Goal: Task Accomplishment & Management: Complete application form

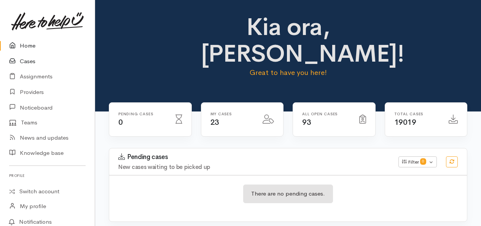
click at [33, 62] on link "Cases" at bounding box center [47, 62] width 95 height 16
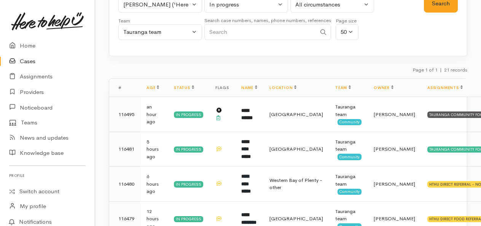
scroll to position [63, 0]
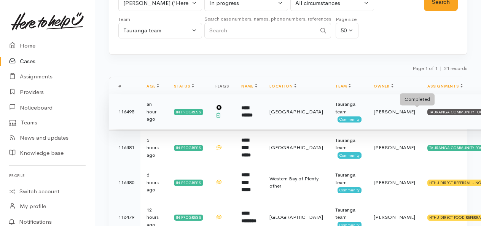
click at [427, 110] on div "TAURANGA COMMUNITY FOODBANK" at bounding box center [462, 112] width 71 height 6
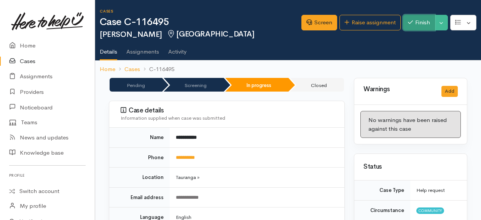
click at [420, 26] on button "Finish" at bounding box center [419, 23] width 32 height 16
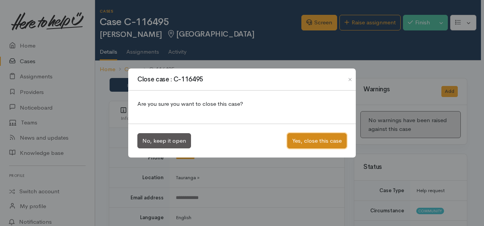
click at [315, 142] on button "Yes, close this case" at bounding box center [316, 141] width 59 height 16
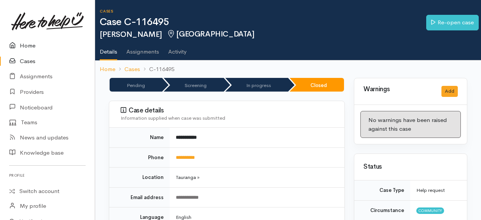
click at [31, 45] on link "Home" at bounding box center [47, 46] width 95 height 16
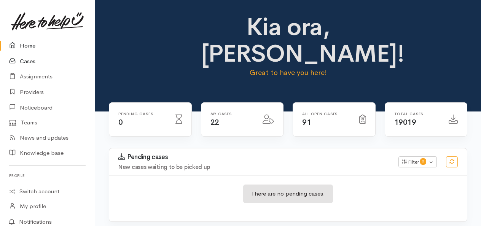
click at [28, 59] on link "Cases" at bounding box center [47, 62] width 95 height 16
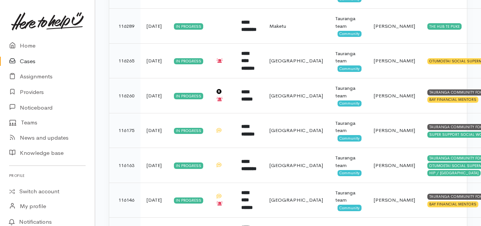
scroll to position [655, 0]
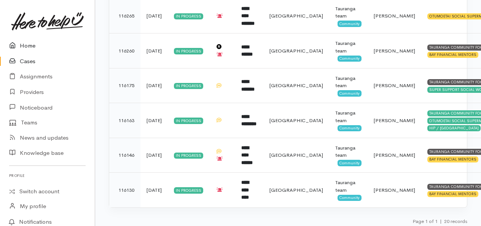
click at [28, 45] on link "Home" at bounding box center [47, 46] width 95 height 16
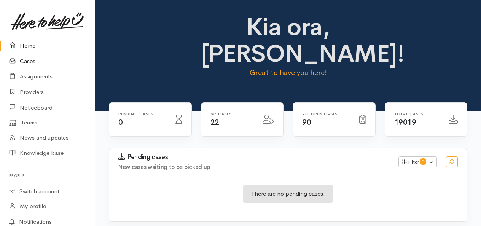
click at [27, 59] on link "Cases" at bounding box center [47, 62] width 95 height 16
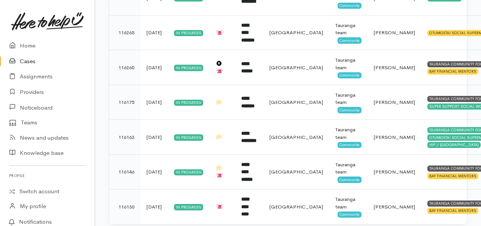
scroll to position [655, 0]
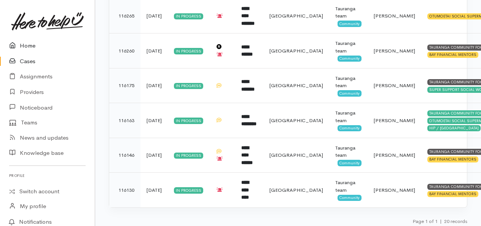
click at [25, 44] on link "Home" at bounding box center [47, 46] width 95 height 16
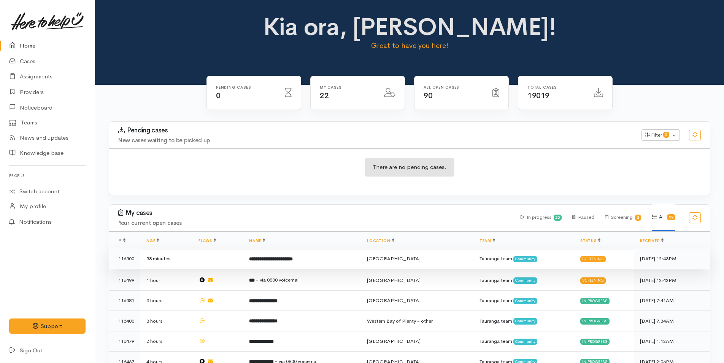
click at [289, 226] on b "**********" at bounding box center [271, 258] width 44 height 5
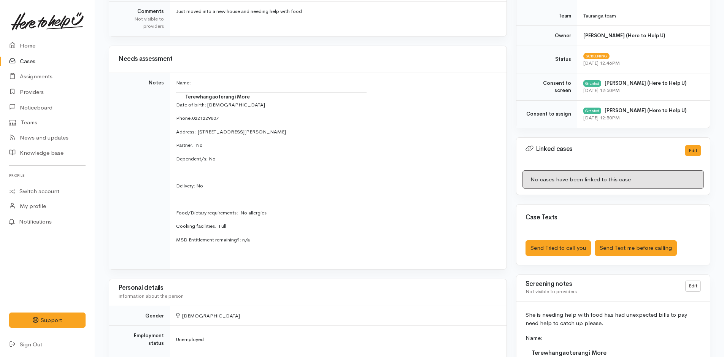
scroll to position [304, 0]
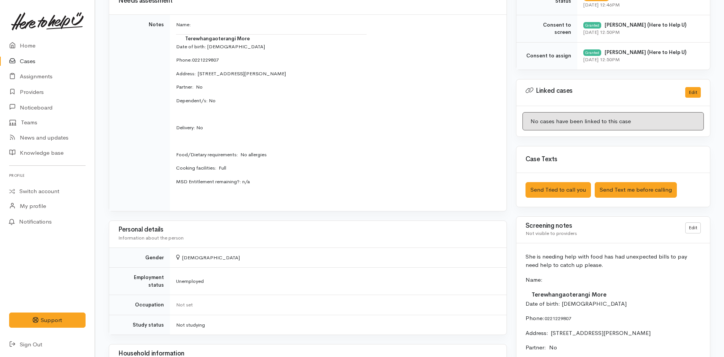
drag, startPoint x: 609, startPoint y: 270, endPoint x: 520, endPoint y: 261, distance: 88.8
click at [584, 282] on p "Name:" at bounding box center [613, 280] width 175 height 9
click at [561, 281] on p "Name:" at bounding box center [613, 280] width 175 height 9
click at [540, 276] on p "Name:" at bounding box center [613, 280] width 175 height 9
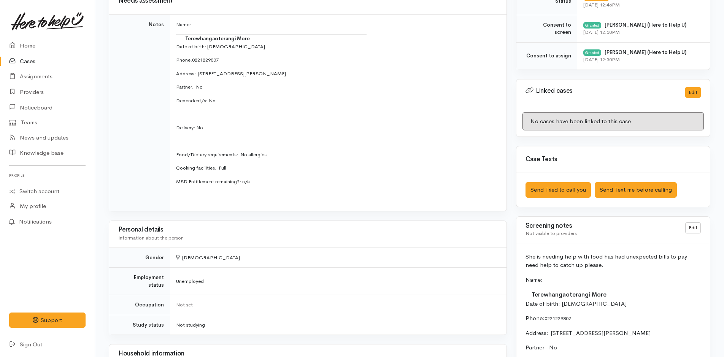
click at [544, 280] on p "Name:" at bounding box center [613, 280] width 175 height 9
drag, startPoint x: 593, startPoint y: 268, endPoint x: 522, endPoint y: 248, distance: 73.7
copy p "She is needing help with food has had unexpected bills to pay need help to catc…"
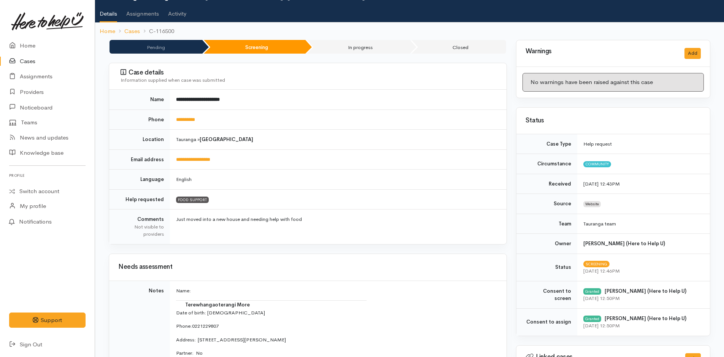
scroll to position [0, 0]
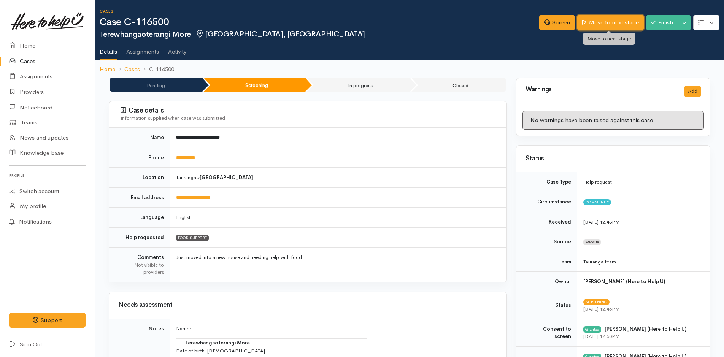
click at [620, 22] on link "Move to next stage" at bounding box center [610, 23] width 66 height 16
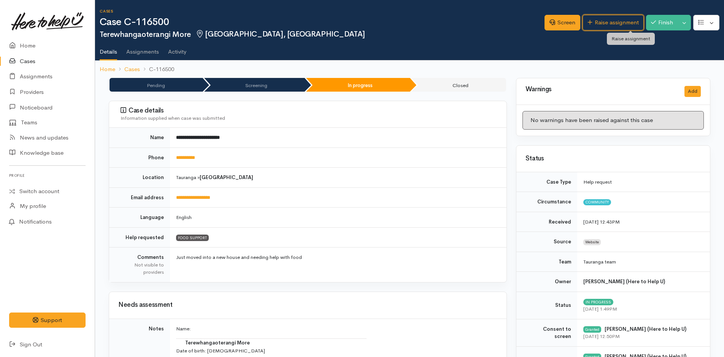
click at [617, 23] on link "Raise assignment" at bounding box center [613, 23] width 61 height 16
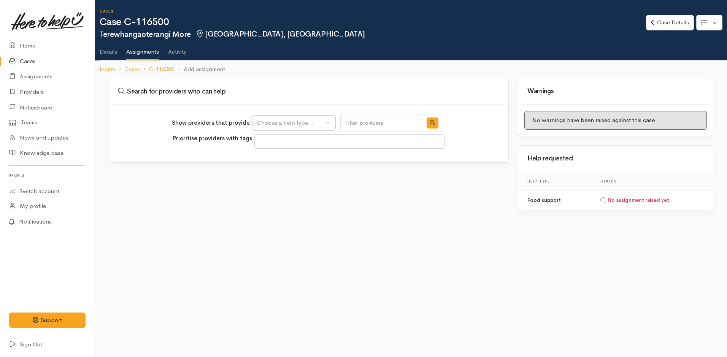
select select
click at [286, 122] on div "Choose a help type..." at bounding box center [290, 123] width 67 height 9
click at [302, 157] on link "Food support" at bounding box center [294, 160] width 83 height 12
select select "3"
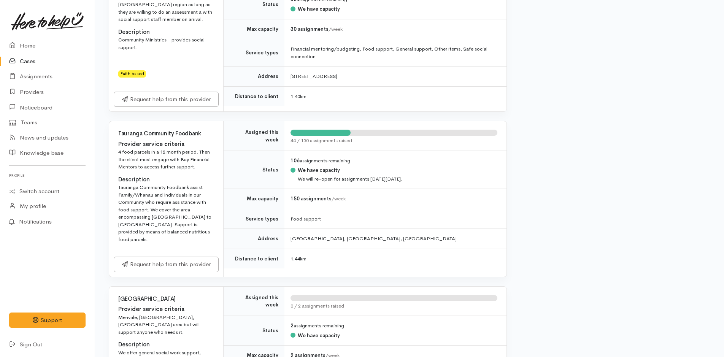
scroll to position [533, 0]
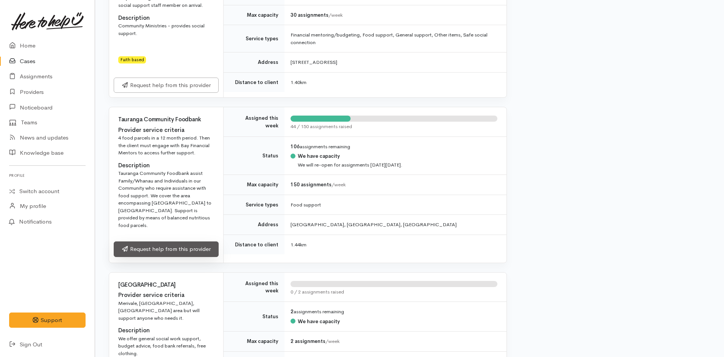
click at [185, 242] on link "Request help from this provider" at bounding box center [166, 250] width 105 height 16
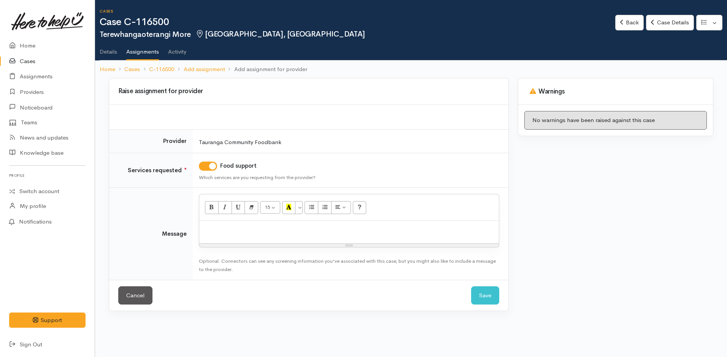
drag, startPoint x: 226, startPoint y: 238, endPoint x: 206, endPoint y: 243, distance: 21.0
click at [226, 237] on div at bounding box center [349, 232] width 300 height 22
paste div
drag, startPoint x: 169, startPoint y: 35, endPoint x: 98, endPoint y: 37, distance: 70.4
click at [98, 37] on div "Cases Case C-116500 Terewhangaoterangi More Tauranga South, Tauranga Options Ba…" at bounding box center [411, 39] width 632 height 78
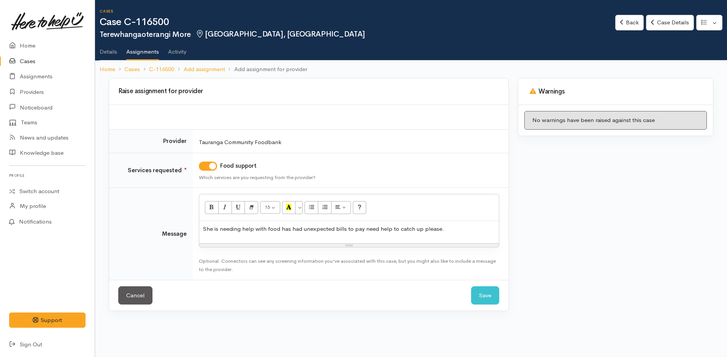
copy h2 "Terewhangaoterangi"
drag, startPoint x: 212, startPoint y: 229, endPoint x: 204, endPoint y: 225, distance: 9.5
click at [204, 225] on p "She is needing help with food has had unexpected bills to pay need help to catc…" at bounding box center [349, 229] width 292 height 9
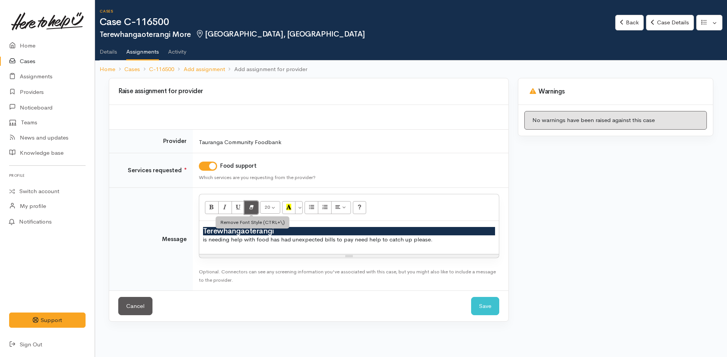
click at [251, 205] on icon "Remove Font Style (CTRL+\\)" at bounding box center [251, 207] width 5 height 6
click at [428, 236] on p "is needing help with food has had unexpected bills to pay need help to catch up…" at bounding box center [349, 239] width 292 height 9
click at [436, 240] on p "is needing help with food has had unexpected bills to pay need help to catch up…" at bounding box center [349, 239] width 292 height 9
drag, startPoint x: 435, startPoint y: 240, endPoint x: 201, endPoint y: 226, distance: 234.0
click at [201, 226] on div "Terewhangaoterangi is needing help with food has had unexpected bills to pay ne…" at bounding box center [349, 237] width 300 height 33
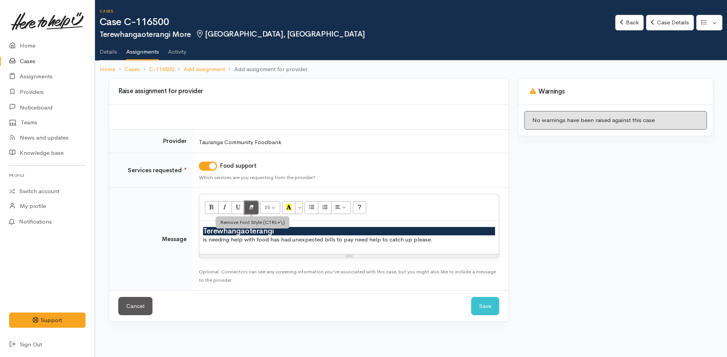
click at [251, 206] on icon "Remove Font Style (CTRL+\\)" at bounding box center [251, 207] width 5 height 6
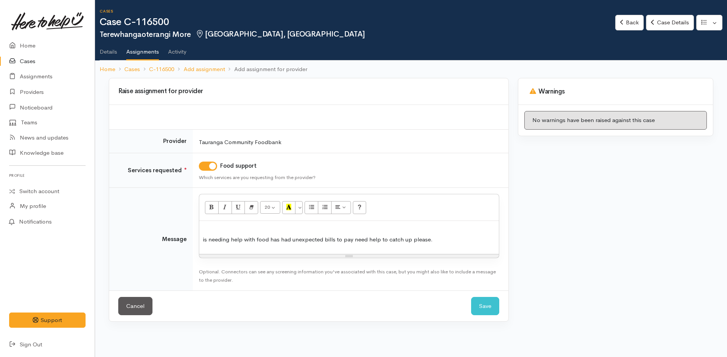
click at [445, 240] on p "is needing help with food has had unexpected bills to pay need help to catch up…" at bounding box center [349, 239] width 292 height 9
drag, startPoint x: 278, startPoint y: 229, endPoint x: 202, endPoint y: 227, distance: 76.1
click at [202, 227] on div "Terewhangaoterangi is needing help with food has had unexpected bills to pay ne…" at bounding box center [349, 237] width 300 height 33
click at [201, 238] on div "is needing help with food has had unexpected bills to pay need help to catch up…" at bounding box center [349, 237] width 300 height 33
click at [460, 241] on p "She is needing help with food has had unexpected bills to pay need help to catc…" at bounding box center [349, 239] width 292 height 9
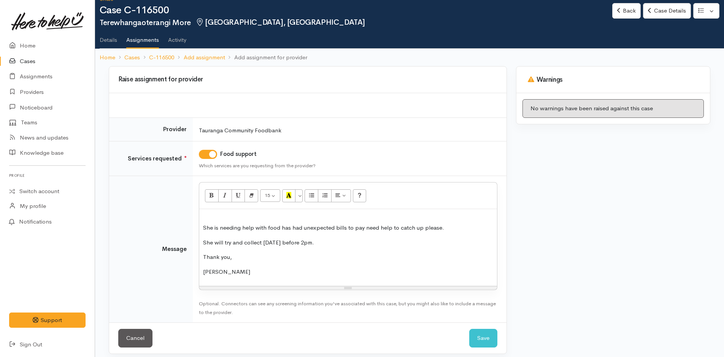
scroll to position [18, 0]
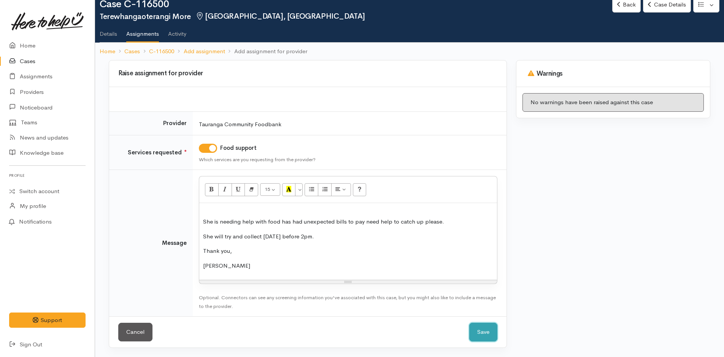
click at [493, 330] on button "Save" at bounding box center [483, 332] width 28 height 19
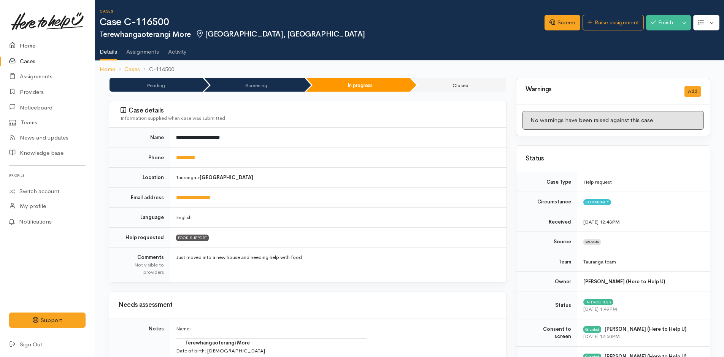
drag, startPoint x: 0, startPoint y: 0, endPoint x: 27, endPoint y: 44, distance: 51.4
click at [27, 44] on link "Home" at bounding box center [47, 46] width 95 height 16
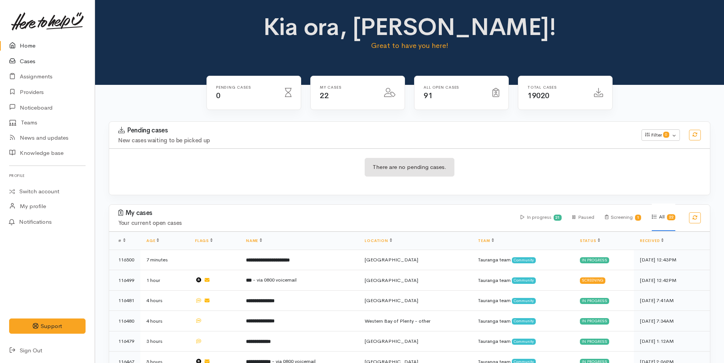
click at [34, 59] on link "Cases" at bounding box center [47, 62] width 95 height 16
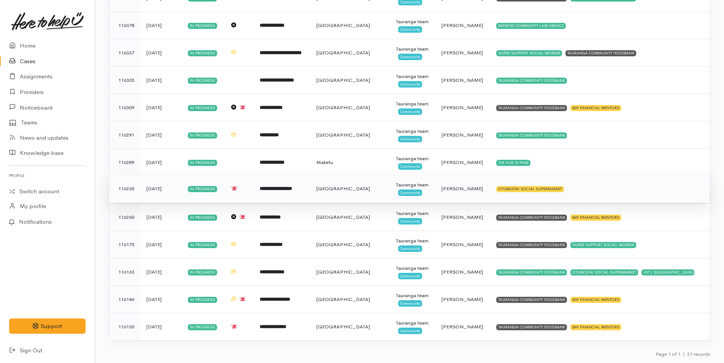
scroll to position [522, 0]
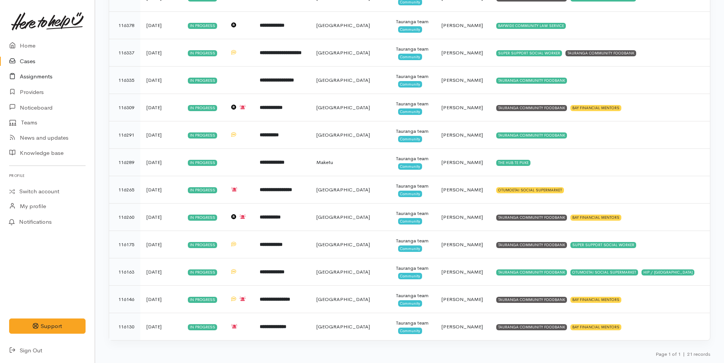
click at [44, 75] on link "Assignments" at bounding box center [47, 77] width 95 height 16
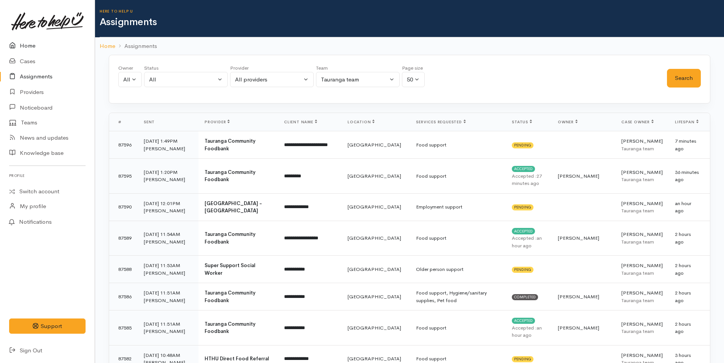
click at [32, 46] on link "Home" at bounding box center [47, 46] width 95 height 16
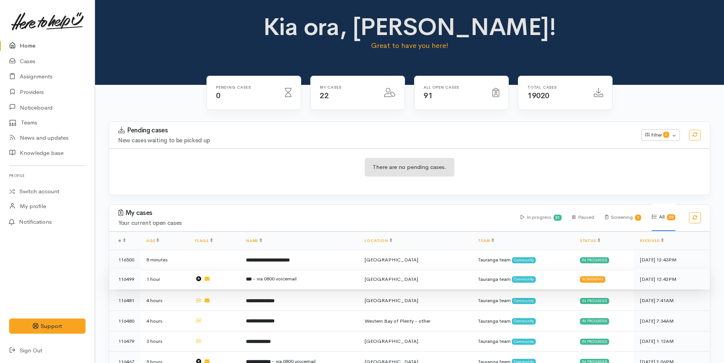
click at [274, 278] on span "- via 0800 voicemail" at bounding box center [275, 278] width 44 height 6
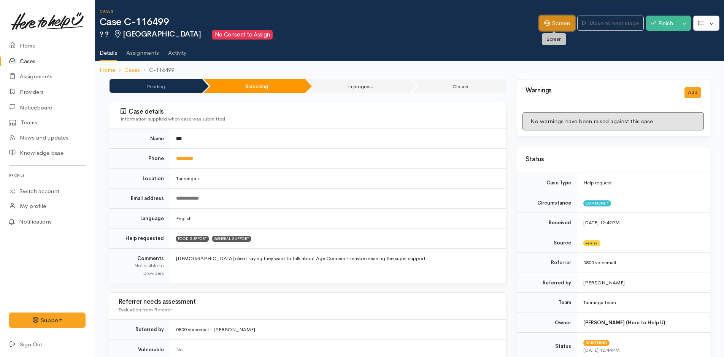
click at [560, 21] on link "Screen" at bounding box center [557, 24] width 36 height 16
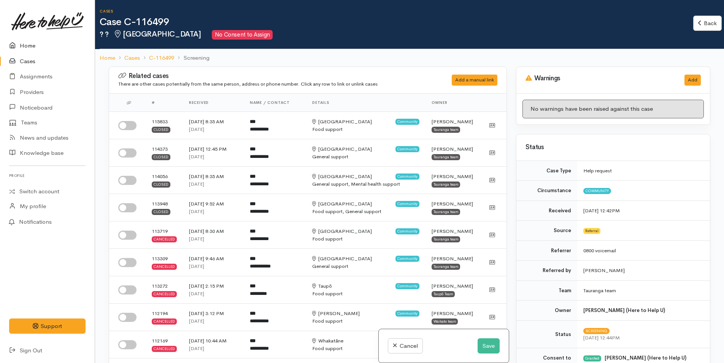
click at [31, 45] on link "Home" at bounding box center [47, 46] width 95 height 16
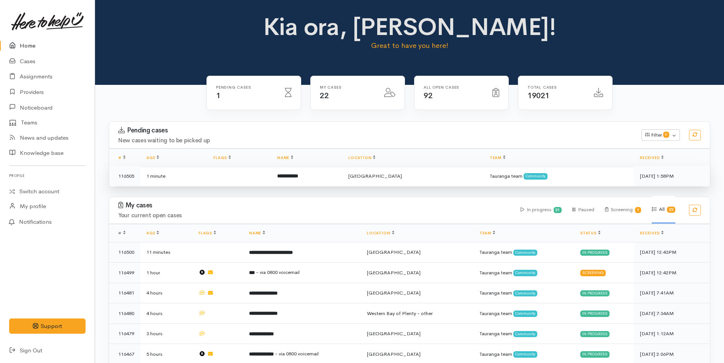
click at [298, 177] on b "**********" at bounding box center [287, 175] width 21 height 5
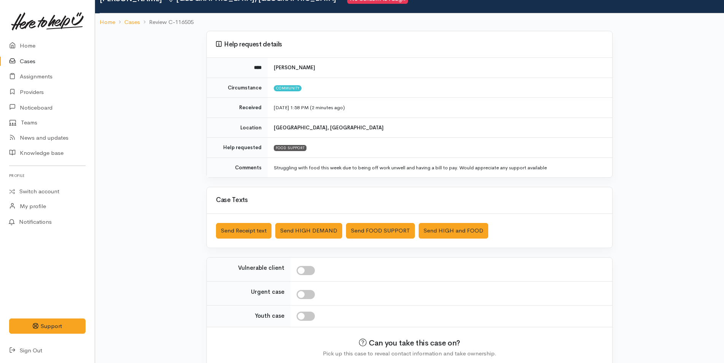
scroll to position [69, 0]
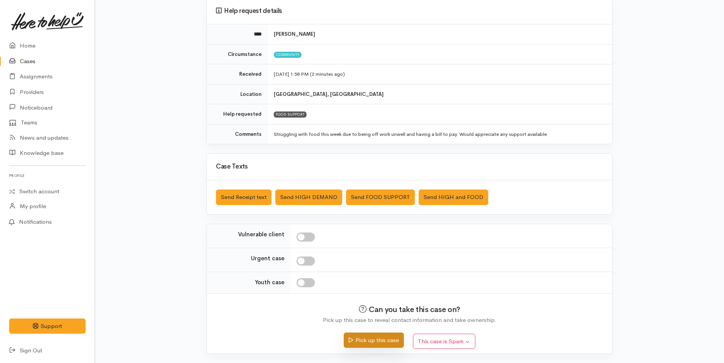
click at [377, 339] on button "Pick up this case" at bounding box center [374, 340] width 60 height 16
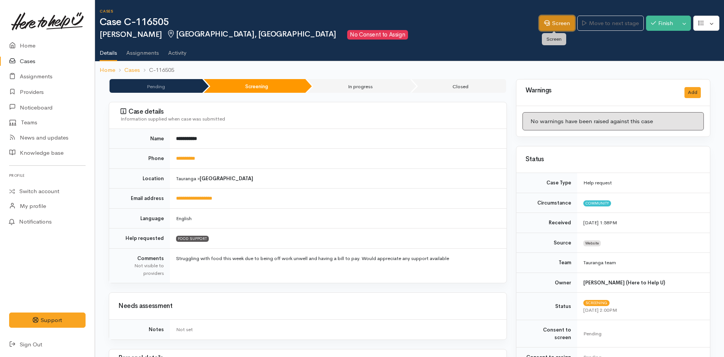
click at [556, 17] on link "Screen" at bounding box center [557, 24] width 36 height 16
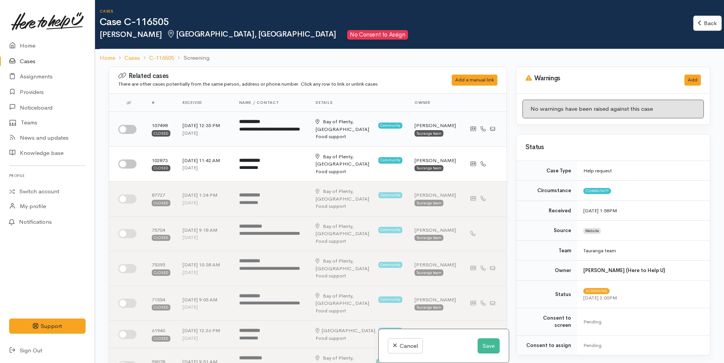
click at [134, 130] on input "checkbox" at bounding box center [127, 129] width 18 height 9
checkbox input "true"
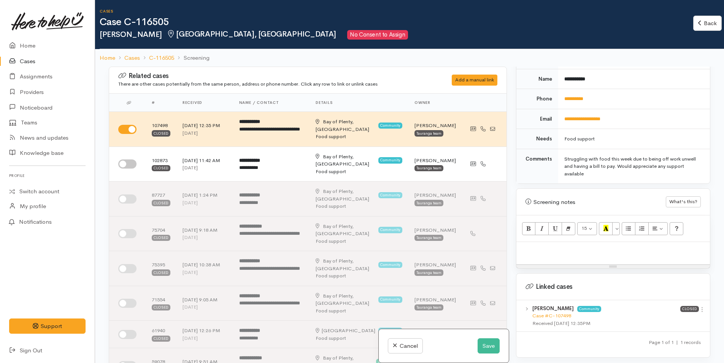
scroll to position [413, 0]
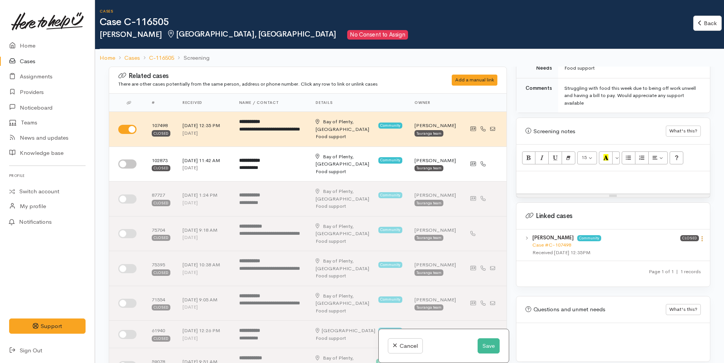
click at [700, 235] on icon at bounding box center [702, 238] width 6 height 6
click at [677, 248] on link "View case" at bounding box center [675, 254] width 60 height 12
click at [544, 175] on p at bounding box center [613, 179] width 186 height 9
paste div
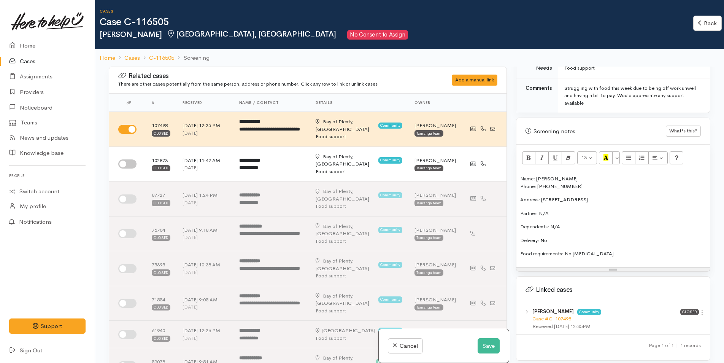
click at [574, 175] on p "Name: Larenz Tate Phone: 0212429634" at bounding box center [613, 182] width 186 height 15
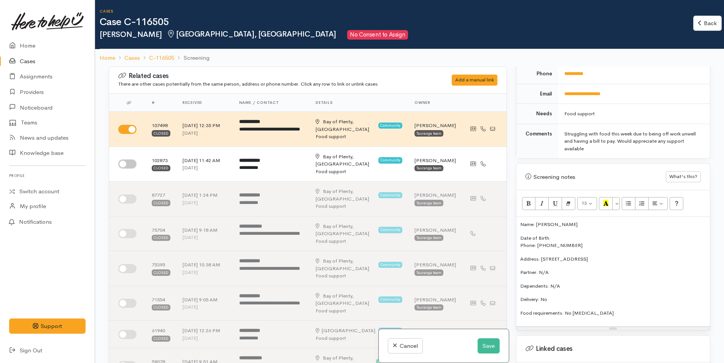
scroll to position [299, 0]
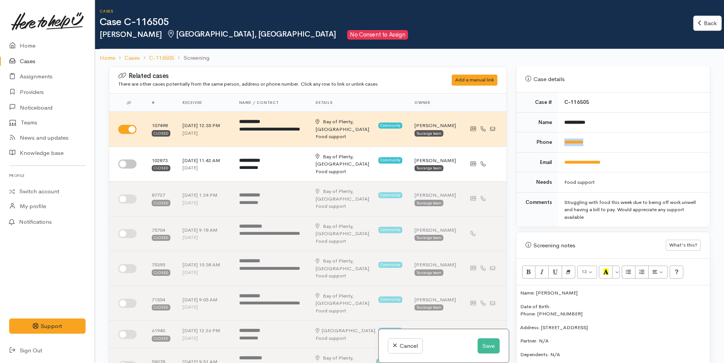
drag, startPoint x: 599, startPoint y: 135, endPoint x: 560, endPoint y: 136, distance: 38.8
click at [560, 136] on td "**********" at bounding box center [634, 142] width 152 height 20
copy link "**********"
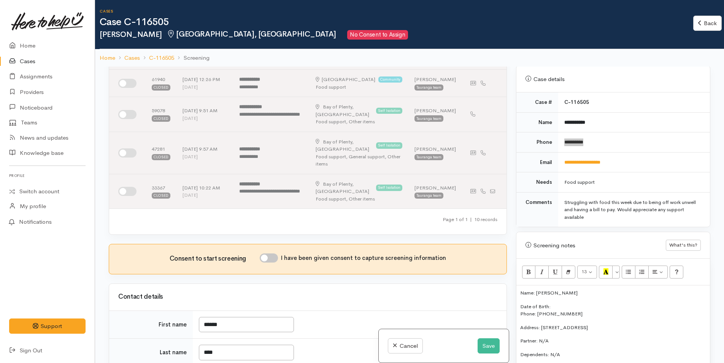
scroll to position [342, 0]
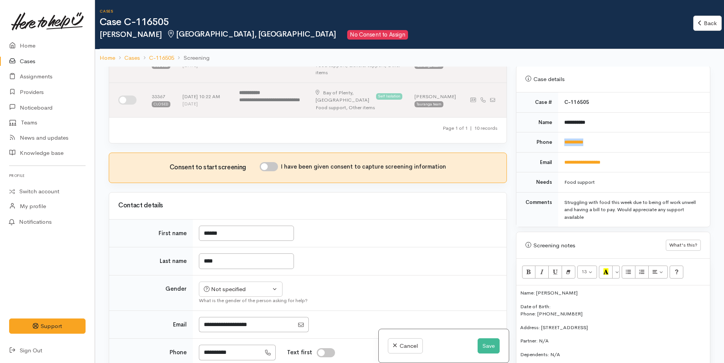
click at [277, 167] on input "I have been given consent to capture screening information" at bounding box center [269, 166] width 18 height 9
checkbox input "true"
click at [245, 291] on div "Not specified" at bounding box center [237, 289] width 67 height 9
click at [230, 332] on span "[DEMOGRAPHIC_DATA]" at bounding box center [246, 330] width 65 height 9
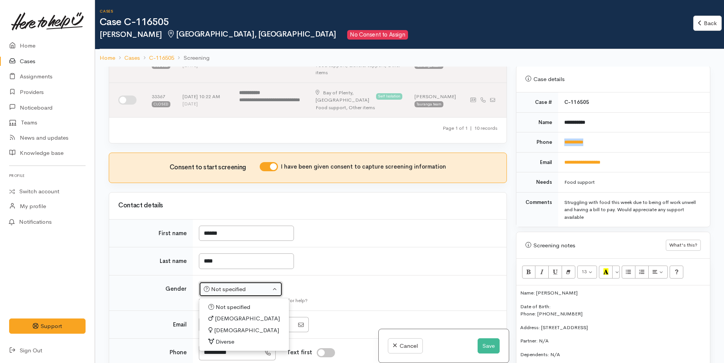
select select "[DEMOGRAPHIC_DATA]"
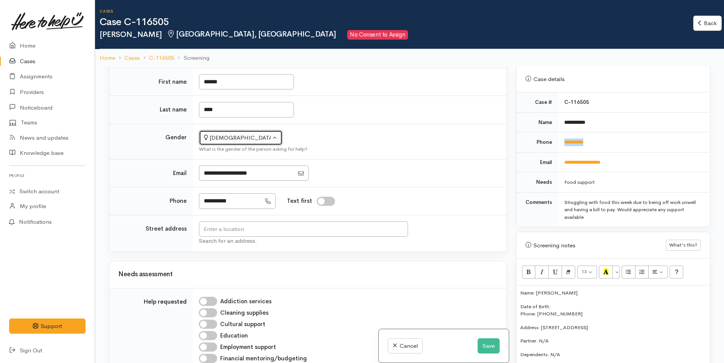
scroll to position [571, 0]
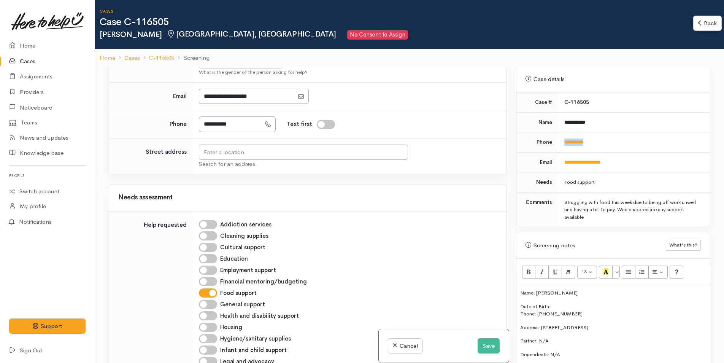
drag, startPoint x: 645, startPoint y: 318, endPoint x: 542, endPoint y: 317, distance: 103.1
click at [542, 324] on p "Address: 36B Maranui Street, Mount Maunganui, New Zealand" at bounding box center [613, 328] width 186 height 8
copy p "36B Maranui Street, Mount Maunganui, New Zealand"
click at [369, 146] on input "text" at bounding box center [303, 153] width 209 height 16
paste input "36B Maranui Street, Mount Maunganui, New Zealand"
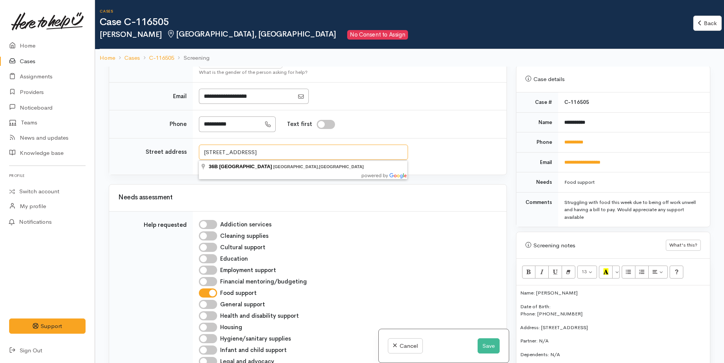
type input "36B Maranui Street, Mount Maunganui, New Zealand"
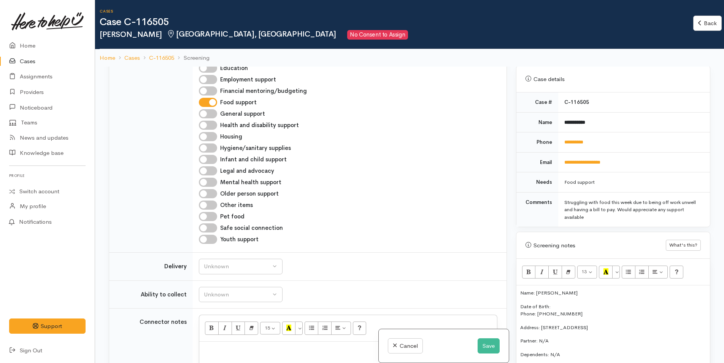
scroll to position [844, 0]
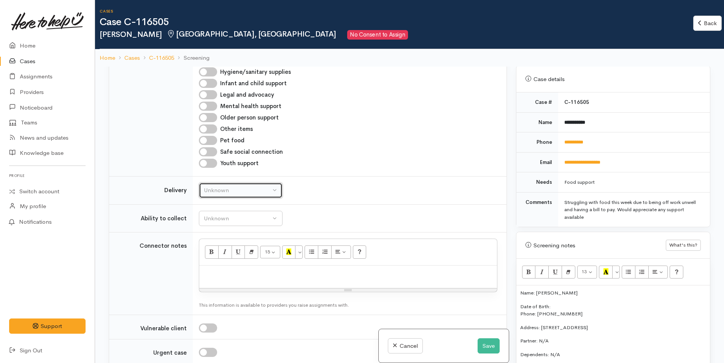
click at [236, 195] on button "Unknown" at bounding box center [241, 191] width 84 height 16
click at [212, 261] on span "No" at bounding box center [212, 261] width 8 height 9
select select "1"
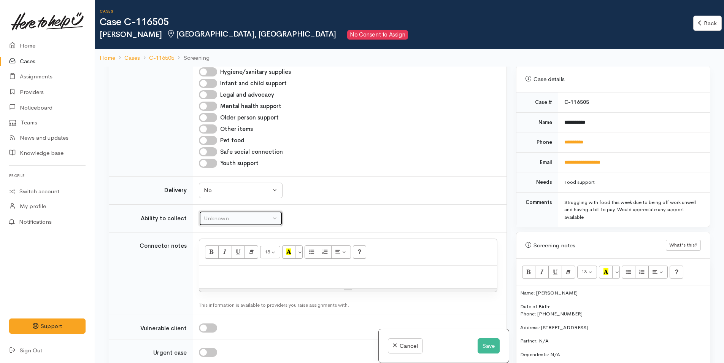
click at [237, 217] on div "Unknown" at bounding box center [237, 218] width 67 height 9
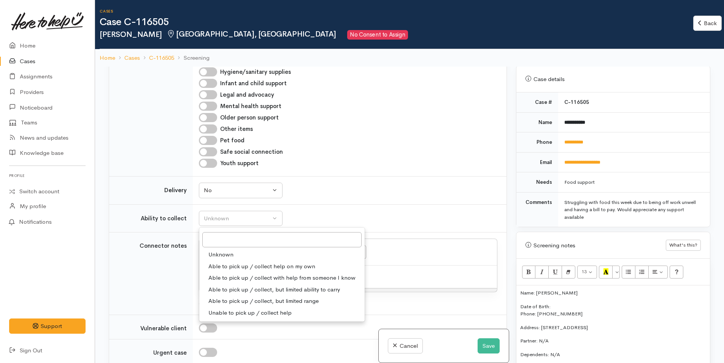
click at [238, 265] on span "Able to pick up / collect help on my own" at bounding box center [261, 266] width 107 height 9
select select "2"
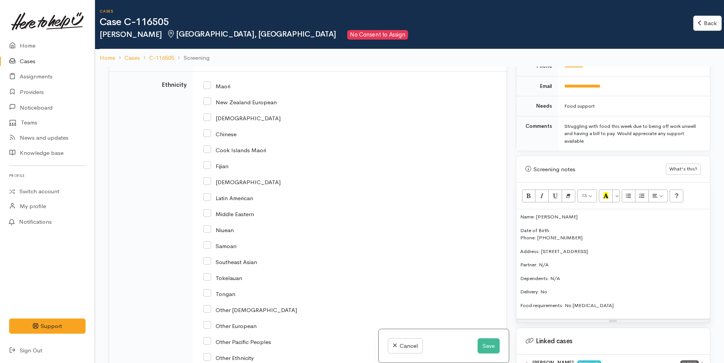
scroll to position [1149, 0]
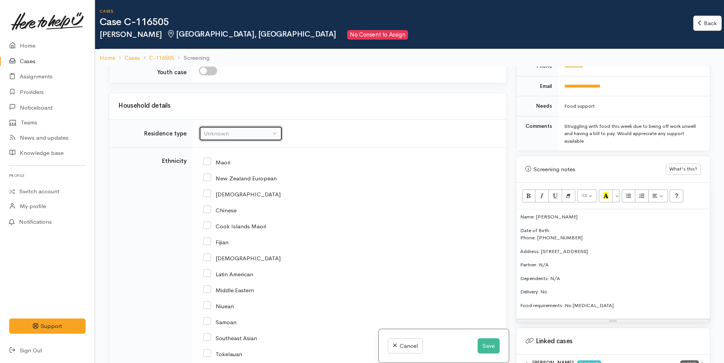
click at [223, 133] on div "Unknown" at bounding box center [237, 133] width 67 height 9
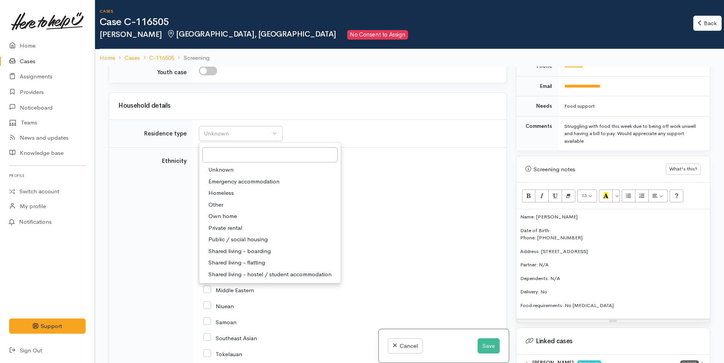
click at [232, 226] on span "Private rental" at bounding box center [225, 228] width 34 height 9
select select "2"
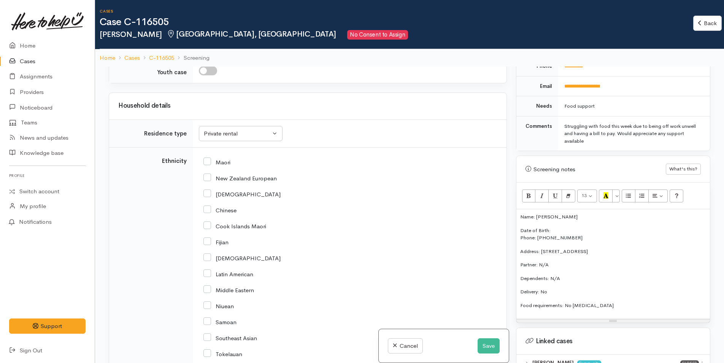
click at [207, 161] on input "Maori" at bounding box center [217, 161] width 27 height 7
checkbox input "true"
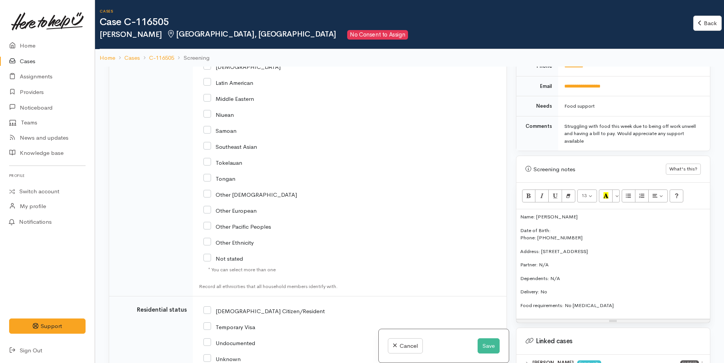
scroll to position [1415, 0]
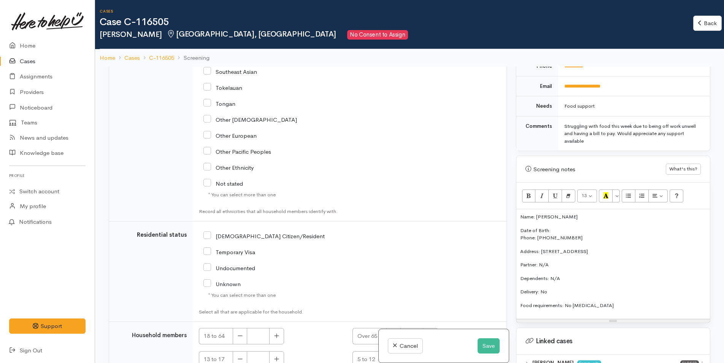
click at [210, 236] on input "[DEMOGRAPHIC_DATA] Citizen/Resident" at bounding box center [264, 235] width 121 height 7
checkbox input "true"
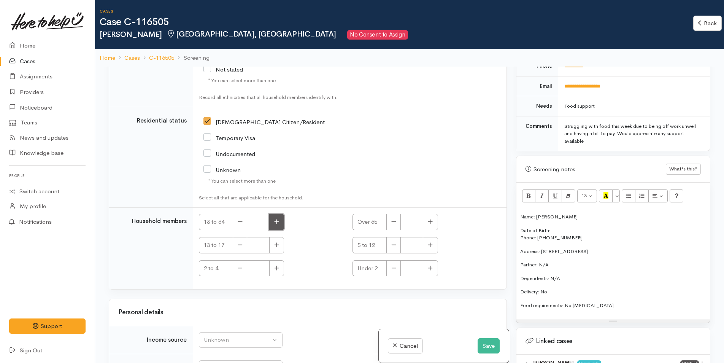
click at [277, 223] on icon "button" at bounding box center [276, 222] width 5 height 6
type input "1"
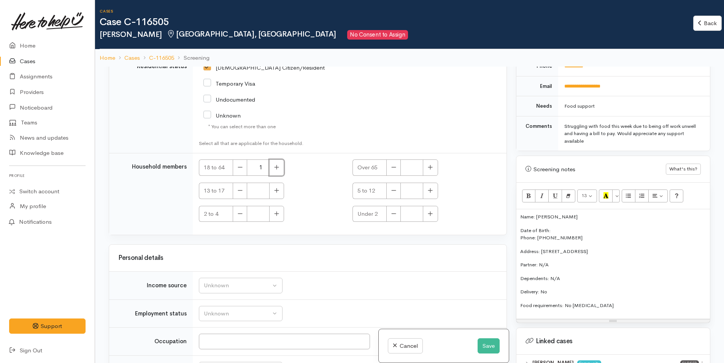
scroll to position [1624, 0]
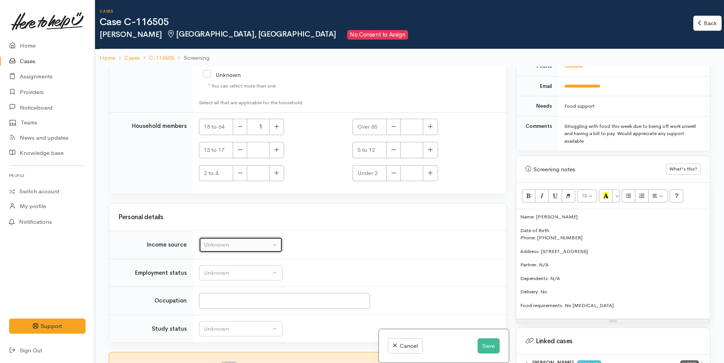
click at [218, 248] on div "Unknown" at bounding box center [237, 244] width 67 height 9
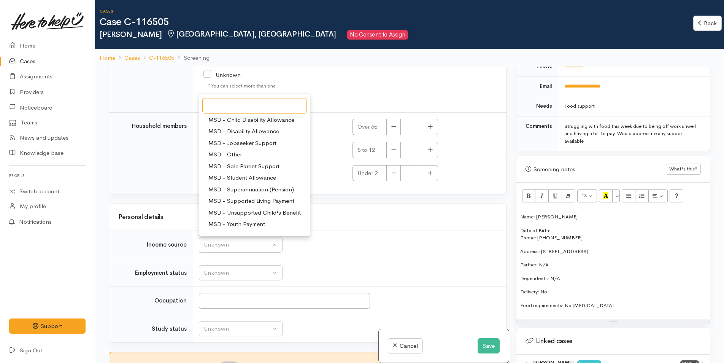
scroll to position [114, 0]
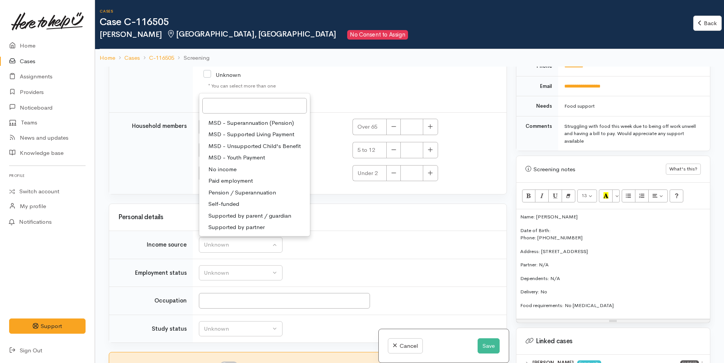
click at [241, 179] on span "Paid employment" at bounding box center [230, 181] width 45 height 9
select select "1"
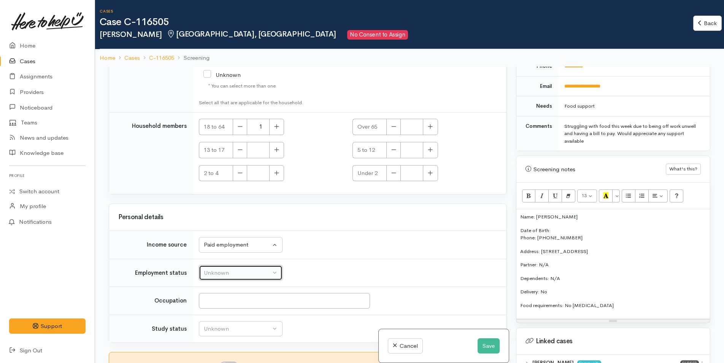
click at [239, 269] on div "Unknown" at bounding box center [237, 273] width 67 height 9
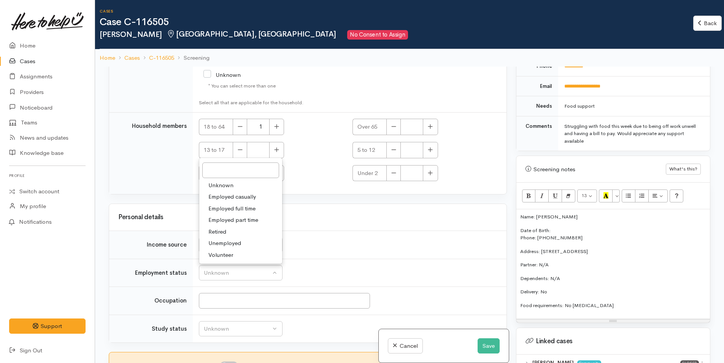
click at [248, 209] on span "Employed full time" at bounding box center [231, 208] width 47 height 9
select select "3"
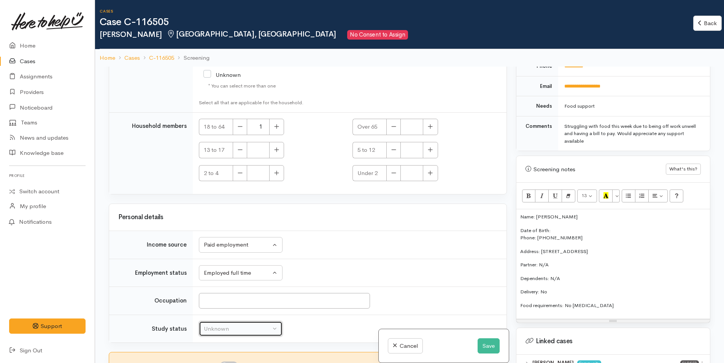
click at [251, 329] on div "Unknown" at bounding box center [237, 329] width 67 height 9
click at [237, 287] on span "Not studying" at bounding box center [224, 287] width 33 height 9
select select "1"
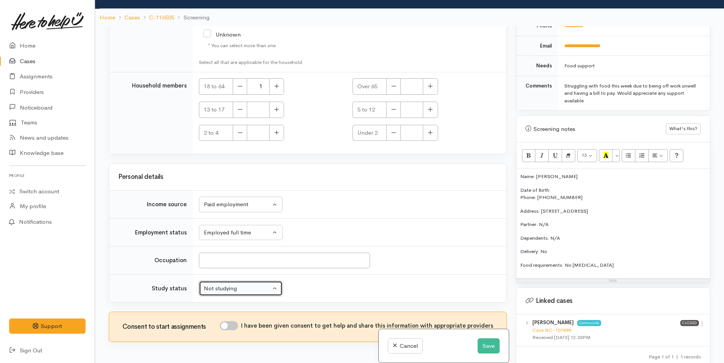
scroll to position [67, 0]
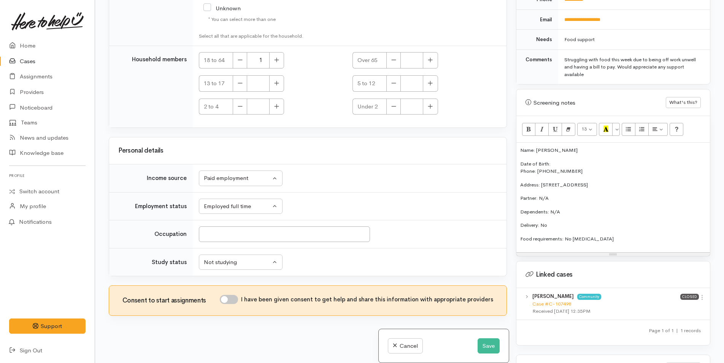
click at [238, 301] on input "I have been given consent to get help and share this information with appropria…" at bounding box center [229, 299] width 18 height 9
checkbox input "true"
click at [519, 144] on div "Name: Larenz Tate Date of Birth: Phone: 0212429634 Address: 36B Maranui Street,…" at bounding box center [614, 198] width 194 height 110
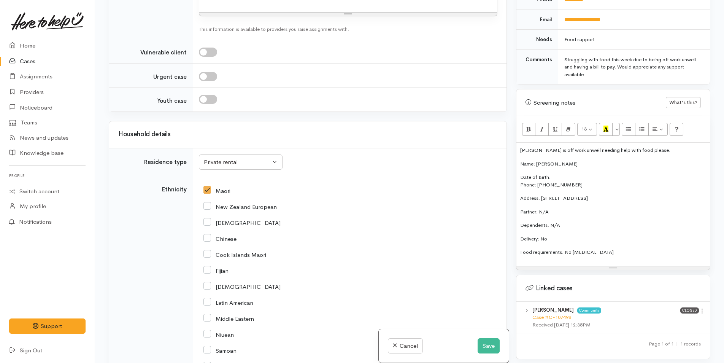
scroll to position [863, 0]
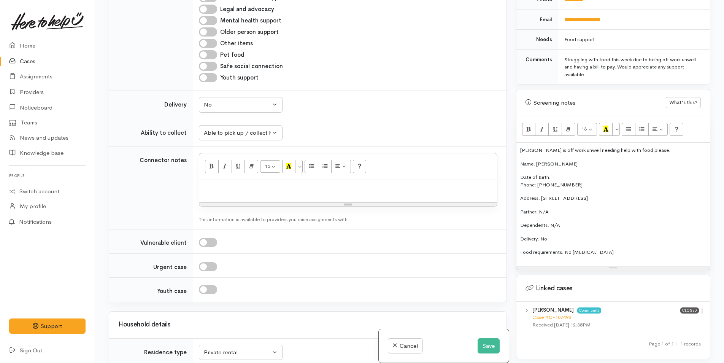
click at [575, 173] on p "Date of Birth: Phone: 0212429634" at bounding box center [613, 180] width 186 height 15
click at [615, 248] on p "Food requirements: No food allergies" at bounding box center [613, 252] width 186 height 8
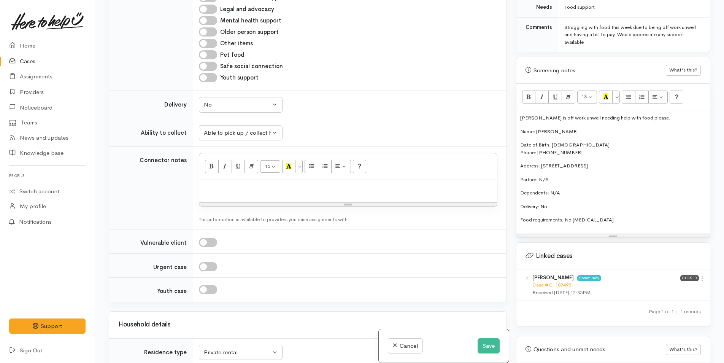
scroll to position [451, 0]
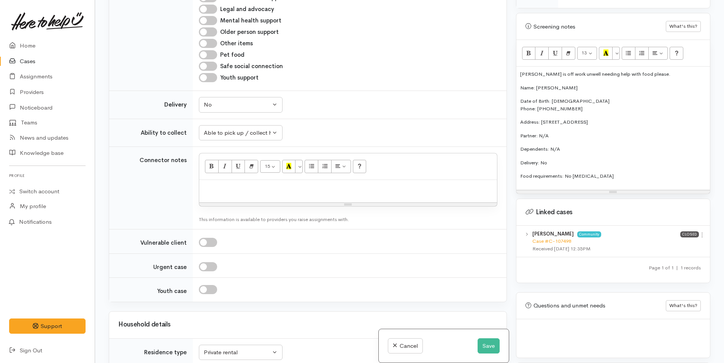
click at [633, 172] on p "Food requirements: No food allergies" at bounding box center [613, 176] width 186 height 8
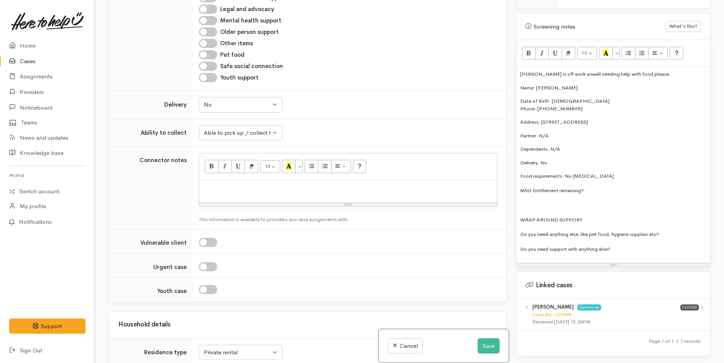
click at [630, 178] on div "Larenz is off work unwell needing help with food please. Name: Larenz Tate Date…" at bounding box center [614, 165] width 194 height 196
drag, startPoint x: 688, startPoint y: 226, endPoint x: 688, endPoint y: 218, distance: 7.6
click at [689, 230] on p "Do you need anything else, like pet food, hygiene supplies etc?" at bounding box center [613, 234] width 186 height 9
click at [634, 245] on p "Do you need support with anything else?" at bounding box center [613, 249] width 186 height 9
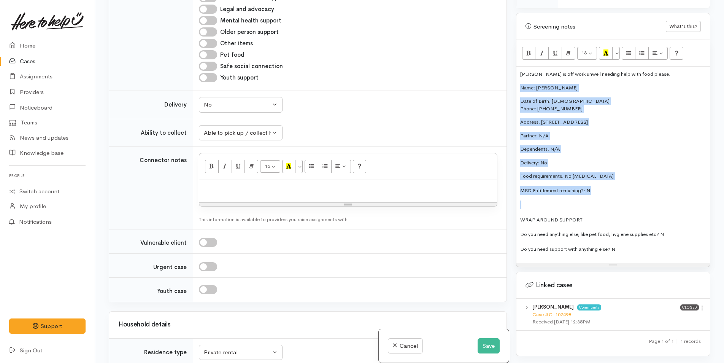
drag, startPoint x: 606, startPoint y: 188, endPoint x: 517, endPoint y: 81, distance: 139.4
click at [517, 81] on div "Larenz is off work unwell needing help with food please. Name: Larenz Tate Date…" at bounding box center [614, 165] width 194 height 196
copy div "Name: Larenz Tate Date of Birth: 3/11/1995 Phone: 0212429634 Address: 36B Maran…"
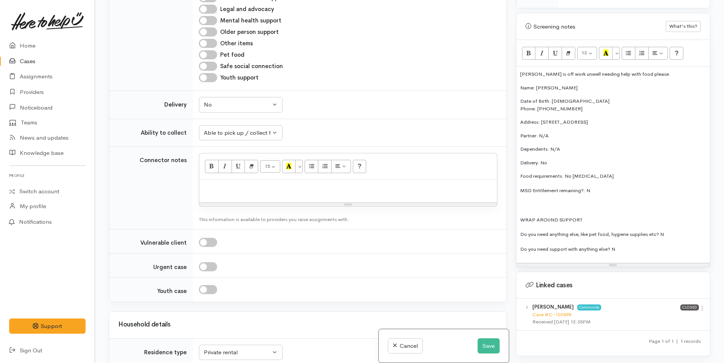
click at [248, 196] on div at bounding box center [348, 191] width 298 height 22
paste div
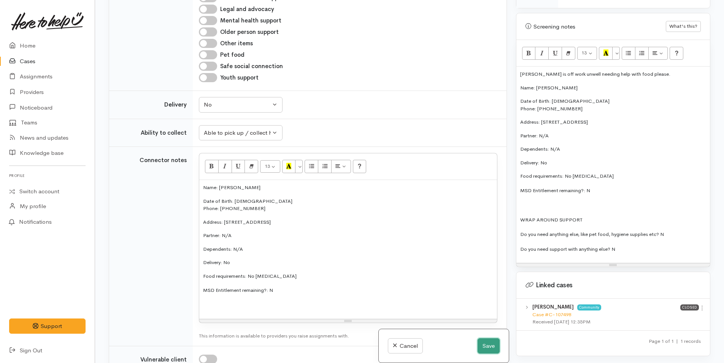
click at [487, 346] on button "Save" at bounding box center [489, 346] width 22 height 16
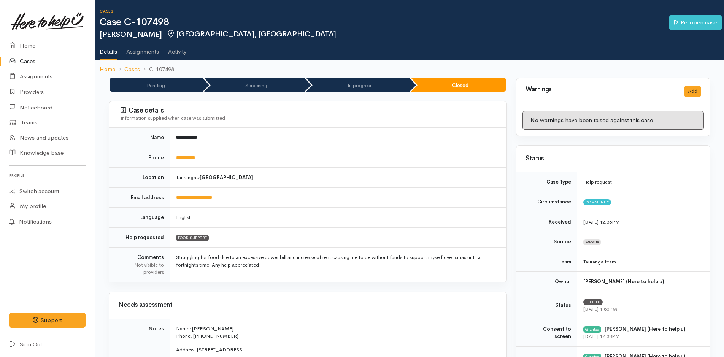
scroll to position [114, 0]
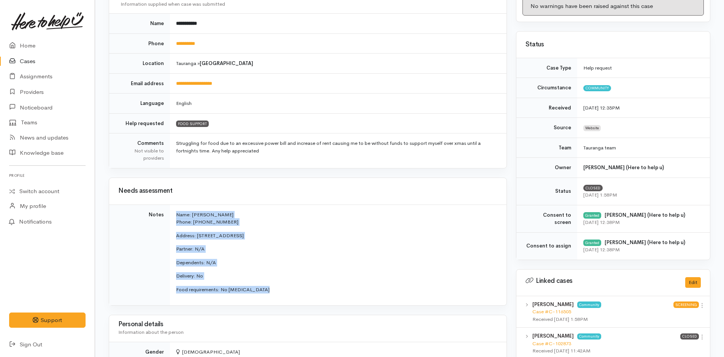
drag, startPoint x: 270, startPoint y: 293, endPoint x: 174, endPoint y: 216, distance: 123.2
click at [174, 216] on td "Name: [PERSON_NAME] Phone: 0212429634 Address: [STREET_ADDRESS] Partner: N/A De…" at bounding box center [338, 255] width 337 height 101
copy td "Name: [PERSON_NAME] Phone: 0212429634 Address: [STREET_ADDRESS] Partner: N/A De…"
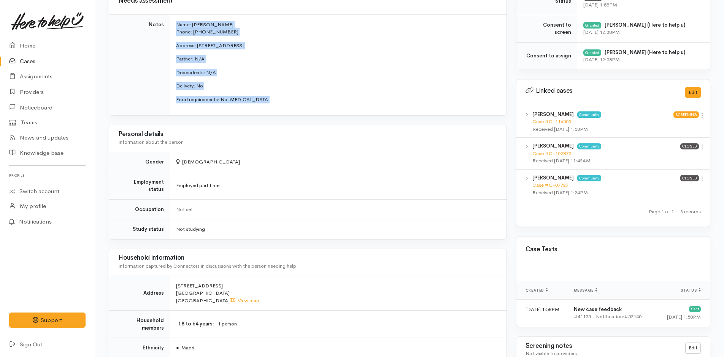
scroll to position [418, 0]
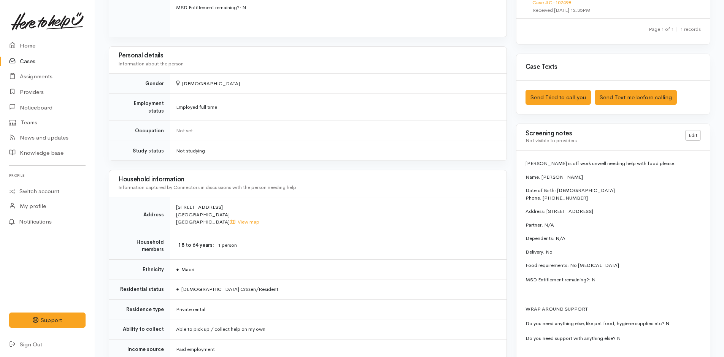
scroll to position [457, 0]
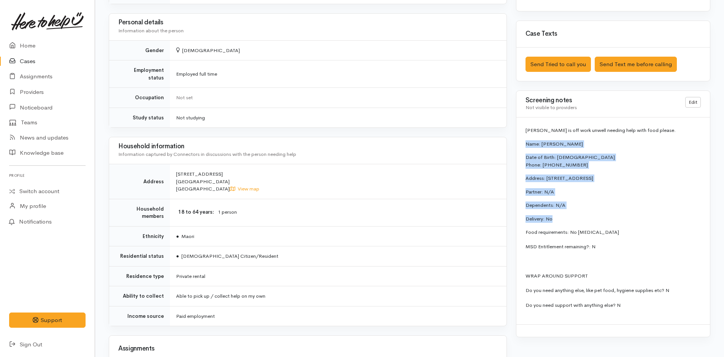
drag, startPoint x: 553, startPoint y: 219, endPoint x: 525, endPoint y: 145, distance: 79.2
click at [525, 145] on div "[PERSON_NAME] is off work unwell needing help with food please. Name: [PERSON_N…" at bounding box center [614, 221] width 194 height 207
copy div "Name: [PERSON_NAME] Date of Birth: [DEMOGRAPHIC_DATA] Phone: 0212429634 Address…"
click at [26, 43] on link "Home" at bounding box center [47, 46] width 95 height 16
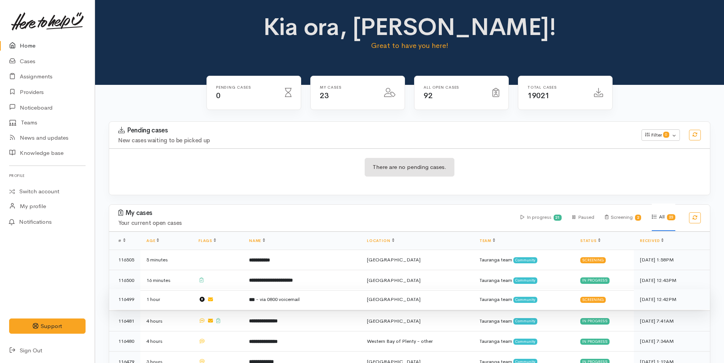
click at [307, 302] on td "*** - via 0800 voicemail" at bounding box center [302, 299] width 118 height 21
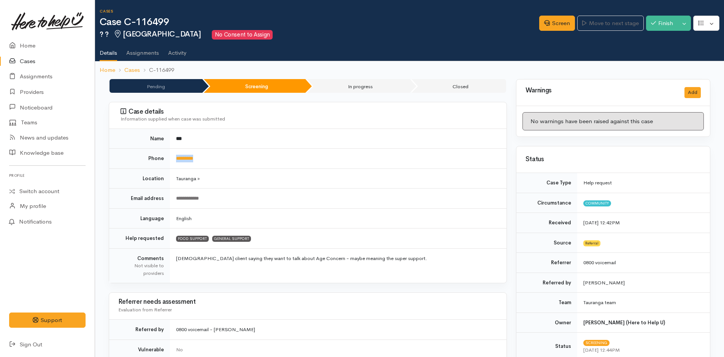
drag, startPoint x: 222, startPoint y: 159, endPoint x: 171, endPoint y: 157, distance: 50.6
click at [171, 157] on td "*********" at bounding box center [338, 159] width 337 height 20
copy link "*********"
click at [561, 22] on link "Screen" at bounding box center [557, 24] width 36 height 16
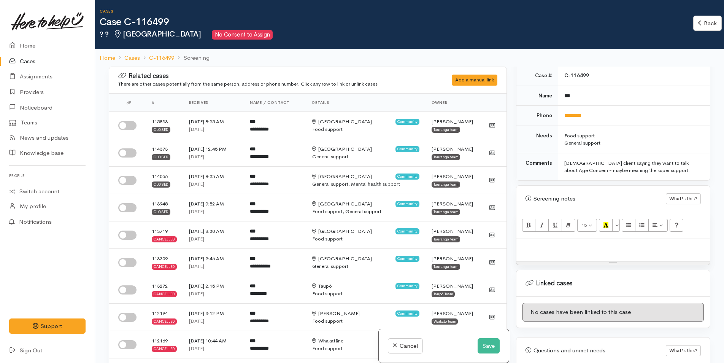
scroll to position [414, 0]
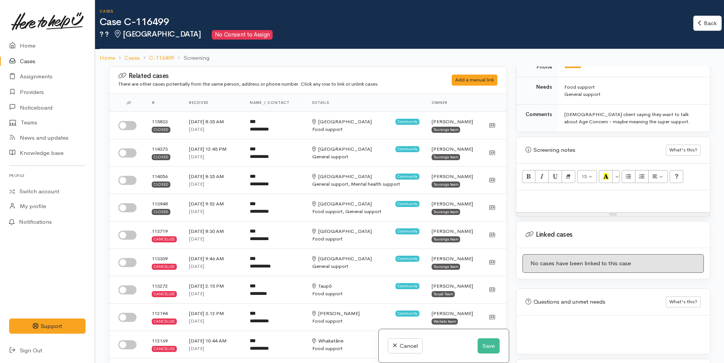
click at [565, 204] on div at bounding box center [614, 201] width 194 height 22
paste div
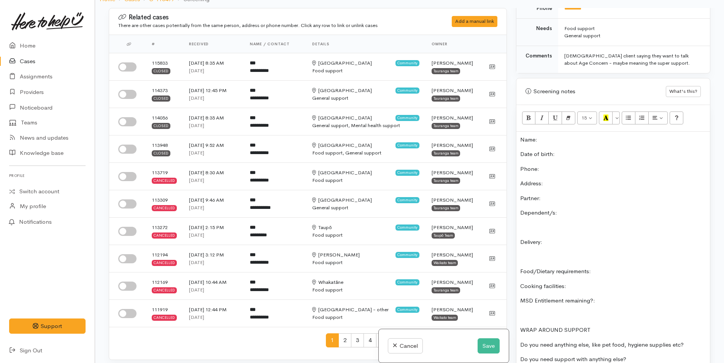
scroll to position [300, 0]
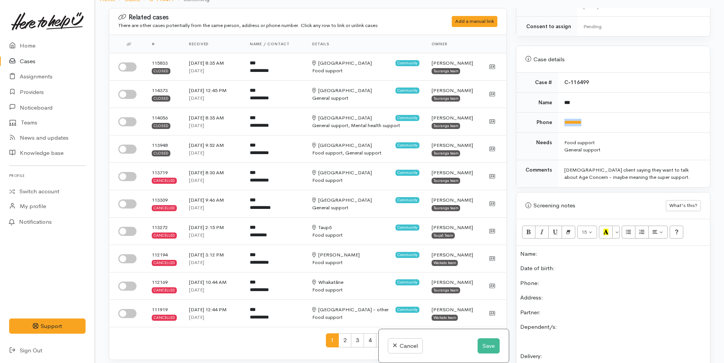
drag, startPoint x: 605, startPoint y: 122, endPoint x: 560, endPoint y: 124, distance: 44.2
click at [560, 124] on td "*********" at bounding box center [634, 123] width 152 height 20
copy link "*********"
click at [563, 280] on p "Phone:" at bounding box center [613, 283] width 186 height 9
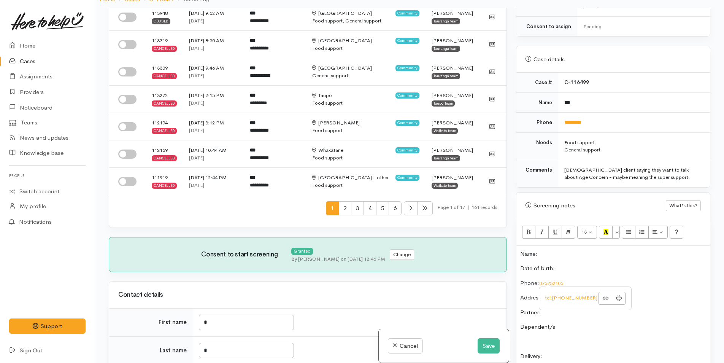
scroll to position [190, 0]
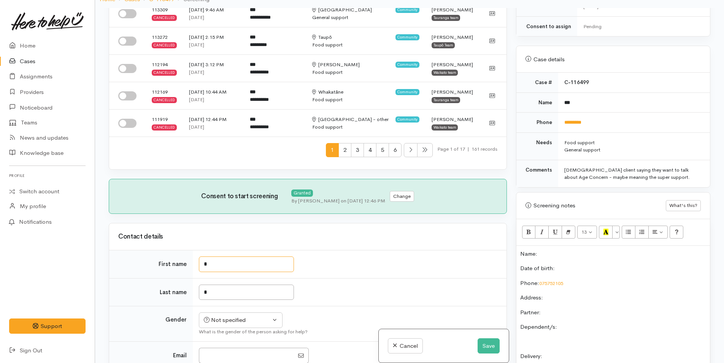
click at [223, 265] on input "*" at bounding box center [246, 264] width 95 height 16
type input "******"
click at [225, 294] on div "Related cases There are other cases potentially from the same person, address o…" at bounding box center [307, 189] width 407 height 363
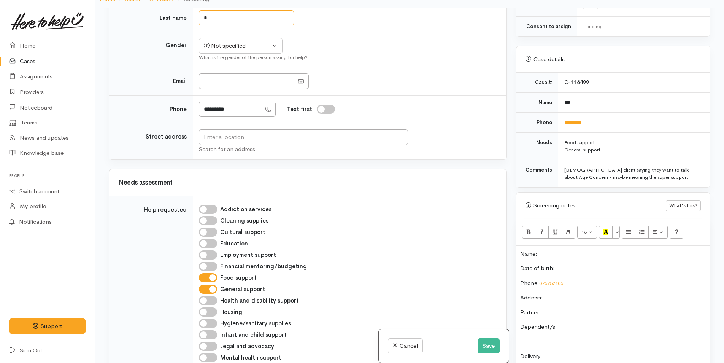
scroll to position [15, 0]
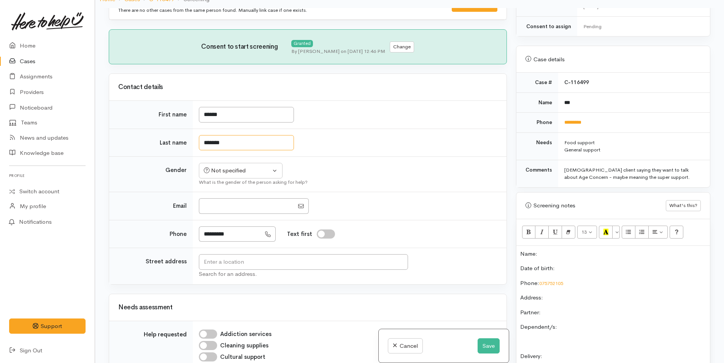
type input "*******"
click at [305, 127] on tbody "First name ****** Last name ******* Gender Not specified Male Female Diverse No…" at bounding box center [308, 193] width 398 height 184
click at [230, 171] on div "Not specified" at bounding box center [237, 170] width 67 height 9
click at [227, 210] on span "[DEMOGRAPHIC_DATA]" at bounding box center [246, 211] width 65 height 9
select select "[DEMOGRAPHIC_DATA]"
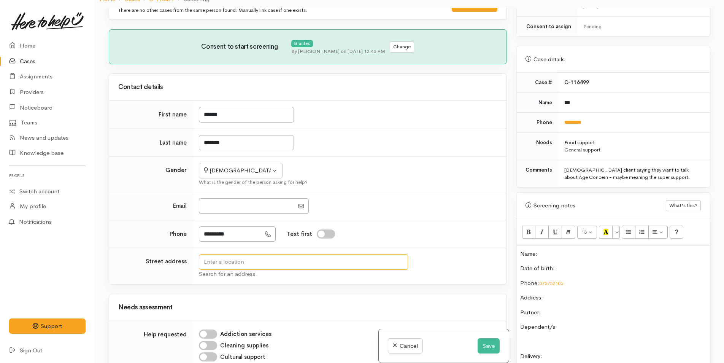
click at [384, 265] on input "text" at bounding box center [303, 262] width 209 height 16
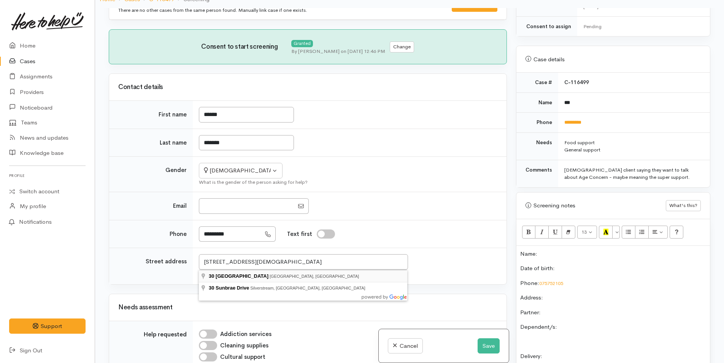
type input "30 Sunbrae Grove, Mount Maunganui, New Zealand"
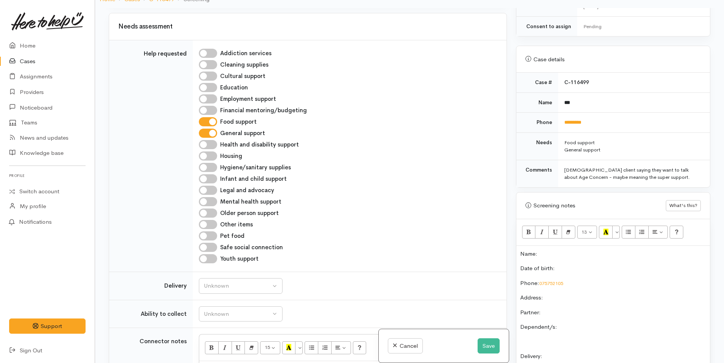
scroll to position [320, 0]
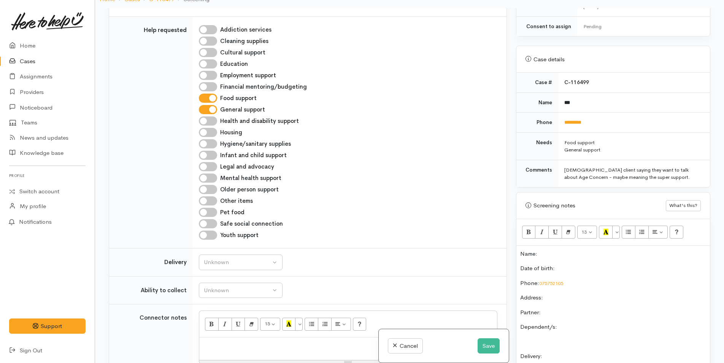
click at [213, 110] on input "General support" at bounding box center [208, 109] width 18 height 9
click at [210, 112] on input "General support" at bounding box center [208, 109] width 18 height 9
checkbox input "true"
click at [236, 266] on div "Unknown" at bounding box center [237, 262] width 67 height 9
click at [243, 308] on span "Delivery needed" at bounding box center [228, 310] width 41 height 9
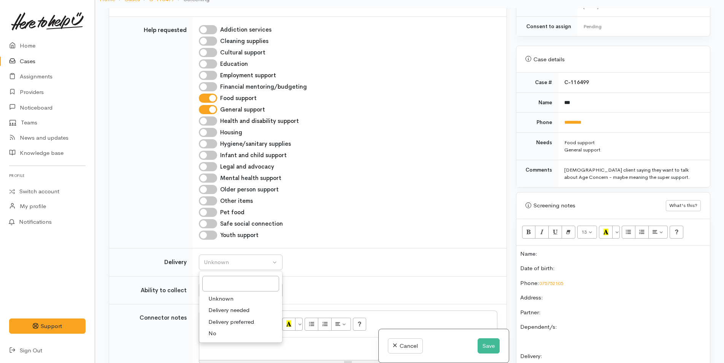
select select "3"
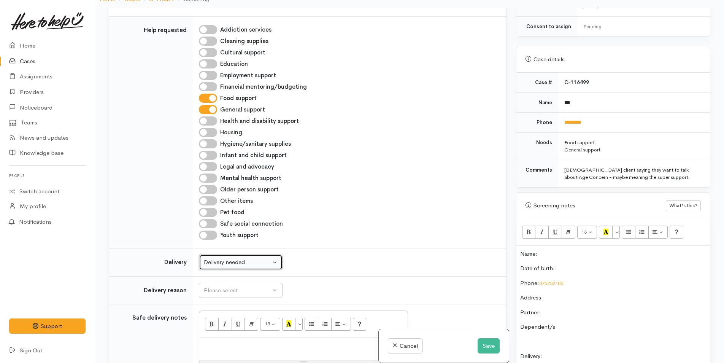
scroll to position [434, 0]
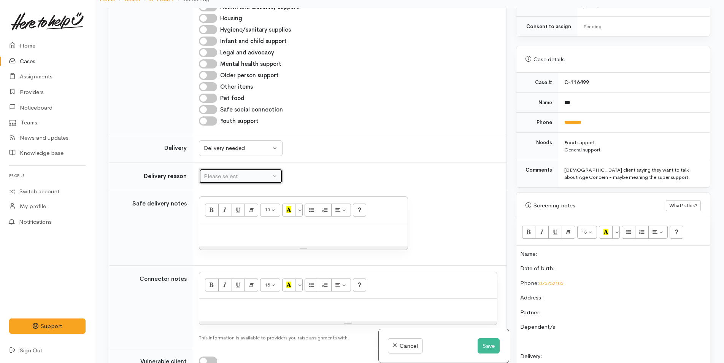
click at [220, 173] on div "Please select" at bounding box center [237, 176] width 67 height 9
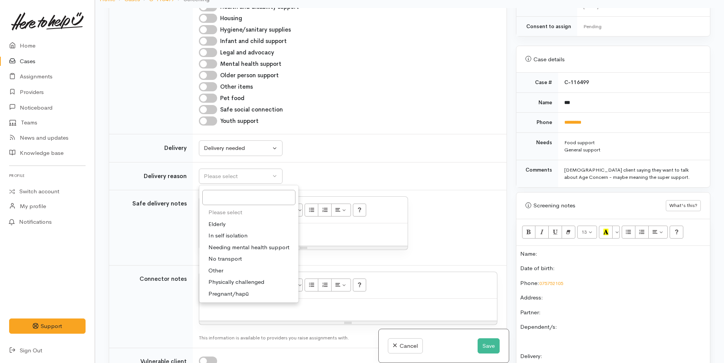
click at [221, 223] on span "Elderly" at bounding box center [216, 224] width 17 height 9
select select "6"
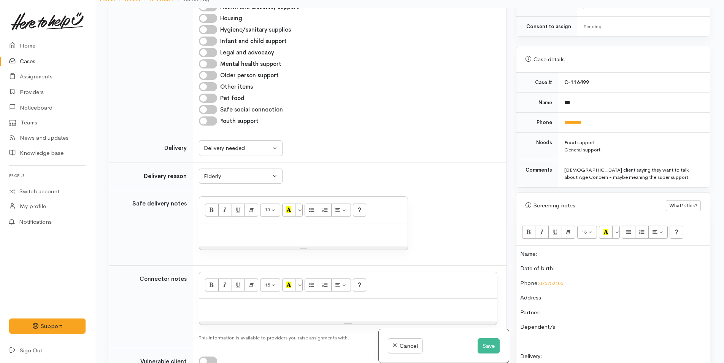
drag, startPoint x: 580, startPoint y: 268, endPoint x: 580, endPoint y: 263, distance: 5.3
click at [580, 268] on p "Date of birth:" at bounding box center [613, 268] width 186 height 9
click at [253, 232] on p at bounding box center [303, 231] width 201 height 9
paste div
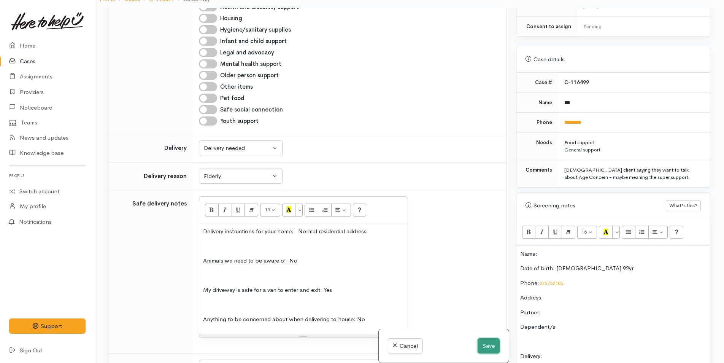
click at [489, 346] on button "Save" at bounding box center [489, 346] width 22 height 16
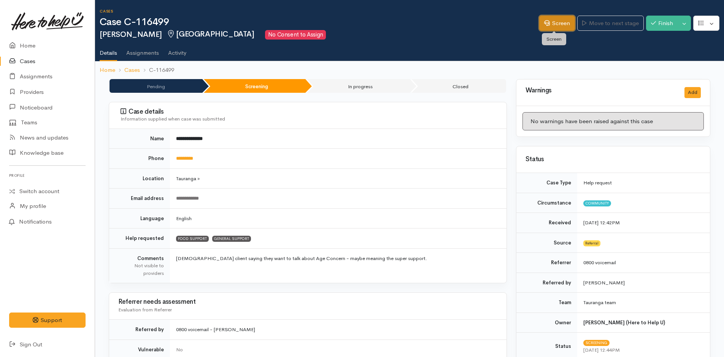
click at [555, 22] on link "Screen" at bounding box center [557, 24] width 36 height 16
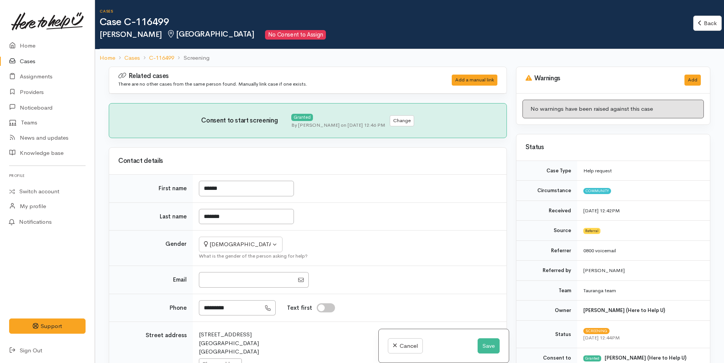
select select "6"
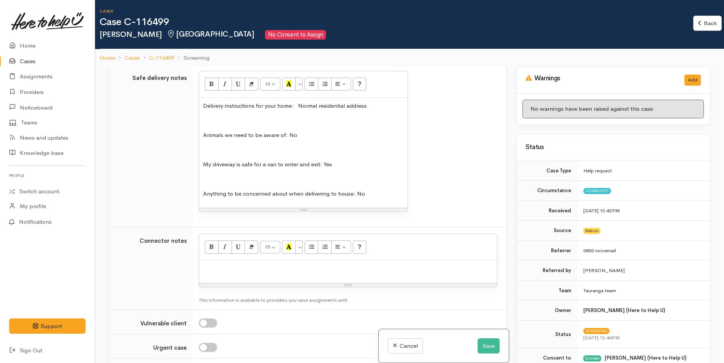
scroll to position [761, 0]
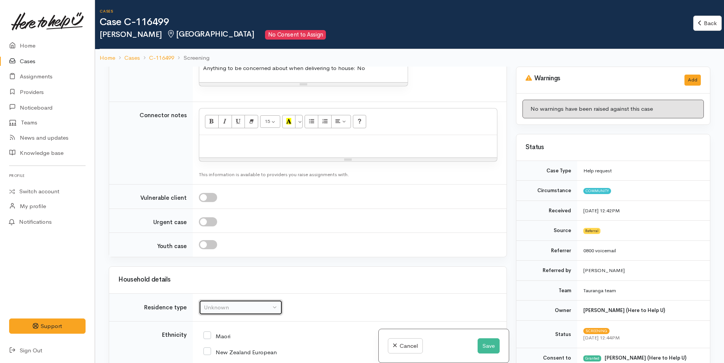
click at [252, 307] on div "Unknown" at bounding box center [237, 307] width 67 height 9
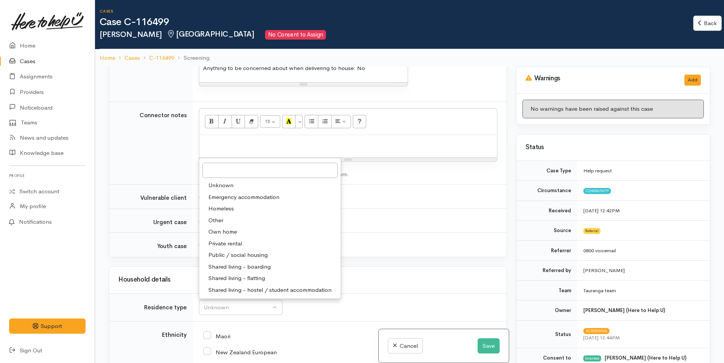
click at [234, 230] on span "Own home" at bounding box center [222, 231] width 29 height 9
select select "1"
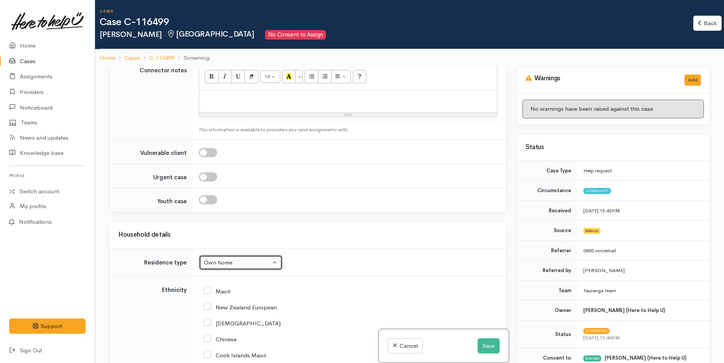
scroll to position [875, 0]
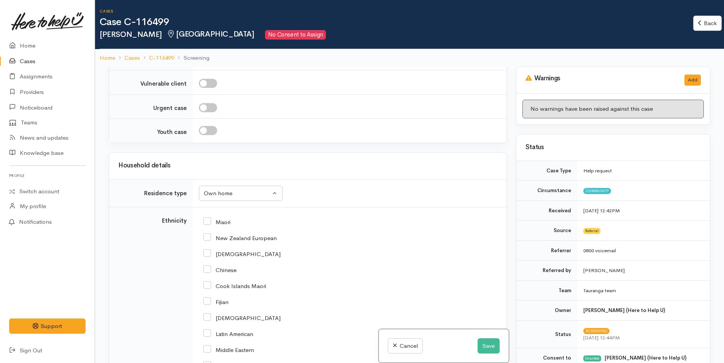
click at [207, 238] on input "New Zealand European" at bounding box center [240, 237] width 73 height 7
checkbox input "true"
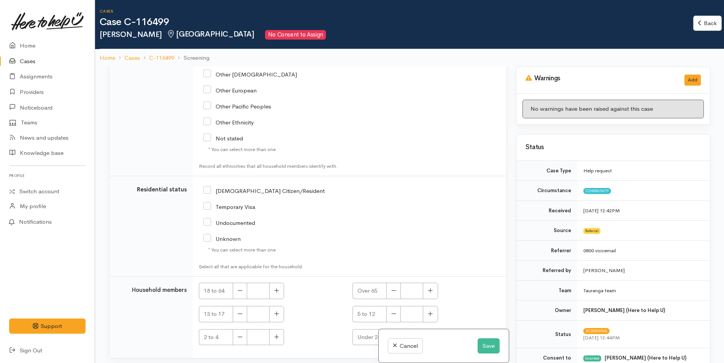
scroll to position [1255, 0]
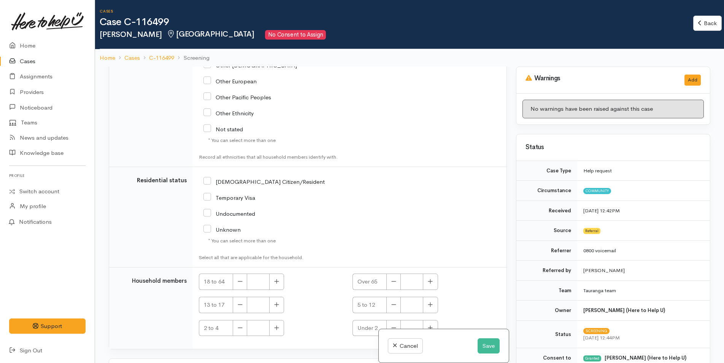
click at [206, 182] on input "[DEMOGRAPHIC_DATA] Citizen/Resident" at bounding box center [264, 181] width 121 height 7
checkbox input "true"
click at [428, 282] on icon "button" at bounding box center [430, 281] width 5 height 6
type input "1"
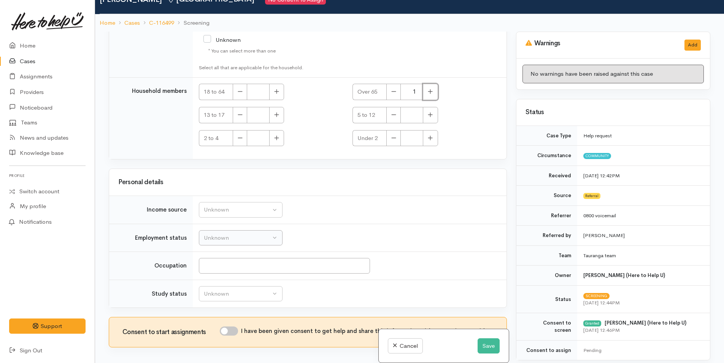
scroll to position [67, 0]
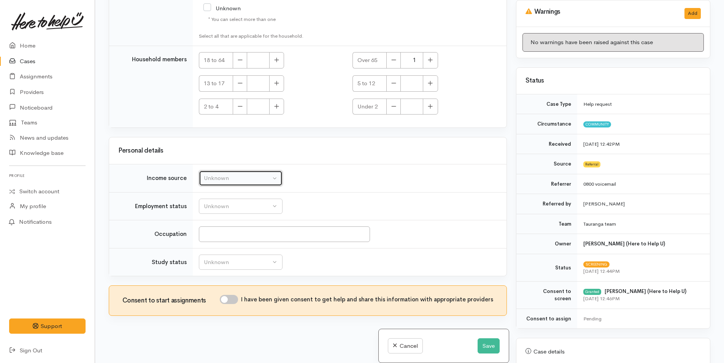
click at [226, 177] on div "Unknown" at bounding box center [237, 178] width 67 height 9
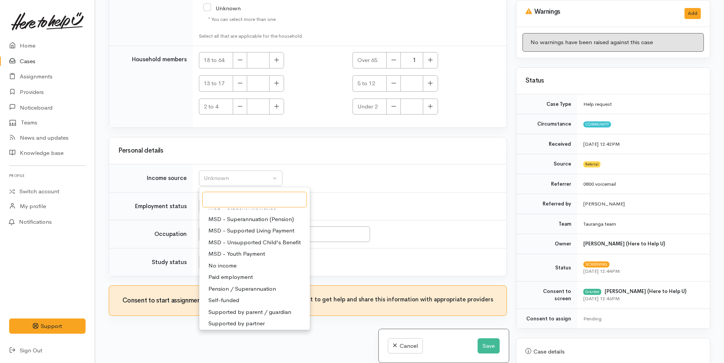
scroll to position [114, 0]
click at [257, 285] on span "Pension / Superannuation" at bounding box center [242, 286] width 68 height 9
select select "19"
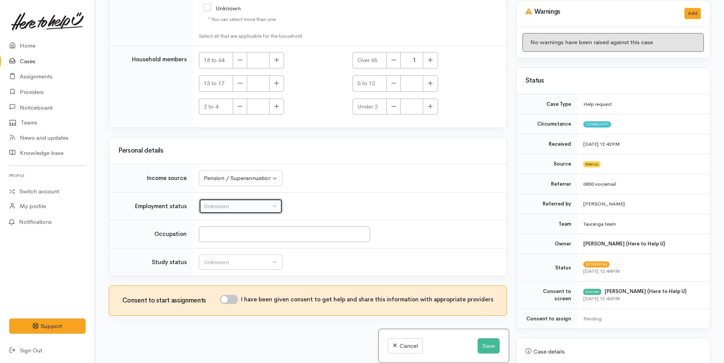
click at [237, 204] on div "Unknown" at bounding box center [237, 206] width 67 height 9
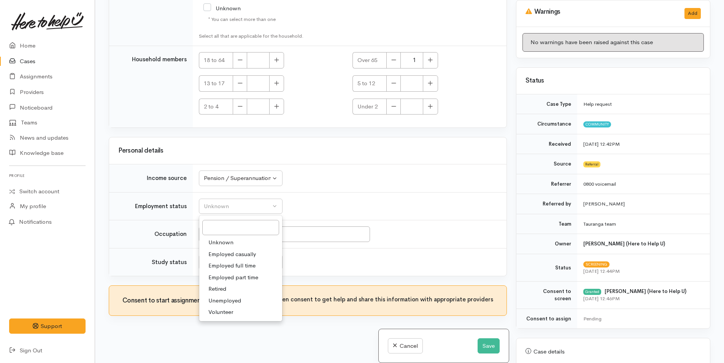
click at [221, 285] on span "Retired" at bounding box center [217, 289] width 18 height 9
select select "5"
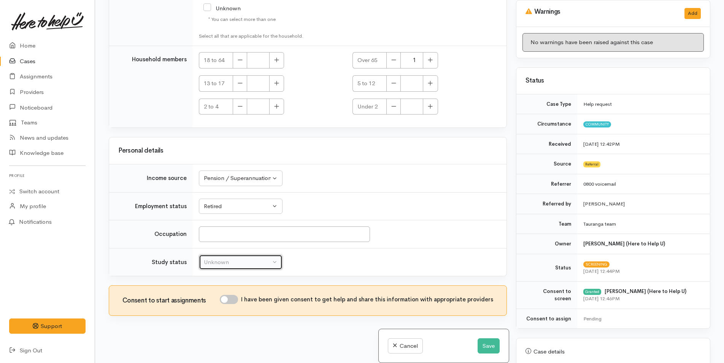
click at [236, 261] on div "Unknown" at bounding box center [237, 262] width 67 height 9
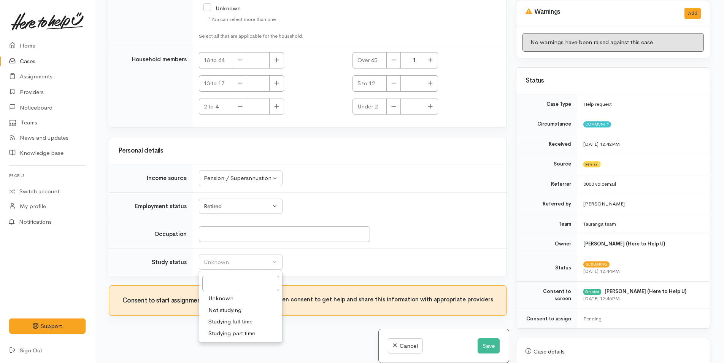
click at [233, 306] on span "Not studying" at bounding box center [224, 310] width 33 height 9
select select "1"
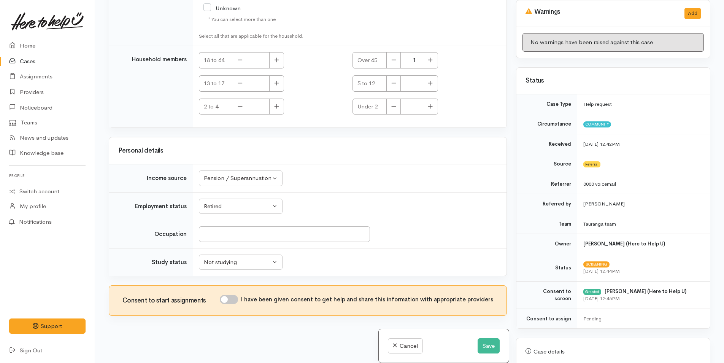
click at [237, 297] on input "I have been given consent to get help and share this information with appropria…" at bounding box center [229, 299] width 18 height 9
checkbox input "true"
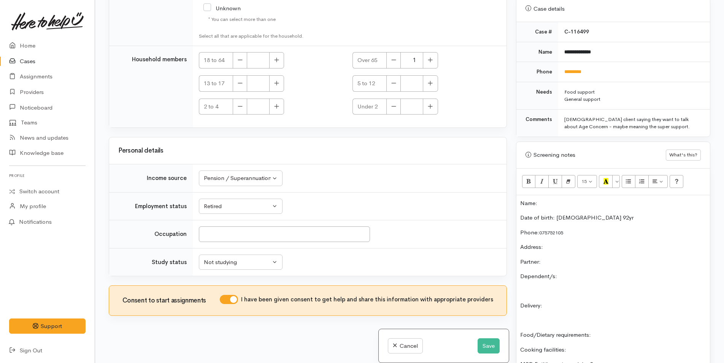
scroll to position [342, 0]
drag, startPoint x: 612, startPoint y: 51, endPoint x: 552, endPoint y: 52, distance: 60.5
click at [552, 52] on tr "**********" at bounding box center [614, 52] width 194 height 20
copy tr "**********"
click at [569, 212] on div "Name: Date of birth: [DEMOGRAPHIC_DATA] 92yr Phone:  075752105 Address:  Partne…" at bounding box center [614, 317] width 194 height 242
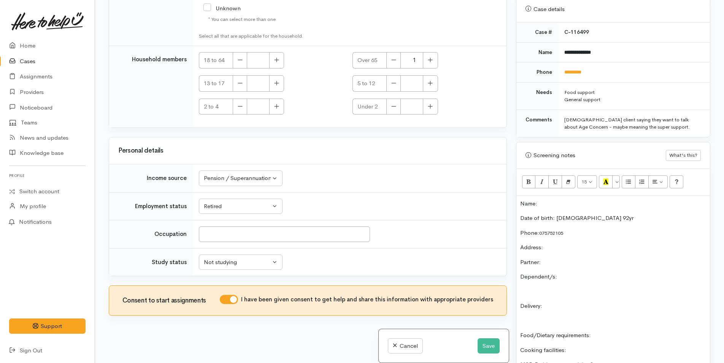
click at [569, 204] on p "Name:" at bounding box center [613, 203] width 186 height 9
paste div
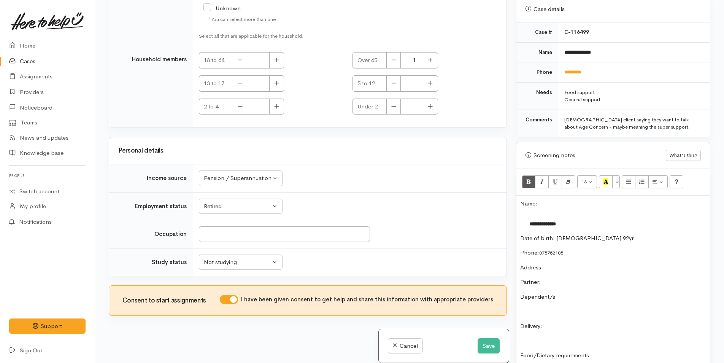
click at [519, 204] on div "**********" at bounding box center [614, 327] width 194 height 262
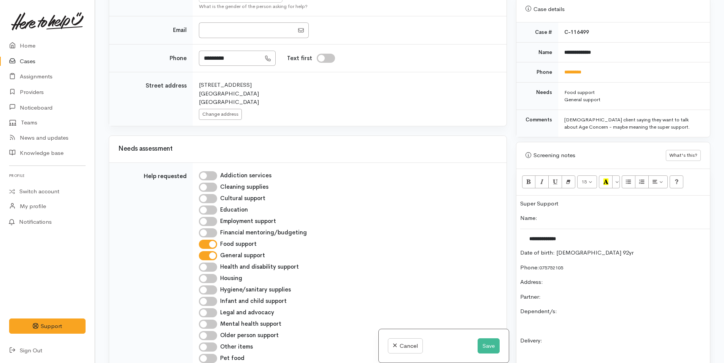
scroll to position [117, 0]
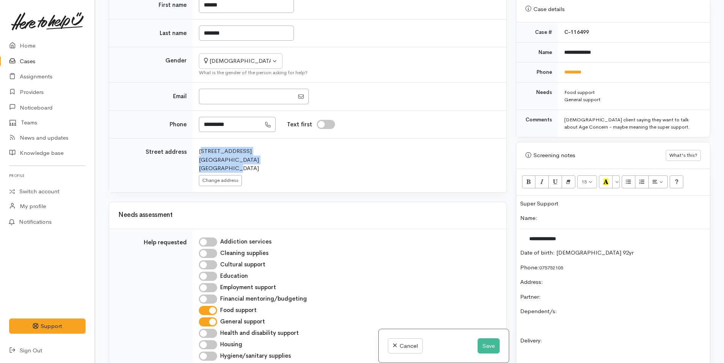
drag, startPoint x: 239, startPoint y: 168, endPoint x: 199, endPoint y: 153, distance: 42.5
click at [199, 153] on div "30 [GEOGRAPHIC_DATA] [GEOGRAPHIC_DATA] [GEOGRAPHIC_DATA]" at bounding box center [348, 160] width 299 height 26
copy div "30 [GEOGRAPHIC_DATA] [GEOGRAPHIC_DATA] [GEOGRAPHIC_DATA]"
click at [571, 282] on p "Address:" at bounding box center [613, 282] width 186 height 9
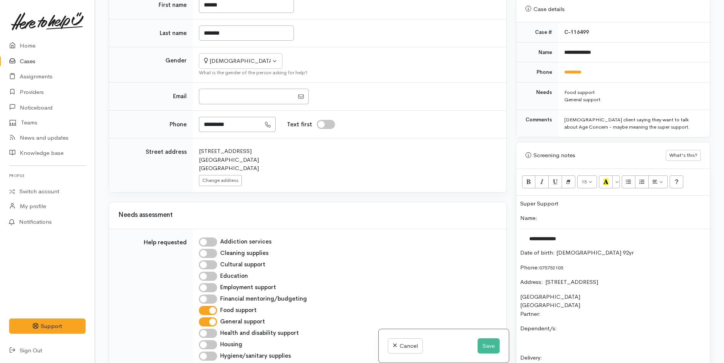
drag, startPoint x: 570, startPoint y: 313, endPoint x: 566, endPoint y: 311, distance: 4.8
click at [570, 312] on p "Partner:" at bounding box center [613, 314] width 186 height 9
click at [616, 331] on p "Dependent/s:" at bounding box center [613, 328] width 186 height 9
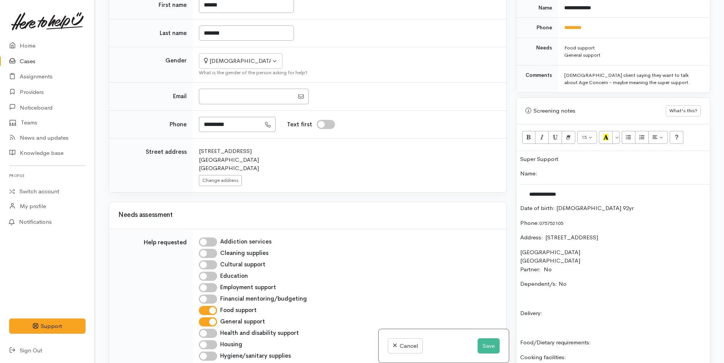
scroll to position [457, 0]
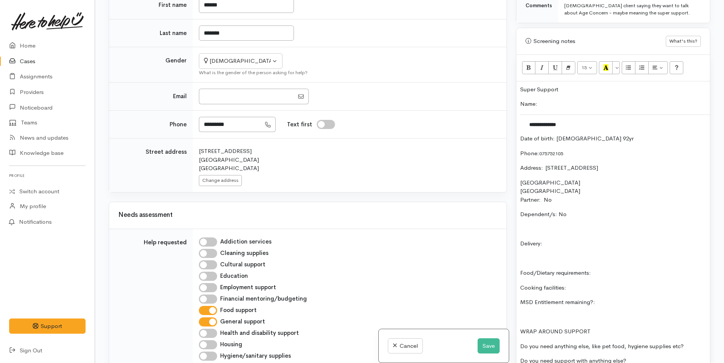
click at [576, 242] on p "Delivery:" at bounding box center [613, 243] width 186 height 9
click at [643, 267] on div "**********" at bounding box center [614, 228] width 194 height 294
click at [630, 282] on div "**********" at bounding box center [614, 228] width 194 height 294
click at [635, 297] on div "**********" at bounding box center [614, 228] width 194 height 294
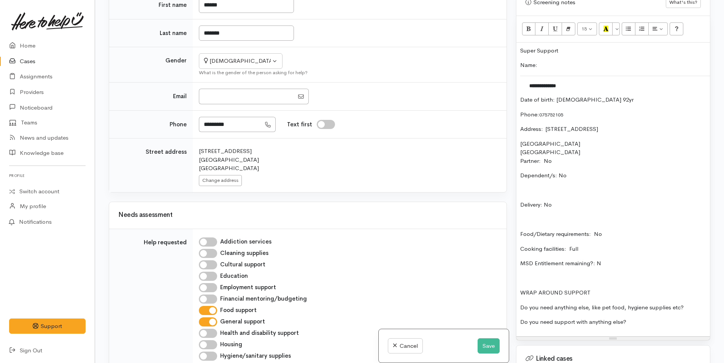
scroll to position [533, 0]
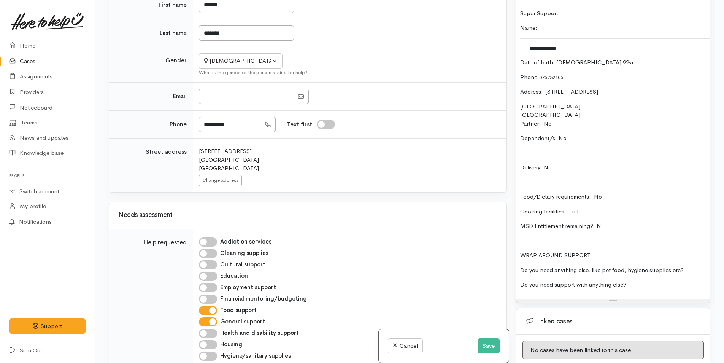
click at [694, 272] on p "Do you need anything else, like pet food, hygiene supplies etc?" at bounding box center [613, 270] width 186 height 9
click at [649, 284] on p "Do you need support with anything else?" at bounding box center [613, 284] width 186 height 9
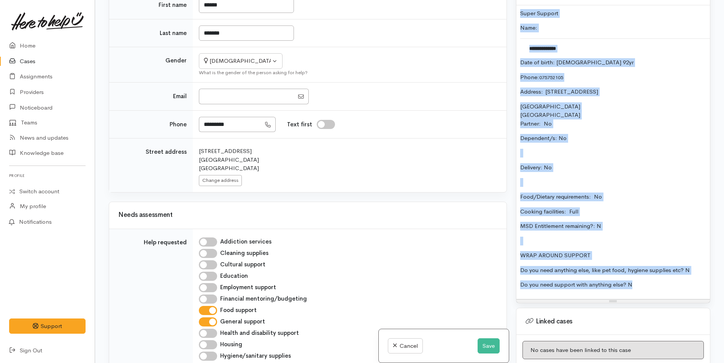
drag, startPoint x: 644, startPoint y: 287, endPoint x: 519, endPoint y: 11, distance: 303.2
click at [519, 11] on div "**********" at bounding box center [614, 152] width 194 height 294
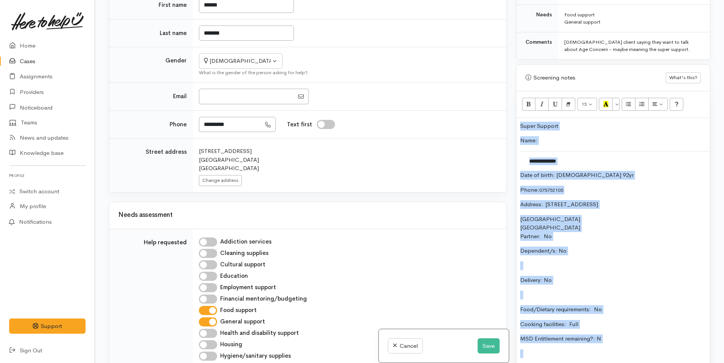
scroll to position [418, 0]
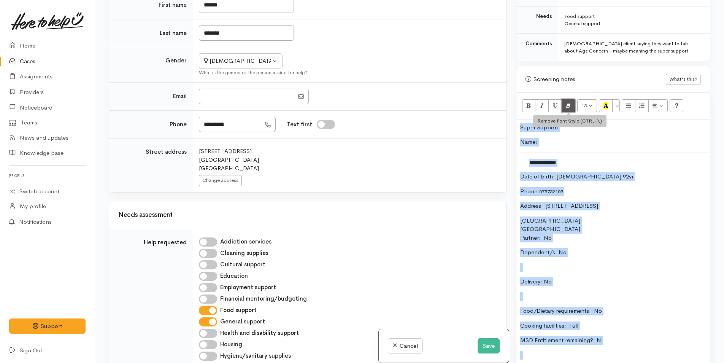
click at [569, 105] on icon "Remove Font Style (CTRL+\\)" at bounding box center [568, 105] width 5 height 6
drag, startPoint x: 617, startPoint y: 237, endPoint x: 619, endPoint y: 232, distance: 5.8
click at [617, 237] on p "Partner: No" at bounding box center [613, 238] width 186 height 9
click at [630, 177] on p "Date of birth: 17/3/33 92yr" at bounding box center [613, 176] width 186 height 9
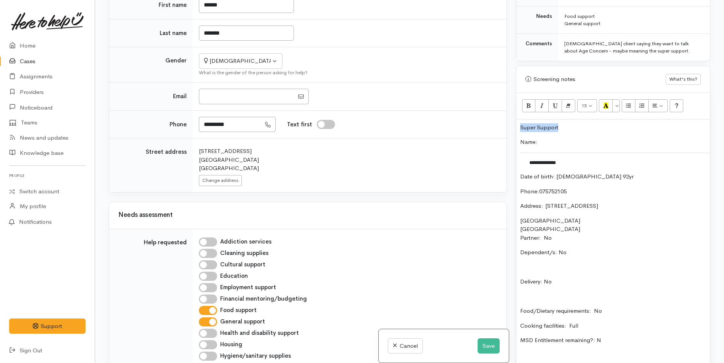
drag, startPoint x: 573, startPoint y: 130, endPoint x: 519, endPoint y: 128, distance: 54.4
click at [519, 128] on div "**********" at bounding box center [614, 266] width 194 height 294
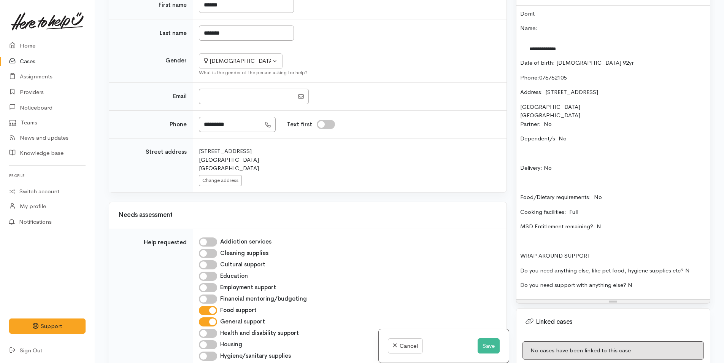
scroll to position [533, 0]
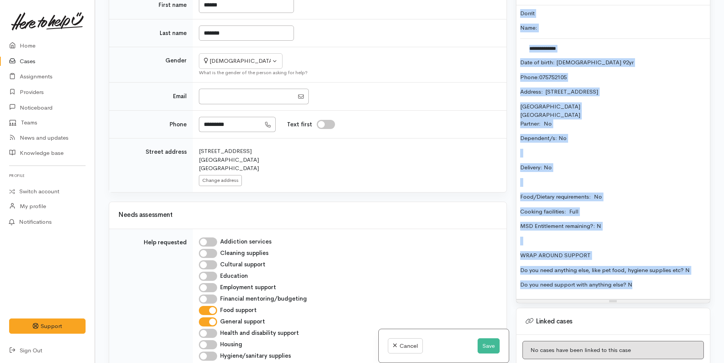
drag, startPoint x: 637, startPoint y: 288, endPoint x: 510, endPoint y: 10, distance: 305.9
click at [510, 10] on div "Related cases There are no other cases from the same person found. Manually lin…" at bounding box center [409, 181] width 611 height 363
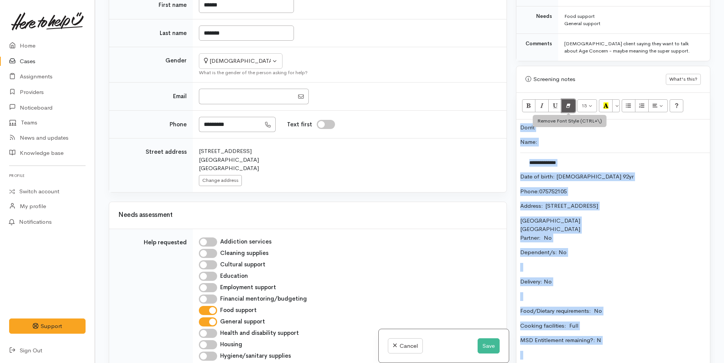
click at [569, 107] on icon "Remove Font Style (CTRL+\\)" at bounding box center [568, 105] width 5 height 6
click at [599, 258] on div "**********" at bounding box center [614, 266] width 194 height 294
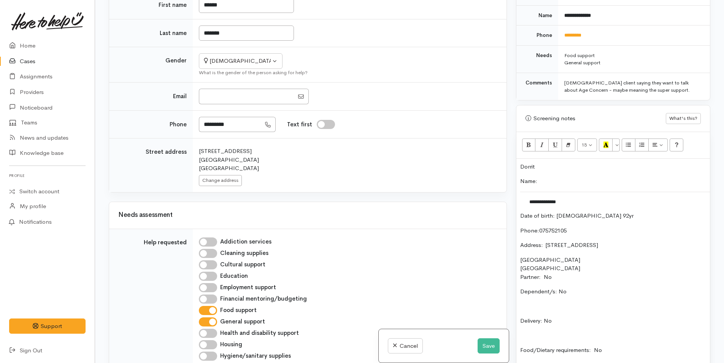
scroll to position [342, 0]
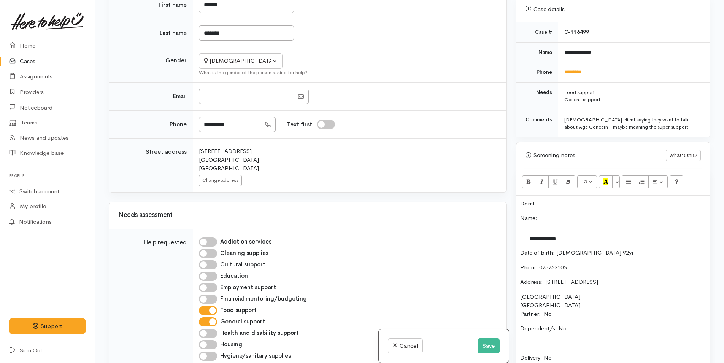
click at [553, 204] on p "Dorrit" at bounding box center [613, 203] width 186 height 9
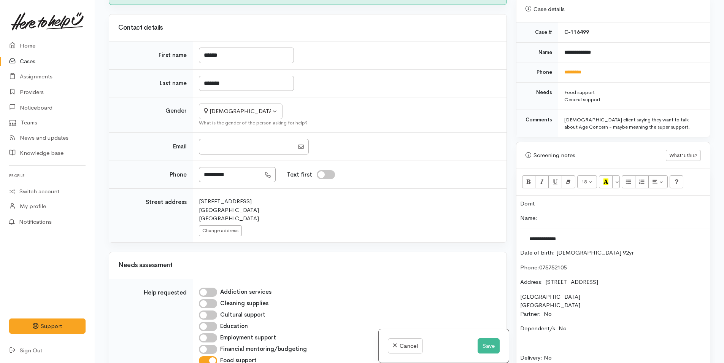
scroll to position [0, 0]
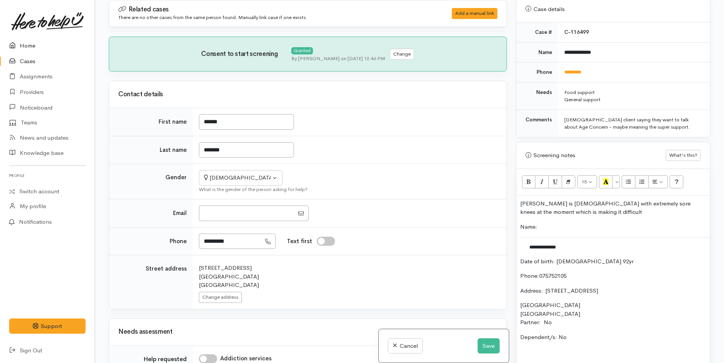
click at [33, 44] on link "Home" at bounding box center [47, 46] width 95 height 16
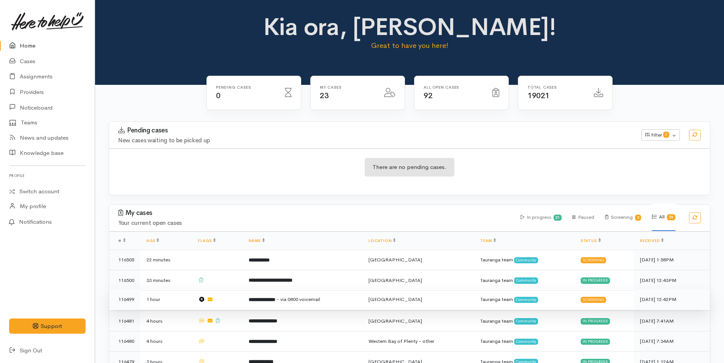
click at [267, 299] on b "**********" at bounding box center [262, 299] width 27 height 5
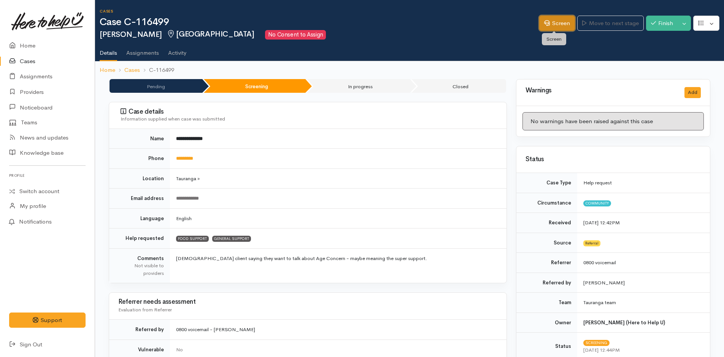
click at [556, 20] on link "Screen" at bounding box center [557, 24] width 36 height 16
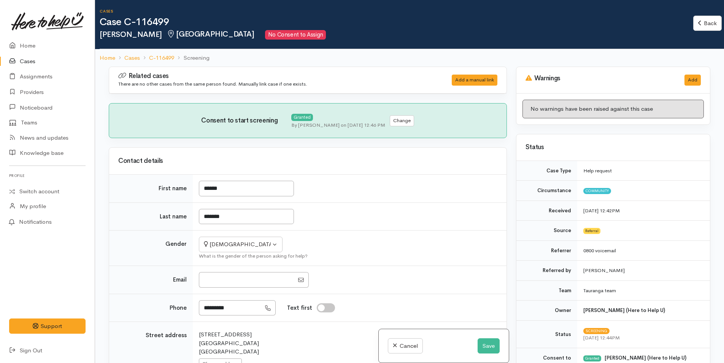
select select "6"
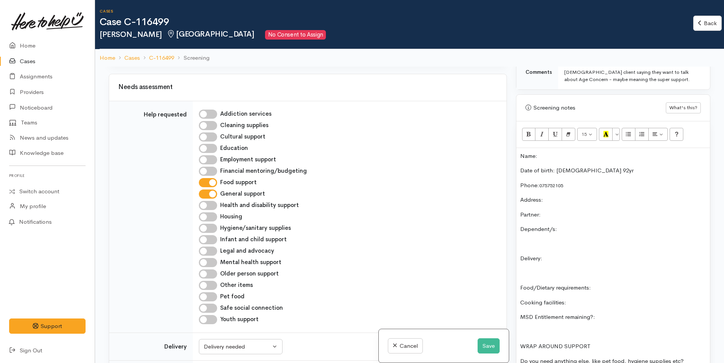
scroll to position [380, 0]
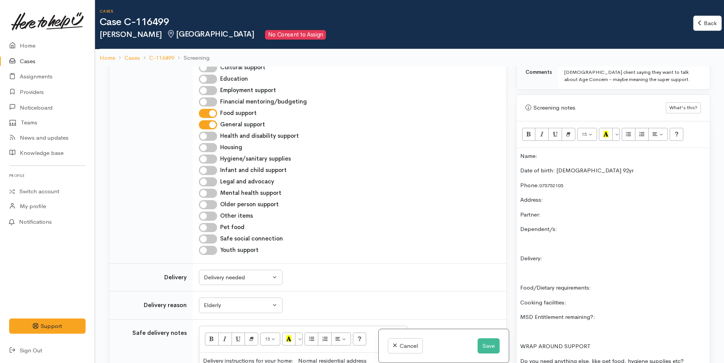
click at [212, 125] on input "General support" at bounding box center [208, 124] width 18 height 9
checkbox input "false"
click at [211, 202] on input "Older person support" at bounding box center [208, 204] width 18 height 9
checkbox input "true"
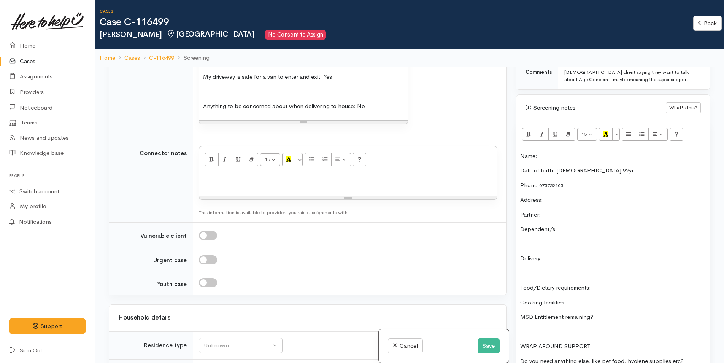
scroll to position [875, 0]
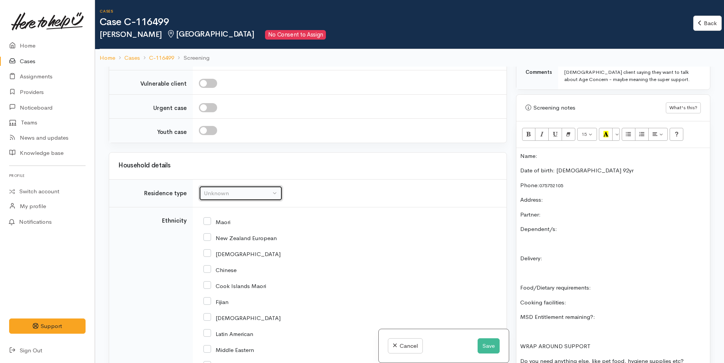
click at [247, 197] on button "Unknown" at bounding box center [241, 194] width 84 height 16
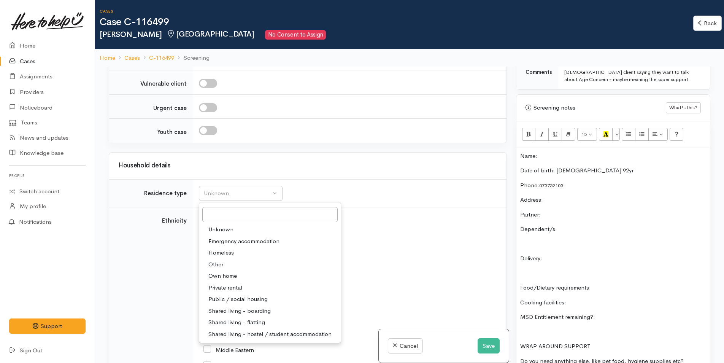
click at [233, 276] on span "Own home" at bounding box center [222, 276] width 29 height 9
select select "1"
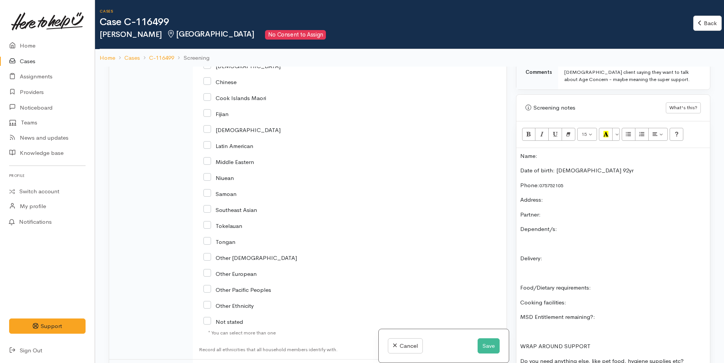
scroll to position [1065, 0]
click at [205, 303] on input "Other Ethnicity" at bounding box center [229, 302] width 50 height 7
checkbox input "true"
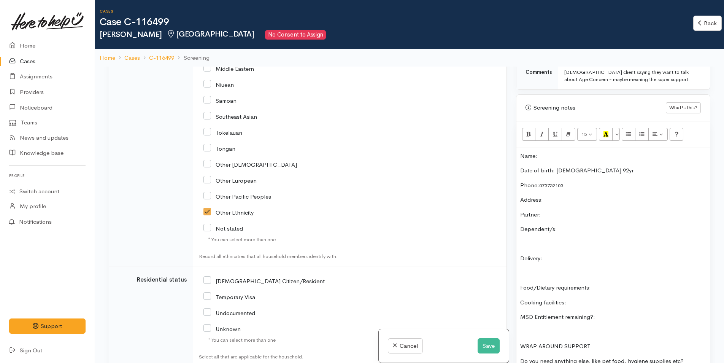
scroll to position [1255, 0]
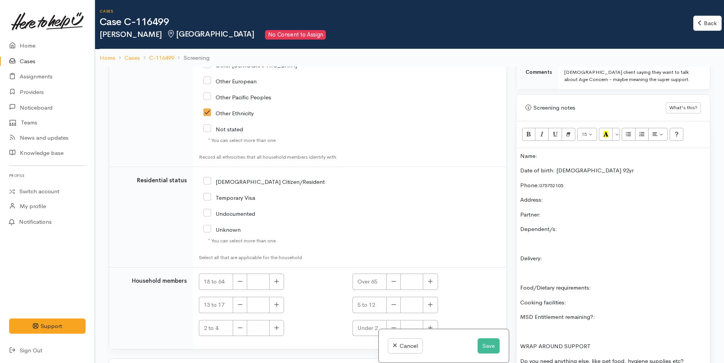
click at [207, 182] on input "[DEMOGRAPHIC_DATA] Citizen/Resident" at bounding box center [264, 181] width 121 height 7
checkbox input "true"
click at [429, 283] on icon "button" at bounding box center [430, 281] width 5 height 6
type input "1"
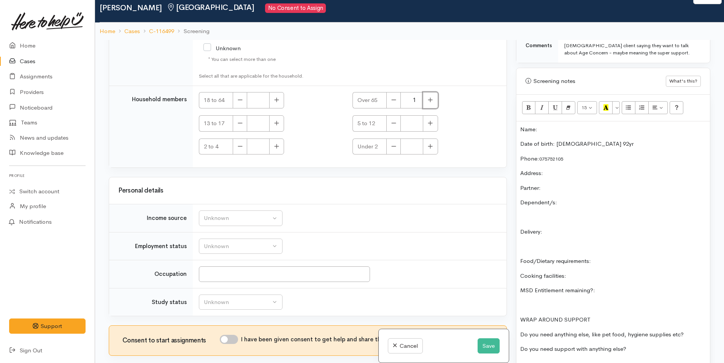
scroll to position [67, 0]
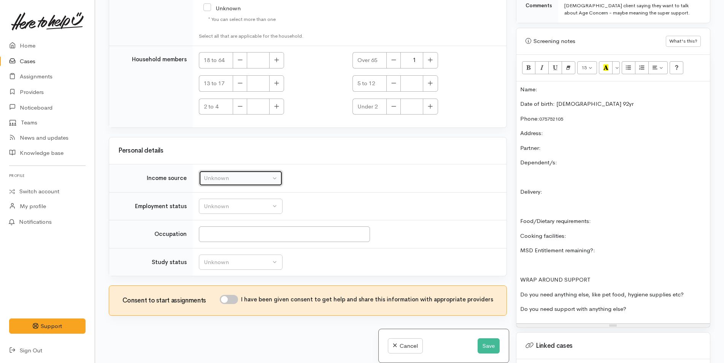
click at [239, 176] on div "Unknown" at bounding box center [237, 178] width 67 height 9
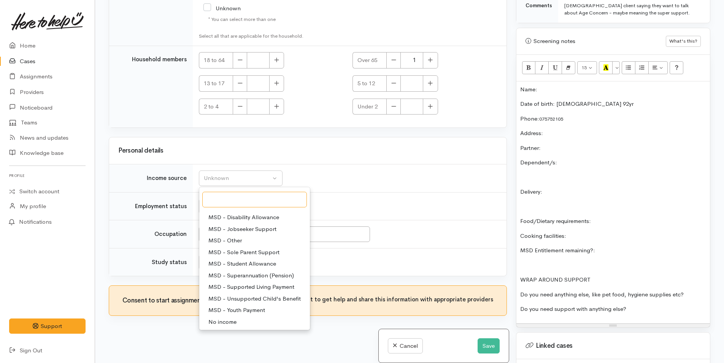
scroll to position [114, 0]
click at [250, 285] on span "Pension / Superannuation" at bounding box center [242, 286] width 68 height 9
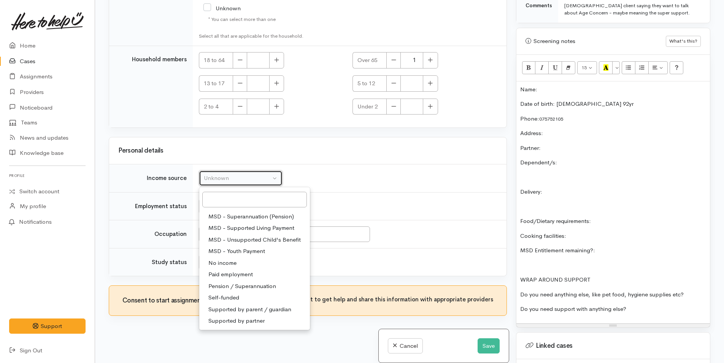
select select "19"
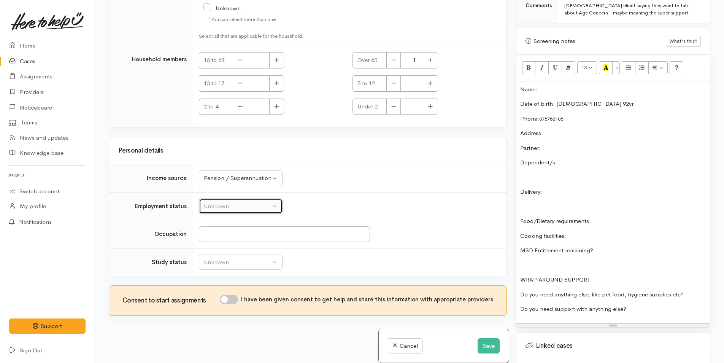
click at [231, 204] on div "Unknown" at bounding box center [237, 206] width 67 height 9
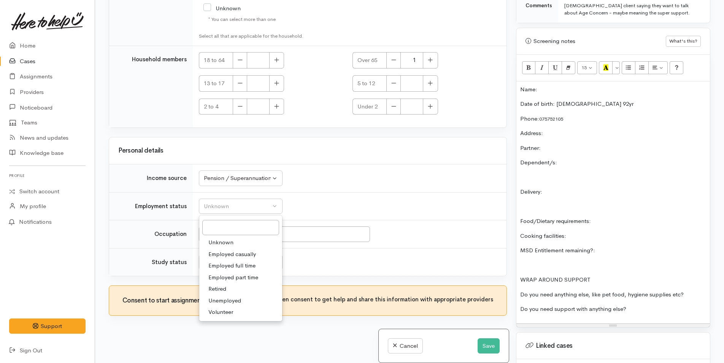
click at [225, 288] on span "Retired" at bounding box center [217, 289] width 18 height 9
select select "5"
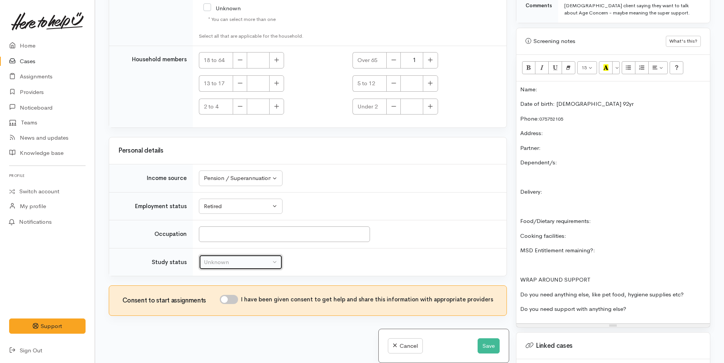
click at [255, 261] on div "Unknown" at bounding box center [237, 262] width 67 height 9
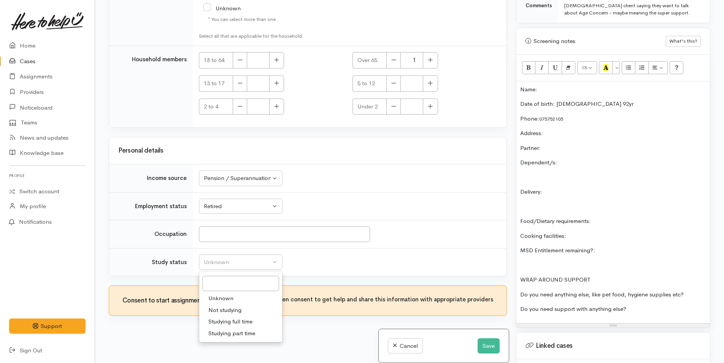
click at [235, 309] on span "Not studying" at bounding box center [224, 310] width 33 height 9
select select "1"
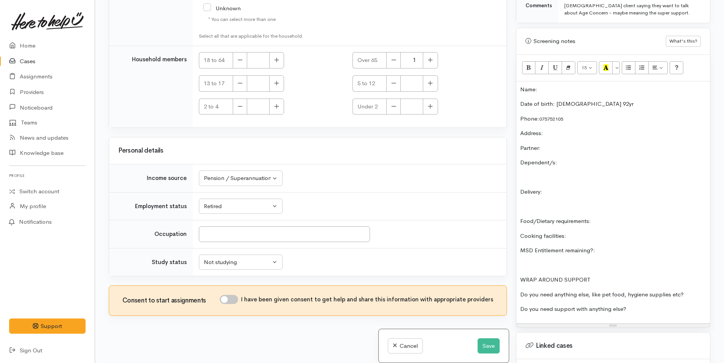
click at [237, 299] on input "I have been given consent to get help and share this information with appropria…" at bounding box center [229, 299] width 18 height 9
checkbox input "true"
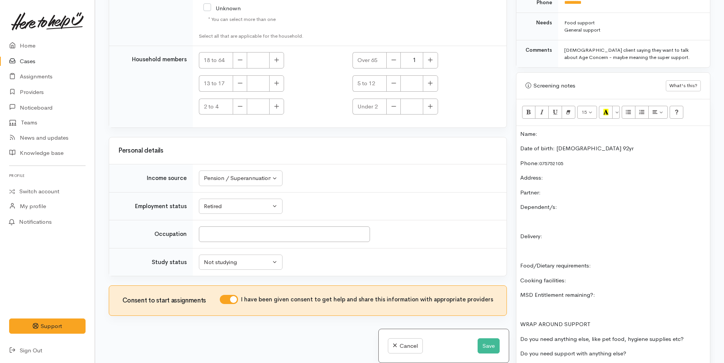
scroll to position [342, 0]
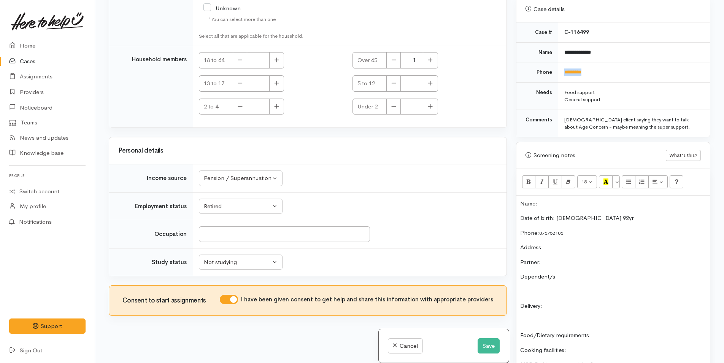
drag, startPoint x: 603, startPoint y: 76, endPoint x: 554, endPoint y: 78, distance: 49.1
click at [554, 78] on tr "Phone *********" at bounding box center [614, 72] width 194 height 20
copy tr "*********"
click at [573, 205] on p "Name:" at bounding box center [613, 203] width 186 height 9
paste div
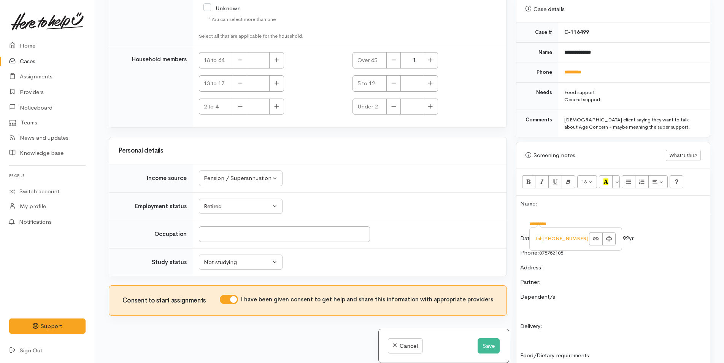
click at [645, 228] on td "*********" at bounding box center [615, 224] width 191 height 20
click at [661, 345] on div "Name: ********* Date of birth: 17/3/33 92yr Phone:  075752105 Address:  Partner…" at bounding box center [614, 327] width 194 height 262
drag, startPoint x: 548, startPoint y: 226, endPoint x: 523, endPoint y: 225, distance: 25.1
click at [523, 225] on td "*********" at bounding box center [615, 224] width 191 height 20
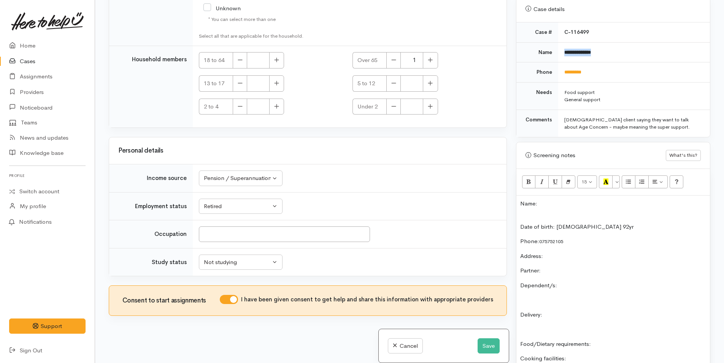
drag, startPoint x: 618, startPoint y: 48, endPoint x: 562, endPoint y: 55, distance: 56.7
click at [562, 55] on td "**********" at bounding box center [634, 52] width 152 height 20
copy b "**********"
click at [560, 206] on p "Name:" at bounding box center [613, 203] width 186 height 9
click at [547, 220] on div "Name: Dorrie Stevens Date of birth: 17/3/33 92yr Phone:  075752105 Address:  Pa…" at bounding box center [614, 321] width 194 height 251
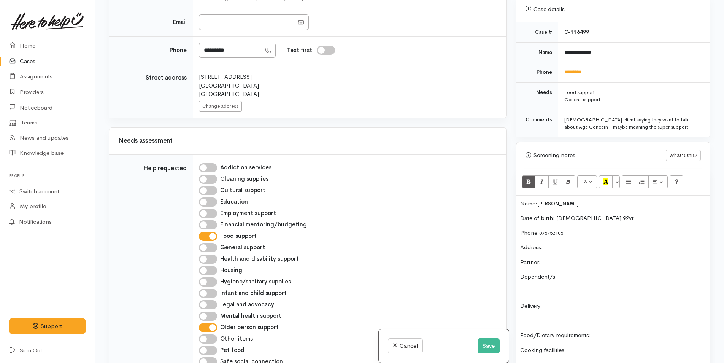
scroll to position [117, 0]
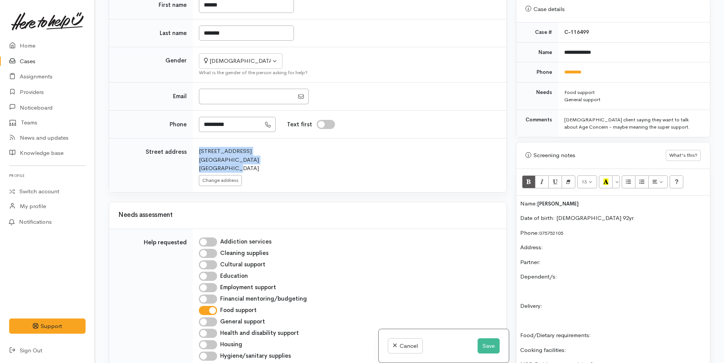
drag, startPoint x: 245, startPoint y: 167, endPoint x: 187, endPoint y: 148, distance: 60.5
click at [187, 148] on tr "Street address Search for an address. 30 Sunbrae Grove Mount Maunganui New Zeal…" at bounding box center [308, 165] width 398 height 54
copy tr "Search for an address. 30 Sunbrae Grove Mount Maunganui New Zealand"
click at [574, 246] on p "Address:" at bounding box center [613, 247] width 186 height 9
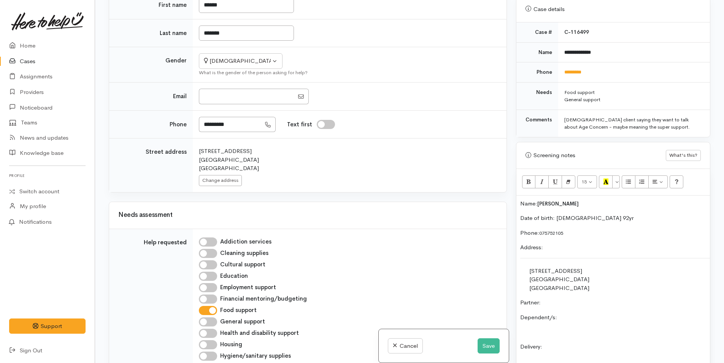
click at [566, 307] on div "Name: Dorrie Stevens Date of birth: 17/3/33 92yr Phone:  075752105 Address:  30…" at bounding box center [614, 337] width 194 height 283
click at [568, 300] on p "Partner:" at bounding box center [613, 302] width 186 height 9
click at [584, 318] on p "Dependent/s:" at bounding box center [613, 317] width 186 height 9
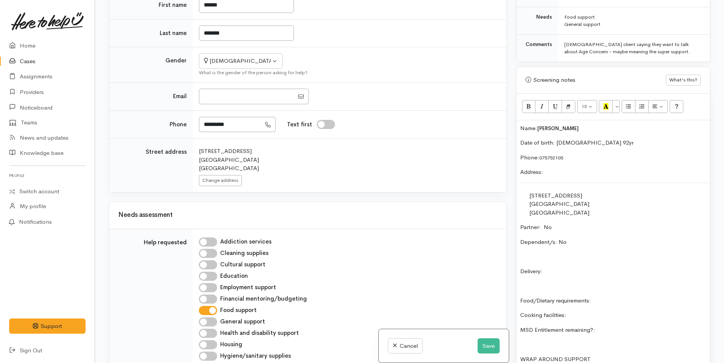
scroll to position [418, 0]
click at [580, 271] on p "Delivery:" at bounding box center [613, 270] width 186 height 9
click at [620, 297] on p "Food/Dietary requirements:" at bounding box center [613, 300] width 186 height 9
click at [600, 315] on p "Cooking facilities:" at bounding box center [613, 314] width 186 height 9
click at [646, 326] on p "MSD Entitlement remaining?:" at bounding box center [613, 329] width 186 height 9
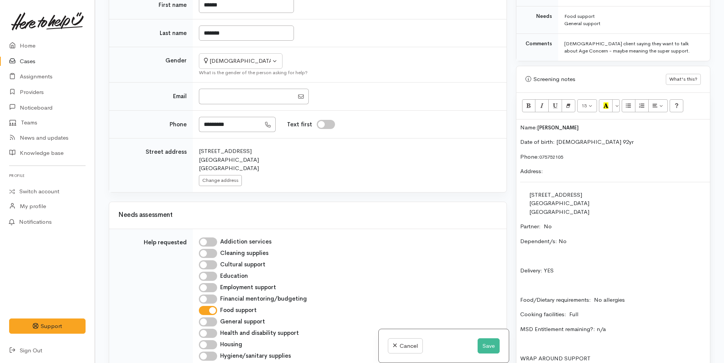
scroll to position [571, 0]
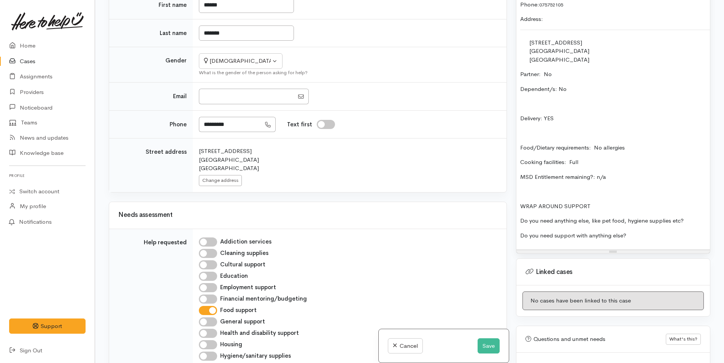
click at [701, 211] on div "Name: Dorrie Stevens Date of birth: 17/3/33 92yr Phone:  075752105 Address:  30…" at bounding box center [614, 108] width 194 height 283
click at [662, 238] on p "Do you need support with anything else?" at bounding box center [613, 235] width 186 height 9
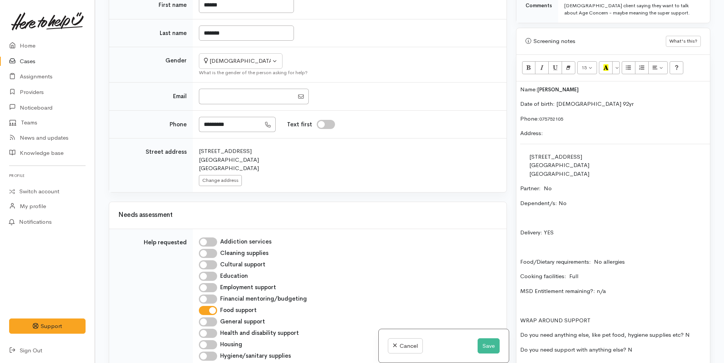
scroll to position [418, 0]
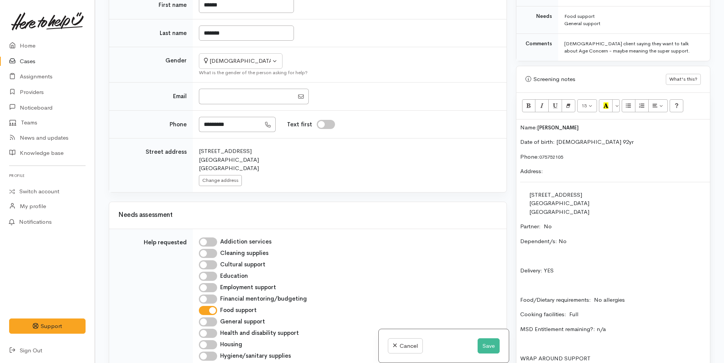
click at [517, 126] on div "Name: Dorrie Stevens Date of birth: 17/3/33 92yr Phone:  075752105 Address:  30…" at bounding box center [614, 260] width 194 height 283
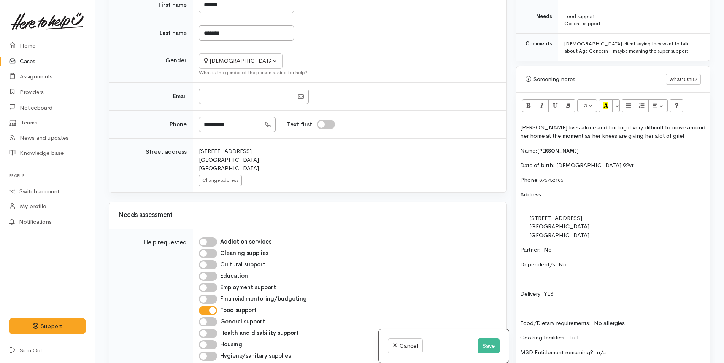
click at [564, 128] on p "Dorrie lives alone and finding it very difficult to move around her home at the…" at bounding box center [613, 131] width 186 height 17
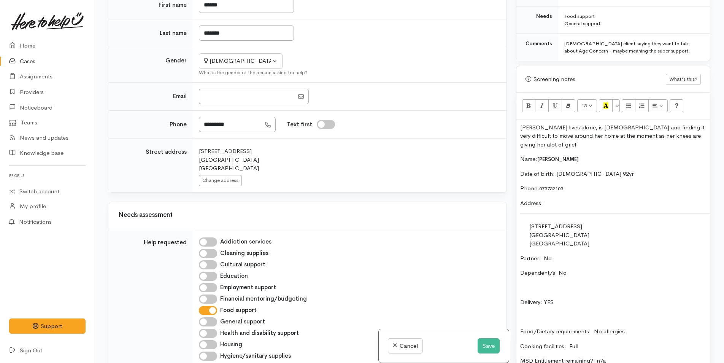
drag, startPoint x: 677, startPoint y: 137, endPoint x: 461, endPoint y: 151, distance: 216.2
click at [457, 152] on div "30 Sunbrae Grove Mount Maunganui New Zealand" at bounding box center [348, 160] width 299 height 26
click at [704, 134] on div "Dorrie lives alone, is 92yr old and finding it very difficult to move around he…" at bounding box center [614, 276] width 194 height 314
click at [690, 135] on p "Dorrie lives alone, is 92yr old and finding it very difficult to move around he…" at bounding box center [613, 136] width 186 height 26
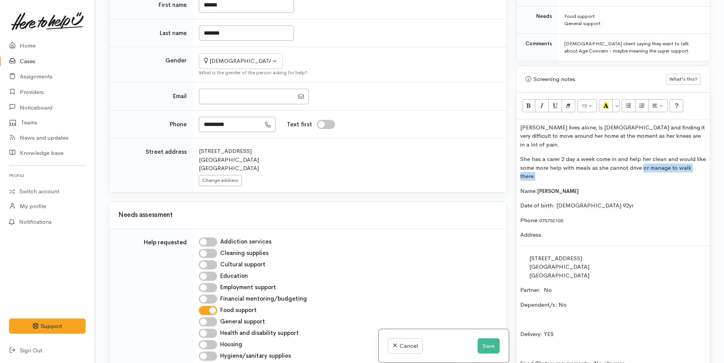
drag, startPoint x: 652, startPoint y: 158, endPoint x: 653, endPoint y: 165, distance: 7.6
click at [653, 165] on p "She has a carer 2 day a week come in and help her clean and would like some mor…" at bounding box center [613, 168] width 186 height 26
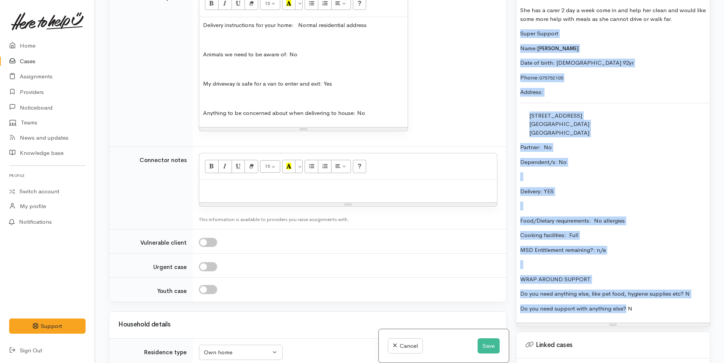
scroll to position [571, 0]
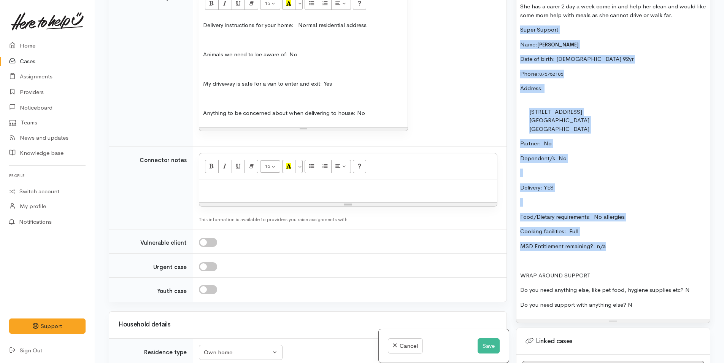
drag, startPoint x: 522, startPoint y: 173, endPoint x: 657, endPoint y: 229, distance: 146.4
click at [657, 229] on div "Dorrie lives alone, is 92yr old and finding it very difficult to move around he…" at bounding box center [614, 143] width 194 height 352
copy div "Super Support Name: Dorrie Stevens Date of birth: 17/3/33 92yr Phone:  07575210…"
click at [256, 203] on div "Resize" at bounding box center [348, 204] width 298 height 3
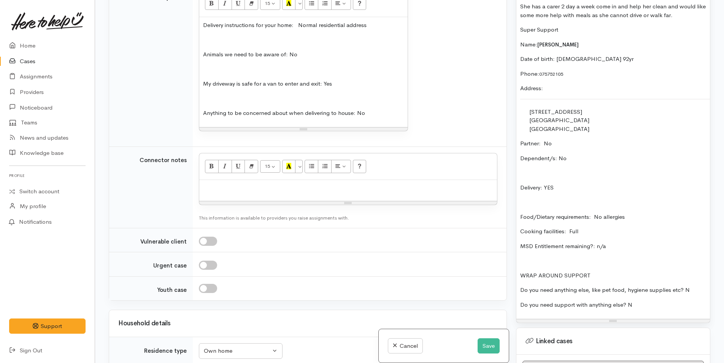
click at [259, 197] on div at bounding box center [348, 190] width 298 height 21
paste div
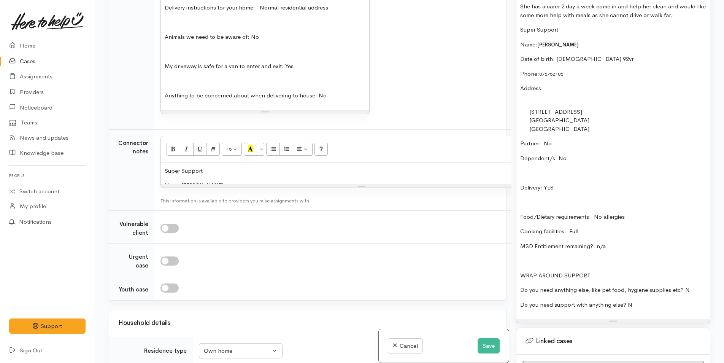
scroll to position [628, 0]
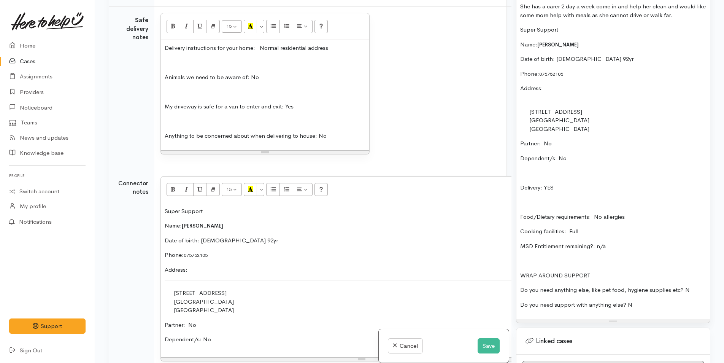
drag, startPoint x: 321, startPoint y: 225, endPoint x: 318, endPoint y: 345, distance: 119.5
click at [316, 358] on div "Resize" at bounding box center [362, 359] width 402 height 3
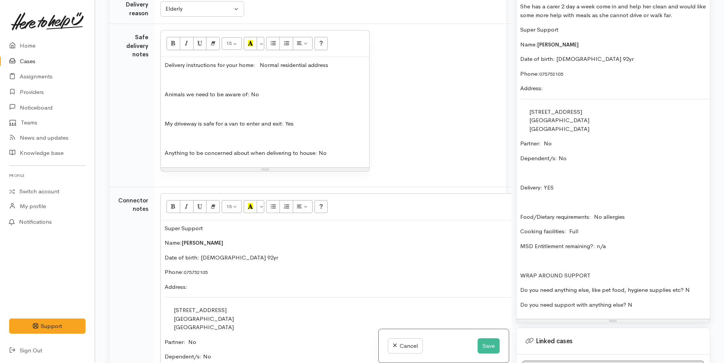
scroll to position [666, 0]
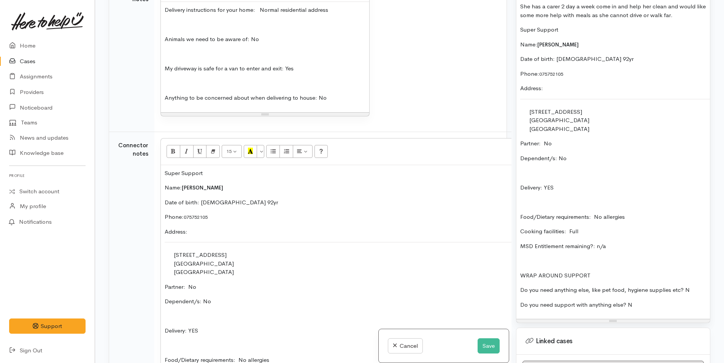
drag, startPoint x: 338, startPoint y: 318, endPoint x: 331, endPoint y: 312, distance: 9.7
click at [343, 296] on html "Support Feedback I've got something to say Back" at bounding box center [362, 114] width 724 height 363
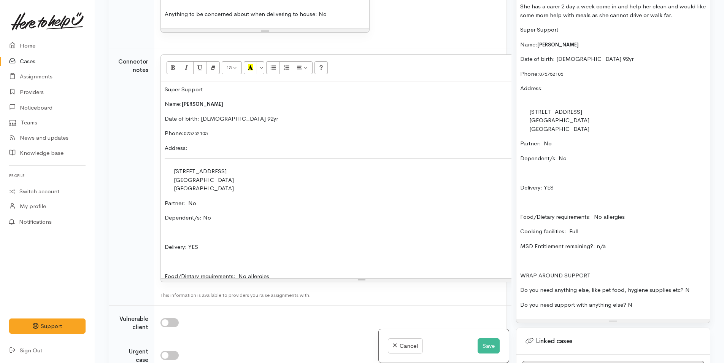
scroll to position [628, 0]
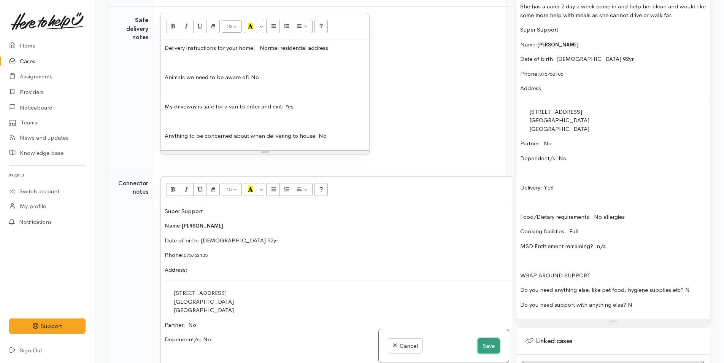
click at [490, 346] on button "Save" at bounding box center [489, 346] width 22 height 16
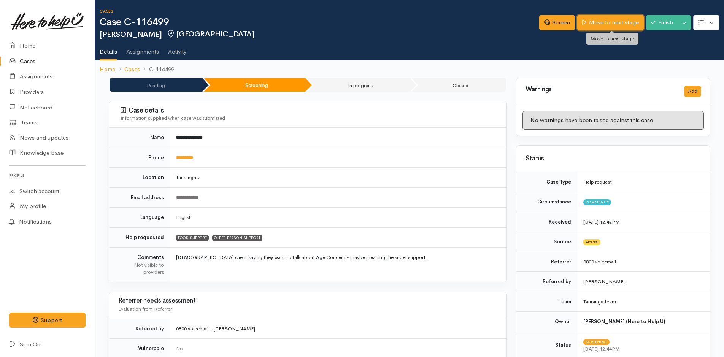
click at [606, 20] on link "Move to next stage" at bounding box center [610, 23] width 66 height 16
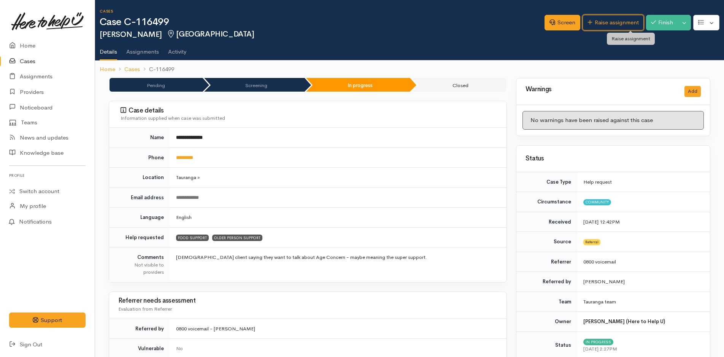
click at [604, 23] on link "Raise assignment" at bounding box center [613, 23] width 61 height 16
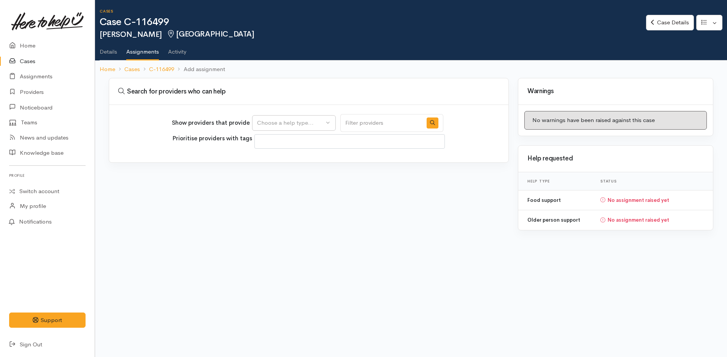
select select
click at [298, 124] on div "Choose a help type..." at bounding box center [290, 123] width 67 height 9
click at [286, 159] on span "Food support" at bounding box center [279, 159] width 35 height 9
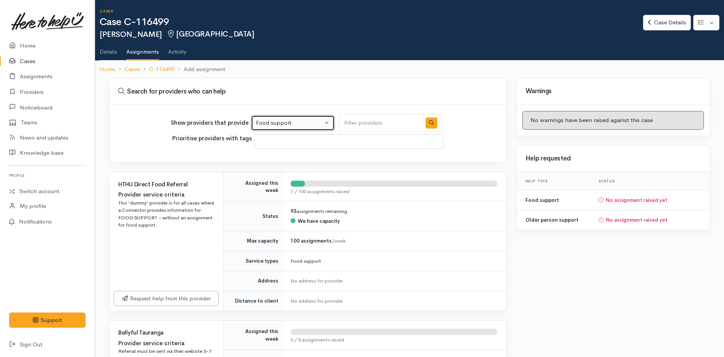
click at [309, 125] on div "Food support" at bounding box center [289, 123] width 67 height 9
click at [287, 167] on span "Older person support" at bounding box center [289, 171] width 56 height 9
select select "29"
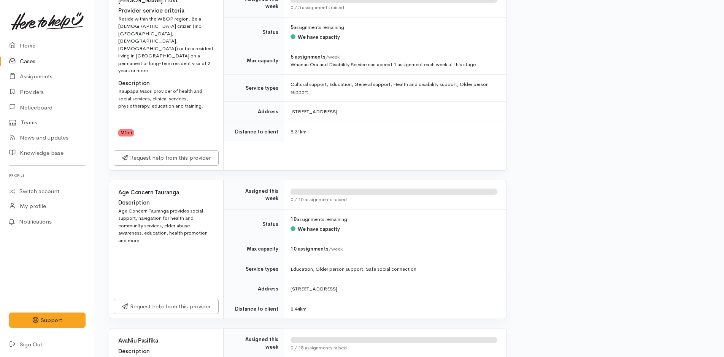
scroll to position [1179, 0]
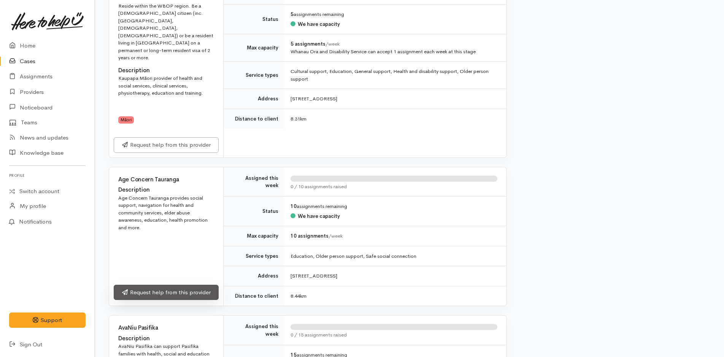
click at [175, 285] on link "Request help from this provider" at bounding box center [166, 293] width 105 height 16
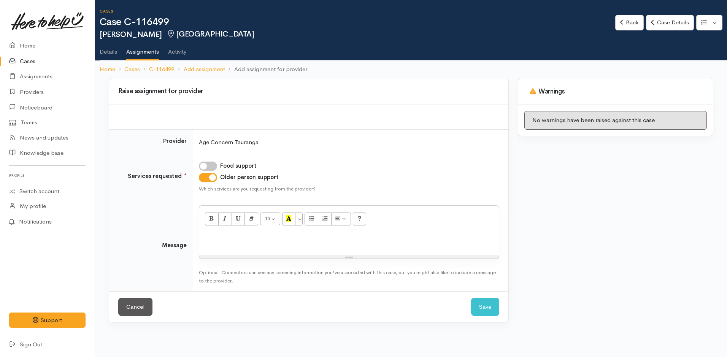
click at [229, 242] on p at bounding box center [349, 240] width 292 height 9
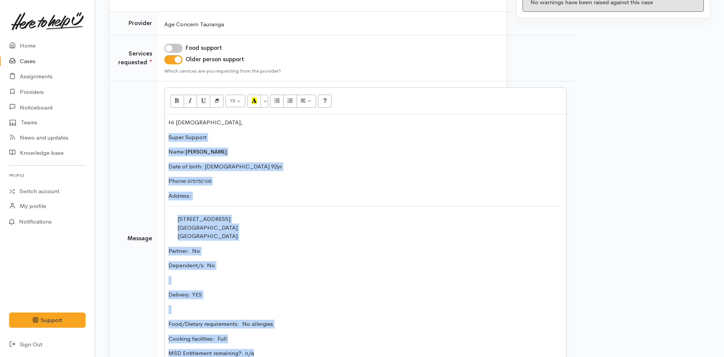
scroll to position [197, 0]
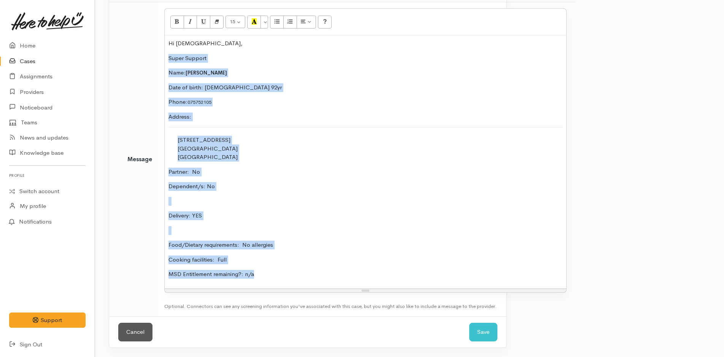
drag, startPoint x: 159, startPoint y: 134, endPoint x: 272, endPoint y: 361, distance: 253.2
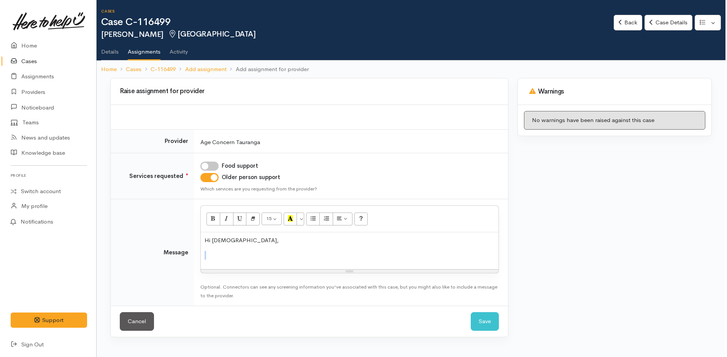
scroll to position [0, 0]
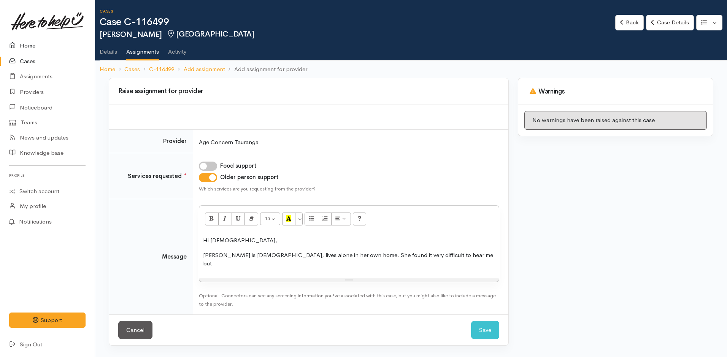
click at [31, 45] on link "Home" at bounding box center [47, 46] width 95 height 16
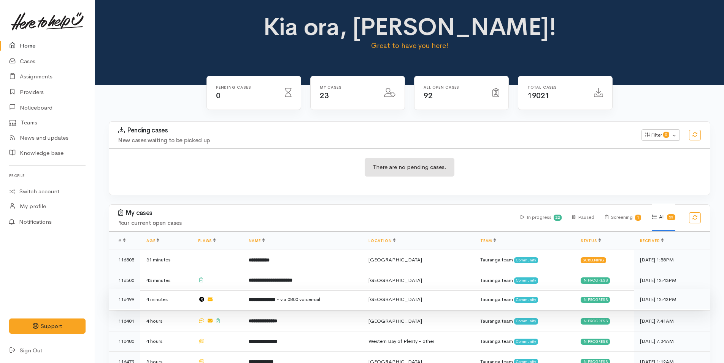
click at [316, 296] on span "- via 0800 voicemail" at bounding box center [299, 299] width 44 height 6
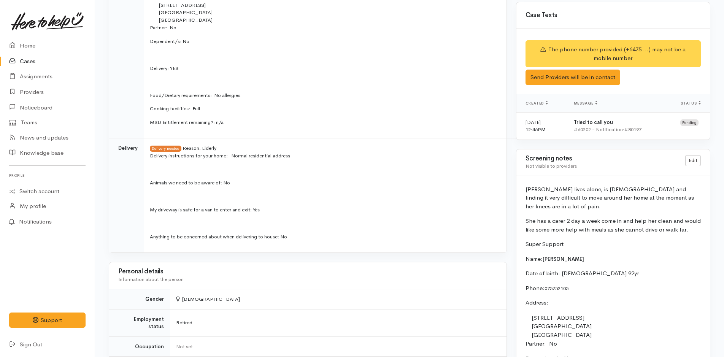
scroll to position [533, 0]
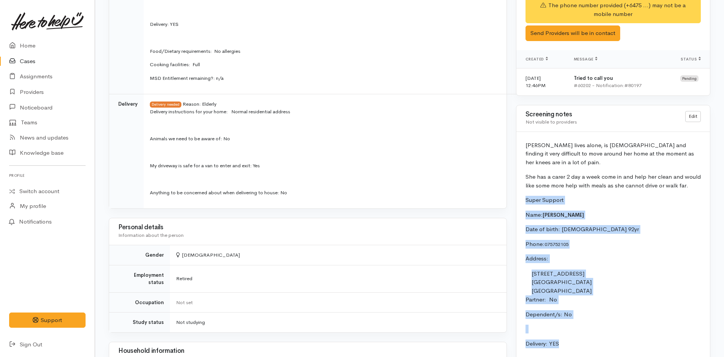
drag, startPoint x: 576, startPoint y: 337, endPoint x: 522, endPoint y: 195, distance: 151.8
click at [522, 195] on div "[PERSON_NAME] lives alone, is [DEMOGRAPHIC_DATA] and finding it very difficult …" at bounding box center [614, 306] width 194 height 349
copy div "Super Support Name: [PERSON_NAME] Date of birth: [DEMOGRAPHIC_DATA] 92yr Phone:…"
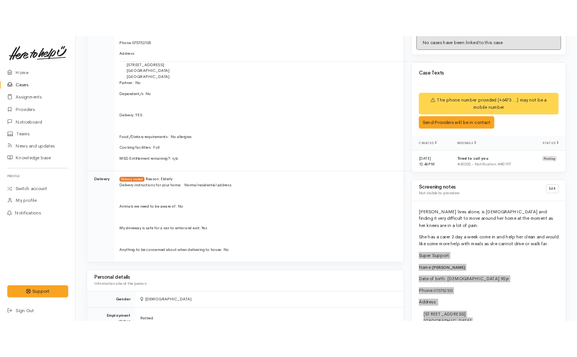
scroll to position [495, 0]
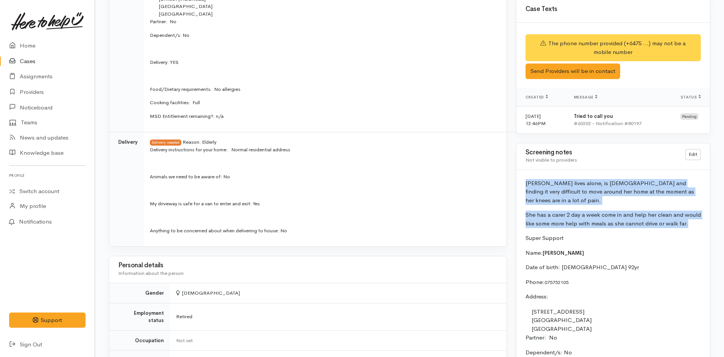
drag, startPoint x: 690, startPoint y: 216, endPoint x: 523, endPoint y: 176, distance: 172.2
click at [523, 176] on div "[PERSON_NAME] lives alone, is [DEMOGRAPHIC_DATA] and finding it very difficult …" at bounding box center [614, 344] width 194 height 349
copy div "[PERSON_NAME] lives alone, is [DEMOGRAPHIC_DATA] and finding it very difficult …"
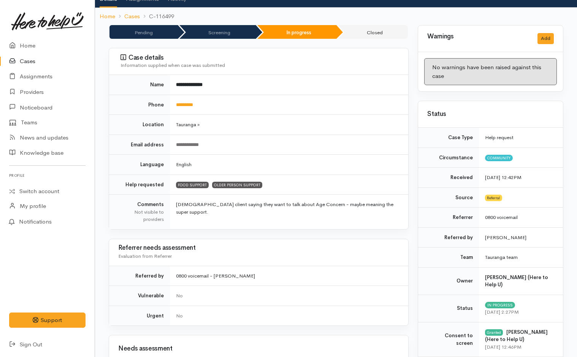
scroll to position [0, 0]
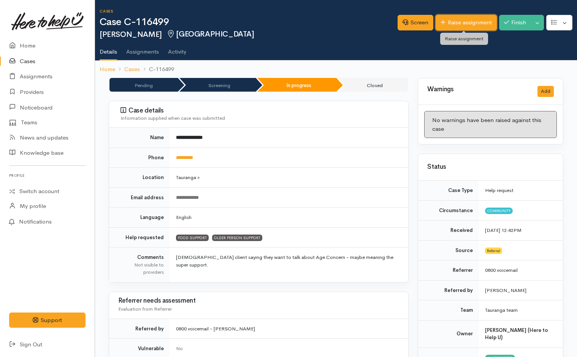
click at [480, 24] on link "Raise assignment" at bounding box center [466, 23] width 61 height 16
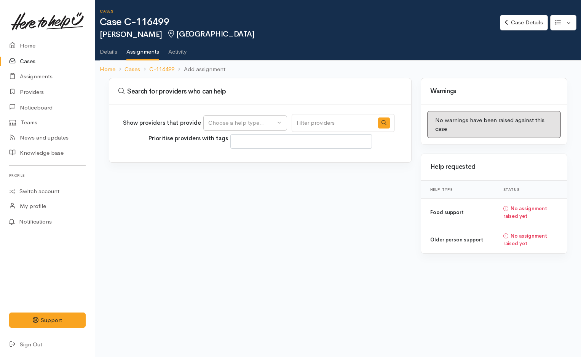
select select
click at [227, 123] on div "Choose a help type..." at bounding box center [241, 123] width 67 height 9
click at [238, 170] on span "Older person support" at bounding box center [241, 171] width 56 height 9
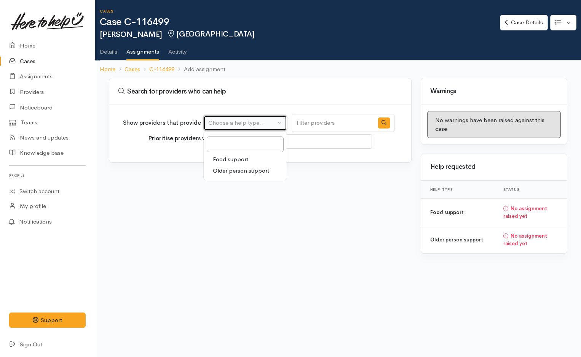
select select "29"
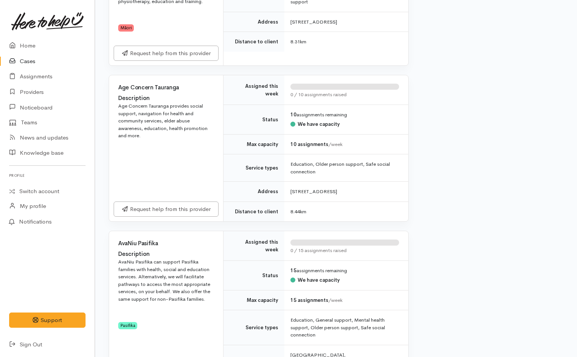
scroll to position [1370, 0]
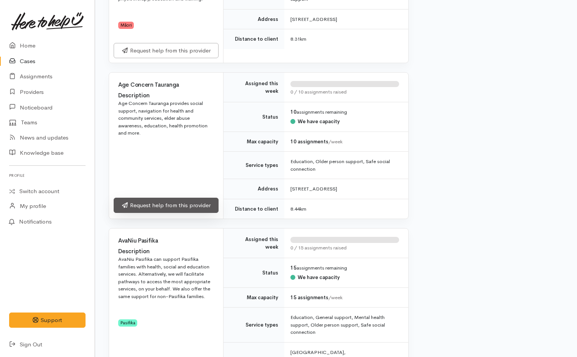
click at [187, 213] on link "Request help from this provider" at bounding box center [166, 206] width 105 height 16
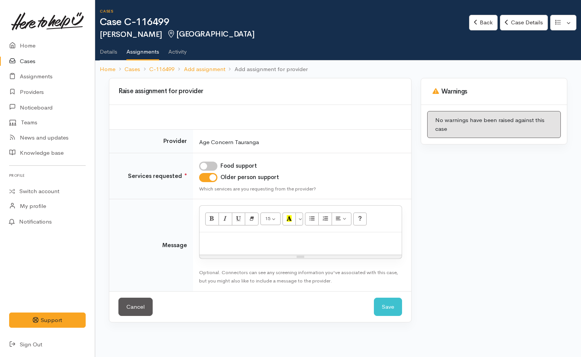
click at [216, 241] on p at bounding box center [300, 240] width 194 height 9
paste div
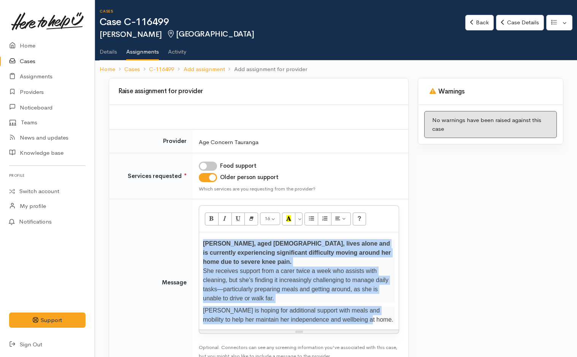
drag, startPoint x: 359, startPoint y: 311, endPoint x: 204, endPoint y: 237, distance: 171.9
click at [204, 237] on div "Dorrie, aged 92, lives alone and is currently experiencing significant difficul…" at bounding box center [299, 280] width 200 height 97
click at [252, 218] on icon "Remove Font Style (CTRL+\\)" at bounding box center [251, 218] width 5 height 6
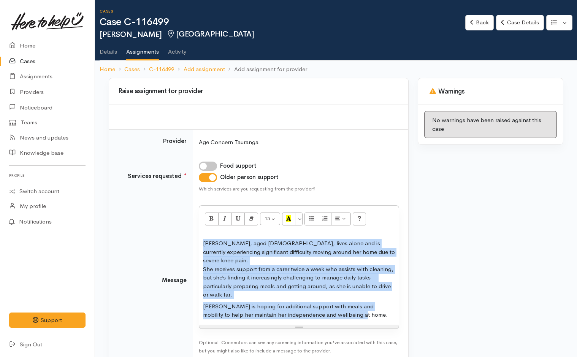
click at [347, 310] on p "Dorrie is hoping for additional support with meals and mobility to help her mai…" at bounding box center [299, 310] width 192 height 17
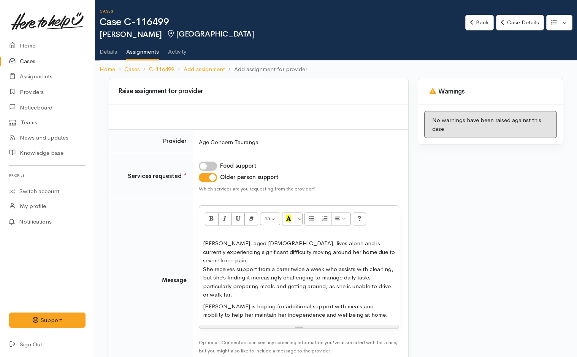
click at [202, 241] on div "Dorrie, aged 92, lives alone and is currently experiencing significant difficul…" at bounding box center [299, 278] width 200 height 92
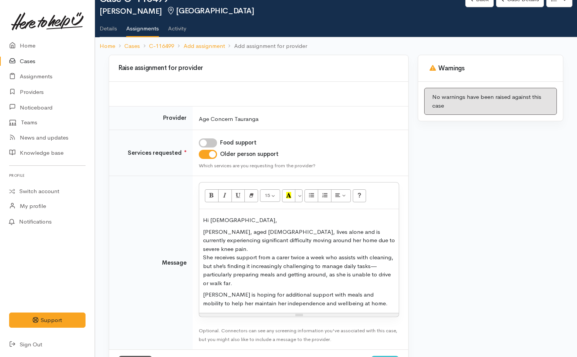
scroll to position [48, 0]
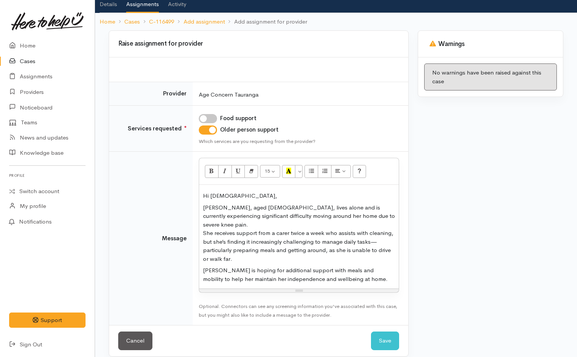
click at [366, 270] on p "Dorrie is hoping for additional support with meals and mobility to help her mai…" at bounding box center [299, 274] width 192 height 17
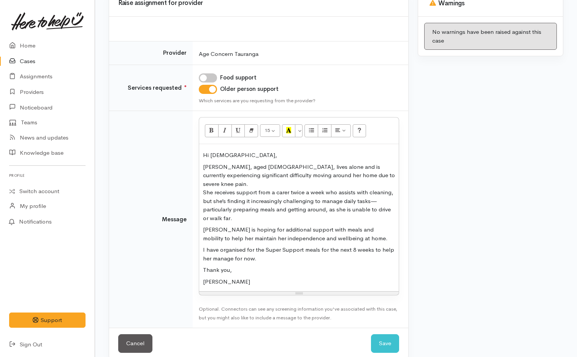
scroll to position [91, 0]
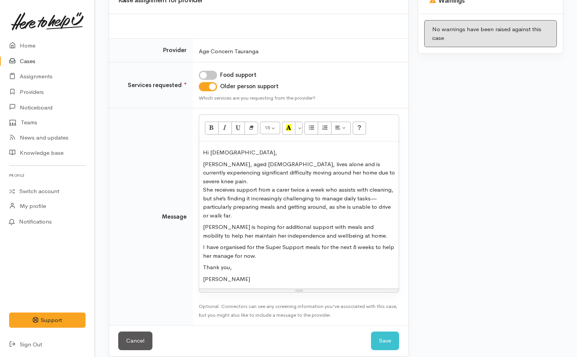
click at [264, 243] on p "I have organised for the Super Support meals for the next 8 weeks to help her m…" at bounding box center [299, 251] width 192 height 17
click at [292, 251] on p "I have organised for Super Support meals for the next 8 weeks to help her manag…" at bounding box center [299, 251] width 192 height 17
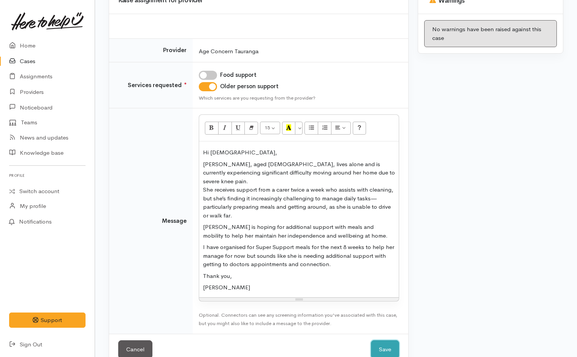
click at [383, 340] on button "Save" at bounding box center [385, 349] width 28 height 19
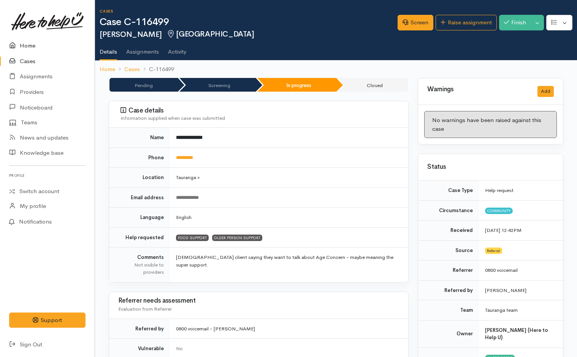
click at [25, 41] on link "Home" at bounding box center [47, 46] width 95 height 16
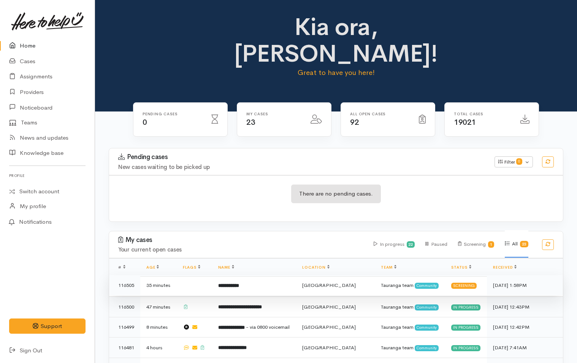
click at [237, 283] on b "**********" at bounding box center [228, 285] width 21 height 5
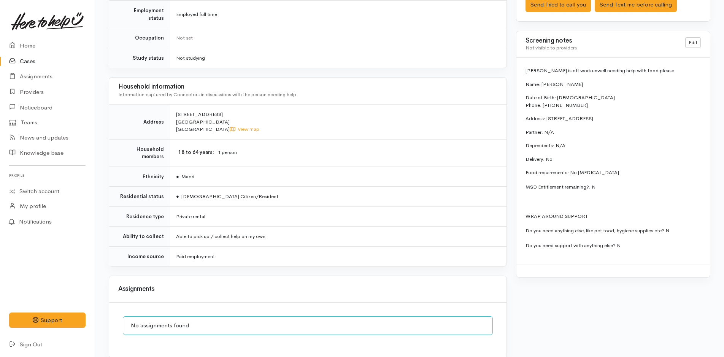
scroll to position [418, 0]
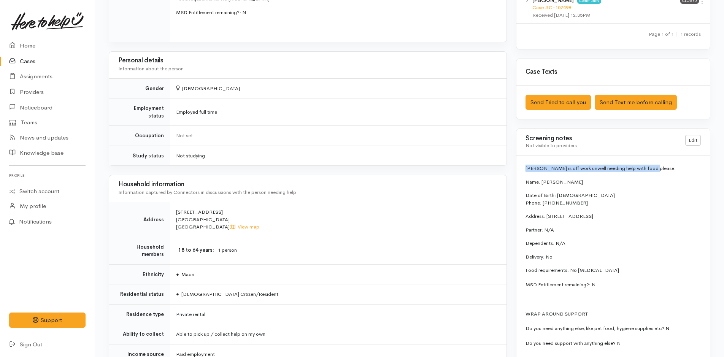
drag, startPoint x: 659, startPoint y: 167, endPoint x: 527, endPoint y: 165, distance: 132.8
click at [527, 165] on p "[PERSON_NAME] is off work unwell needing help with food please." at bounding box center [613, 169] width 175 height 8
copy p "[PERSON_NAME] is off work unwell needing help with food please."
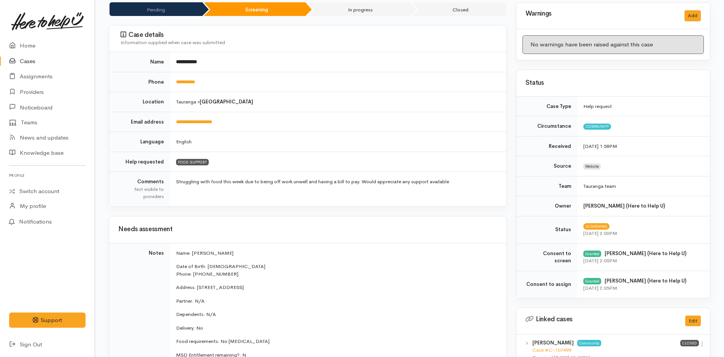
scroll to position [0, 0]
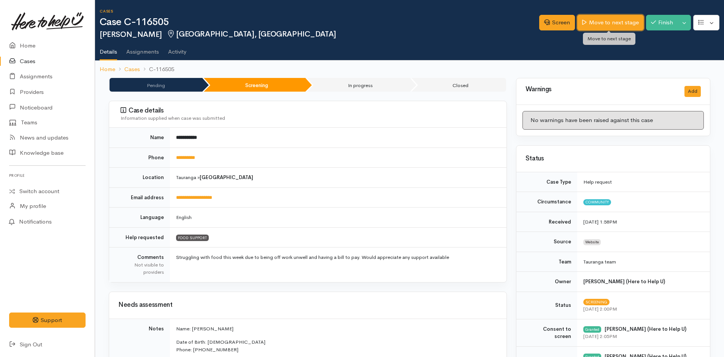
click at [577, 25] on link "Move to next stage" at bounding box center [610, 23] width 66 height 16
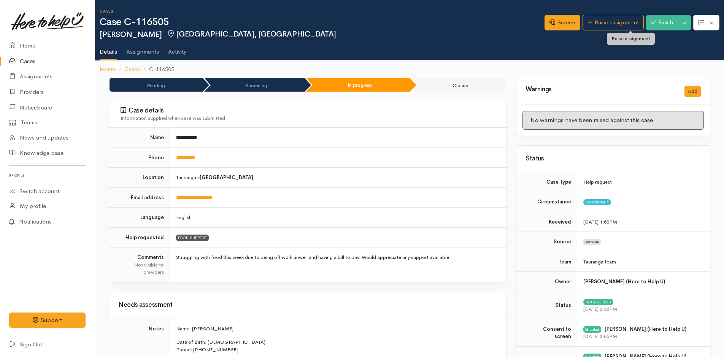
click at [623, 21] on link "Raise assignment" at bounding box center [613, 23] width 61 height 16
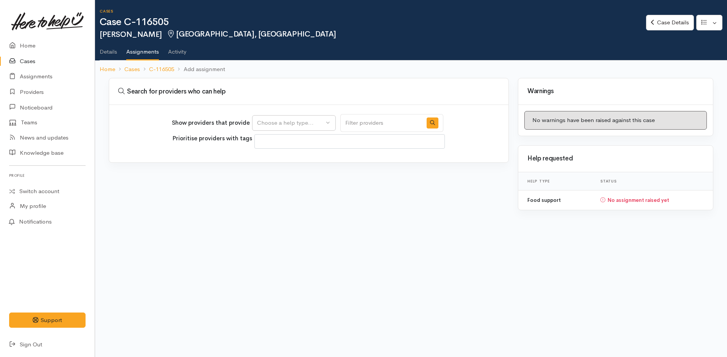
select select
click at [288, 123] on div "Choose a help type..." at bounding box center [290, 123] width 67 height 9
click at [281, 157] on span "Food support" at bounding box center [279, 159] width 35 height 9
select select "3"
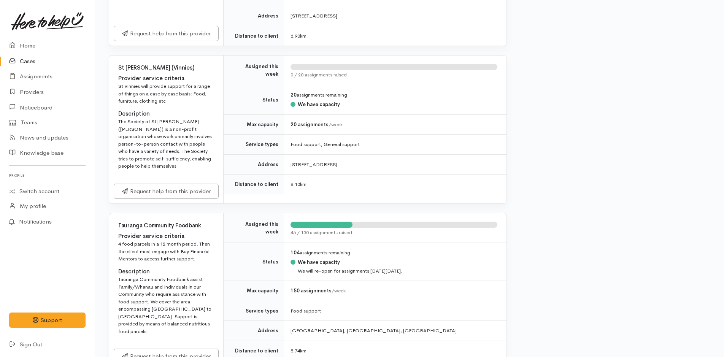
scroll to position [1027, 0]
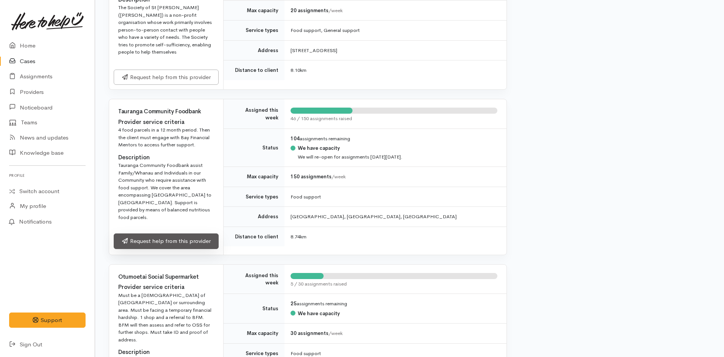
click at [199, 247] on link "Request help from this provider" at bounding box center [166, 242] width 105 height 16
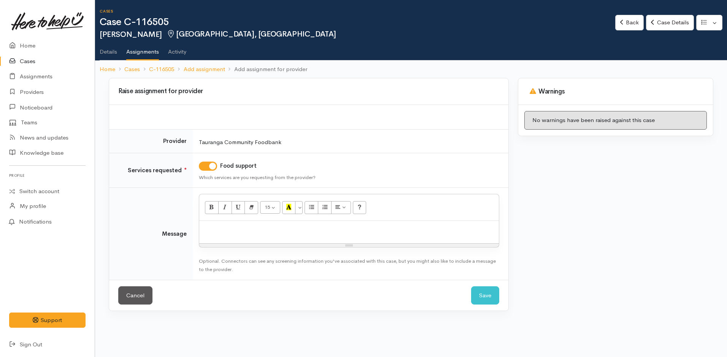
drag, startPoint x: 299, startPoint y: 236, endPoint x: 299, endPoint y: 231, distance: 4.9
click at [299, 234] on div at bounding box center [349, 232] width 300 height 22
paste div
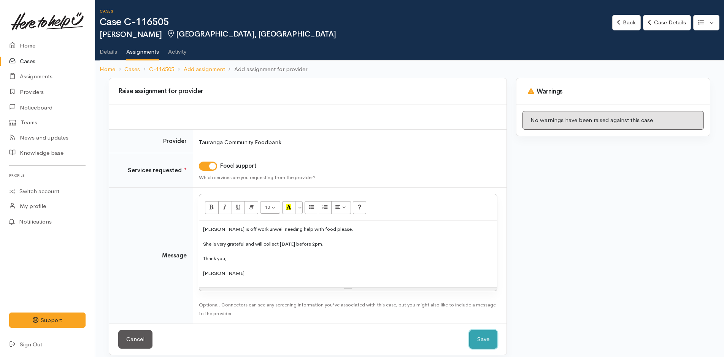
click at [482, 340] on button "Save" at bounding box center [483, 339] width 28 height 19
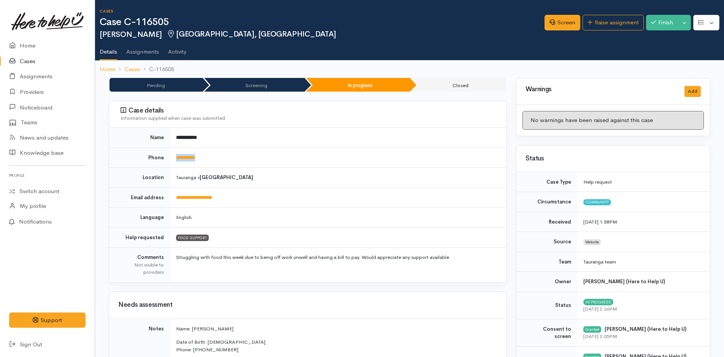
drag, startPoint x: 223, startPoint y: 159, endPoint x: 171, endPoint y: 159, distance: 52.5
click at [171, 159] on td "**********" at bounding box center [338, 158] width 337 height 20
copy link "**********"
click at [25, 45] on link "Home" at bounding box center [47, 46] width 95 height 16
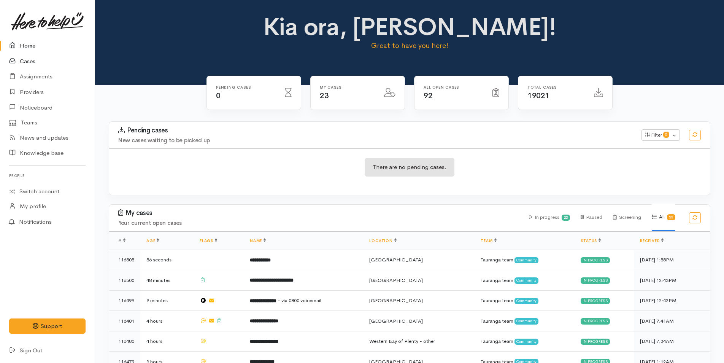
click at [25, 60] on link "Cases" at bounding box center [47, 62] width 95 height 16
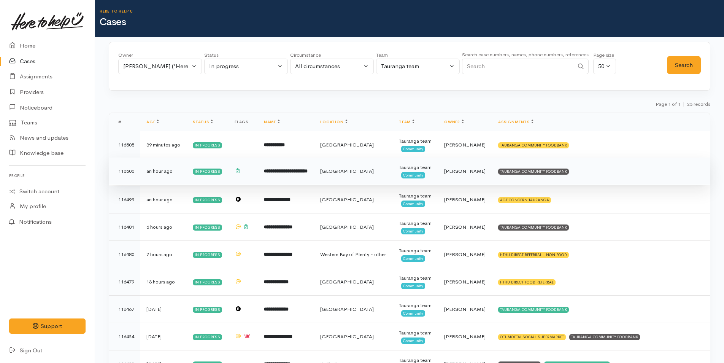
drag, startPoint x: 543, startPoint y: 179, endPoint x: 547, endPoint y: 177, distance: 4.4
click at [543, 178] on td "TAURANGA COMMUNITY FOODBANK" at bounding box center [601, 170] width 218 height 27
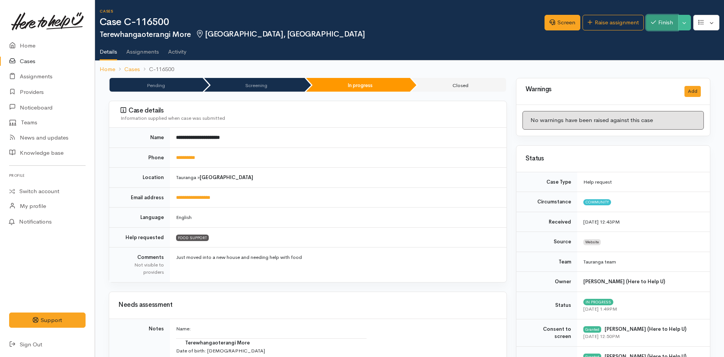
click at [665, 21] on button "Finish" at bounding box center [662, 23] width 32 height 16
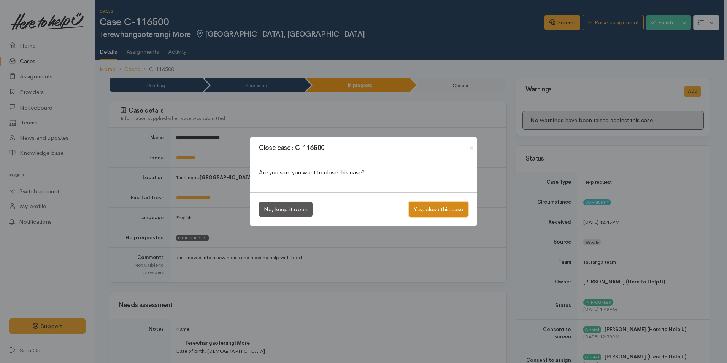
click at [443, 209] on button "Yes, close this case" at bounding box center [438, 210] width 59 height 16
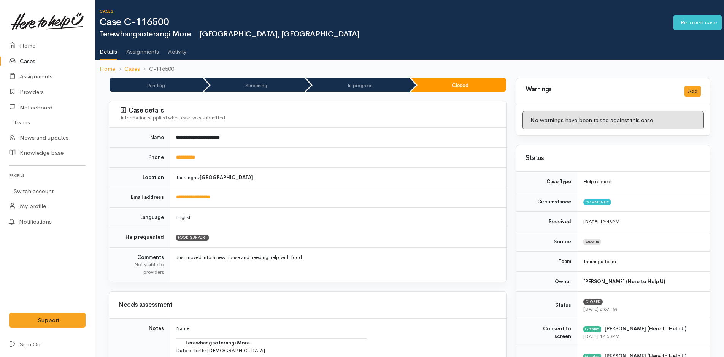
drag, startPoint x: 32, startPoint y: 61, endPoint x: 42, endPoint y: 61, distance: 9.5
click at [33, 61] on link "Cases" at bounding box center [47, 62] width 95 height 16
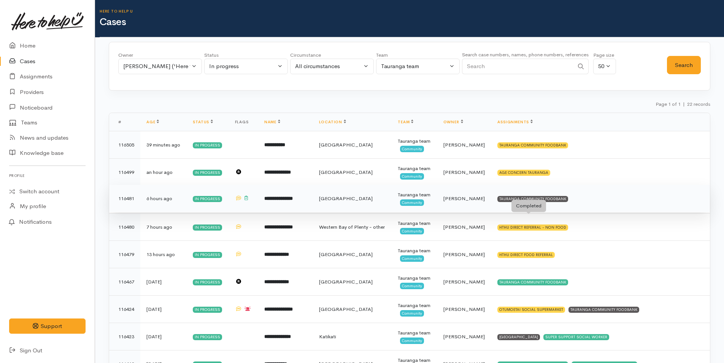
click at [547, 202] on div "TAURANGA COMMUNITY FOODBANK" at bounding box center [533, 199] width 71 height 6
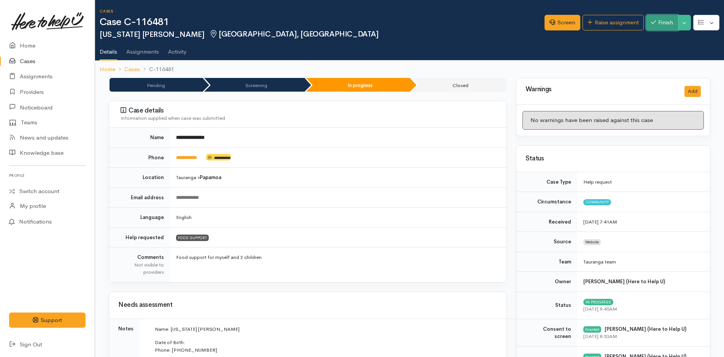
click at [665, 22] on button "Finish" at bounding box center [662, 23] width 32 height 16
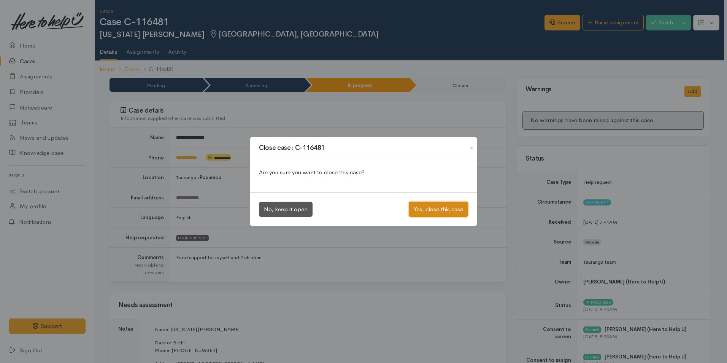
click at [444, 207] on button "Yes, close this case" at bounding box center [438, 210] width 59 height 16
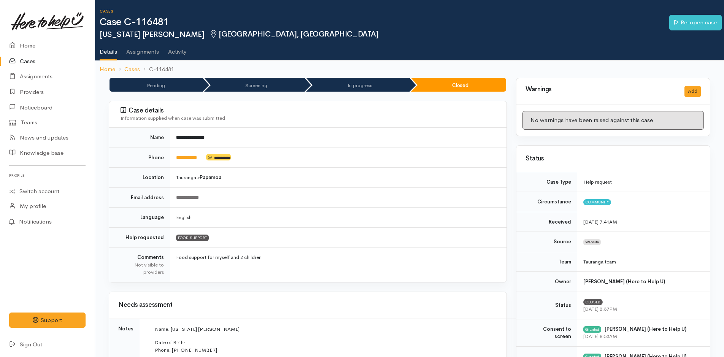
click at [34, 60] on link "Cases" at bounding box center [47, 62] width 95 height 16
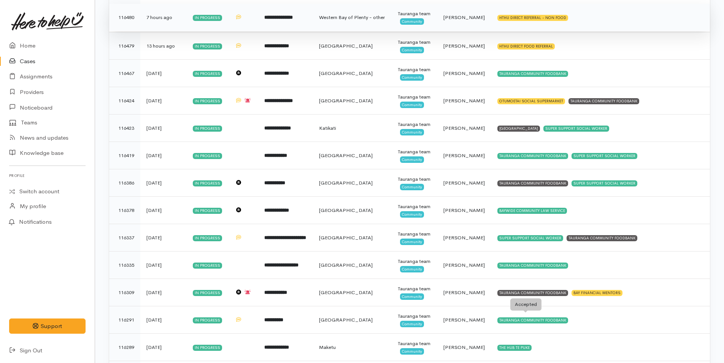
scroll to position [141, 0]
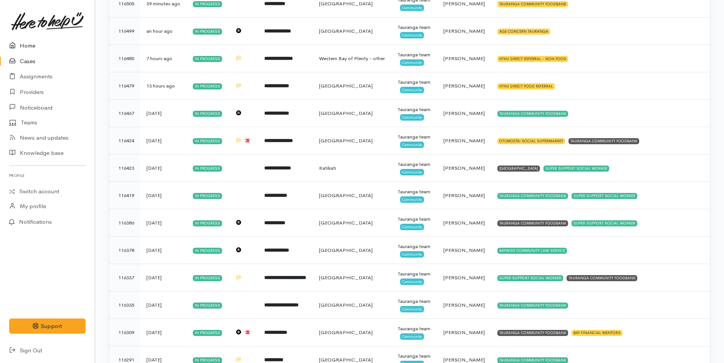
click at [31, 46] on link "Home" at bounding box center [47, 46] width 95 height 16
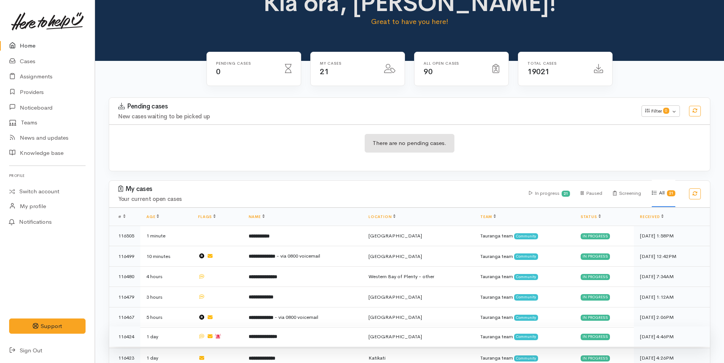
scroll to position [76, 0]
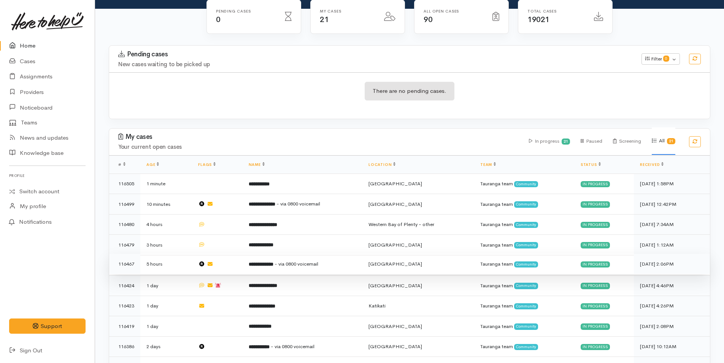
click at [319, 258] on td "**********" at bounding box center [303, 264] width 120 height 21
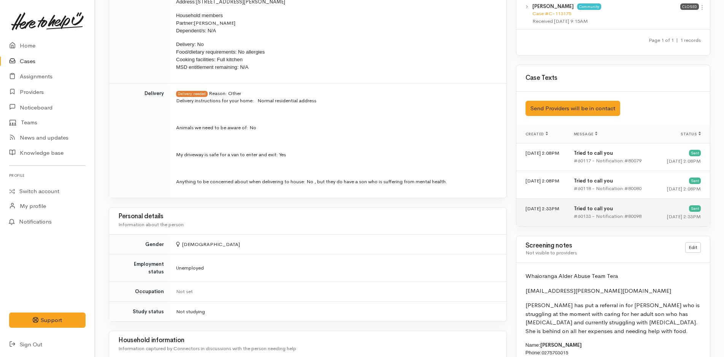
scroll to position [495, 0]
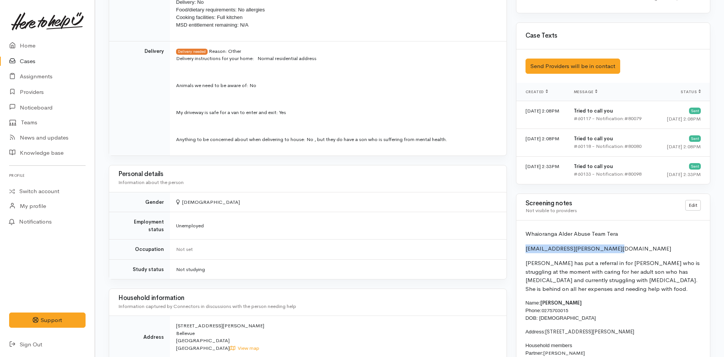
drag, startPoint x: 612, startPoint y: 248, endPoint x: 524, endPoint y: 250, distance: 88.7
copy p "[EMAIL_ADDRESS][PERSON_NAME][DOMAIN_NAME]"
click at [32, 43] on link "Home" at bounding box center [47, 46] width 95 height 16
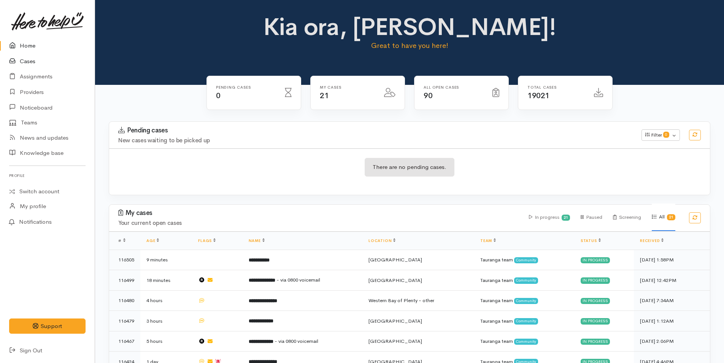
click at [29, 59] on link "Cases" at bounding box center [47, 62] width 95 height 16
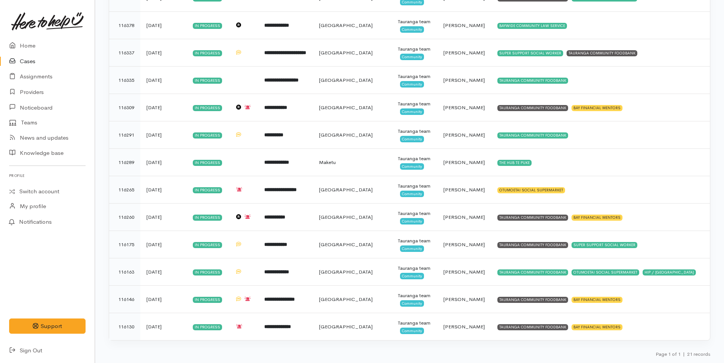
scroll to position [522, 0]
click at [30, 46] on link "Home" at bounding box center [47, 46] width 95 height 16
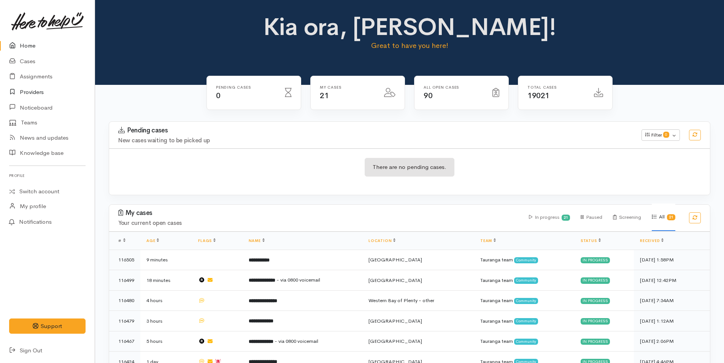
click at [38, 92] on link "Providers" at bounding box center [47, 92] width 95 height 16
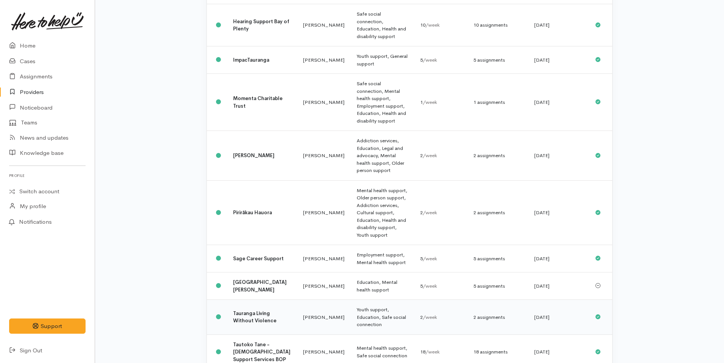
scroll to position [452, 0]
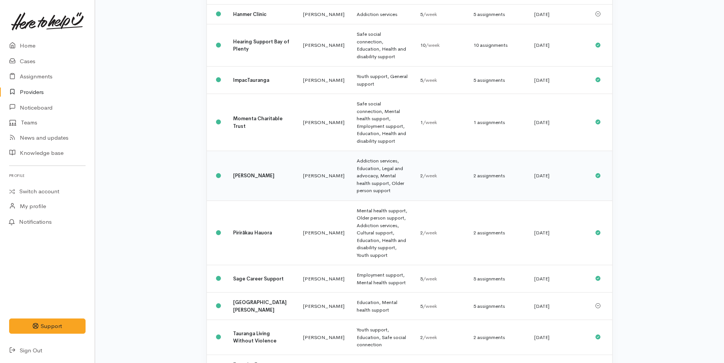
click at [245, 172] on b "[PERSON_NAME]" at bounding box center [253, 175] width 41 height 6
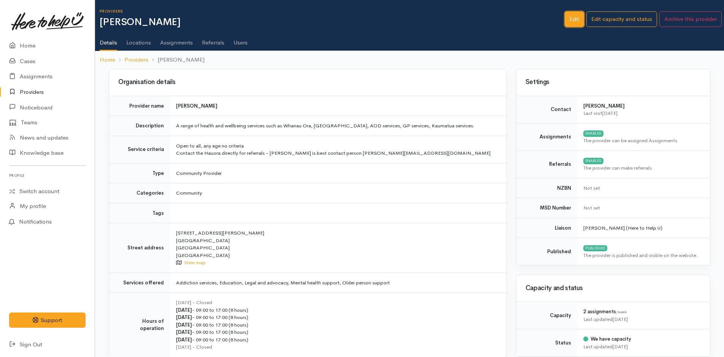
click at [577, 20] on link "Edit" at bounding box center [574, 19] width 19 height 16
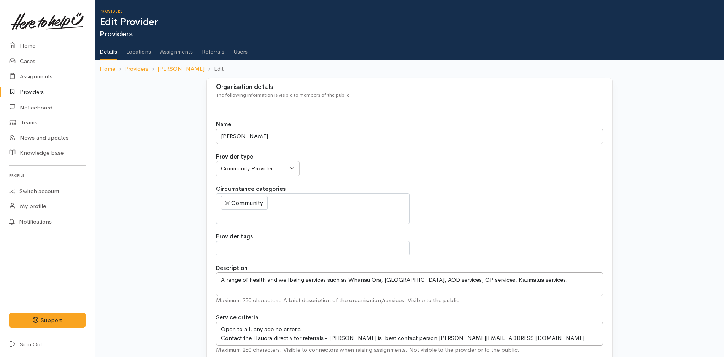
select select
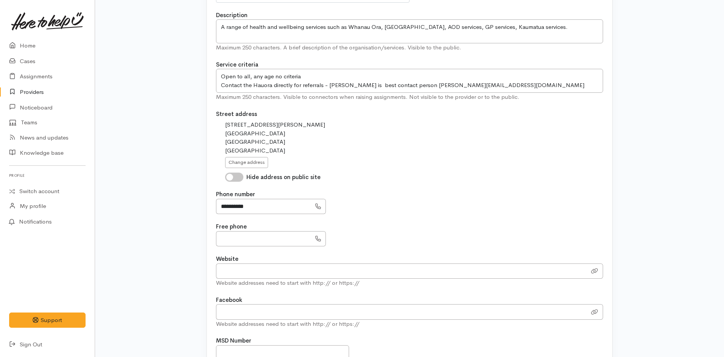
scroll to position [266, 0]
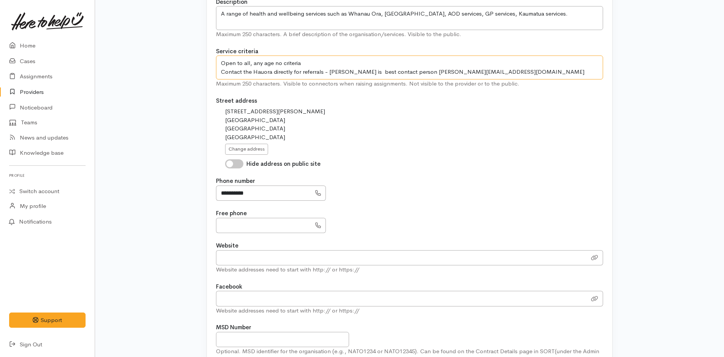
drag, startPoint x: 503, startPoint y: 74, endPoint x: 405, endPoint y: 79, distance: 97.9
click at [405, 79] on textarea "Open to all, any age no criteria Contact the Hauora directly for referrals - Ja…" at bounding box center [409, 68] width 387 height 24
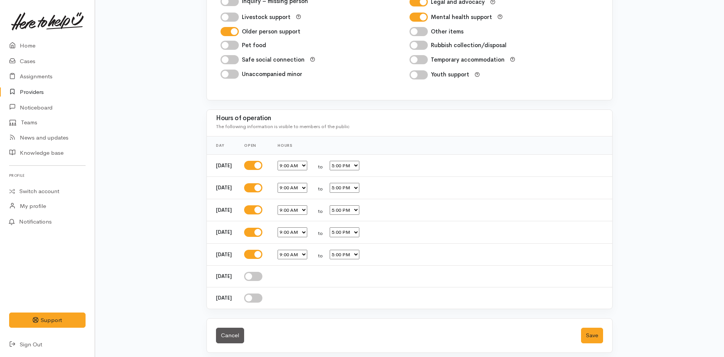
scroll to position [1271, 0]
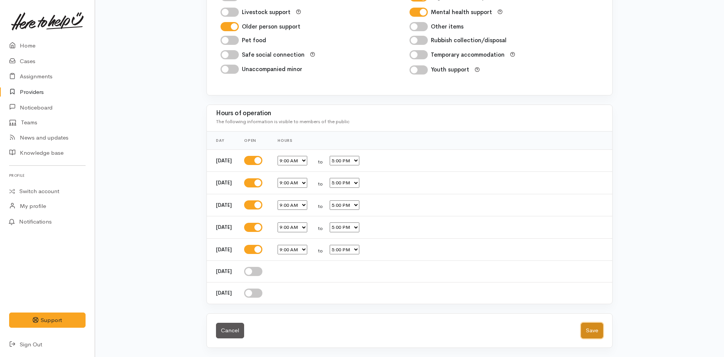
click at [593, 329] on button "Save" at bounding box center [592, 331] width 22 height 16
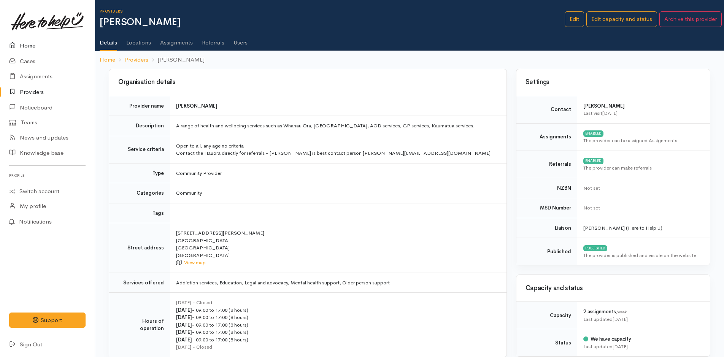
click at [27, 43] on link "Home" at bounding box center [47, 46] width 95 height 16
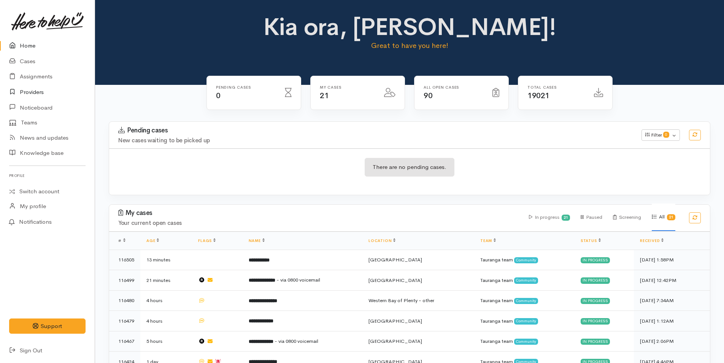
click at [34, 93] on link "Providers" at bounding box center [47, 92] width 95 height 16
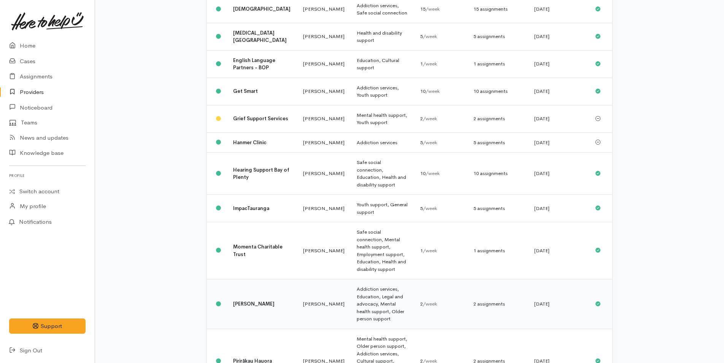
scroll to position [418, 0]
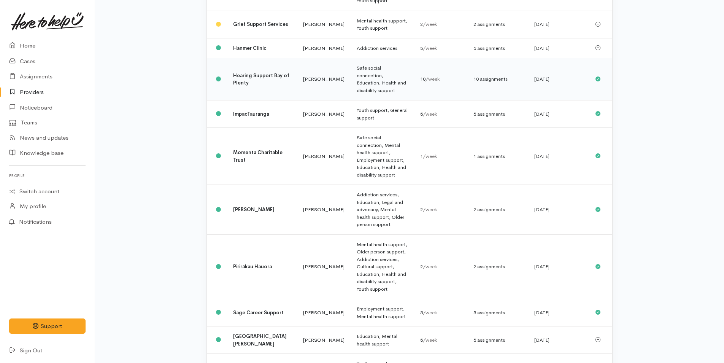
click at [261, 72] on b "Hearing Support Bay of Plenty" at bounding box center [261, 79] width 56 height 14
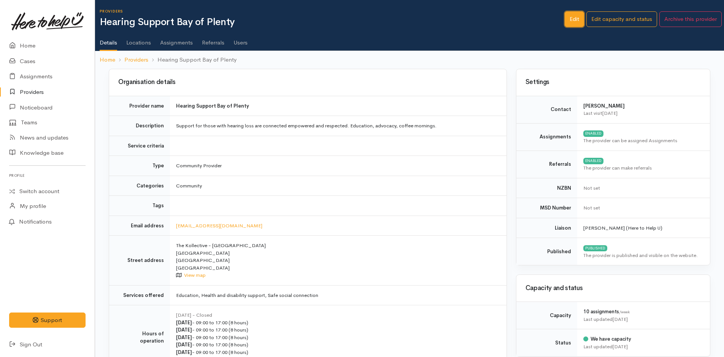
click at [572, 18] on link "Edit" at bounding box center [574, 19] width 19 height 16
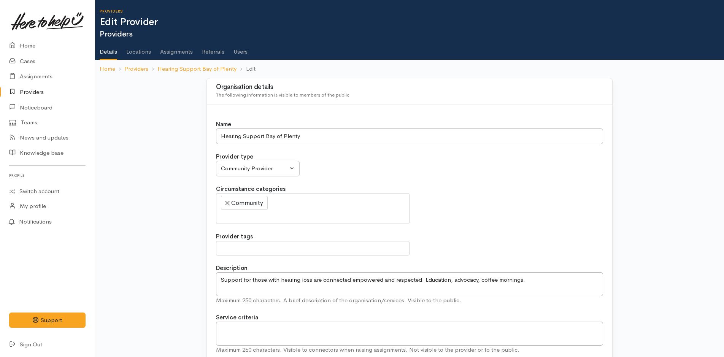
select select
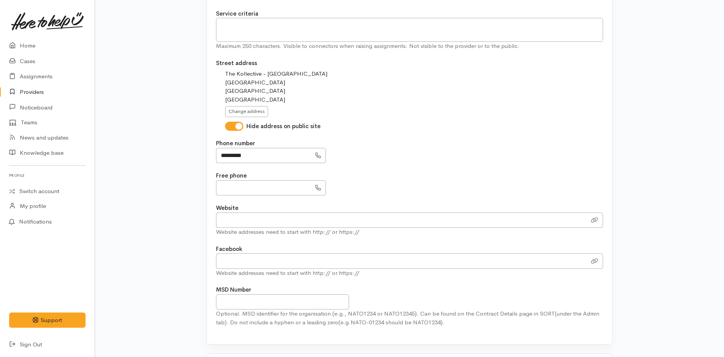
scroll to position [304, 0]
drag, startPoint x: 258, startPoint y: 156, endPoint x: 212, endPoint y: 159, distance: 46.1
click at [212, 159] on div "Name Hearing Support Bay of Plenty Provider type Community Provider MSD Communi…" at bounding box center [410, 72] width 406 height 543
click at [281, 155] on input "*********" at bounding box center [263, 156] width 95 height 16
drag, startPoint x: 279, startPoint y: 155, endPoint x: 215, endPoint y: 157, distance: 64.3
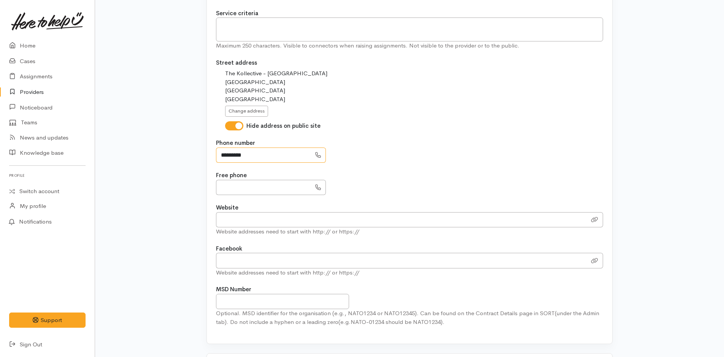
click at [215, 157] on div "Name Hearing Support Bay of Plenty Provider type Community Provider MSD Communi…" at bounding box center [410, 72] width 406 height 543
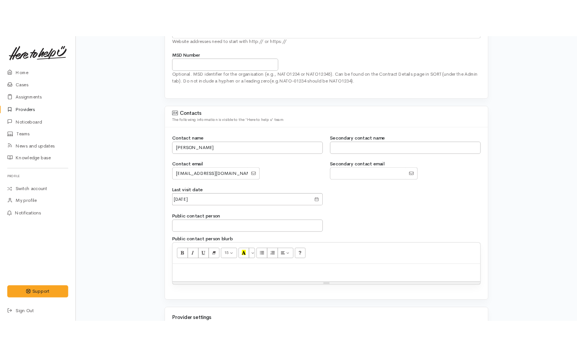
scroll to position [571, 0]
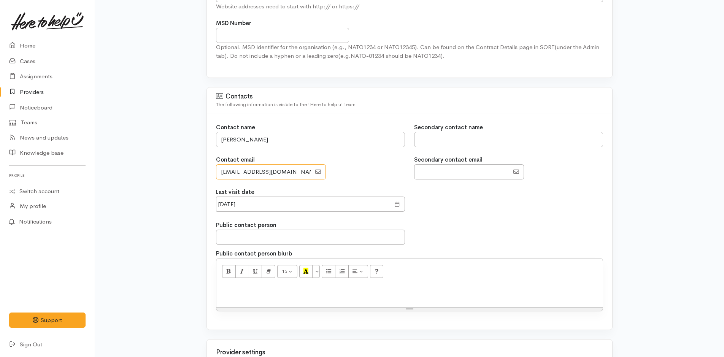
drag, startPoint x: 297, startPoint y: 174, endPoint x: 207, endPoint y: 169, distance: 90.3
click at [207, 169] on div "Contact name Helen Rodgers Contact email Secondary contact name Secondary conta…" at bounding box center [410, 222] width 406 height 216
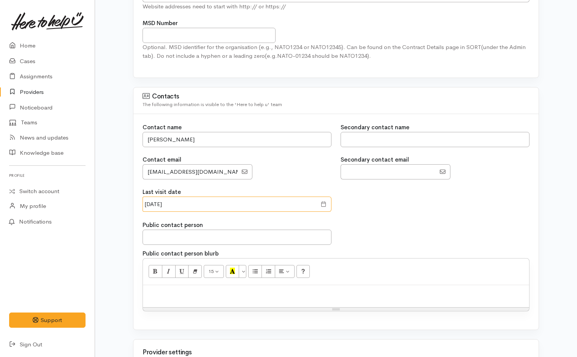
click at [267, 205] on input "02 Oct 2024" at bounding box center [230, 205] width 174 height 16
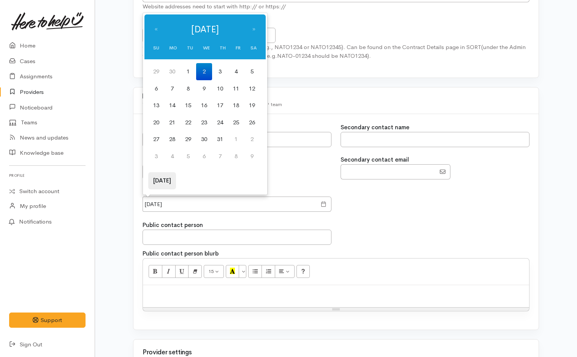
drag, startPoint x: 157, startPoint y: 182, endPoint x: 162, endPoint y: 178, distance: 6.5
click at [161, 179] on th "Today" at bounding box center [162, 180] width 28 height 17
click at [207, 103] on td "13" at bounding box center [204, 105] width 16 height 17
type input "[DATE]"
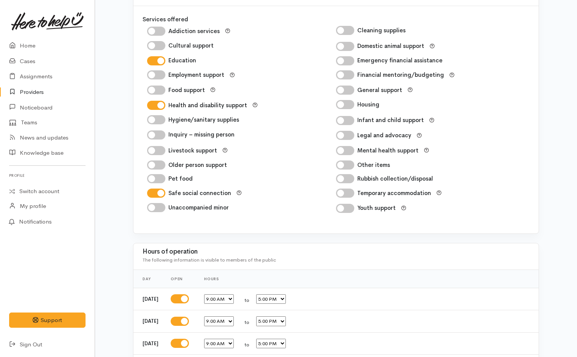
scroll to position [1271, 0]
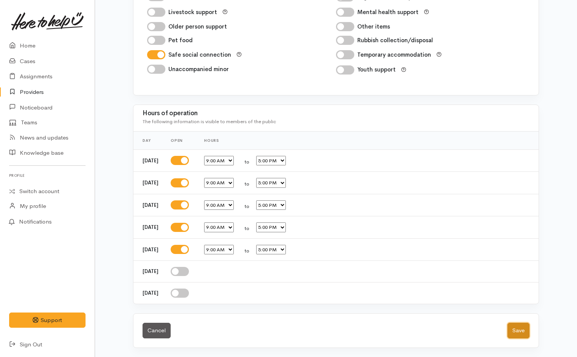
click at [521, 331] on button "Save" at bounding box center [519, 331] width 22 height 16
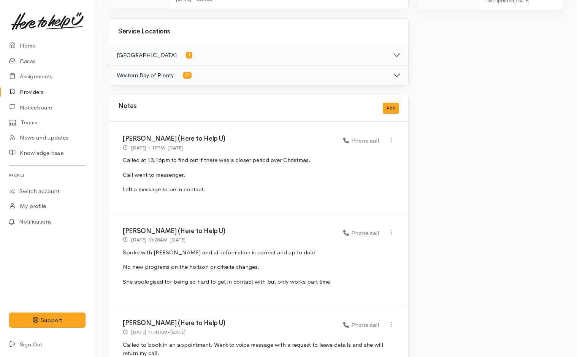
scroll to position [413, 0]
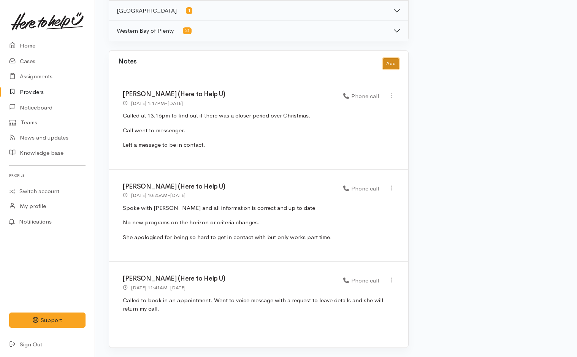
click at [395, 59] on button "Add" at bounding box center [391, 63] width 16 height 11
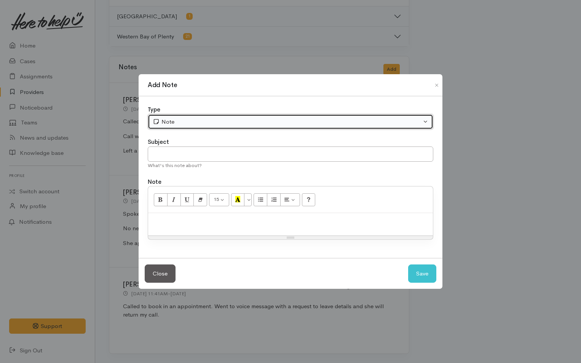
click at [280, 125] on div "Note" at bounding box center [287, 122] width 269 height 9
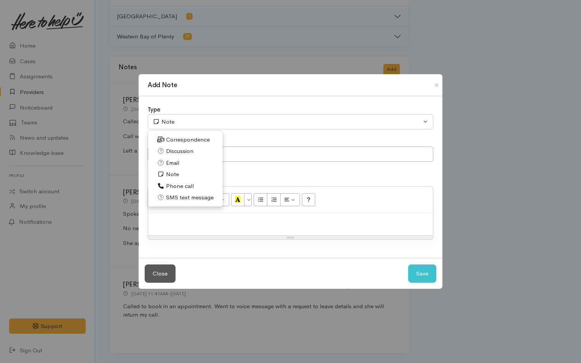
click at [180, 185] on span "Phone call" at bounding box center [180, 186] width 28 height 9
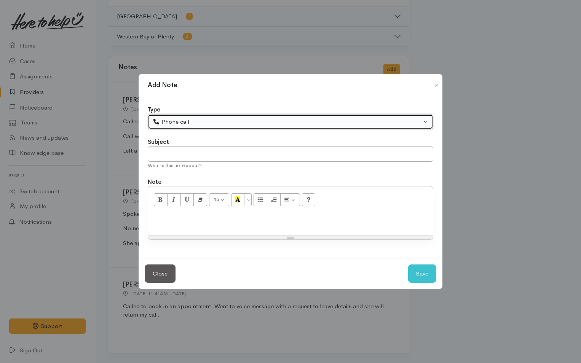
click at [202, 122] on div "Phone call" at bounding box center [287, 122] width 269 height 9
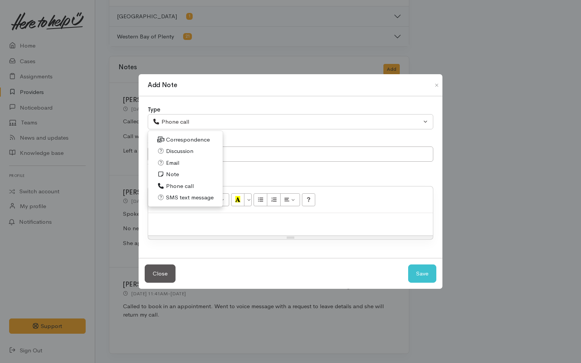
click at [177, 159] on span "Email" at bounding box center [172, 163] width 13 height 9
select select "2"
click at [198, 225] on p at bounding box center [290, 221] width 277 height 9
paste div
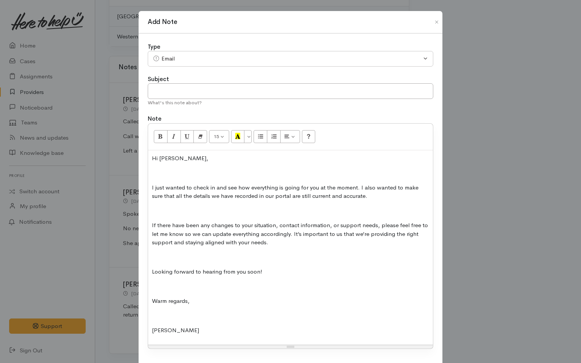
click at [164, 319] on p at bounding box center [290, 316] width 277 height 9
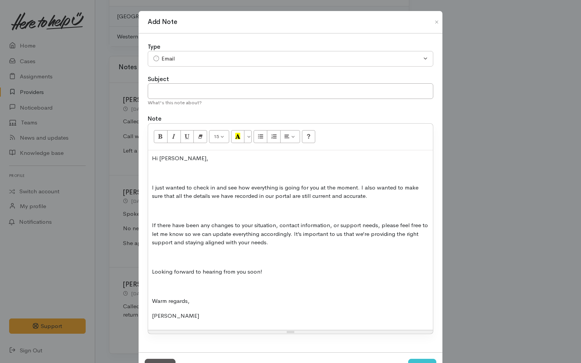
click at [172, 285] on p at bounding box center [290, 286] width 277 height 9
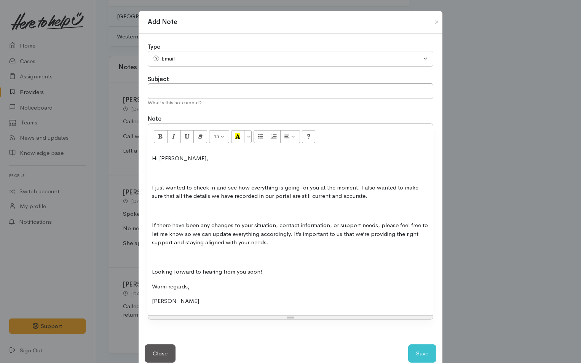
click at [178, 255] on p at bounding box center [290, 257] width 277 height 9
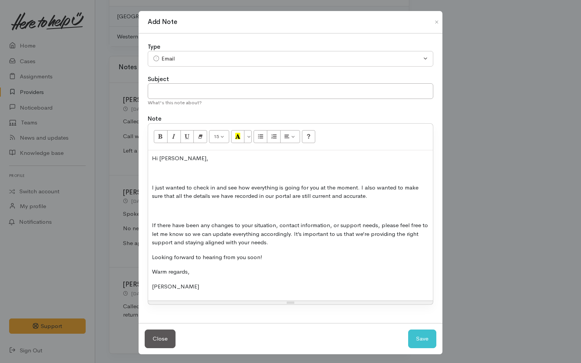
click at [164, 214] on p at bounding box center [290, 211] width 277 height 9
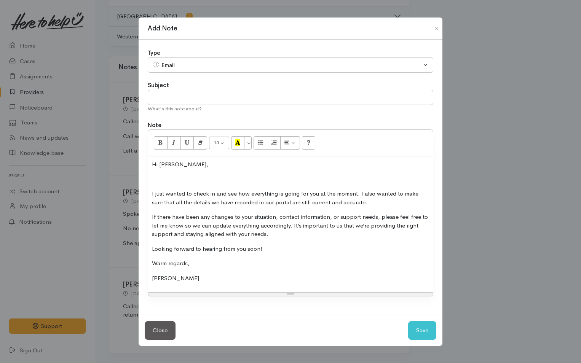
click at [166, 179] on p at bounding box center [290, 179] width 277 height 9
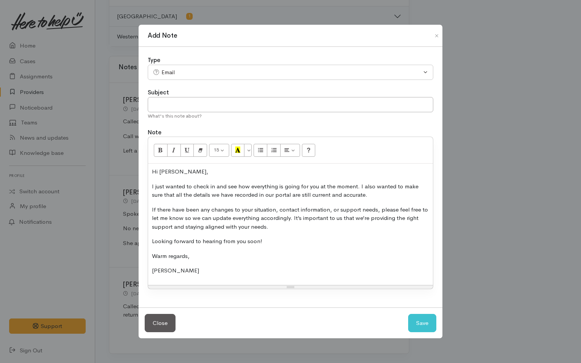
click at [151, 170] on div "Hi Helen, I just wanted to check in and see how everything is going for you at …" at bounding box center [290, 224] width 285 height 121
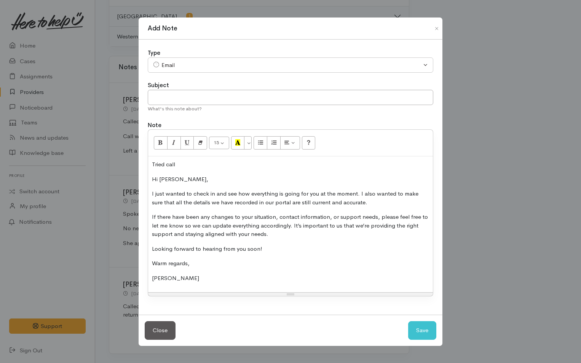
click at [96, 168] on div "Add Note Type Correspondence Discussion Email Note Phone call SMS text message …" at bounding box center [290, 181] width 581 height 363
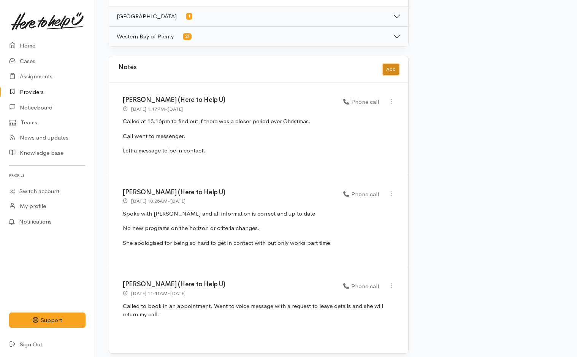
click at [393, 64] on button "Add" at bounding box center [391, 69] width 16 height 11
select select "1"
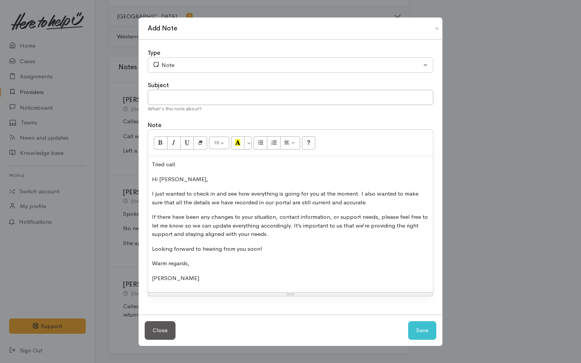
click at [189, 168] on p "Tried call" at bounding box center [290, 164] width 277 height 9
click at [335, 165] on p "Tried call Helen but she only works voluntary 2 days a week and" at bounding box center [290, 164] width 277 height 9
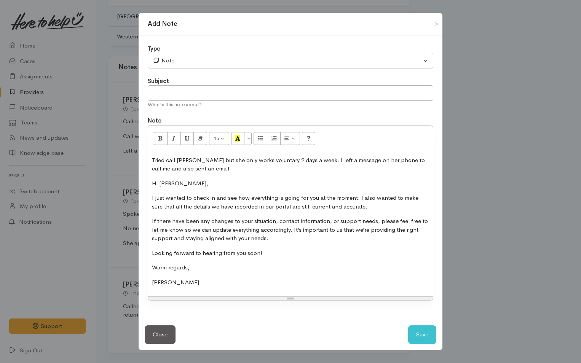
click at [221, 168] on p "Tried call Helen but she only works voluntary 2 days a week. I left a message o…" at bounding box center [290, 164] width 277 height 17
click at [426, 336] on button "Save" at bounding box center [422, 334] width 28 height 19
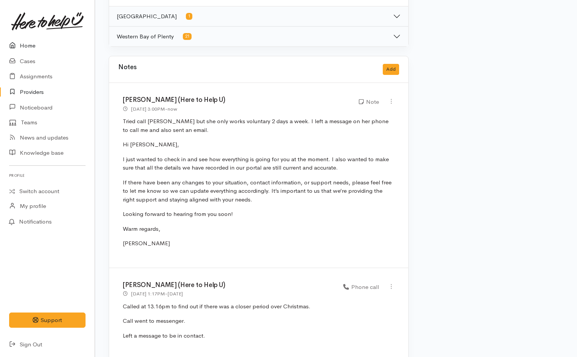
click at [30, 43] on link "Home" at bounding box center [47, 46] width 95 height 16
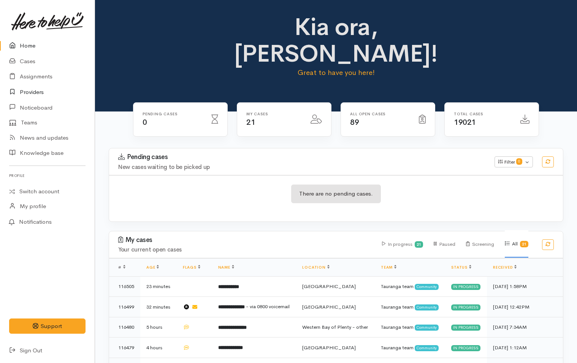
click at [35, 91] on link "Providers" at bounding box center [47, 92] width 95 height 16
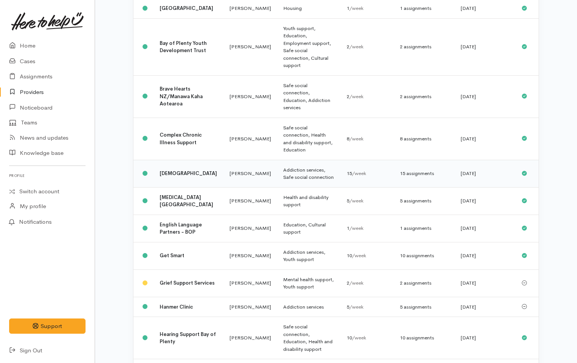
scroll to position [228, 0]
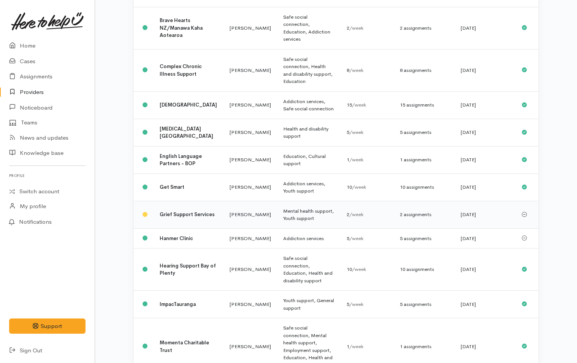
click at [185, 211] on b "Grief Support Services" at bounding box center [187, 214] width 55 height 6
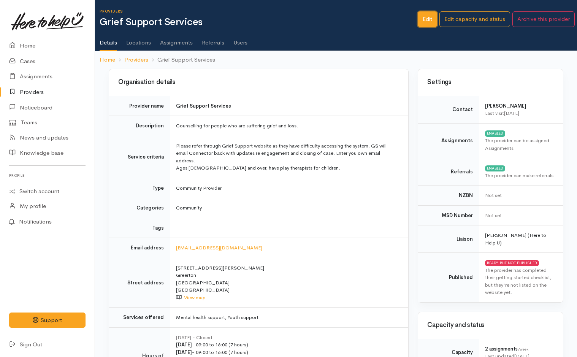
click at [429, 18] on link "Edit" at bounding box center [427, 19] width 19 height 16
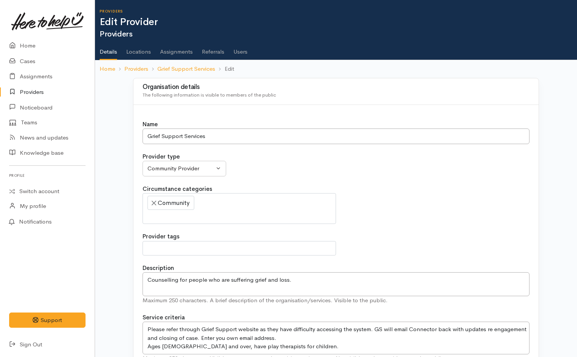
select select
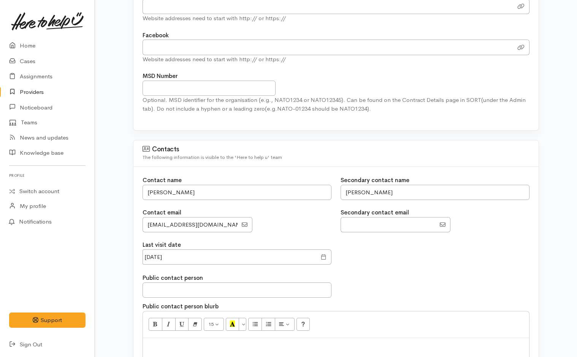
scroll to position [609, 0]
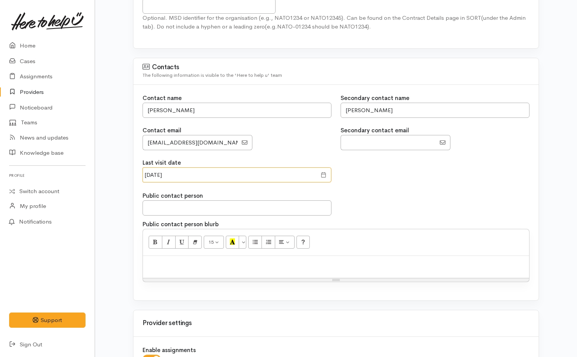
click at [248, 174] on input "[DATE]" at bounding box center [230, 175] width 174 height 16
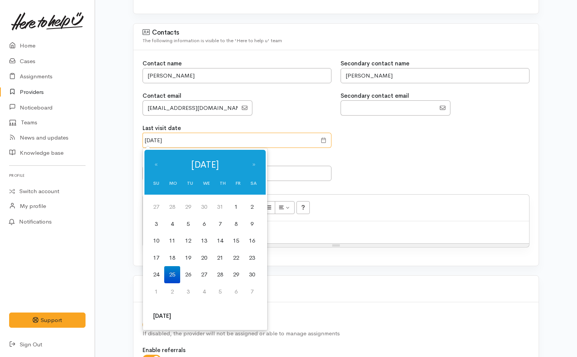
scroll to position [723, 0]
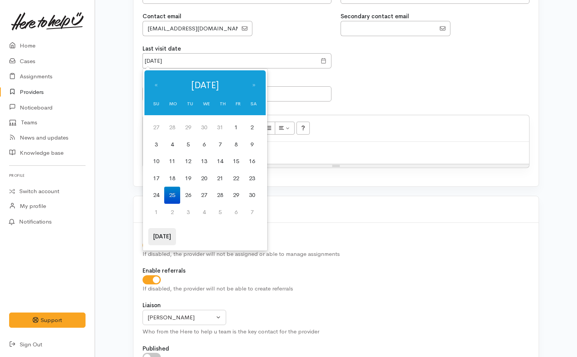
click at [162, 236] on th "[DATE]" at bounding box center [162, 236] width 28 height 17
click at [208, 157] on td "13" at bounding box center [204, 161] width 16 height 17
type input "[DATE]"
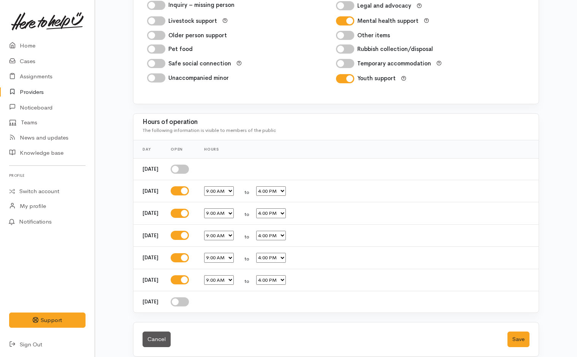
scroll to position [1280, 0]
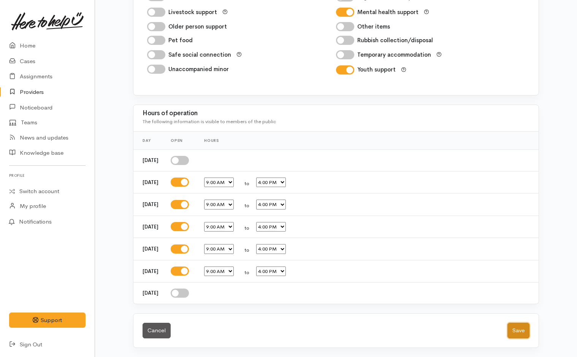
click at [521, 332] on button "Save" at bounding box center [519, 331] width 22 height 16
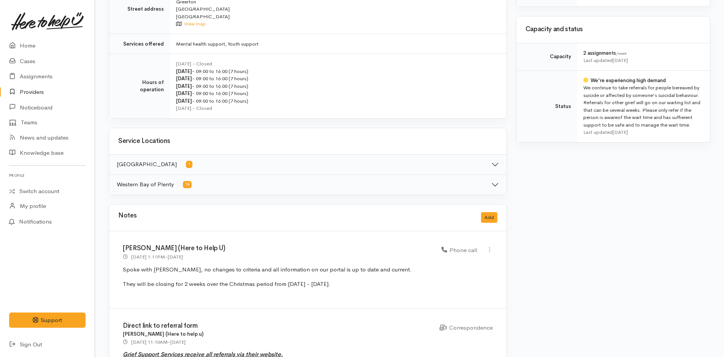
scroll to position [457, 0]
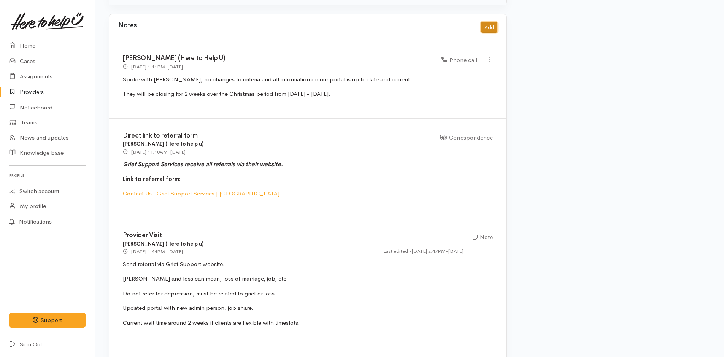
click at [492, 25] on button "Add" at bounding box center [489, 27] width 16 height 11
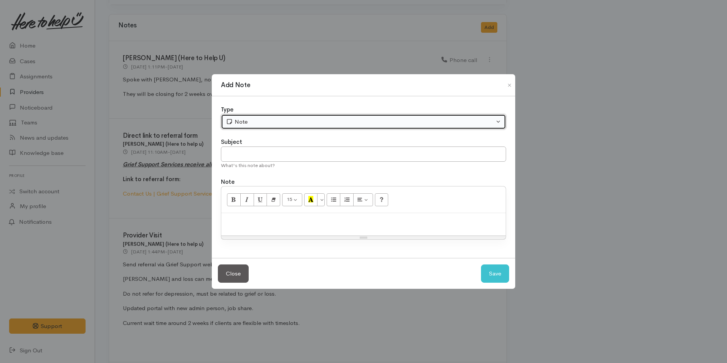
click at [284, 122] on div "Note" at bounding box center [360, 122] width 269 height 9
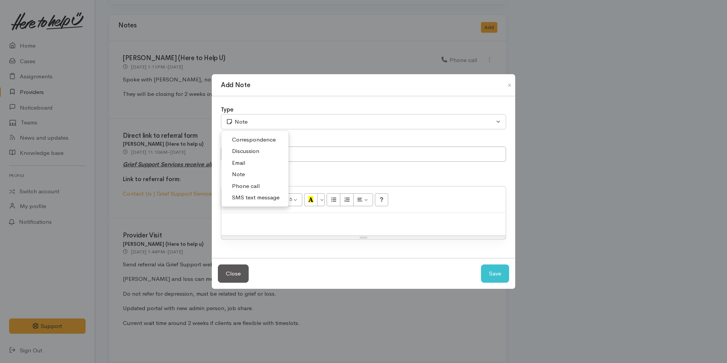
click at [248, 150] on span "Discussion" at bounding box center [245, 151] width 27 height 9
select select "4"
click at [261, 221] on p at bounding box center [363, 221] width 277 height 9
paste div
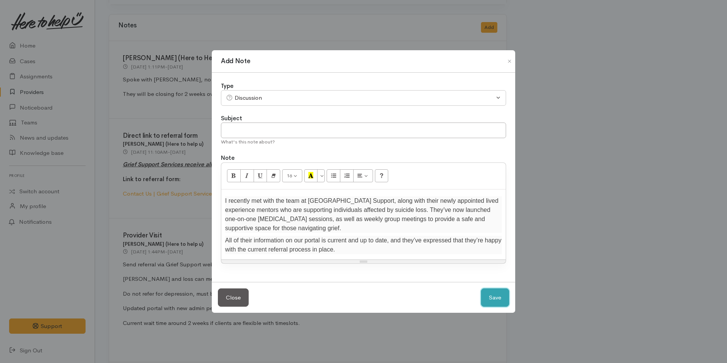
click at [493, 299] on button "Save" at bounding box center [495, 297] width 28 height 19
select select "1"
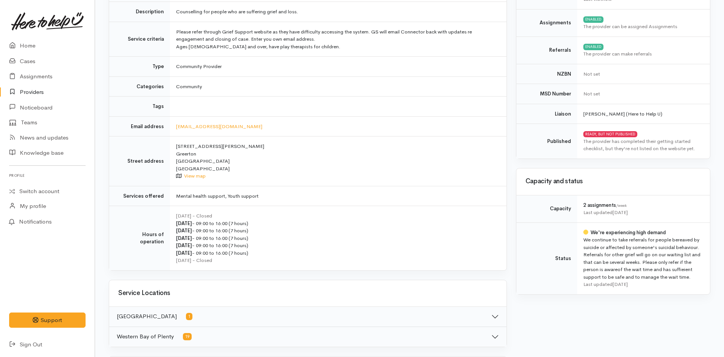
scroll to position [0, 0]
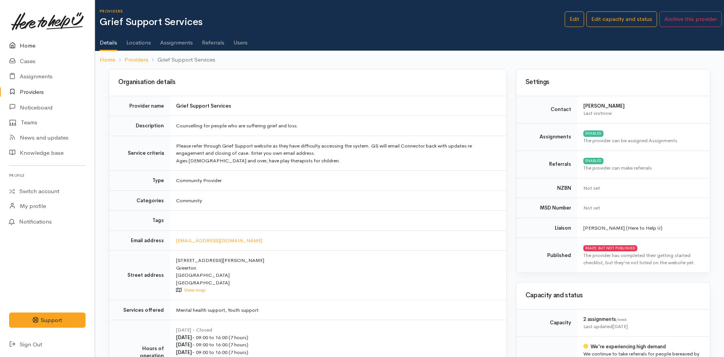
click at [29, 43] on link "Home" at bounding box center [47, 46] width 95 height 16
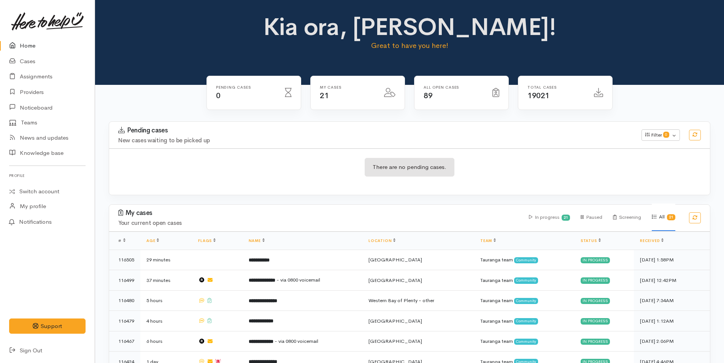
click at [28, 44] on link "Home" at bounding box center [47, 46] width 95 height 16
click at [30, 49] on link "Home" at bounding box center [47, 46] width 95 height 16
click at [30, 93] on link "Providers" at bounding box center [47, 92] width 95 height 16
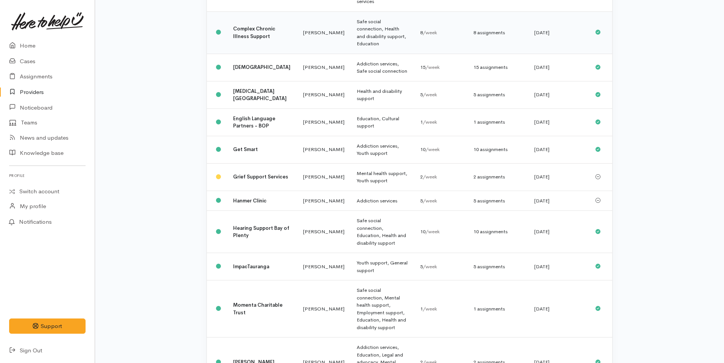
scroll to position [266, 0]
click at [250, 358] on b "[PERSON_NAME]" at bounding box center [253, 361] width 41 height 6
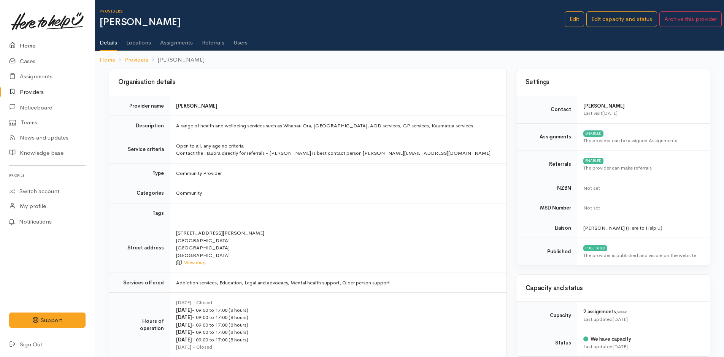
click at [30, 43] on link "Home" at bounding box center [47, 46] width 95 height 16
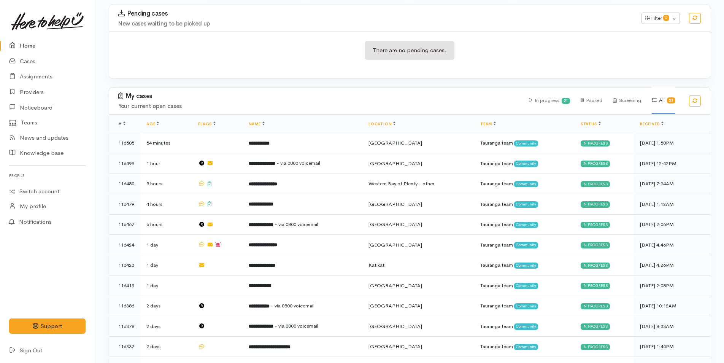
scroll to position [38, 0]
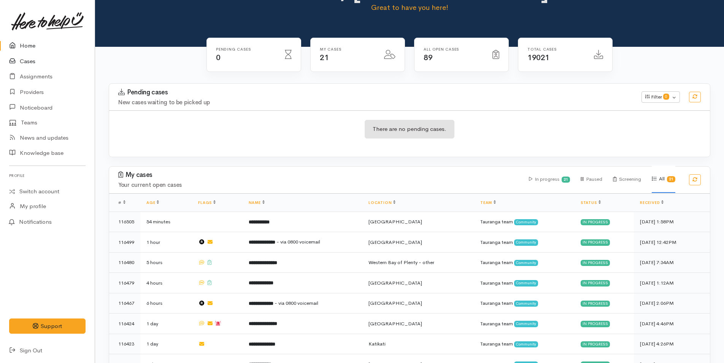
click at [30, 59] on link "Cases" at bounding box center [47, 62] width 95 height 16
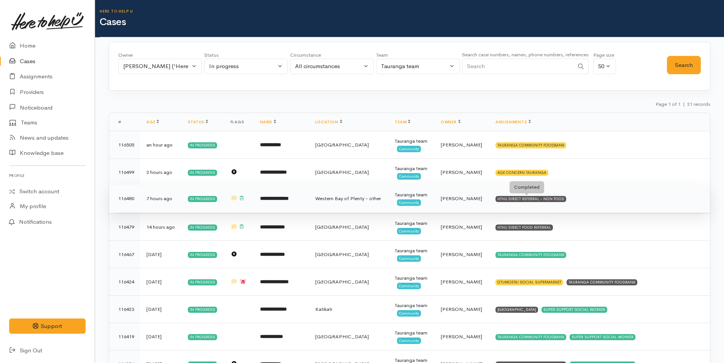
click at [533, 202] on div "HTHU DIRECT REFERRAL - NON FOOD" at bounding box center [531, 199] width 71 height 6
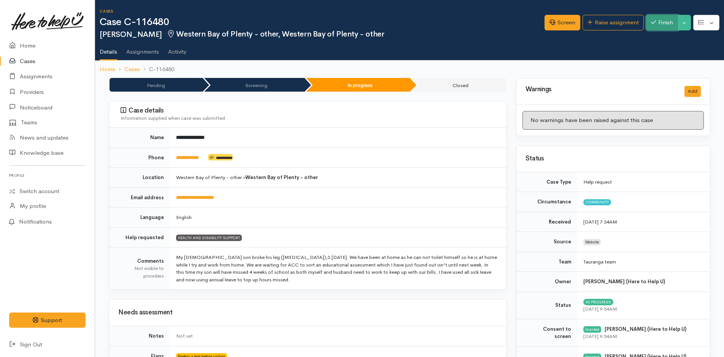
click at [664, 24] on button "Finish" at bounding box center [662, 23] width 32 height 16
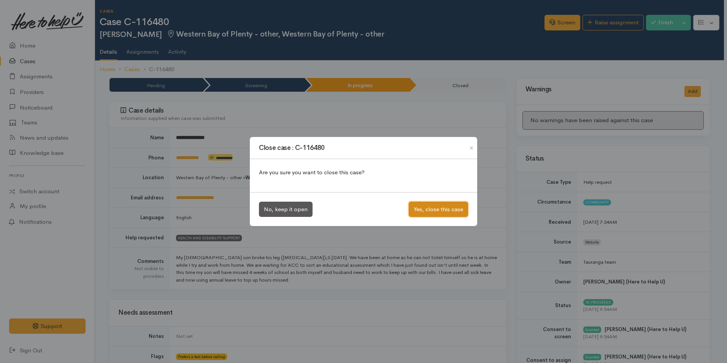
click at [453, 210] on button "Yes, close this case" at bounding box center [438, 210] width 59 height 16
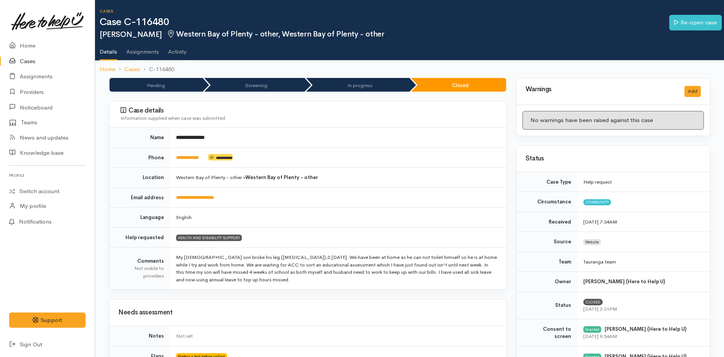
click at [26, 55] on link "Cases" at bounding box center [47, 62] width 95 height 16
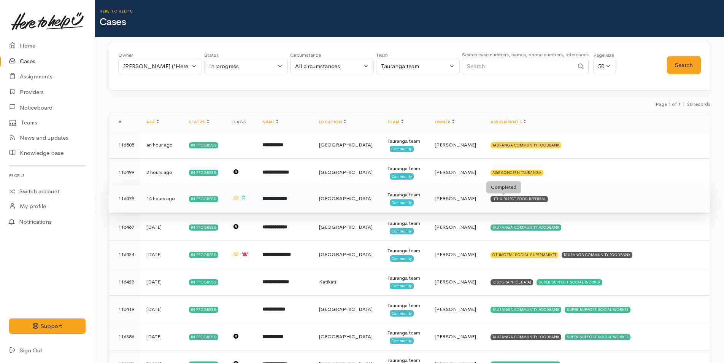
click at [502, 201] on div "HTHU DIRECT FOOD REFERRAL" at bounding box center [519, 199] width 57 height 6
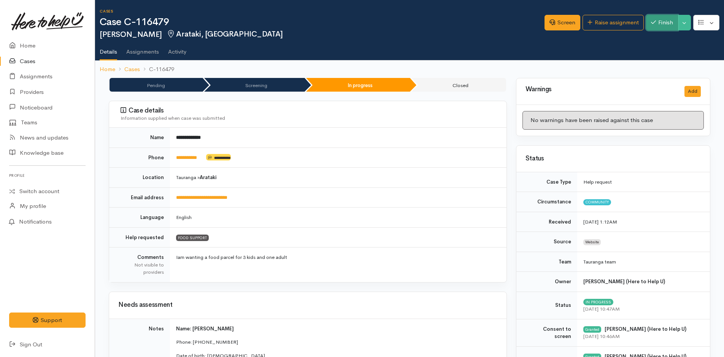
click at [659, 24] on button "Finish" at bounding box center [662, 23] width 32 height 16
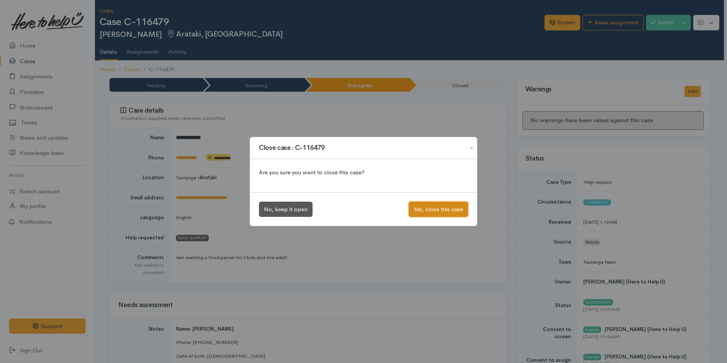
click at [457, 209] on button "Yes, close this case" at bounding box center [438, 210] width 59 height 16
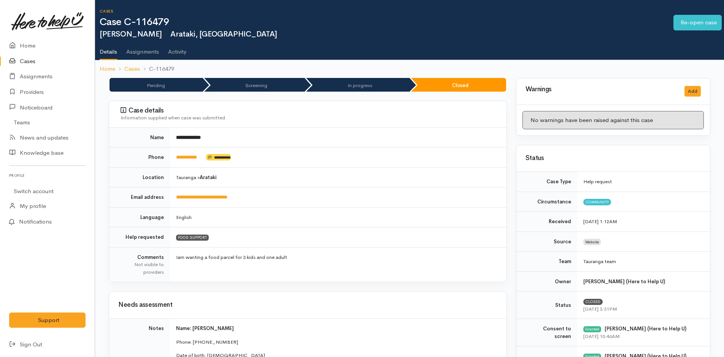
click at [30, 61] on link "Cases" at bounding box center [47, 62] width 95 height 16
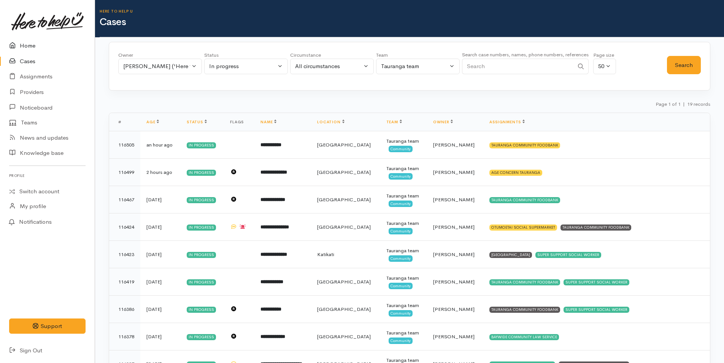
click at [30, 45] on link "Home" at bounding box center [47, 46] width 95 height 16
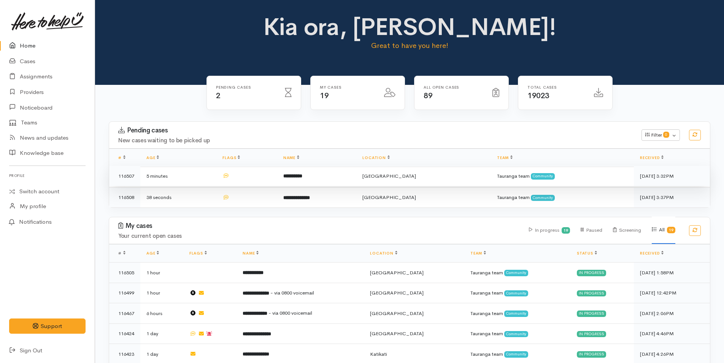
click at [339, 175] on td "**********" at bounding box center [317, 176] width 80 height 21
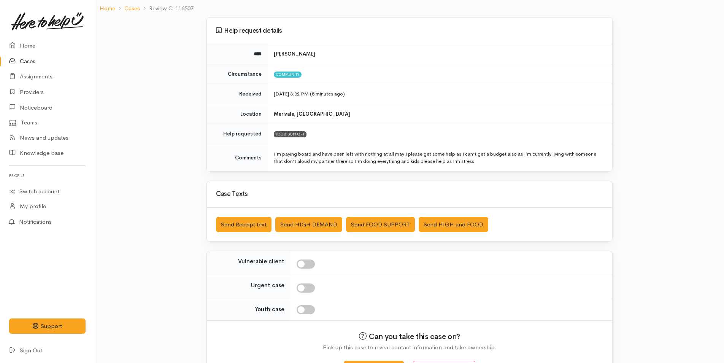
scroll to position [77, 0]
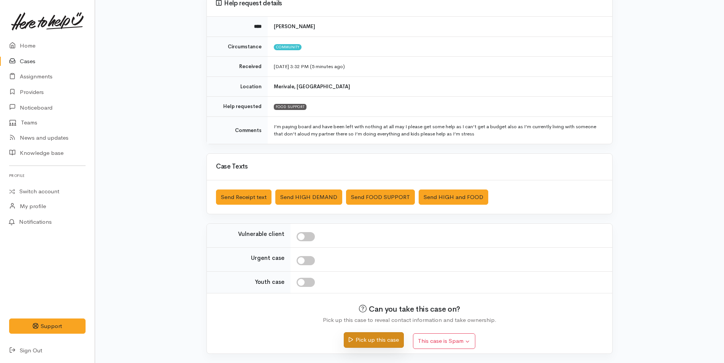
click at [400, 341] on button "Pick up this case" at bounding box center [374, 340] width 60 height 16
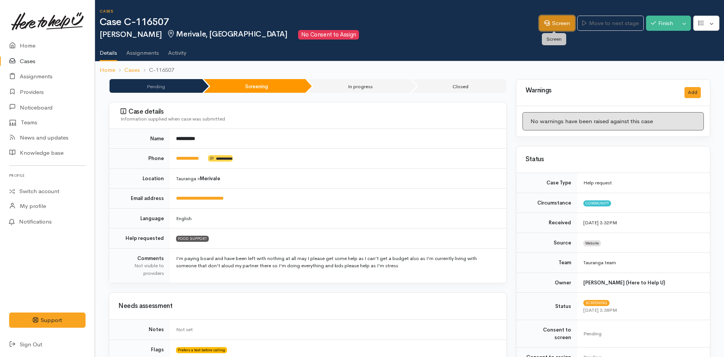
click at [561, 23] on link "Screen" at bounding box center [557, 24] width 36 height 16
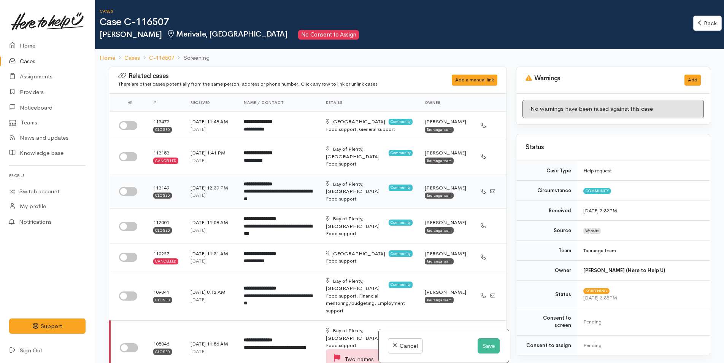
click at [134, 192] on input "checkbox" at bounding box center [128, 191] width 18 height 9
checkbox input "true"
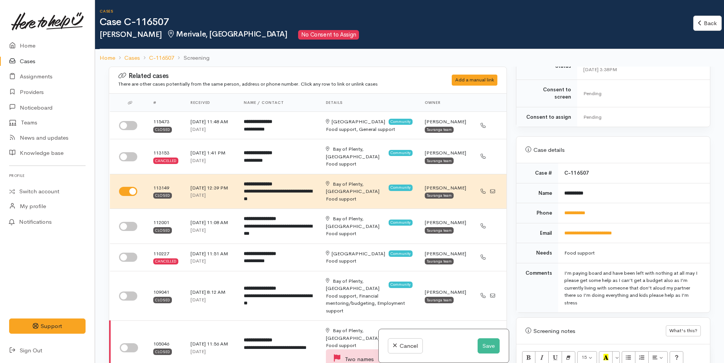
scroll to position [380, 0]
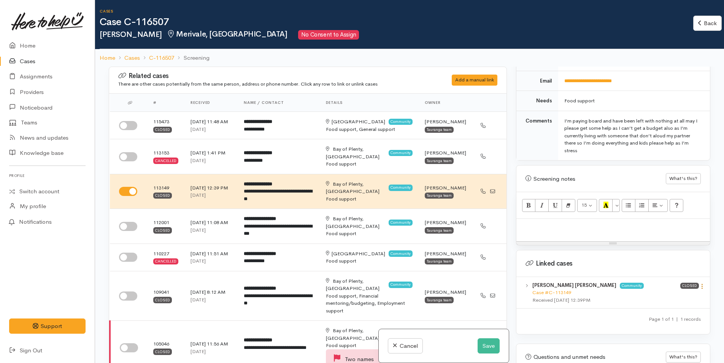
click at [699, 283] on icon at bounding box center [702, 286] width 6 height 6
click at [672, 295] on link "View case" at bounding box center [675, 301] width 60 height 12
click at [561, 223] on p at bounding box center [613, 227] width 186 height 9
paste div
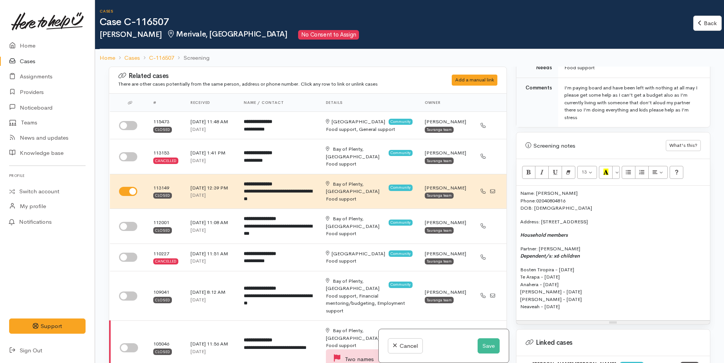
scroll to position [457, 0]
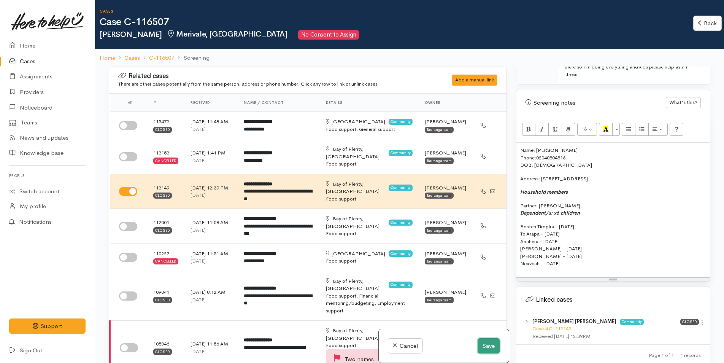
click at [488, 346] on button "Save" at bounding box center [489, 346] width 22 height 16
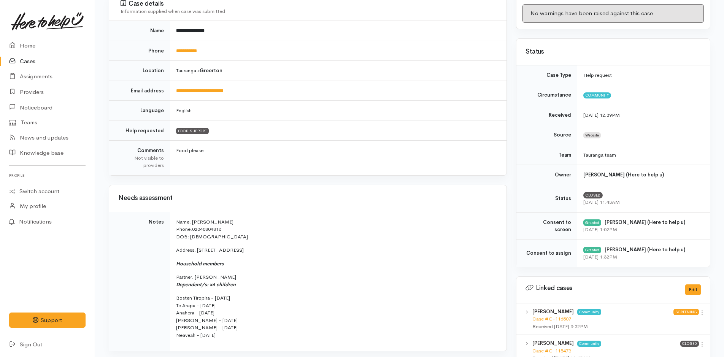
scroll to position [228, 0]
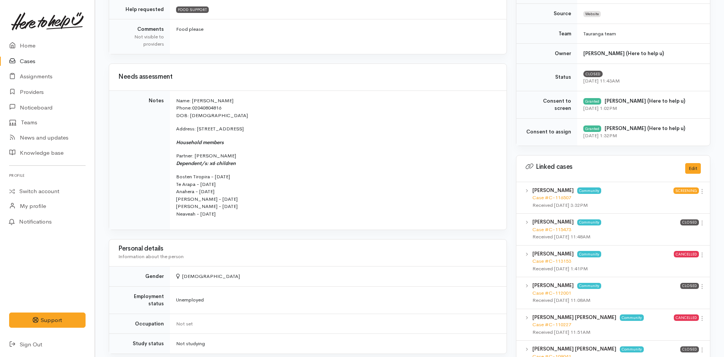
drag, startPoint x: 233, startPoint y: 216, endPoint x: 172, endPoint y: 102, distance: 129.5
click at [172, 102] on td "Name: Sam Rameka Jolley Phone: 02040804816 DOB: 20/07/1998 Address: 16 Stingray…" at bounding box center [338, 160] width 337 height 139
copy td "Name: Sam Rameka Jolley Phone: 02040804816 DOB: 20/07/1998 Address: 16 Stingray…"
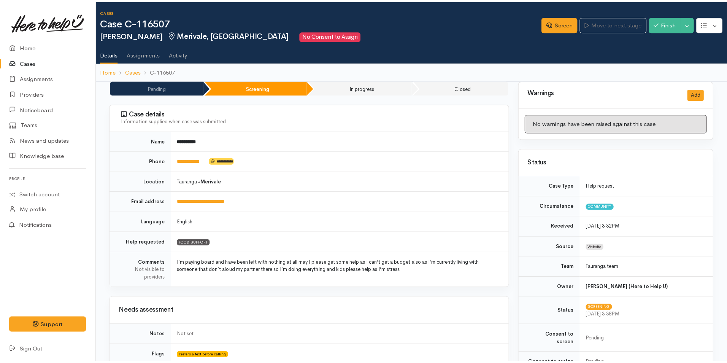
scroll to position [266, 0]
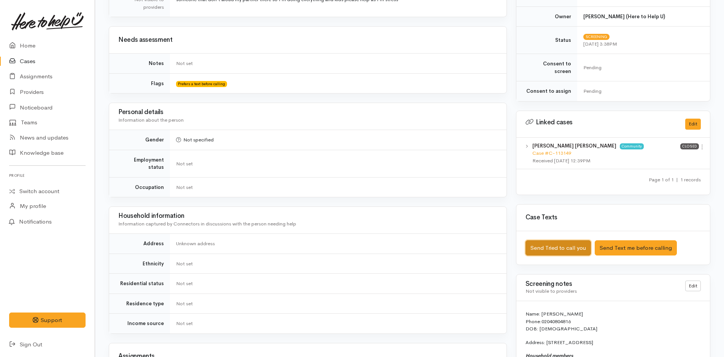
click at [578, 240] on button "Send Tried to call you" at bounding box center [558, 248] width 65 height 16
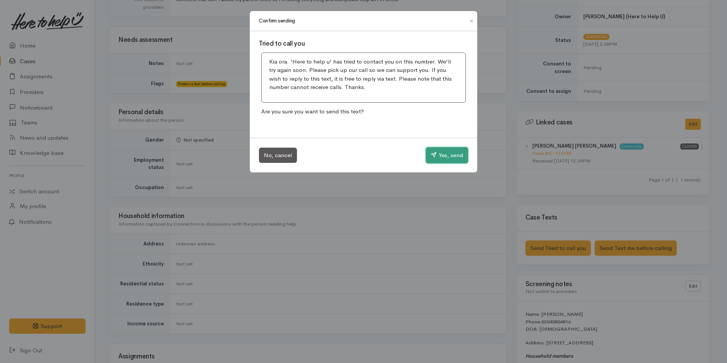
click at [453, 151] on button "Yes, send" at bounding box center [447, 155] width 42 height 16
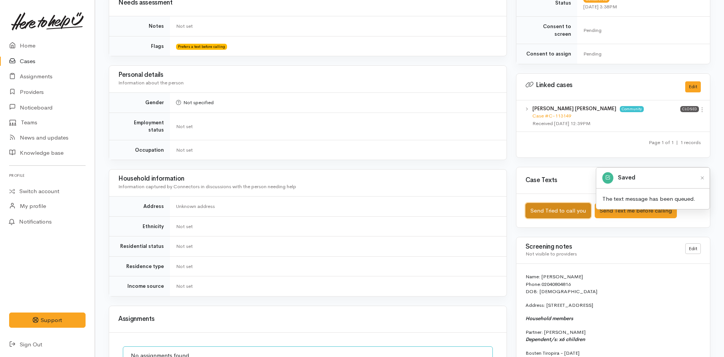
scroll to position [404, 0]
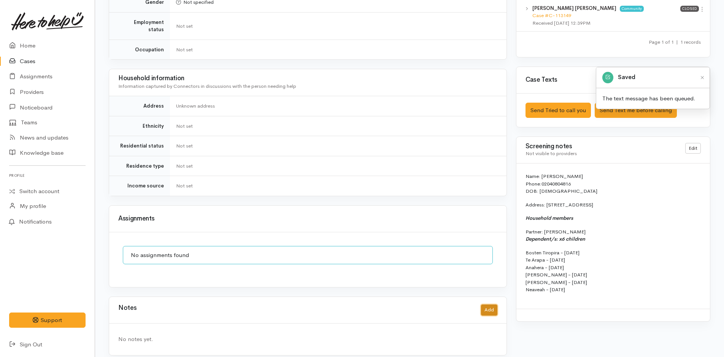
click at [492, 305] on button "Add" at bounding box center [489, 310] width 16 height 11
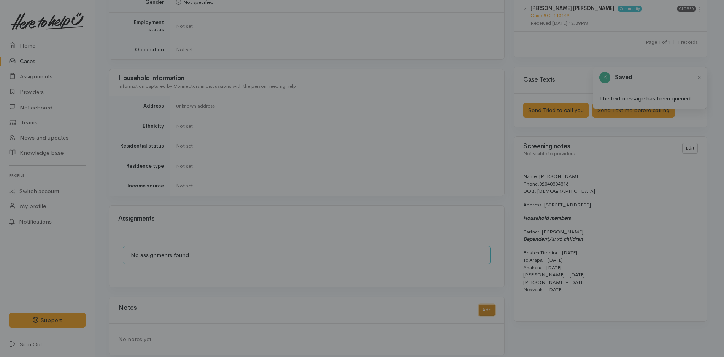
scroll to position [398, 0]
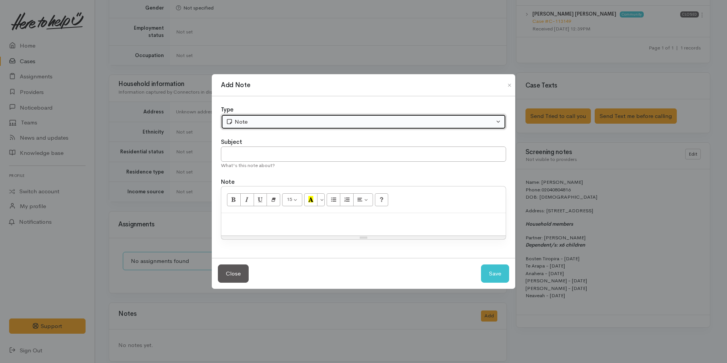
click at [270, 125] on div "Note" at bounding box center [360, 122] width 269 height 9
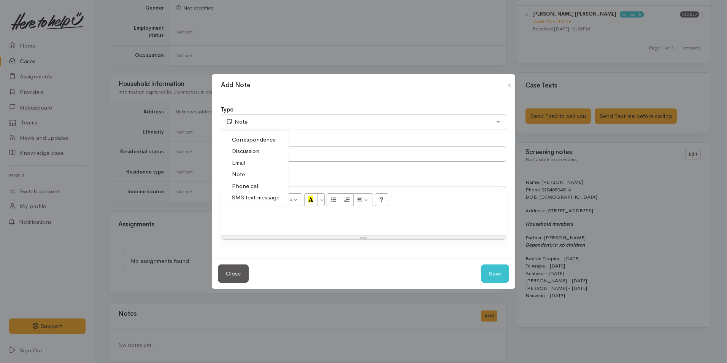
click at [259, 185] on link "Phone call" at bounding box center [254, 186] width 67 height 12
select select "3"
click at [353, 221] on p at bounding box center [363, 221] width 277 height 9
click at [240, 220] on p at bounding box center [363, 221] width 277 height 9
paste div
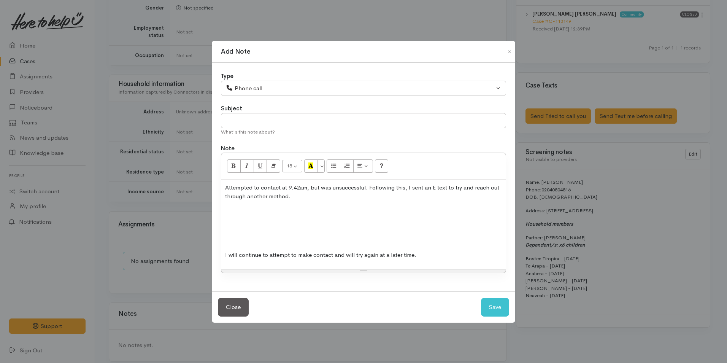
click at [256, 241] on p at bounding box center [363, 240] width 277 height 9
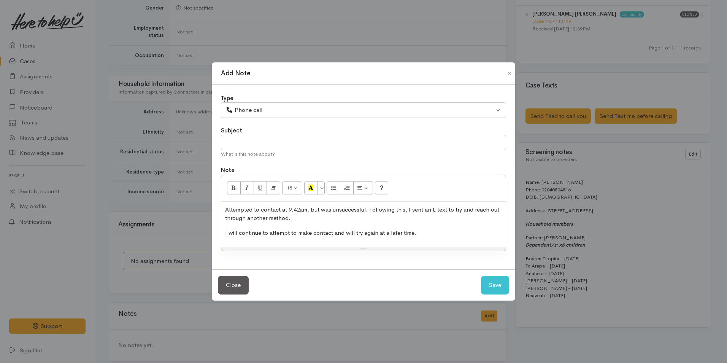
click at [303, 209] on p "Attempted to contact at 9.42am, but was unsuccessful. Following this, I sent an…" at bounding box center [363, 213] width 277 height 17
click at [505, 282] on button "Save" at bounding box center [495, 285] width 28 height 19
select select "1"
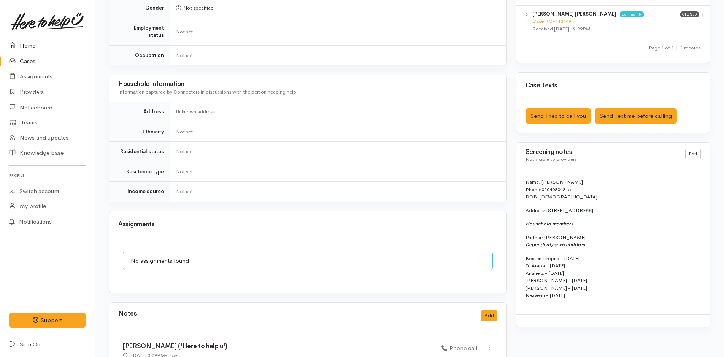
click at [26, 44] on link "Home" at bounding box center [47, 46] width 95 height 16
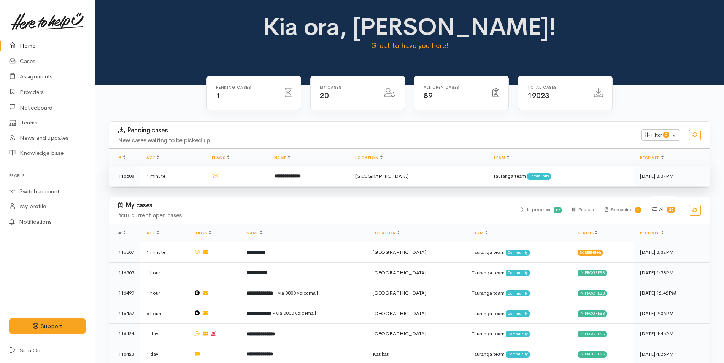
click at [332, 177] on td "**********" at bounding box center [308, 176] width 81 height 20
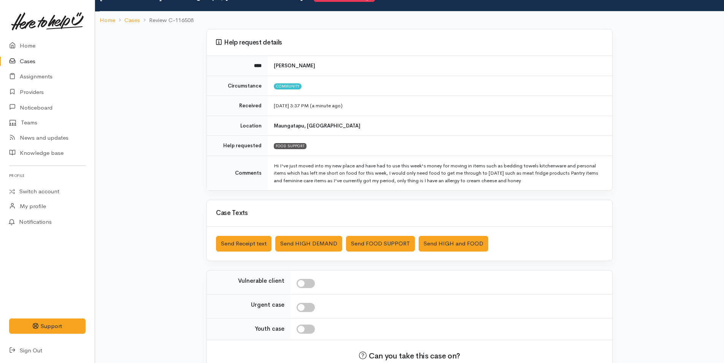
scroll to position [84, 0]
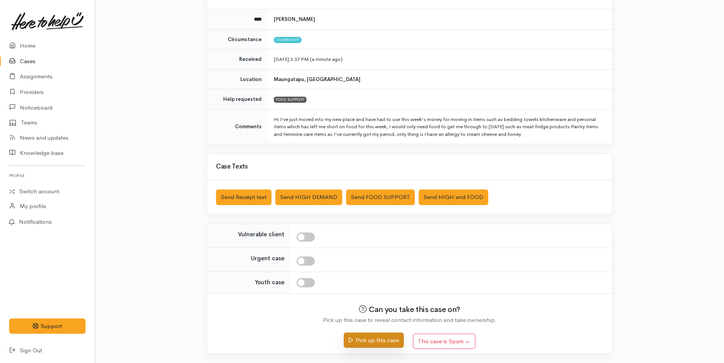
click at [376, 341] on button "Pick up this case" at bounding box center [374, 340] width 60 height 16
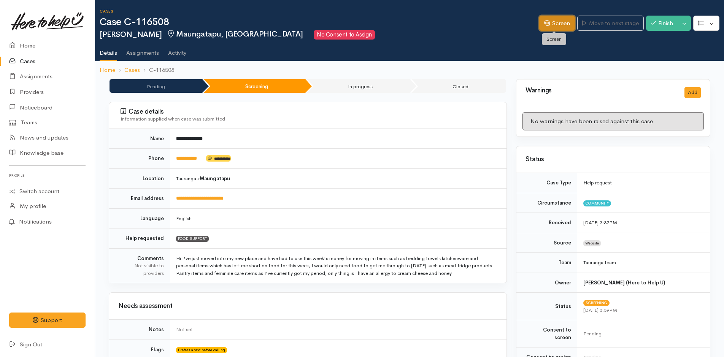
click at [558, 24] on link "Screen" at bounding box center [557, 24] width 36 height 16
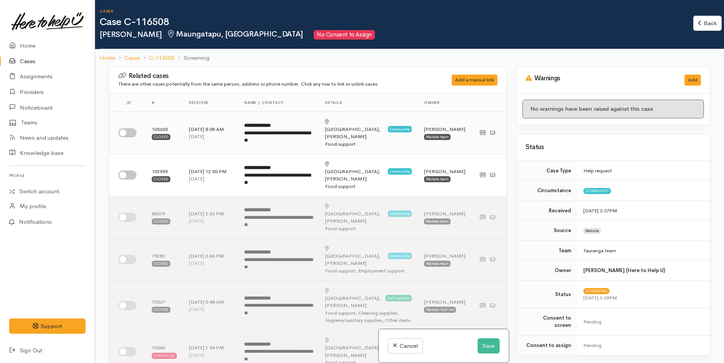
drag, startPoint x: 126, startPoint y: 128, endPoint x: 183, endPoint y: 137, distance: 58.2
click at [128, 128] on input "checkbox" at bounding box center [127, 132] width 18 height 9
checkbox input "true"
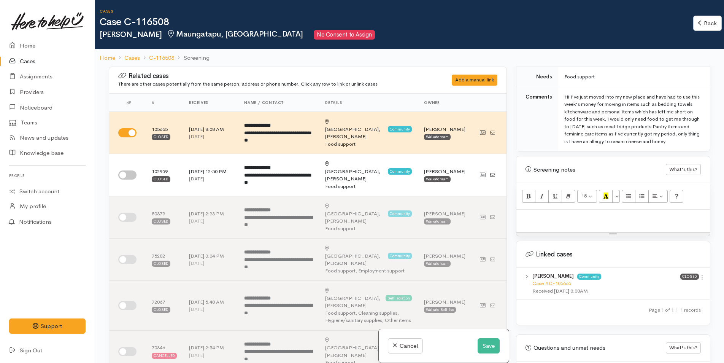
scroll to position [450, 0]
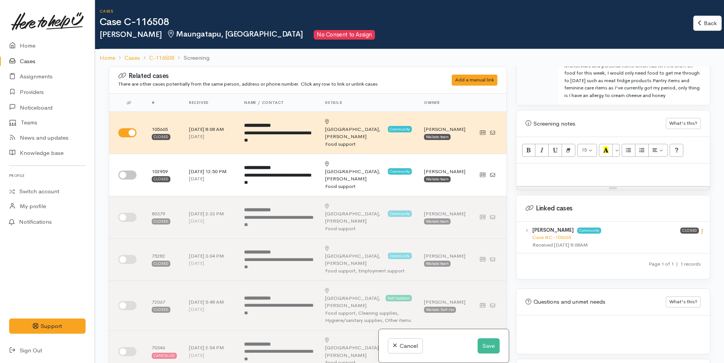
click at [699, 232] on icon at bounding box center [702, 231] width 6 height 6
click at [661, 246] on link "View case" at bounding box center [675, 246] width 60 height 12
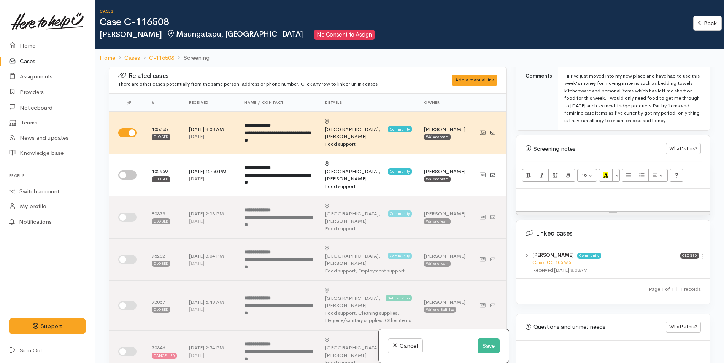
scroll to position [412, 0]
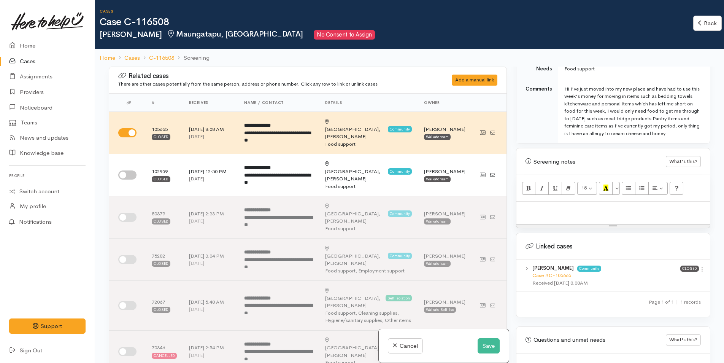
drag, startPoint x: 609, startPoint y: 217, endPoint x: 602, endPoint y: 220, distance: 7.2
click at [609, 217] on div at bounding box center [614, 213] width 194 height 22
paste div
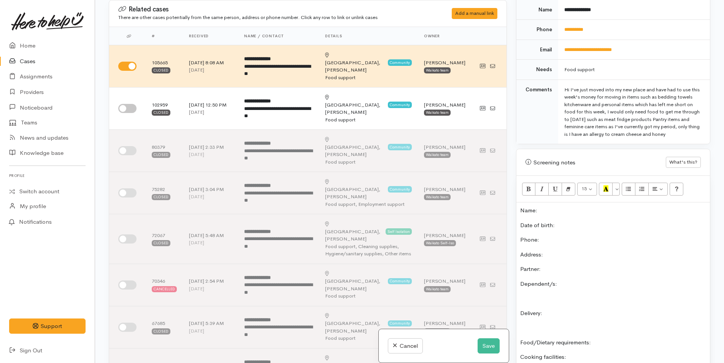
scroll to position [264, 0]
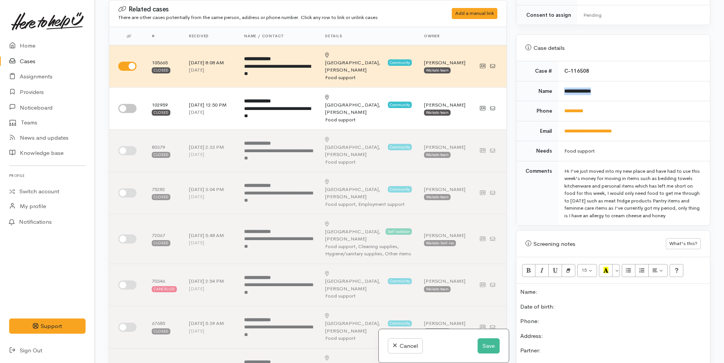
drag, startPoint x: 597, startPoint y: 83, endPoint x: 552, endPoint y: 83, distance: 44.9
click at [552, 83] on tr "**********" at bounding box center [614, 91] width 194 height 20
copy tr "**********"
click at [553, 294] on p "Name:" at bounding box center [613, 292] width 186 height 9
drag, startPoint x: 607, startPoint y: 102, endPoint x: 553, endPoint y: 103, distance: 53.7
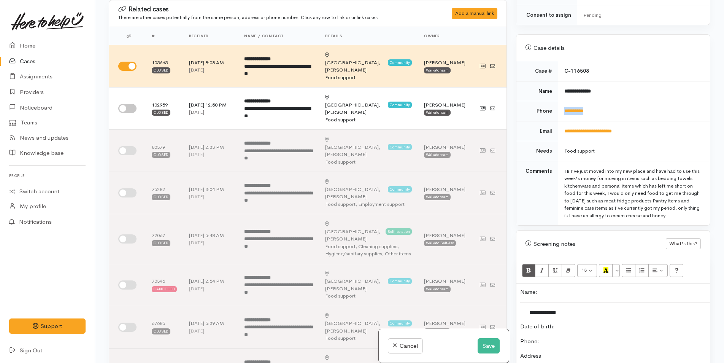
click at [553, 103] on tr "**********" at bounding box center [614, 111] width 194 height 20
copy tr "**********"
click at [588, 345] on p "Phone:" at bounding box center [613, 341] width 186 height 9
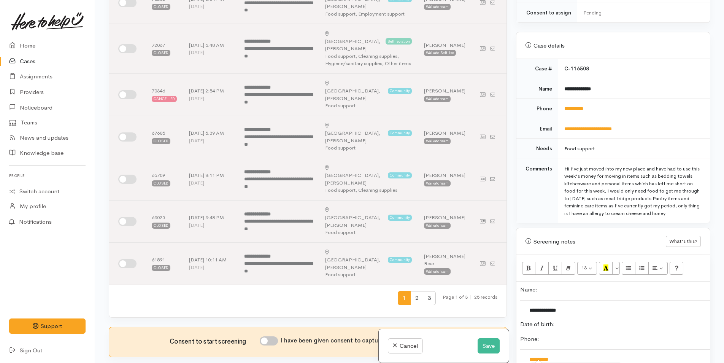
scroll to position [342, 0]
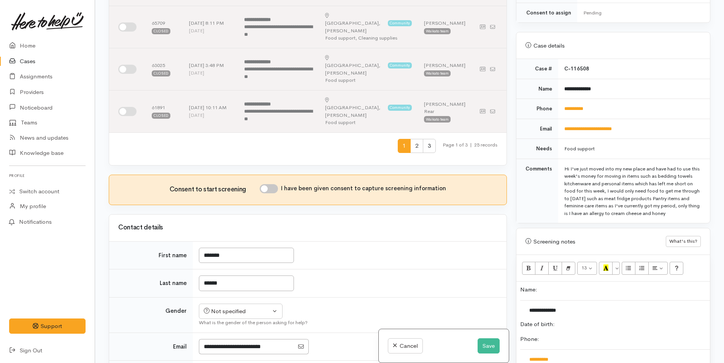
click at [276, 184] on input "I have been given consent to capture screening information" at bounding box center [269, 188] width 18 height 9
checkbox input "true"
click at [226, 307] on div "Not specified" at bounding box center [237, 311] width 67 height 9
click at [230, 348] on span "[DEMOGRAPHIC_DATA]" at bounding box center [246, 352] width 65 height 9
select select "[DEMOGRAPHIC_DATA]"
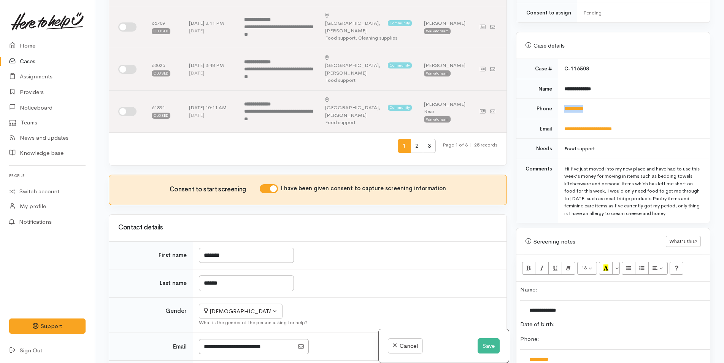
drag, startPoint x: 592, startPoint y: 103, endPoint x: 553, endPoint y: 101, distance: 39.3
click at [553, 101] on tr "**********" at bounding box center [614, 109] width 194 height 20
copy tr "**********"
drag, startPoint x: 341, startPoint y: 322, endPoint x: 346, endPoint y: 320, distance: 5.6
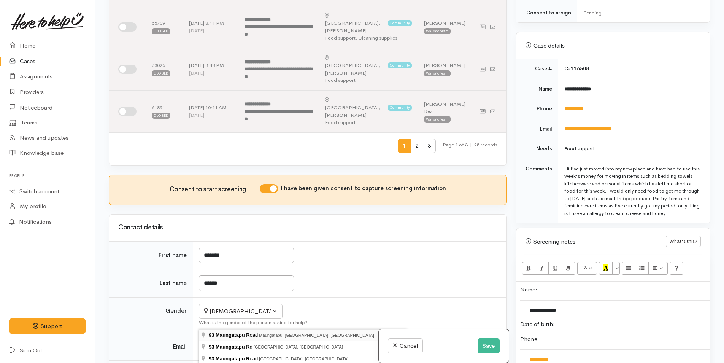
type input "93 Maungatapu Road, Maungatapu, Tauranga, New Zealand"
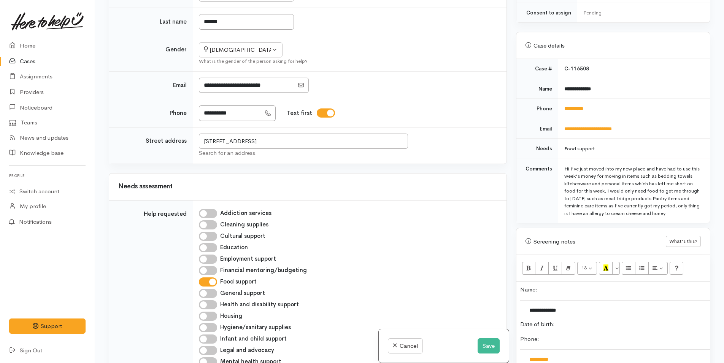
scroll to position [832, 0]
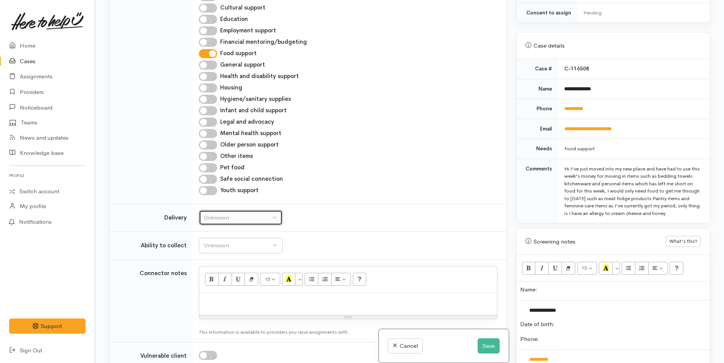
click at [234, 213] on div "Unknown" at bounding box center [237, 217] width 67 height 9
click at [212, 285] on span "No" at bounding box center [212, 289] width 8 height 9
select select "1"
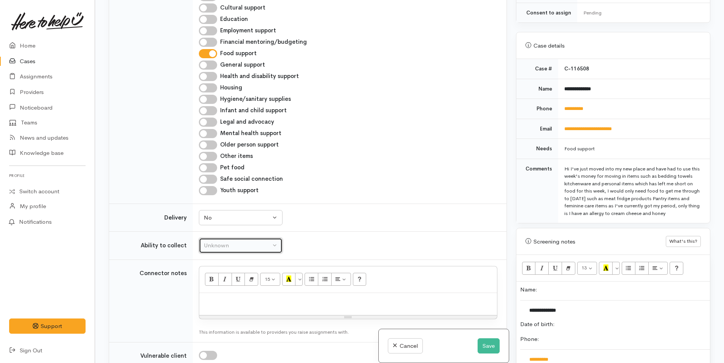
click at [230, 238] on button "Unknown" at bounding box center [241, 246] width 84 height 16
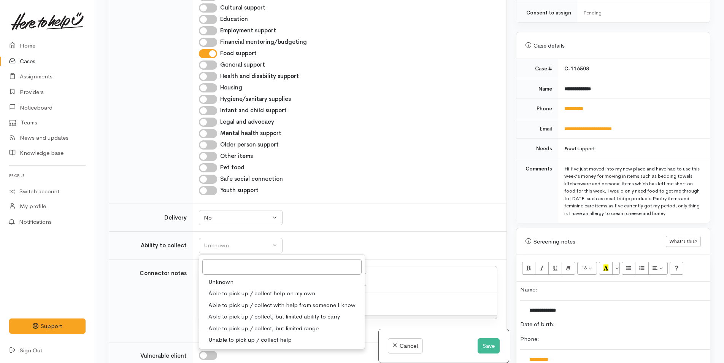
click at [233, 289] on span "Able to pick up / collect help on my own" at bounding box center [261, 293] width 107 height 9
select select "2"
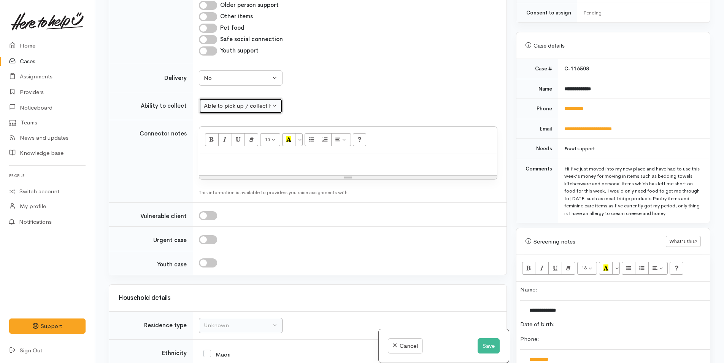
scroll to position [1022, 0]
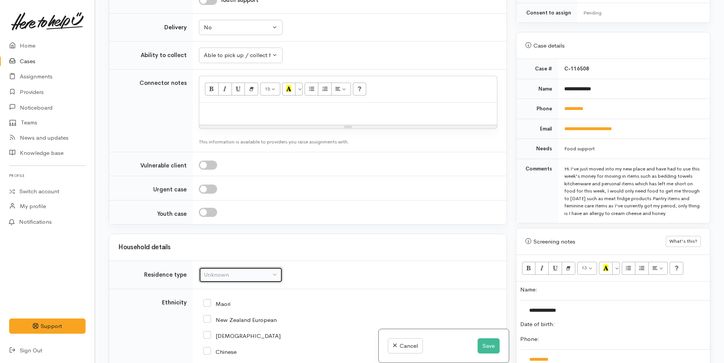
click at [224, 270] on div "Unknown" at bounding box center [237, 274] width 67 height 9
click at [242, 363] on span "Private rental" at bounding box center [225, 369] width 34 height 9
select select "2"
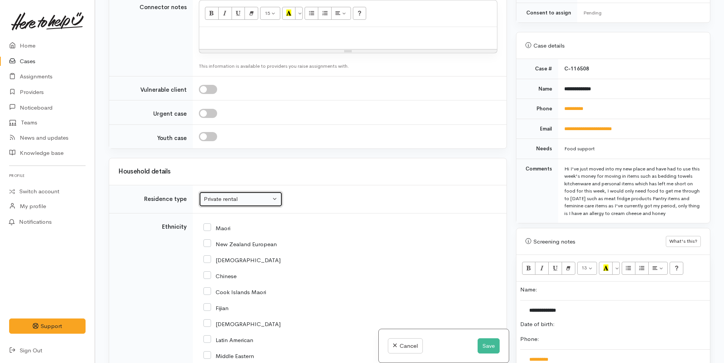
scroll to position [1098, 0]
drag, startPoint x: 206, startPoint y: 145, endPoint x: 210, endPoint y: 145, distance: 4.3
click at [206, 224] on input "Maori" at bounding box center [217, 227] width 27 height 7
checkbox input "true"
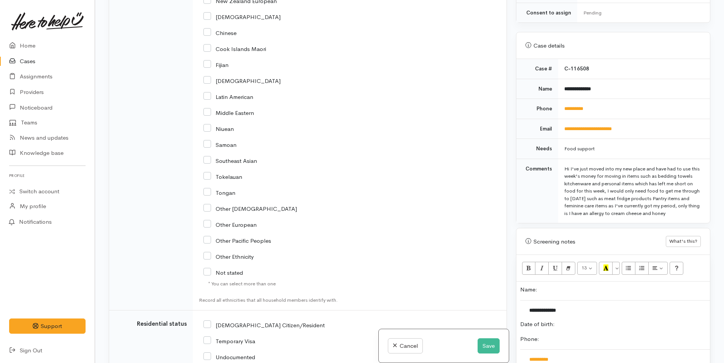
scroll to position [1365, 0]
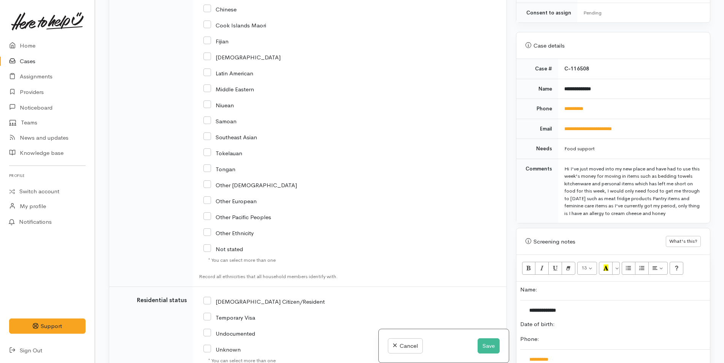
click at [206, 297] on input "NZ Citizen/Resident" at bounding box center [264, 300] width 121 height 7
checkbox input "true"
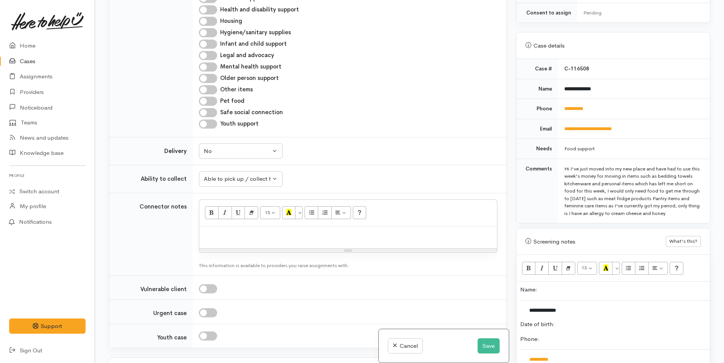
scroll to position [832, 0]
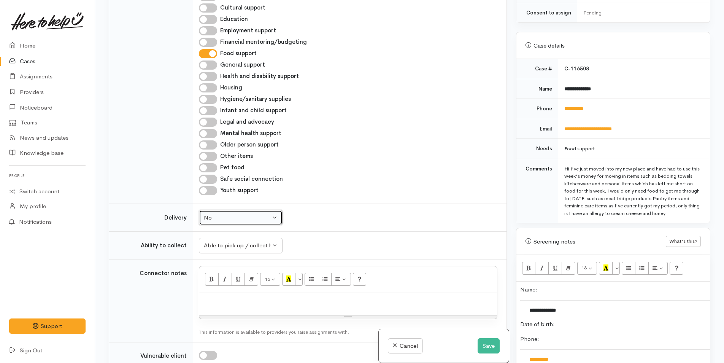
click at [243, 213] on div "No" at bounding box center [237, 217] width 67 height 9
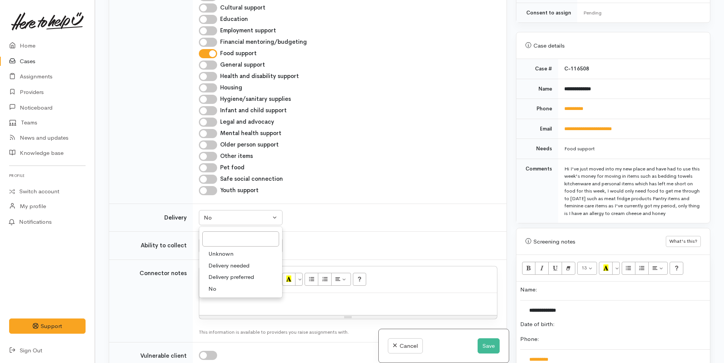
click at [253, 260] on link "Delivery needed" at bounding box center [240, 266] width 83 height 12
select select "3"
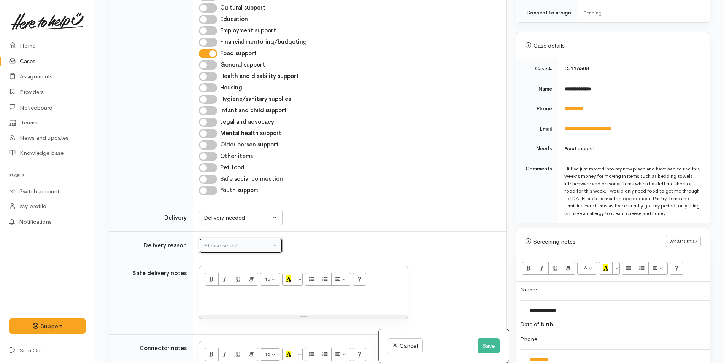
click at [242, 241] on div "Please select" at bounding box center [237, 245] width 67 height 9
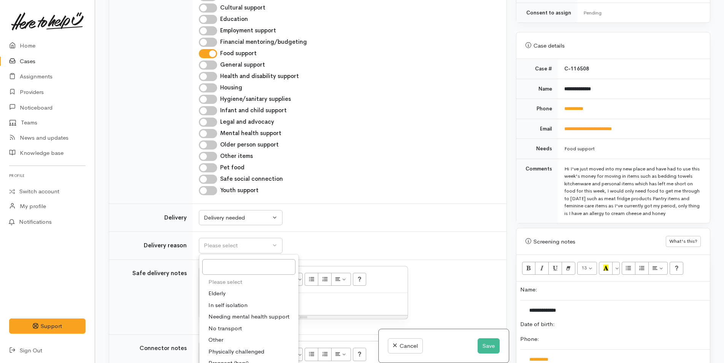
click at [227, 324] on span "No transport" at bounding box center [224, 328] width 33 height 9
select select "2"
click at [285, 293] on div at bounding box center [303, 304] width 208 height 22
paste div
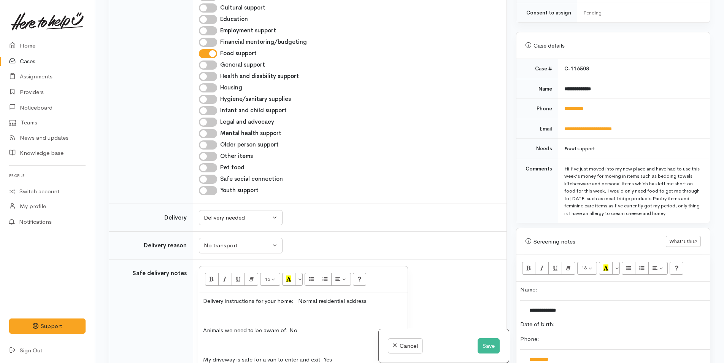
click at [374, 297] on p "Delivery instructions for your home: Normal residential address" at bounding box center [303, 301] width 201 height 9
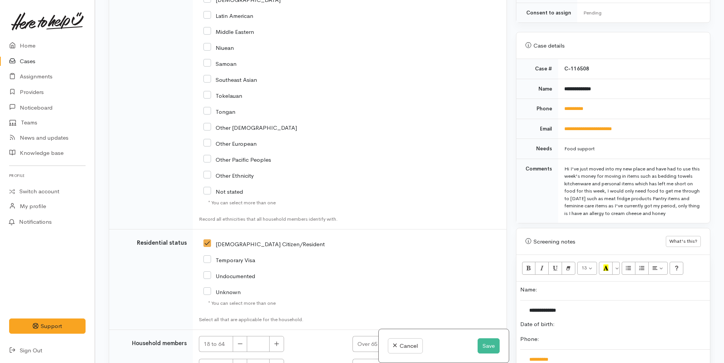
scroll to position [1669, 0]
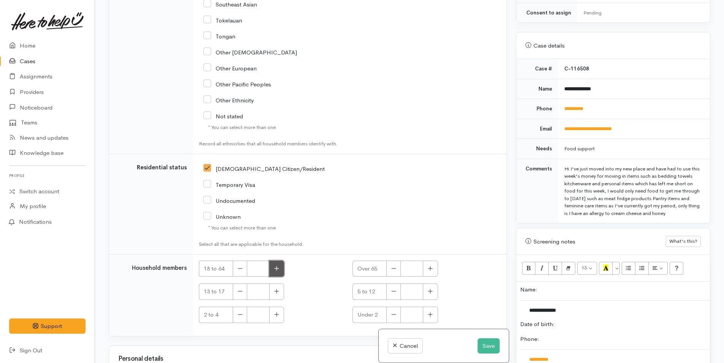
click at [274, 261] on button "button" at bounding box center [276, 269] width 15 height 16
type input "1"
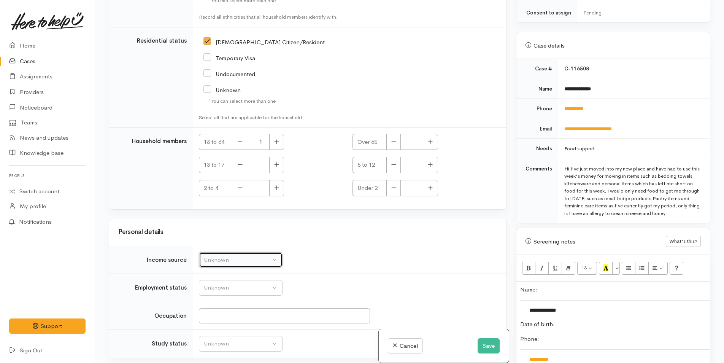
click at [237, 256] on div "Unknown" at bounding box center [237, 260] width 67 height 9
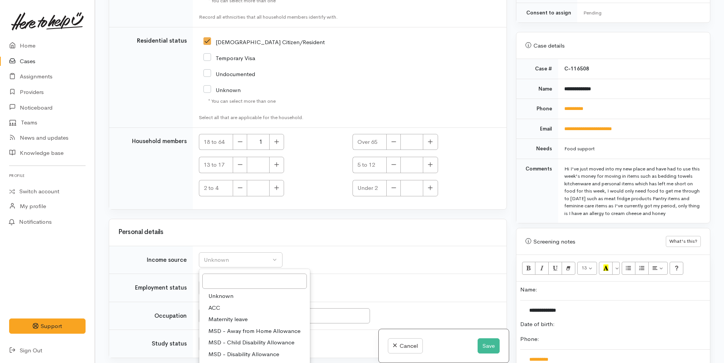
select select "7"
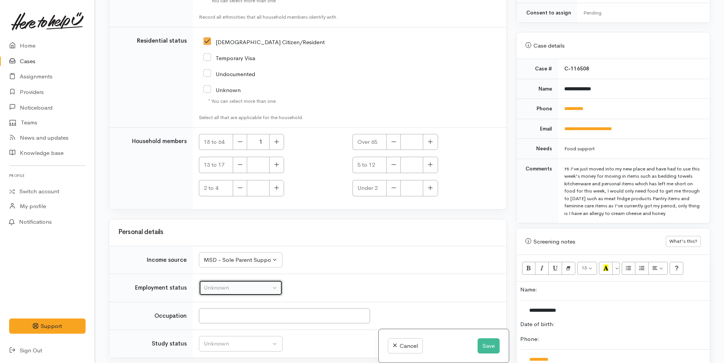
click at [240, 283] on div "Unknown" at bounding box center [237, 287] width 67 height 9
drag, startPoint x: 232, startPoint y: 298, endPoint x: 242, endPoint y: 283, distance: 18.0
select select "1"
click at [226, 339] on div "Unknown" at bounding box center [237, 343] width 67 height 9
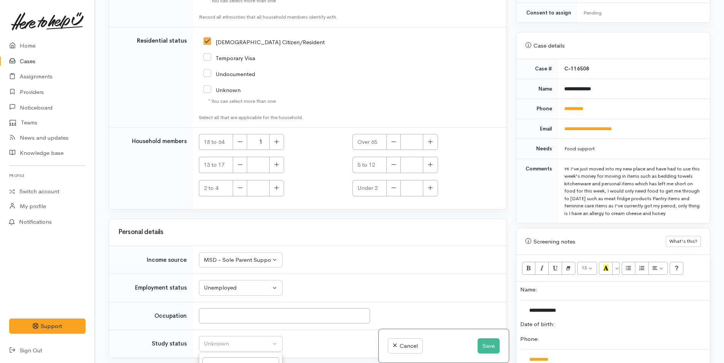
drag, startPoint x: 233, startPoint y: 308, endPoint x: 248, endPoint y: 313, distance: 15.9
select select "1"
drag, startPoint x: 235, startPoint y: 297, endPoint x: 240, endPoint y: 297, distance: 4.9
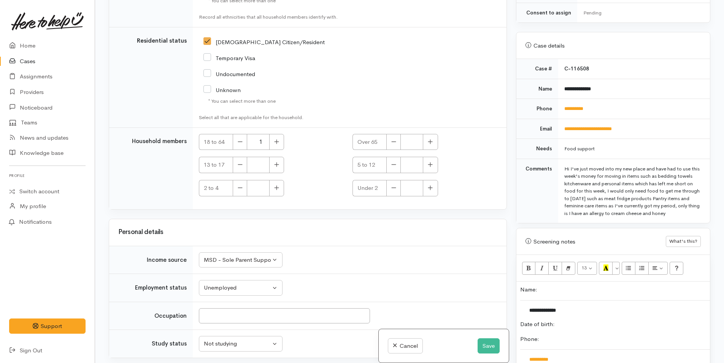
checkbox input "true"
drag, startPoint x: 568, startPoint y: 325, endPoint x: 571, endPoint y: 323, distance: 3.9
click at [569, 324] on p "Date of birth:" at bounding box center [613, 324] width 186 height 9
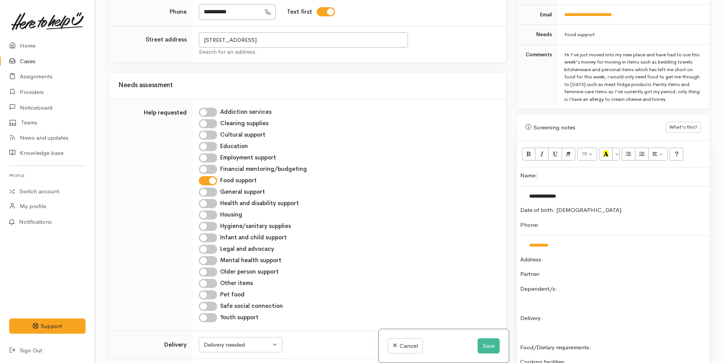
scroll to position [578, 0]
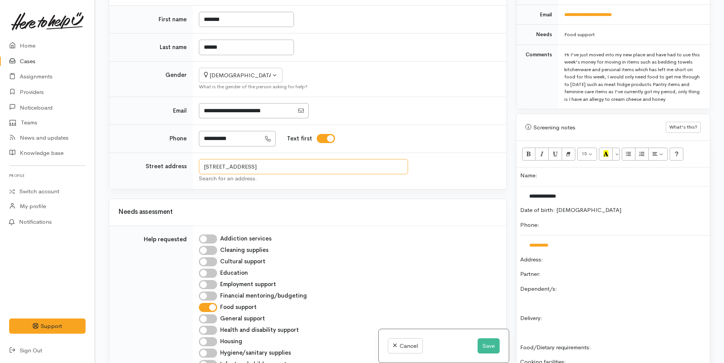
drag, startPoint x: 375, startPoint y: 84, endPoint x: 174, endPoint y: 87, distance: 201.3
click at [174, 153] on tr "Street address 93 Maungatapu Road, Maungatapu, Tauranga, New Zealand Search for…" at bounding box center [308, 171] width 398 height 37
click at [594, 259] on p "Address:" at bounding box center [613, 259] width 186 height 9
click at [594, 278] on p "Partner:" at bounding box center [613, 274] width 186 height 9
click at [629, 287] on p "Dependent/s:" at bounding box center [613, 289] width 186 height 9
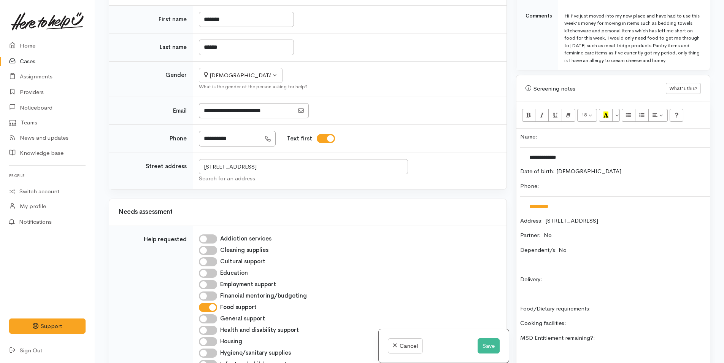
scroll to position [456, 0]
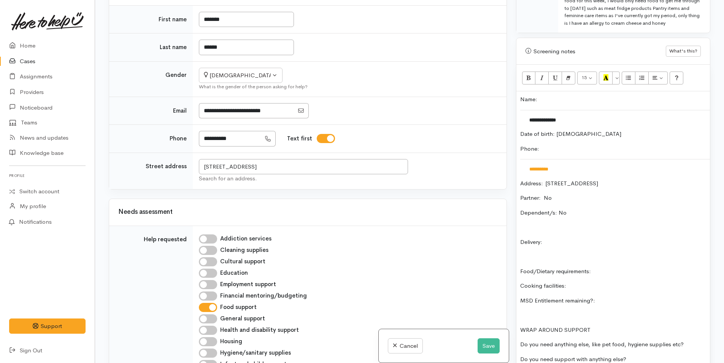
click at [565, 242] on p "Delivery:" at bounding box center [613, 242] width 186 height 9
click at [620, 271] on p "Food/Dietary requirements:" at bounding box center [613, 271] width 186 height 9
click at [590, 285] on p "Cooking facilities:" at bounding box center [613, 286] width 186 height 9
click at [676, 271] on p "Food/Dietary requirements: No allergies" at bounding box center [613, 271] width 186 height 9
drag, startPoint x: 603, startPoint y: 272, endPoint x: 594, endPoint y: 270, distance: 9.2
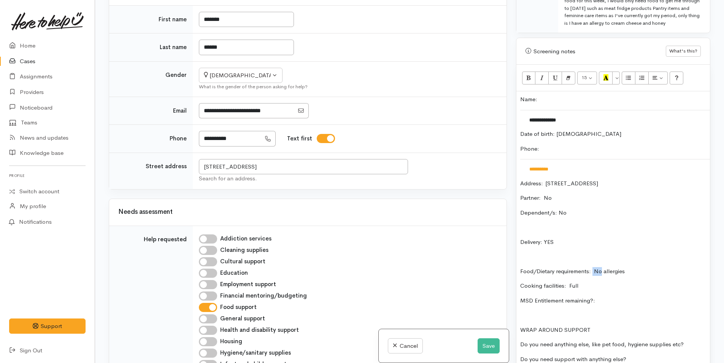
click at [594, 270] on p "Food/Dietary requirements: No allergies" at bounding box center [613, 271] width 186 height 9
click at [606, 272] on p "Food/Dietary requirements: No allergies" at bounding box center [613, 271] width 186 height 9
click at [638, 269] on p "Food/Dietary requirements: Allergies" at bounding box center [613, 271] width 186 height 9
click at [624, 300] on p "MSD Entitlement remaining?:" at bounding box center [613, 300] width 186 height 9
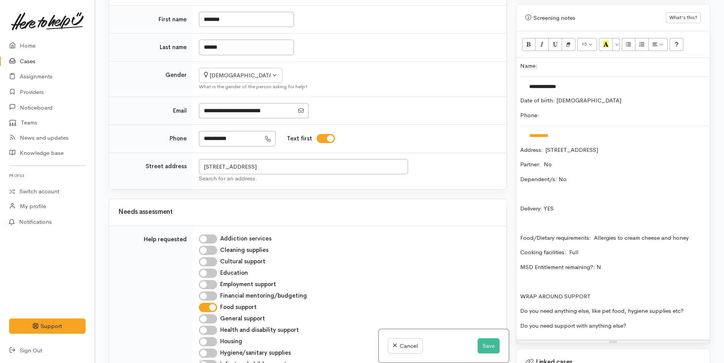
scroll to position [532, 0]
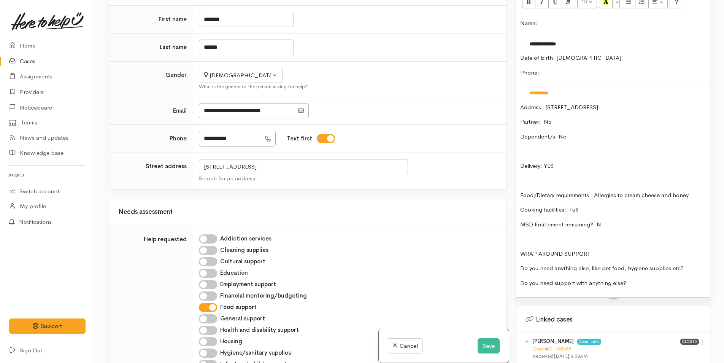
click at [702, 269] on p "Do you need anything else, like pet food, hygiene supplies etc?" at bounding box center [613, 268] width 186 height 9
click at [655, 277] on div "**********" at bounding box center [614, 156] width 194 height 282
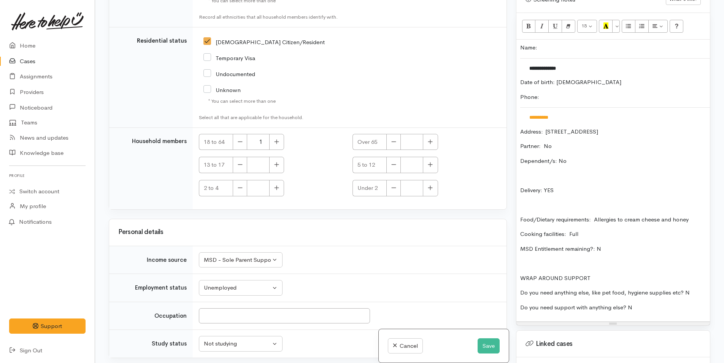
scroll to position [494, 0]
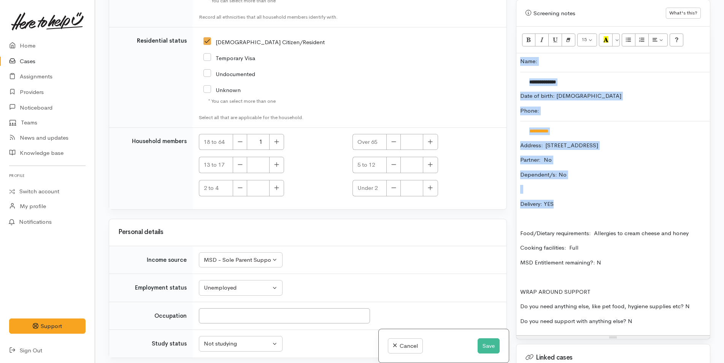
drag, startPoint x: 565, startPoint y: 201, endPoint x: 514, endPoint y: 57, distance: 152.4
click at [514, 57] on div "Warnings Add No warnings have been raised against this case Add Warning Title ●…" at bounding box center [614, 181] width 204 height 363
copy div "**********"
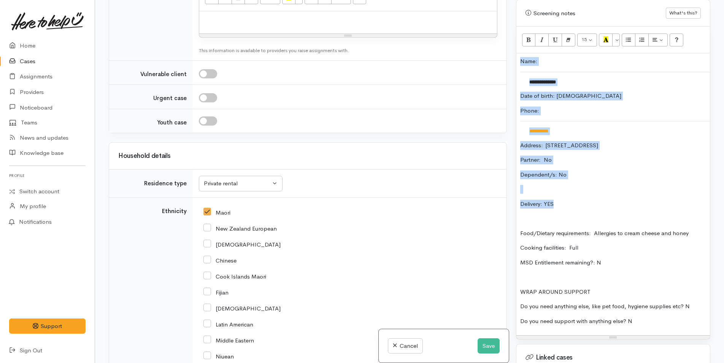
scroll to position [1187, 0]
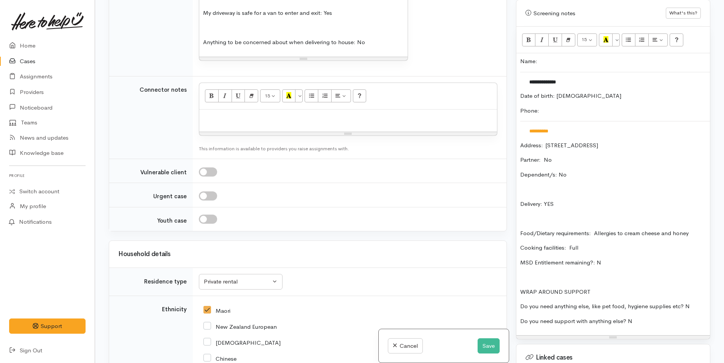
click at [224, 110] on div at bounding box center [348, 121] width 298 height 22
paste div
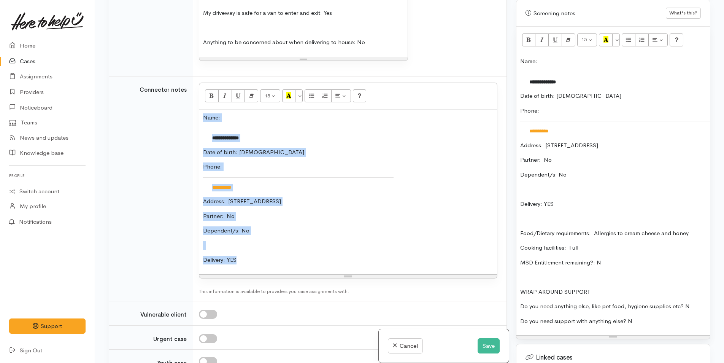
drag, startPoint x: 279, startPoint y: 169, endPoint x: 195, endPoint y: 28, distance: 164.8
click at [195, 76] on td "**********" at bounding box center [350, 188] width 314 height 225
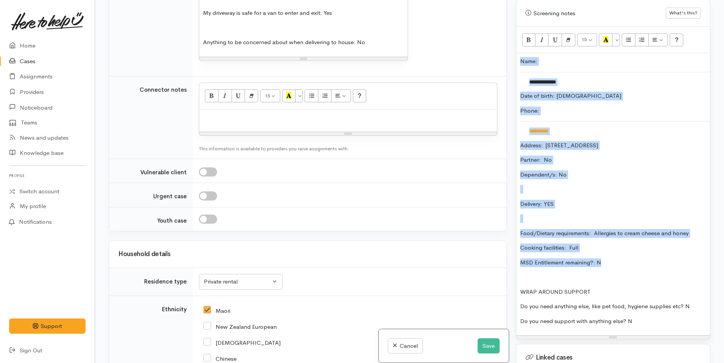
drag, startPoint x: 606, startPoint y: 261, endPoint x: 503, endPoint y: 63, distance: 222.7
click at [503, 63] on div "Related cases There are other cases potentially from the same person, address o…" at bounding box center [409, 181] width 611 height 363
copy div "**********"
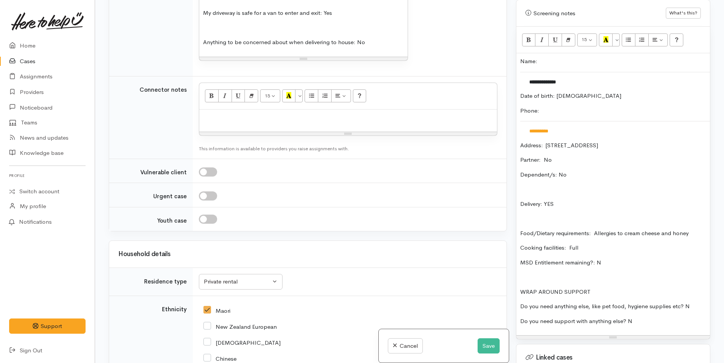
click at [363, 113] on p at bounding box center [348, 117] width 290 height 9
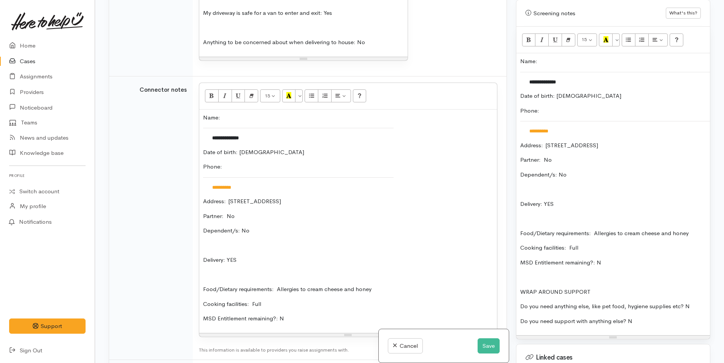
click at [519, 61] on div "**********" at bounding box center [614, 194] width 194 height 282
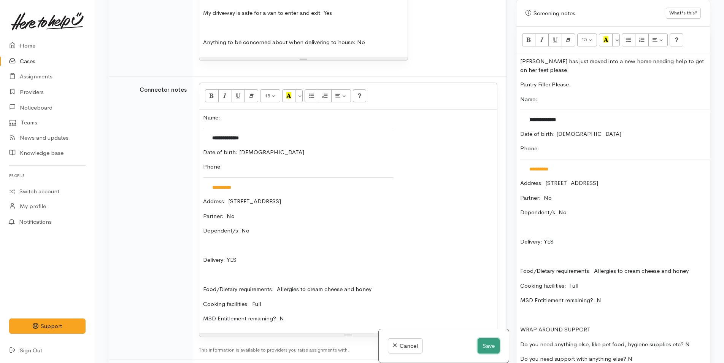
click at [492, 348] on button "Save" at bounding box center [489, 346] width 22 height 16
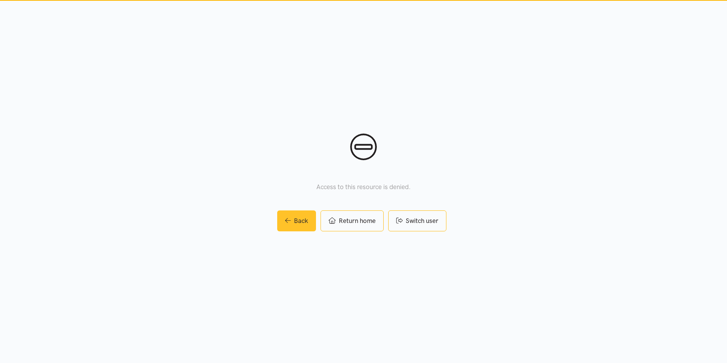
click at [301, 221] on link "Back" at bounding box center [296, 220] width 39 height 21
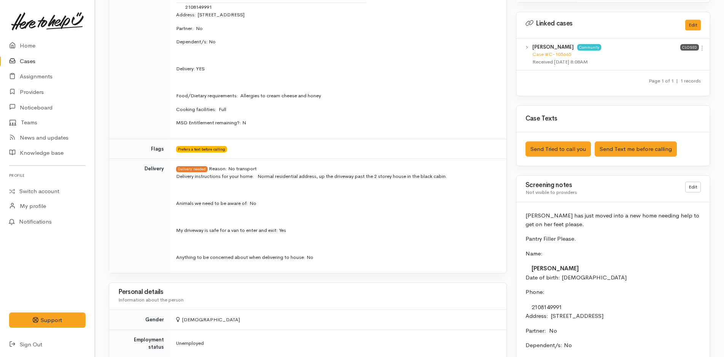
scroll to position [418, 0]
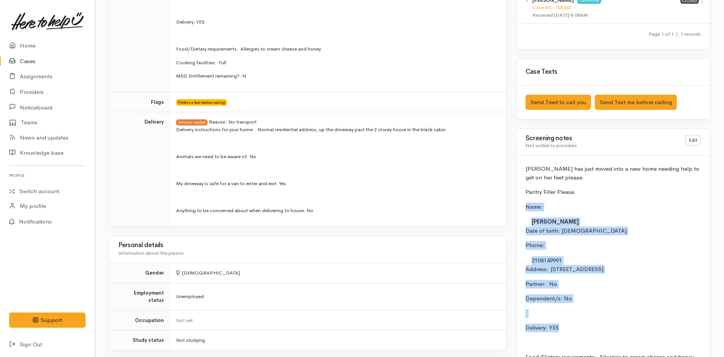
drag, startPoint x: 567, startPoint y: 337, endPoint x: 523, endPoint y: 205, distance: 139.4
click at [523, 205] on div "[PERSON_NAME] has just moved into a new home needing help to get on her feet pl…" at bounding box center [614, 310] width 194 height 309
copy div "Name: [PERSON_NAME] Date of birth: [DEMOGRAPHIC_DATA] Phone:  2108149991 Addres…"
click at [33, 44] on link "Home" at bounding box center [47, 46] width 95 height 16
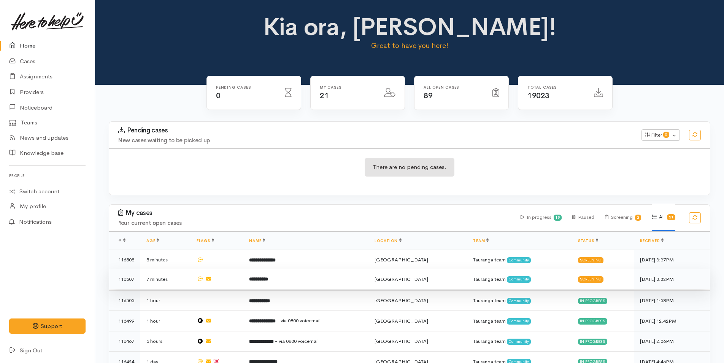
click at [268, 280] on b "**********" at bounding box center [258, 279] width 19 height 5
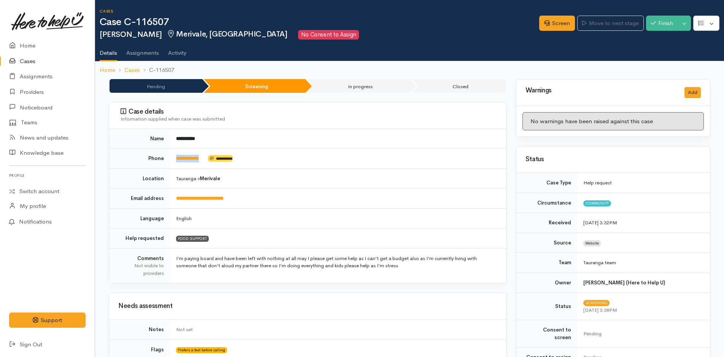
drag, startPoint x: 211, startPoint y: 159, endPoint x: 174, endPoint y: 165, distance: 37.0
click at [174, 165] on td "**********" at bounding box center [338, 159] width 337 height 20
copy td "**********"
click at [557, 27] on link "Screen" at bounding box center [557, 24] width 36 height 16
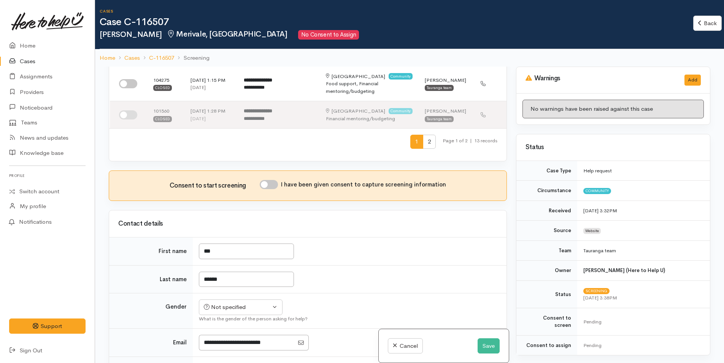
scroll to position [418, 0]
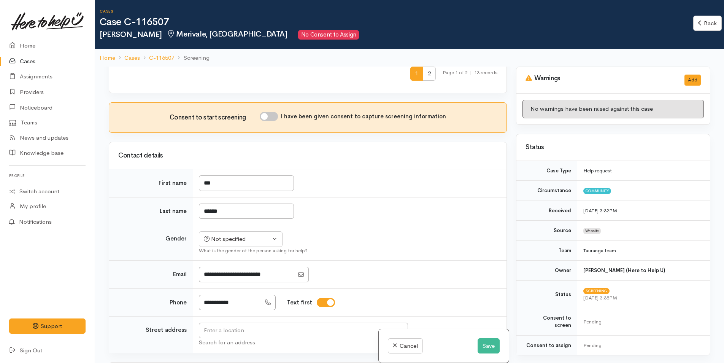
click at [275, 112] on input "I have been given consent to capture screening information" at bounding box center [269, 116] width 18 height 9
checkbox input "true"
click at [226, 235] on div "Not specified" at bounding box center [237, 239] width 67 height 9
click at [223, 276] on span "[DEMOGRAPHIC_DATA]" at bounding box center [246, 280] width 65 height 9
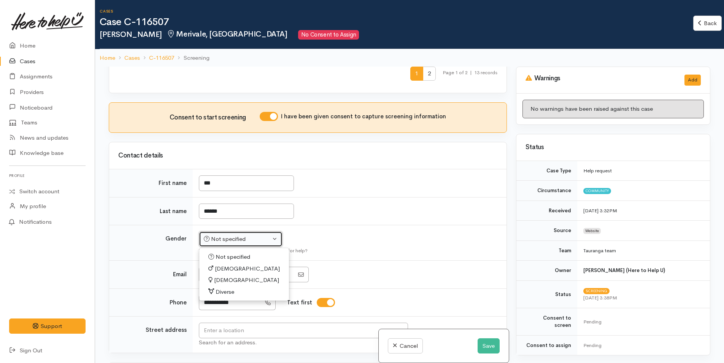
select select "[DEMOGRAPHIC_DATA]"
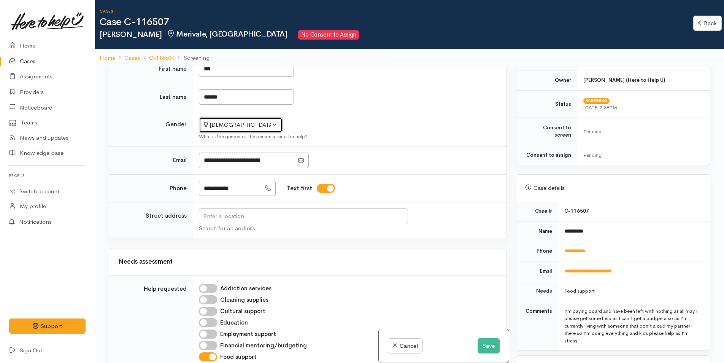
scroll to position [342, 0]
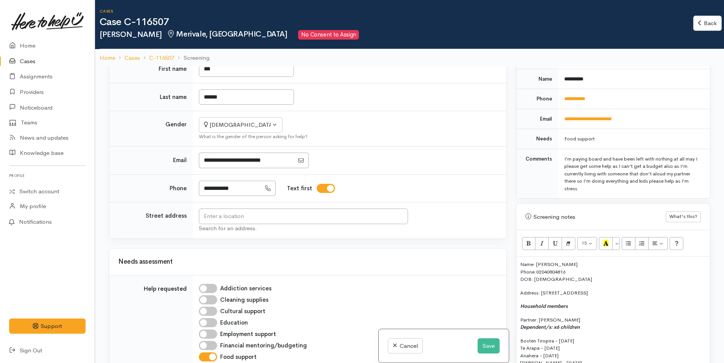
drag, startPoint x: 622, startPoint y: 292, endPoint x: 571, endPoint y: 291, distance: 51.4
click at [571, 291] on div "Name: Sam Rameka Jolley Phone: 02040804816 DOB: 20/07/1998 Address: 16 Stingray…" at bounding box center [614, 324] width 194 height 135
drag, startPoint x: 619, startPoint y: 285, endPoint x: 545, endPoint y: 285, distance: 73.4
click at [543, 289] on p "Address: 16 Stingray Drive, Ōmokoroa" at bounding box center [613, 293] width 186 height 8
copy p "6 Stingray Drive, Ōmokoroa"
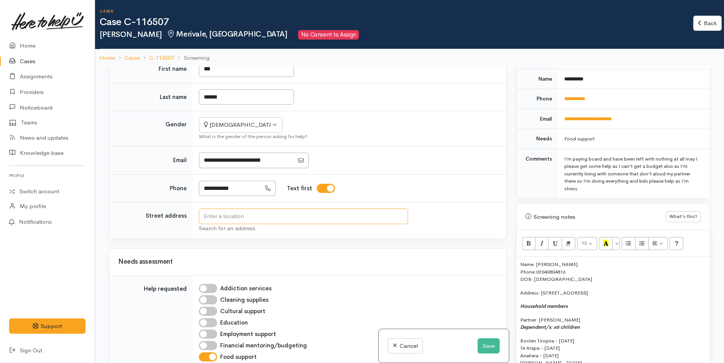
click at [297, 208] on input "text" at bounding box center [303, 216] width 209 height 16
paste input "6 Stingray Drive, Ōmokoroa"
type input "6 Stingray Drive, Ōmokoroa, New Zealand"
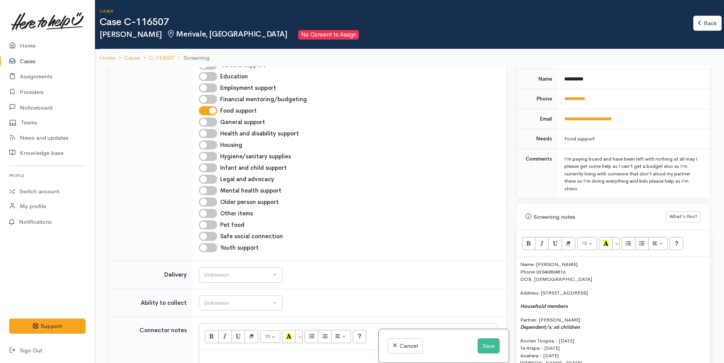
scroll to position [837, 0]
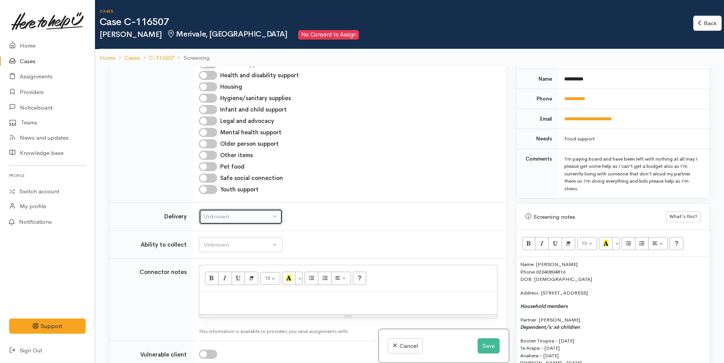
click at [243, 212] on div "Unknown" at bounding box center [237, 216] width 67 height 9
drag, startPoint x: 212, startPoint y: 275, endPoint x: 227, endPoint y: 249, distance: 30.5
click at [212, 283] on span "No" at bounding box center [212, 287] width 8 height 9
select select "1"
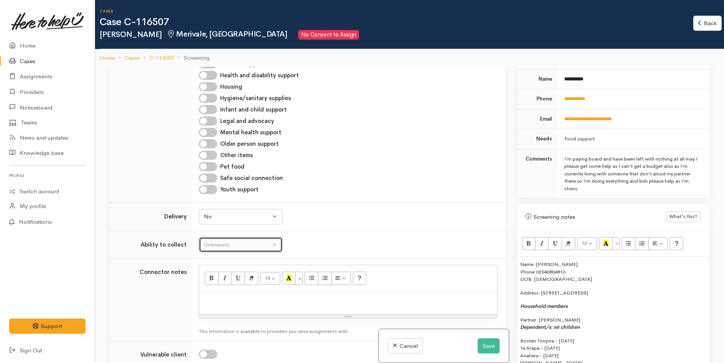
click at [237, 240] on div "Unknown" at bounding box center [237, 244] width 67 height 9
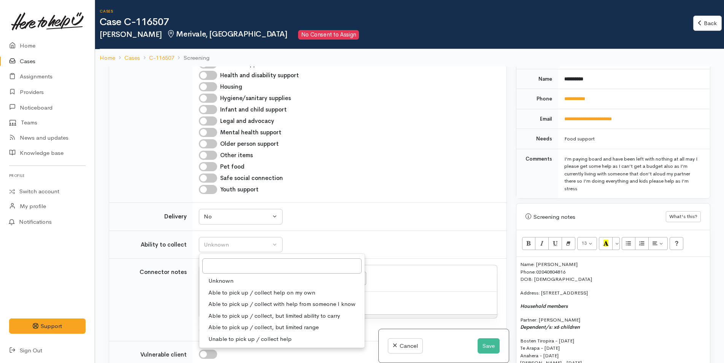
click at [232, 288] on span "Able to pick up / collect help on my own" at bounding box center [261, 292] width 107 height 9
select select "2"
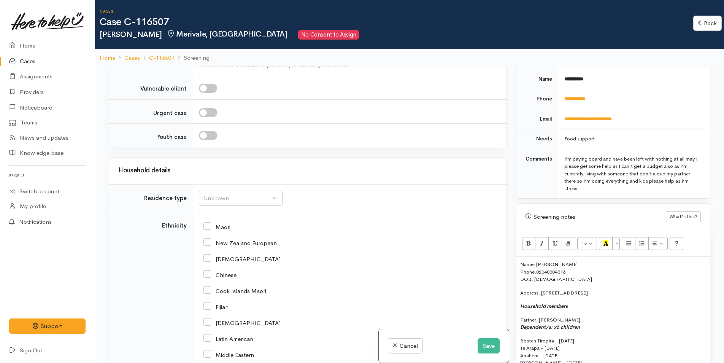
scroll to position [1103, 0]
click at [237, 194] on div "Unknown" at bounding box center [237, 198] width 67 height 9
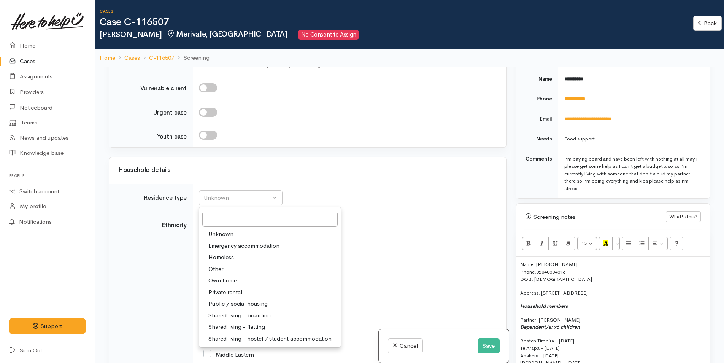
click at [241, 288] on span "Private rental" at bounding box center [225, 292] width 34 height 9
select select "2"
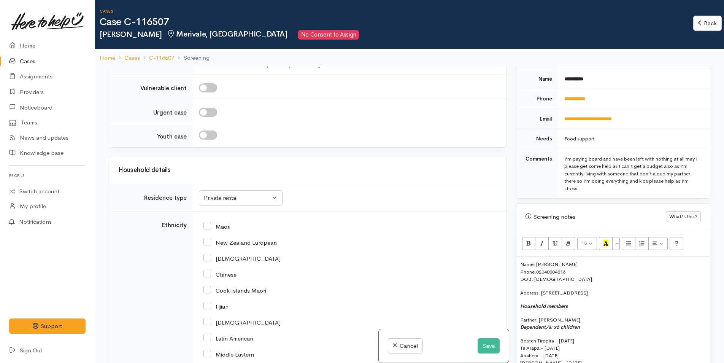
click at [205, 223] on input "Maori" at bounding box center [217, 226] width 27 height 7
checkbox input "true"
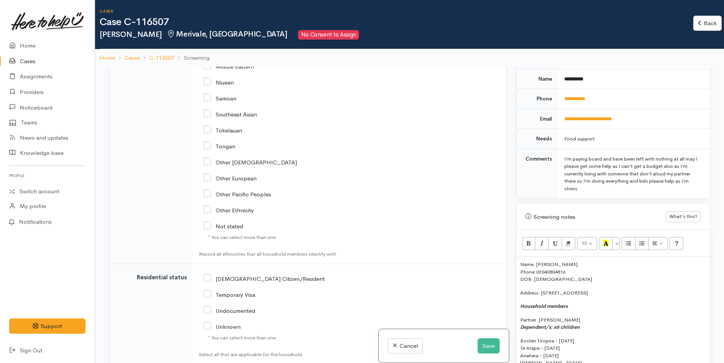
scroll to position [1446, 0]
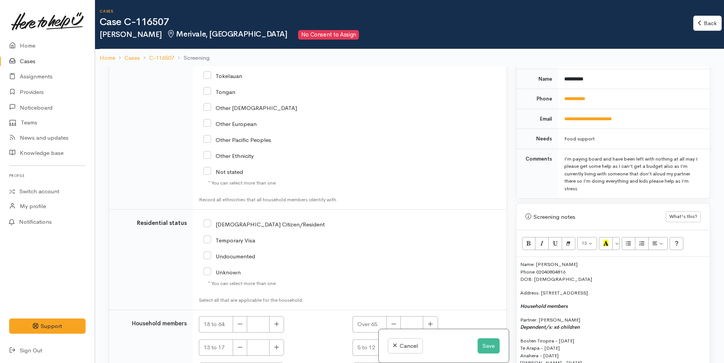
click at [208, 220] on input "[DEMOGRAPHIC_DATA] Citizen/Resident" at bounding box center [264, 223] width 121 height 7
checkbox input "true"
click at [279, 316] on button "button" at bounding box center [276, 324] width 15 height 16
type input "1"
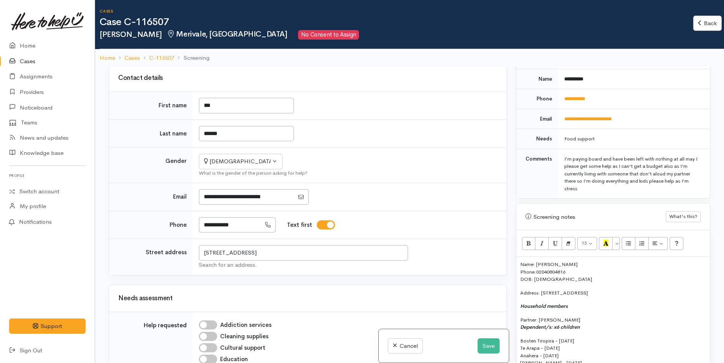
scroll to position [418, 0]
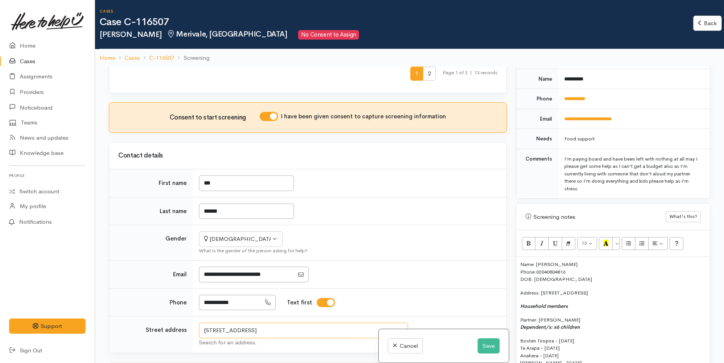
drag, startPoint x: 323, startPoint y: 316, endPoint x: 205, endPoint y: 305, distance: 118.8
click at [202, 317] on td "6 Stingray Drive, Ōmokoroa, New Zealand Search for an address." at bounding box center [350, 335] width 314 height 37
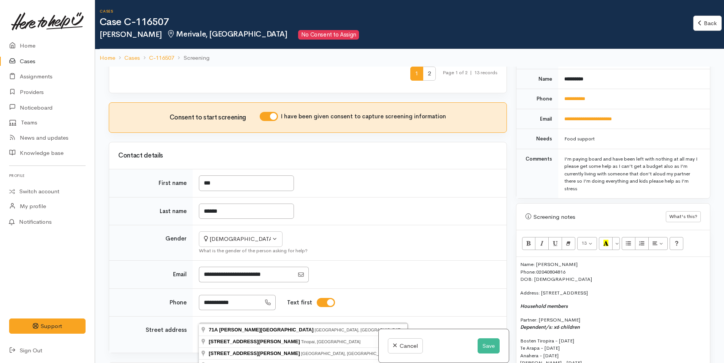
type input "71A Chadwick Road, Greerton, Tauranga, New Zealand"
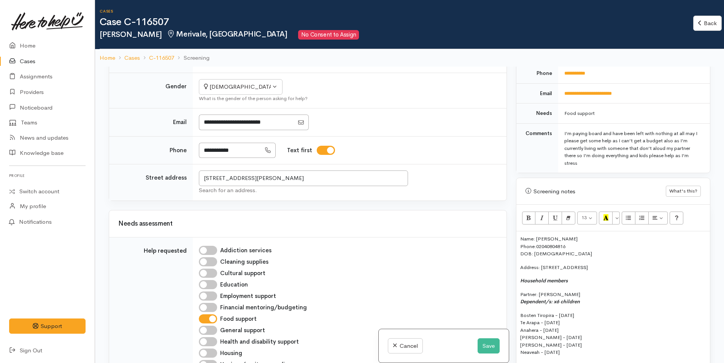
scroll to position [380, 0]
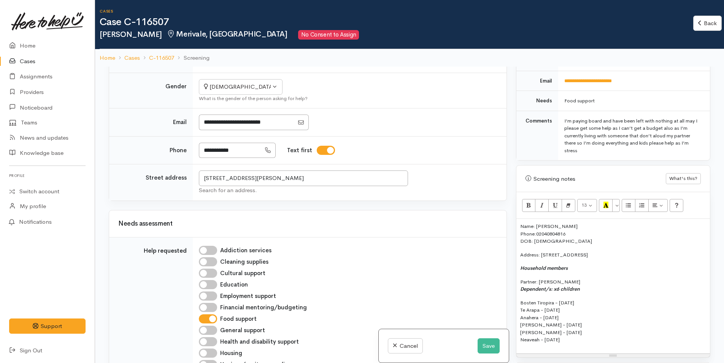
drag, startPoint x: 609, startPoint y: 247, endPoint x: 542, endPoint y: 246, distance: 66.6
click at [542, 251] on p "Address: 16 Stingray Drive, Ōmokoroa" at bounding box center [613, 255] width 186 height 8
drag, startPoint x: 354, startPoint y: 161, endPoint x: 198, endPoint y: 162, distance: 156.0
click at [198, 164] on td "71A Chadwick Road, Greerton, Tauranga, New Zealand Search for an address." at bounding box center [350, 182] width 314 height 37
click at [548, 251] on p "Address:" at bounding box center [613, 255] width 186 height 8
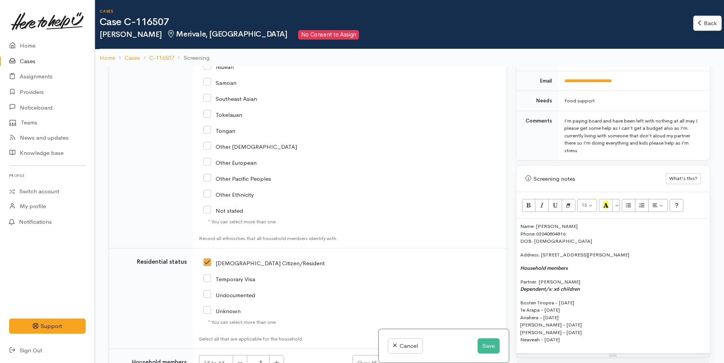
scroll to position [1484, 0]
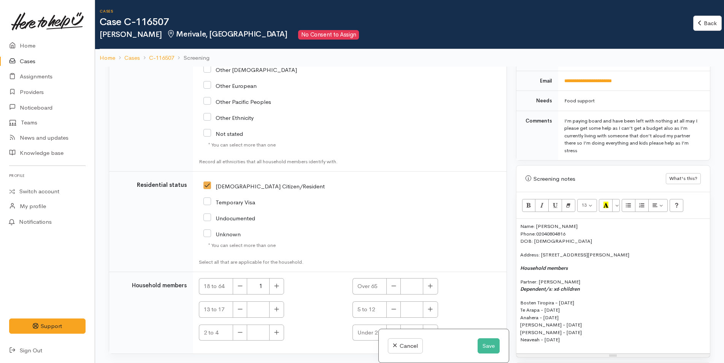
click at [576, 270] on div "Name: Sam Rameka Jolley Phone: 02040804816 DOB: 20/07/1998 Address: 71A Chadwic…" at bounding box center [614, 286] width 194 height 135
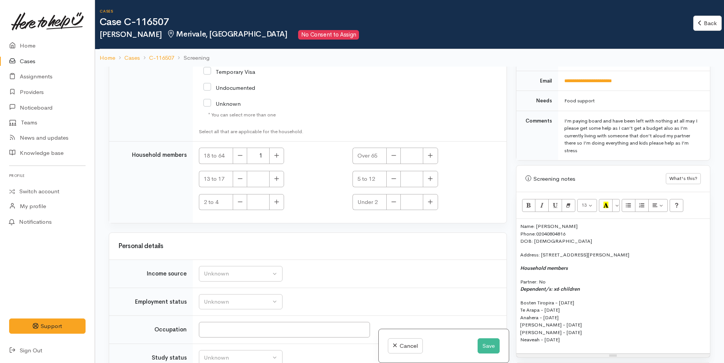
scroll to position [1628, 0]
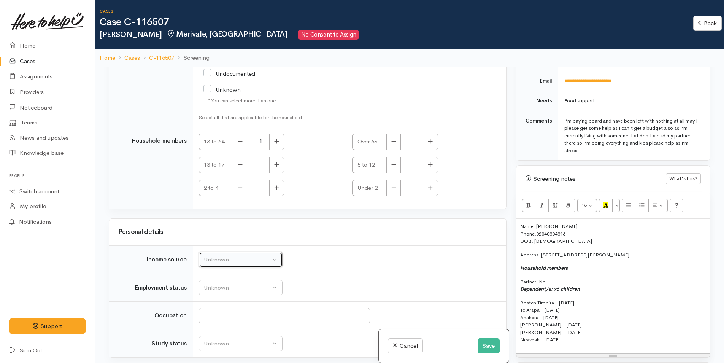
click at [234, 255] on div "Unknown" at bounding box center [237, 259] width 67 height 9
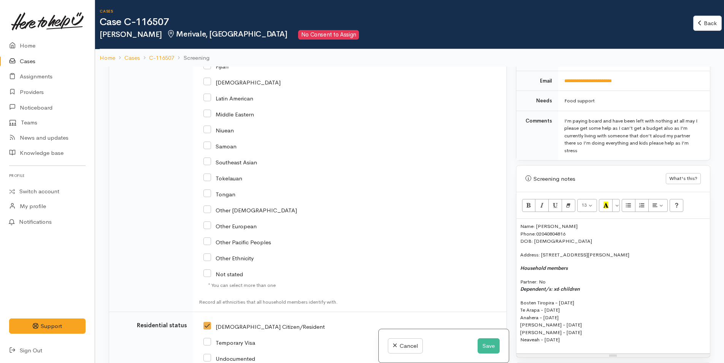
scroll to position [1286, 0]
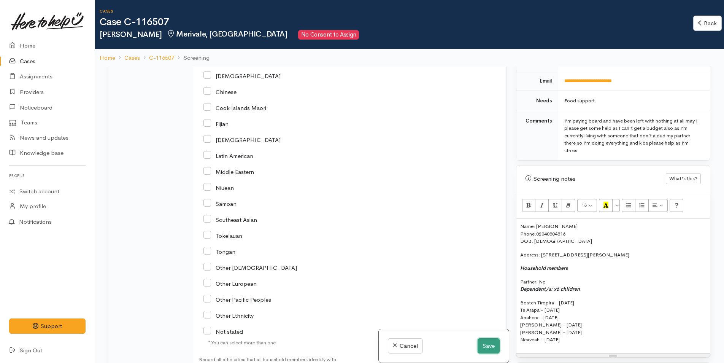
click at [490, 346] on button "Save" at bounding box center [489, 346] width 22 height 16
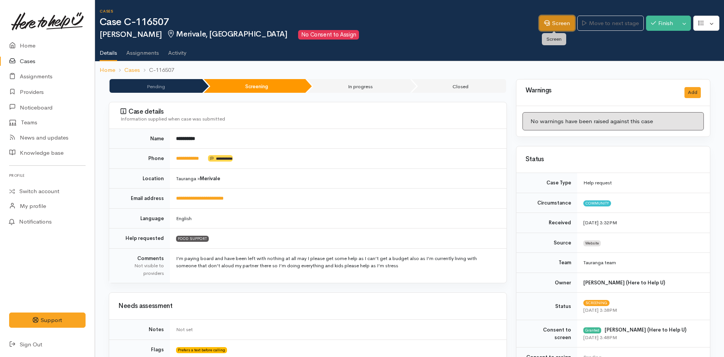
click at [557, 19] on link "Screen" at bounding box center [557, 24] width 36 height 16
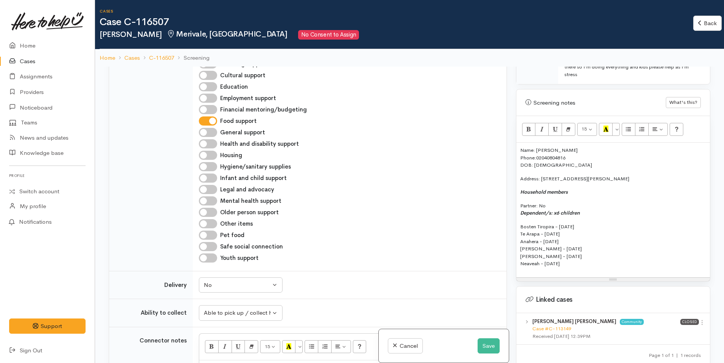
scroll to position [913, 0]
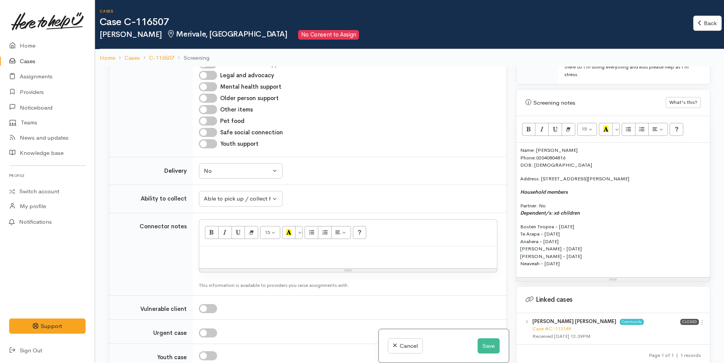
click at [593, 267] on div "Name: Sam Rameka Jolley Phone: 02040804816 DOB: 20/07/1998 Address: 71A Chadwic…" at bounding box center [614, 210] width 194 height 135
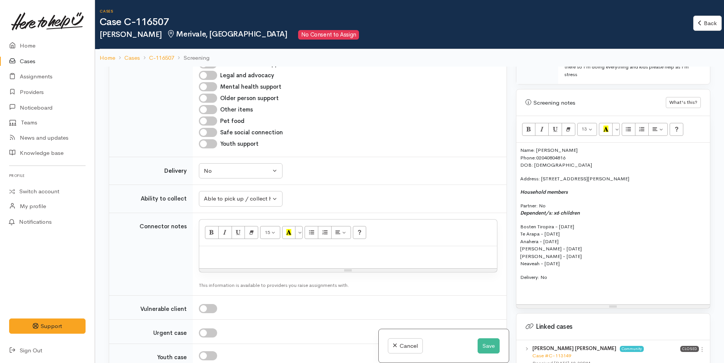
click at [565, 274] on p "Delivery: No" at bounding box center [613, 278] width 186 height 8
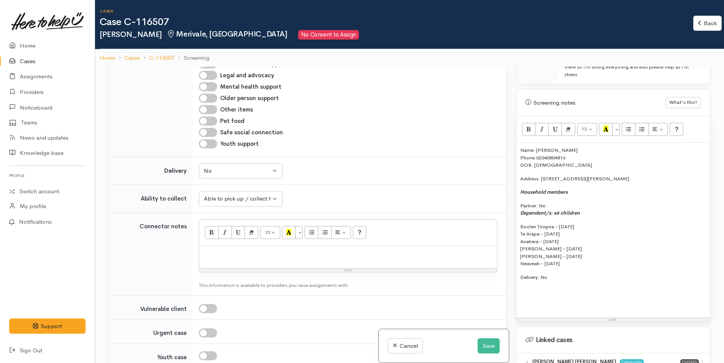
scroll to position [20, 0]
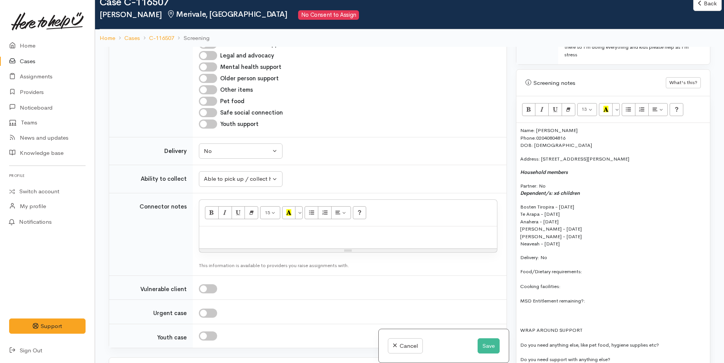
click at [611, 270] on p "Food/Dietary requirements:" at bounding box center [613, 271] width 186 height 9
click at [576, 283] on p "Cooking facilities:" at bounding box center [613, 286] width 186 height 9
click at [644, 294] on div "Name: Sam Rameka Jolley Phone: 02040804816 DOB: 20/07/1998 Address: 71A Chadwic…" at bounding box center [614, 255] width 194 height 264
click at [693, 345] on p "Do you need anything else, like pet food, hygiene supplies etc?" at bounding box center [613, 344] width 186 height 9
click at [643, 360] on p "Do you need support with anything else?" at bounding box center [613, 359] width 186 height 9
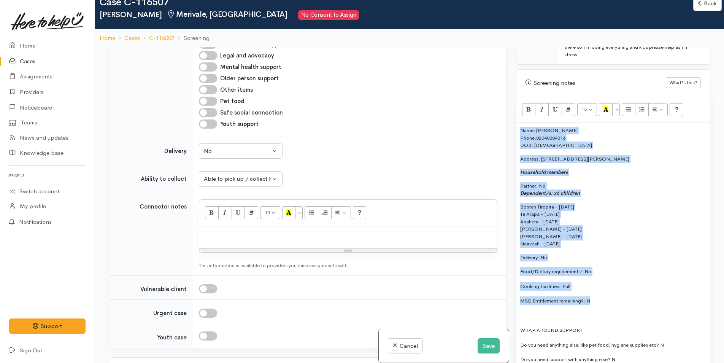
drag, startPoint x: 595, startPoint y: 300, endPoint x: 507, endPoint y: 129, distance: 192.1
click at [507, 129] on div "Related cases There are other cases potentially from the same person, address o…" at bounding box center [409, 228] width 611 height 363
copy div "Name: Sam Rameka Jolley Phone: 02040804816 DOB: 20/07/1998 Address: 71A Chadwic…"
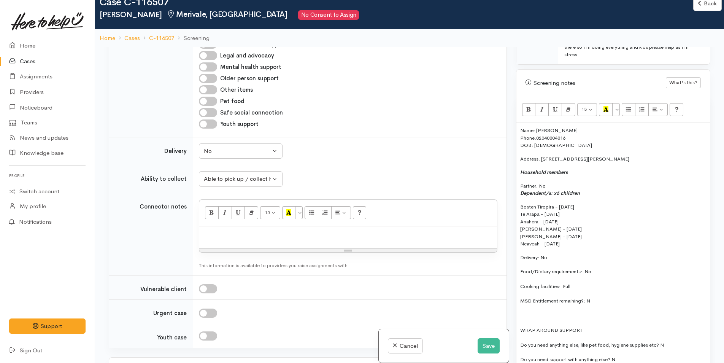
click at [241, 230] on p at bounding box center [348, 234] width 290 height 9
paste div
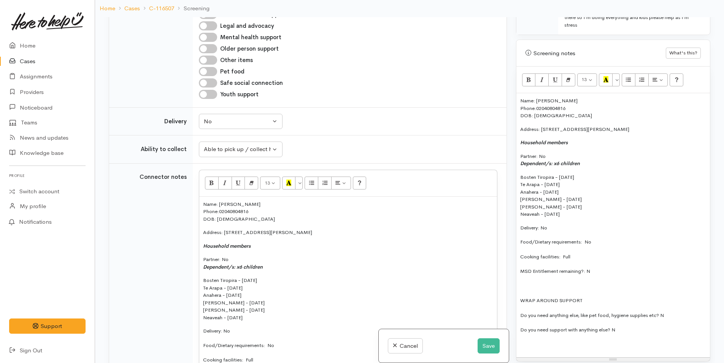
click at [521, 100] on p "Name: Sam Rameka Jolley Phone: 02040804816 DOB: 20/07/1998" at bounding box center [613, 108] width 186 height 22
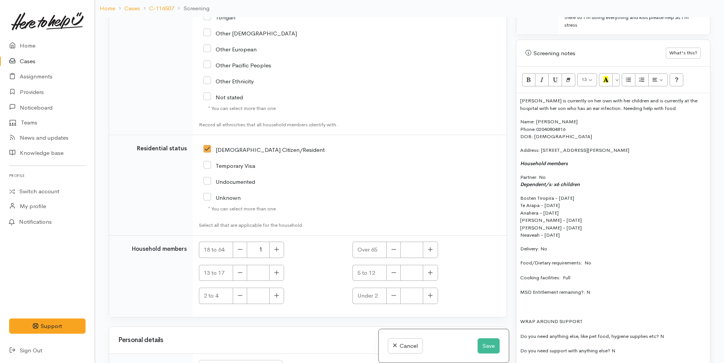
scroll to position [1712, 0]
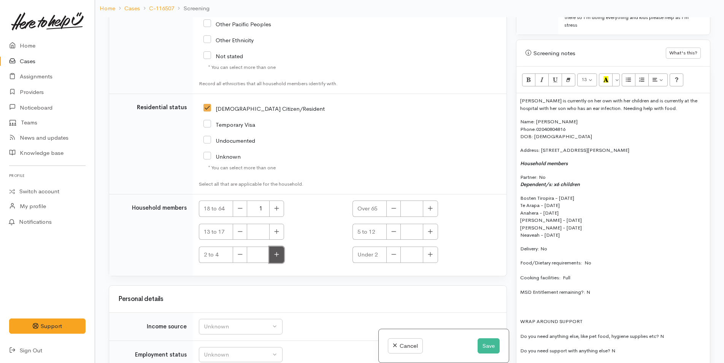
click at [280, 247] on button "button" at bounding box center [276, 255] width 15 height 16
type input "1"
click at [426, 224] on button "button" at bounding box center [430, 232] width 15 height 16
click at [428, 229] on icon "button" at bounding box center [430, 232] width 5 height 6
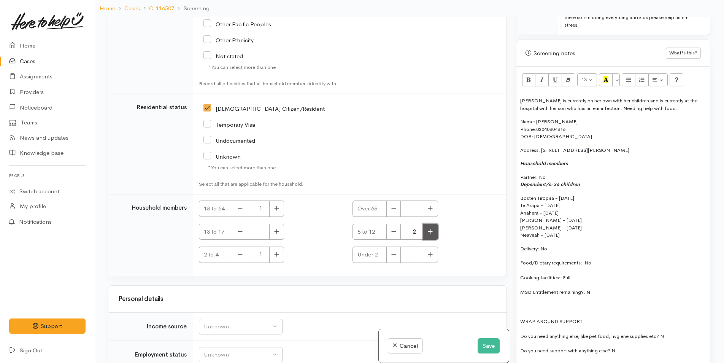
type input "3"
click at [278, 229] on icon "button" at bounding box center [276, 232] width 5 height 6
drag, startPoint x: 239, startPoint y: 217, endPoint x: 245, endPoint y: 217, distance: 6.1
click at [240, 229] on icon "button" at bounding box center [240, 232] width 5 height 6
click at [277, 229] on icon "button" at bounding box center [277, 231] width 5 height 5
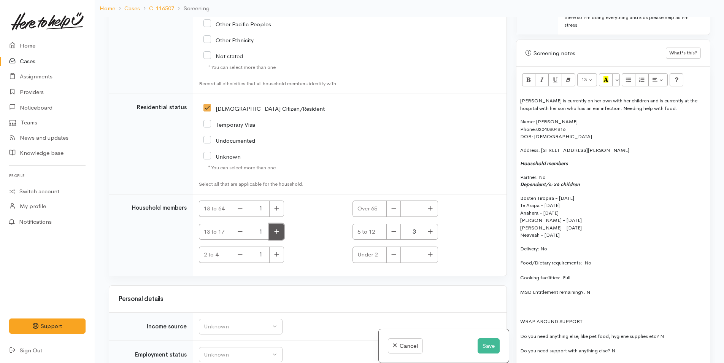
click at [277, 229] on icon "button" at bounding box center [277, 231] width 5 height 5
type input "2"
click at [430, 229] on icon "button" at bounding box center [430, 232] width 5 height 6
type input "4"
click at [242, 251] on icon "button" at bounding box center [240, 254] width 5 height 6
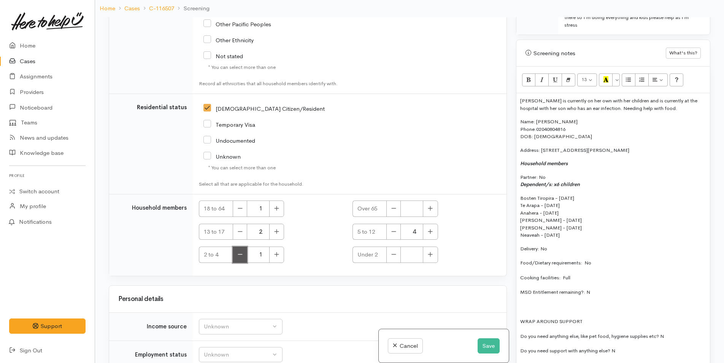
type input "0"
click at [483, 346] on button "Save" at bounding box center [489, 346] width 22 height 16
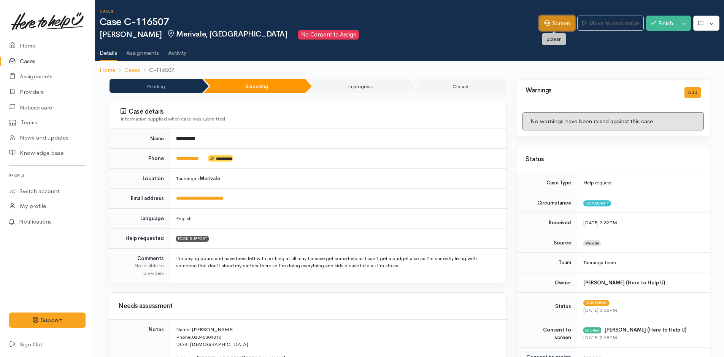
click at [560, 20] on link "Screen" at bounding box center [557, 24] width 36 height 16
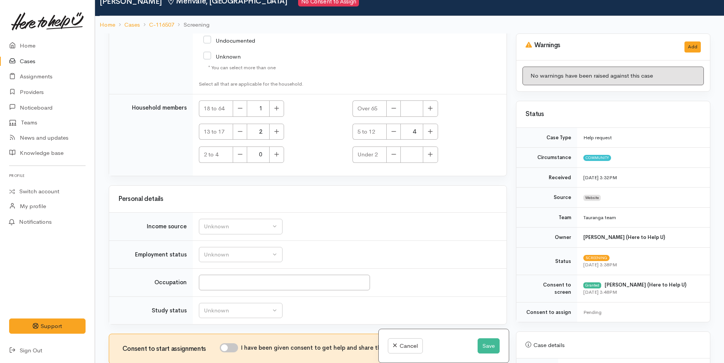
scroll to position [67, 0]
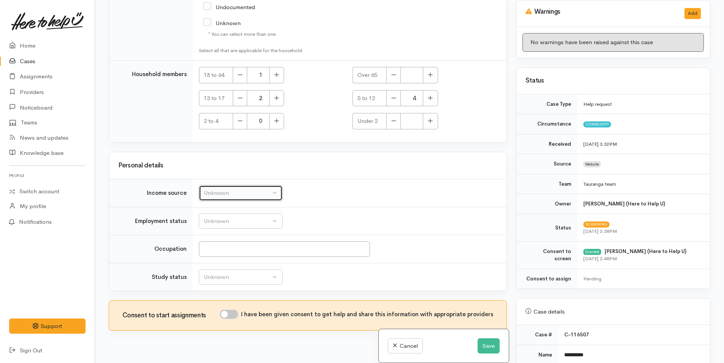
click at [227, 189] on div "Unknown" at bounding box center [237, 193] width 67 height 9
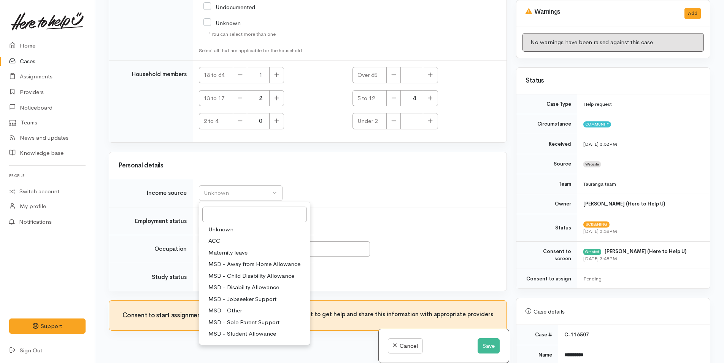
click at [261, 318] on span "MSD - Sole Parent Support" at bounding box center [243, 322] width 71 height 9
select select "7"
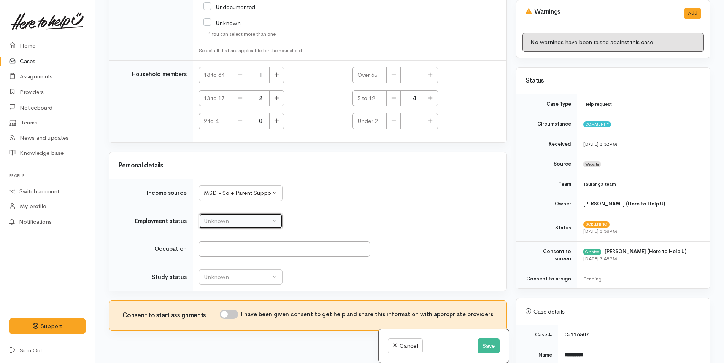
click at [229, 217] on div "Unknown" at bounding box center [237, 221] width 67 height 9
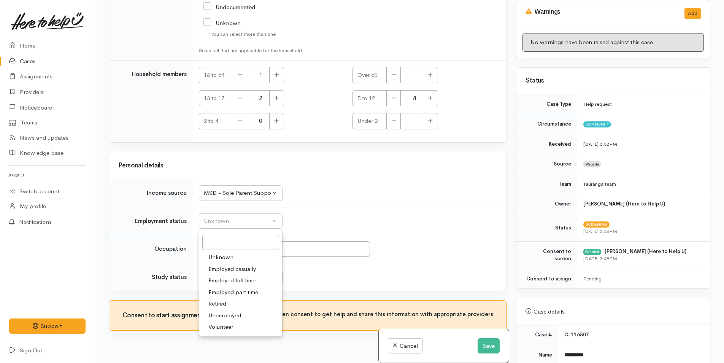
click at [229, 311] on span "Unemployed" at bounding box center [224, 315] width 33 height 9
select select "1"
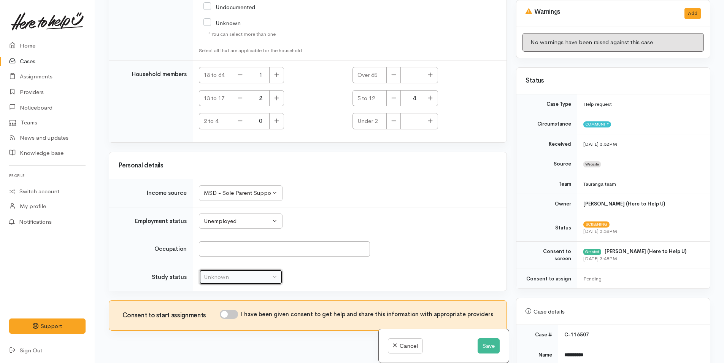
click at [254, 273] on div "Unknown" at bounding box center [237, 277] width 67 height 9
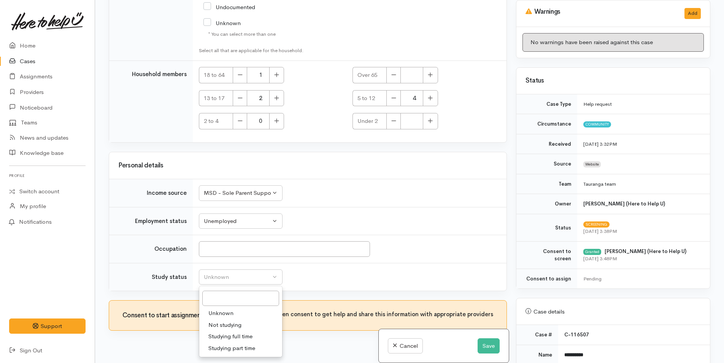
click at [234, 321] on span "Not studying" at bounding box center [224, 325] width 33 height 9
select select "1"
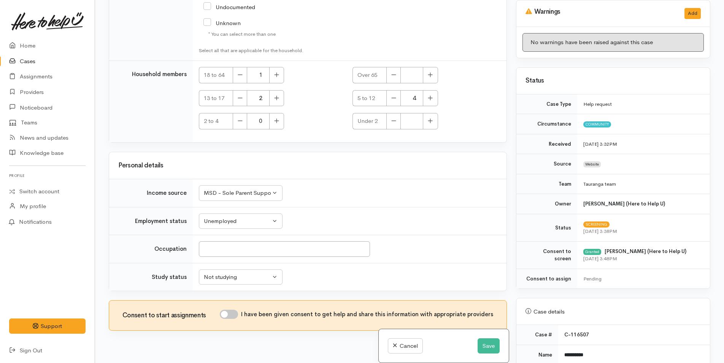
click at [235, 310] on input "I have been given consent to get help and share this information with appropria…" at bounding box center [229, 314] width 18 height 9
checkbox input "true"
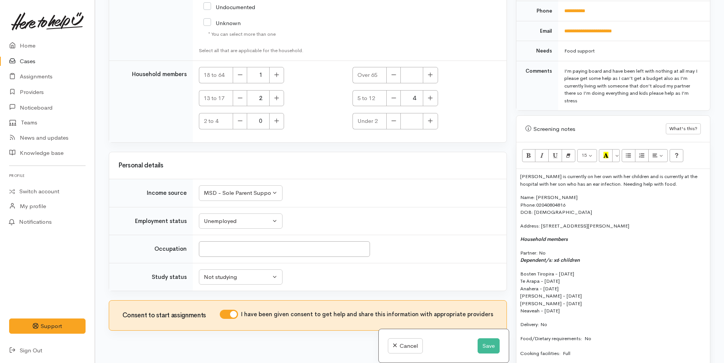
scroll to position [418, 0]
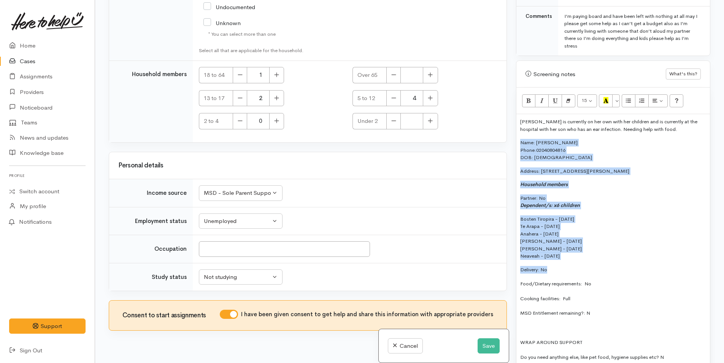
drag, startPoint x: 555, startPoint y: 268, endPoint x: 508, endPoint y: 141, distance: 135.2
click at [508, 141] on div "Related cases There are other cases potentially from the same person, address o…" at bounding box center [409, 181] width 611 height 363
copy div "Name: [PERSON_NAME] Phone: [PHONE_NUMBER] DOB: [DEMOGRAPHIC_DATA] Address: [STR…"
click at [482, 344] on button "Save" at bounding box center [489, 346] width 22 height 16
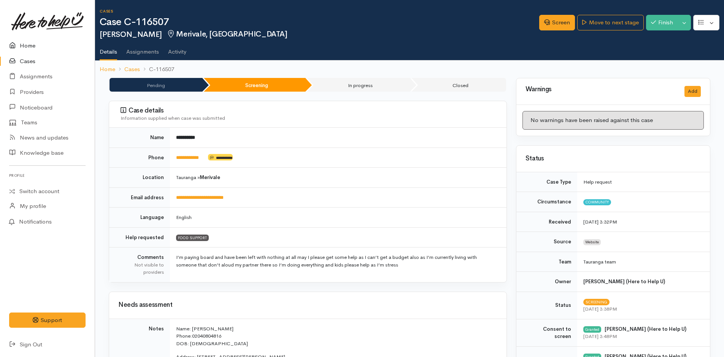
click at [29, 47] on link "Home" at bounding box center [47, 46] width 95 height 16
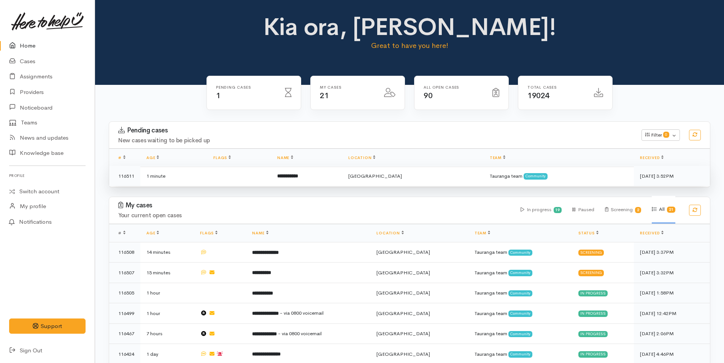
click at [298, 173] on b "**********" at bounding box center [287, 175] width 21 height 5
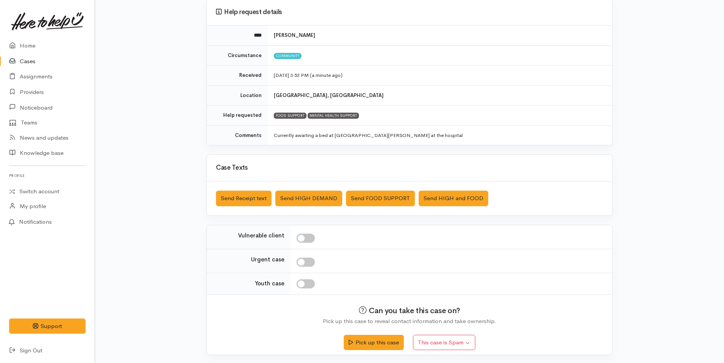
scroll to position [69, 0]
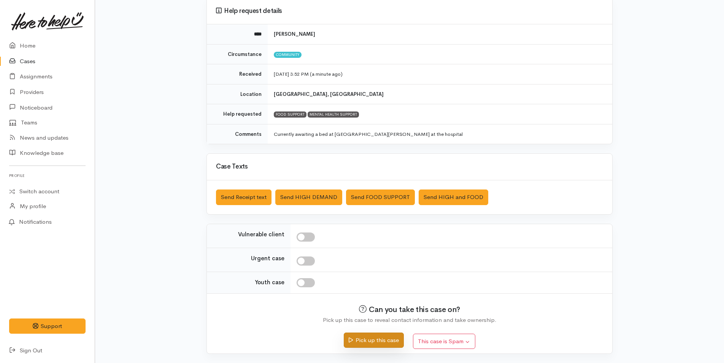
click at [380, 338] on button "Pick up this case" at bounding box center [374, 340] width 60 height 16
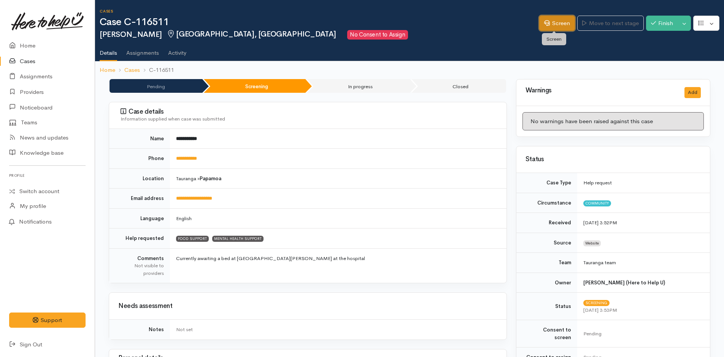
click at [555, 21] on link "Screen" at bounding box center [557, 24] width 36 height 16
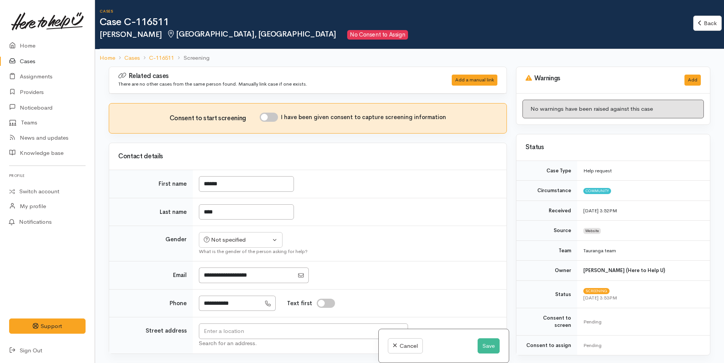
scroll to position [114, 0]
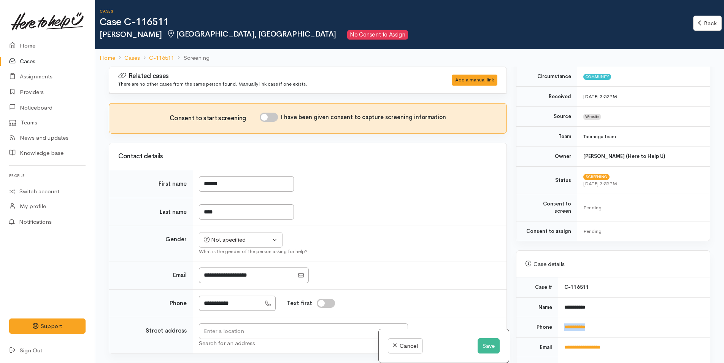
drag, startPoint x: 598, startPoint y: 323, endPoint x: 564, endPoint y: 326, distance: 34.3
click at [564, 326] on td "**********" at bounding box center [634, 327] width 152 height 20
copy link "**********"
click at [278, 118] on input "I have been given consent to capture screening information" at bounding box center [269, 117] width 18 height 9
checkbox input "true"
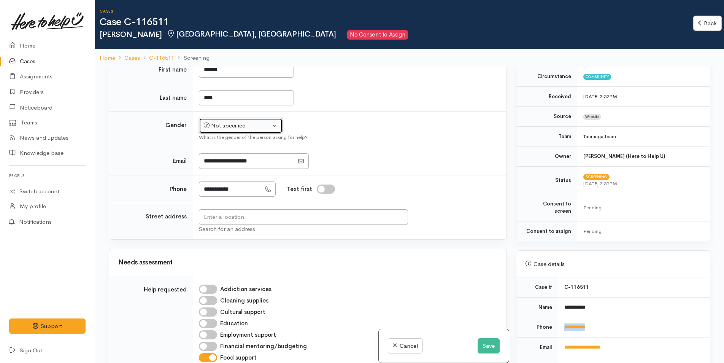
drag, startPoint x: 217, startPoint y: 122, endPoint x: 266, endPoint y: 135, distance: 50.6
click at [218, 122] on div "Not specified" at bounding box center [237, 125] width 67 height 9
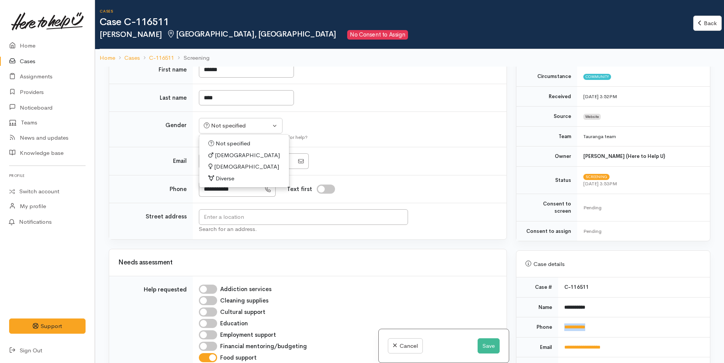
click at [226, 165] on span "[DEMOGRAPHIC_DATA]" at bounding box center [246, 166] width 65 height 9
select select "[DEMOGRAPHIC_DATA]"
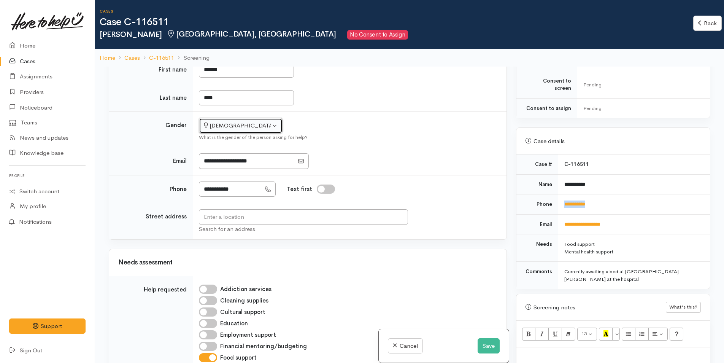
scroll to position [304, 0]
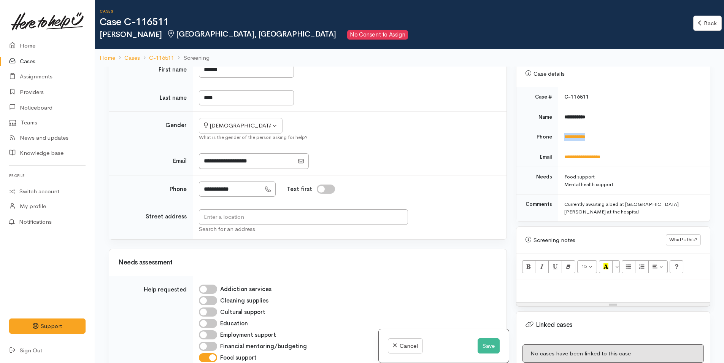
click at [552, 284] on p at bounding box center [613, 288] width 186 height 9
paste div
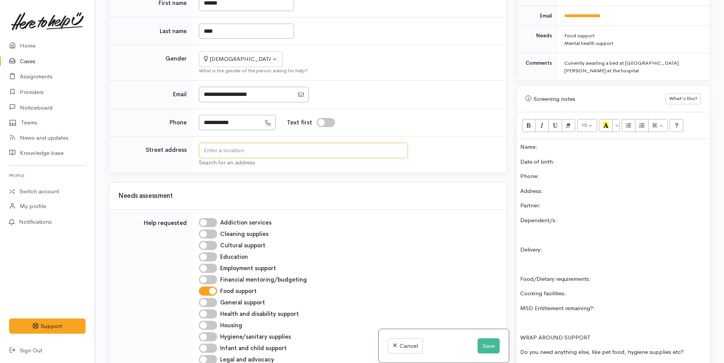
click at [331, 149] on input "text" at bounding box center [303, 151] width 209 height 16
type input "17 Coral Drive, Papamoa Beach, Papamoa, New Zealand"
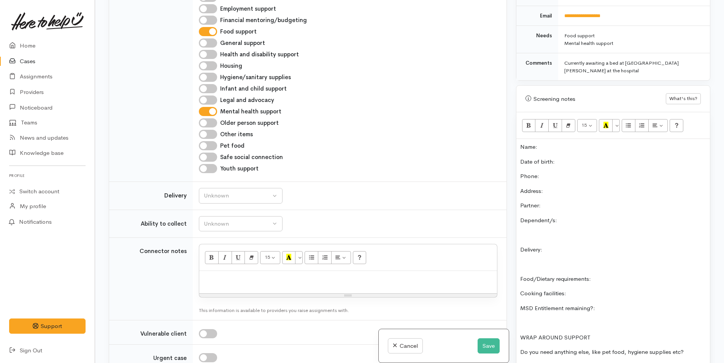
scroll to position [418, 0]
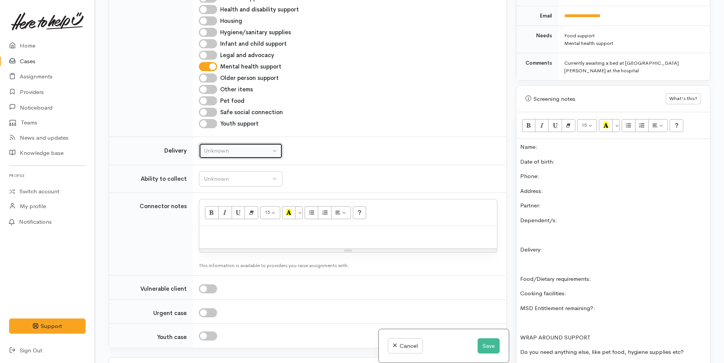
click at [230, 154] on div "Unknown" at bounding box center [237, 150] width 67 height 9
click at [215, 223] on span "No" at bounding box center [212, 222] width 8 height 9
select select "1"
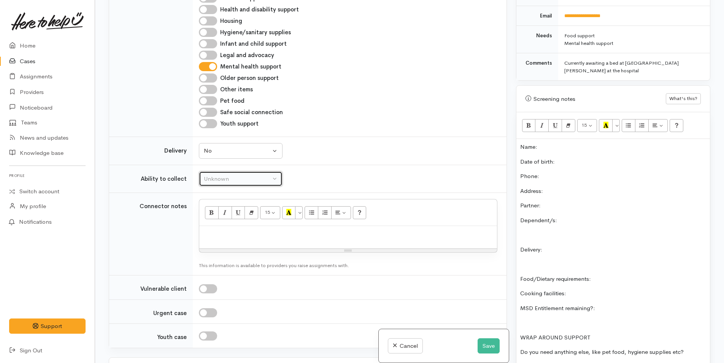
click at [237, 183] on div "Unknown" at bounding box center [237, 179] width 67 height 9
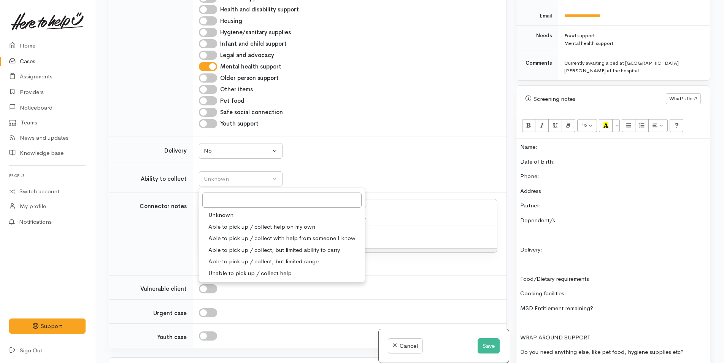
click at [235, 223] on span "Able to pick up / collect help on my own" at bounding box center [261, 227] width 107 height 9
select select "2"
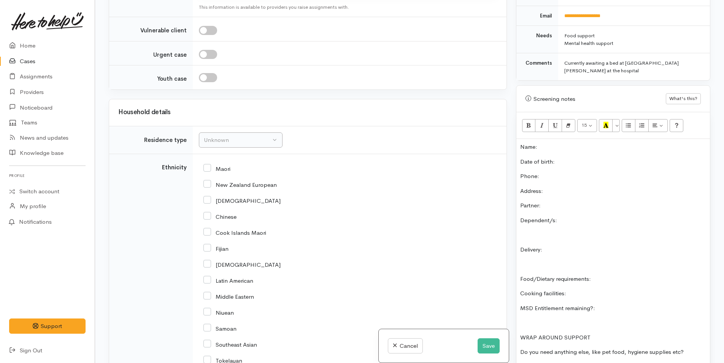
scroll to position [685, 0]
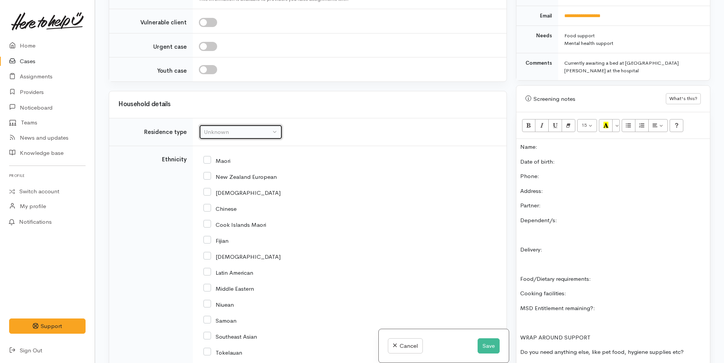
click at [224, 128] on div "Unknown" at bounding box center [237, 132] width 67 height 9
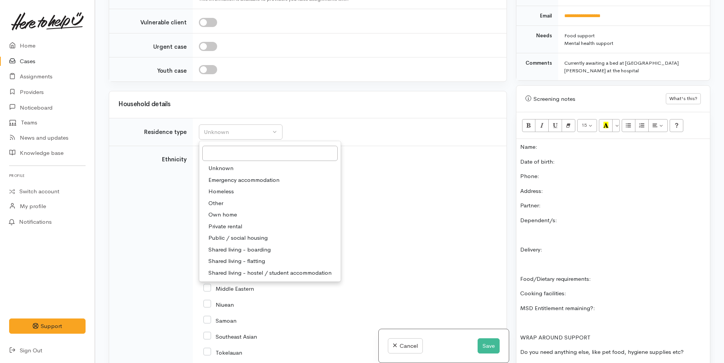
click at [238, 226] on span "Private rental" at bounding box center [225, 226] width 34 height 9
select select "2"
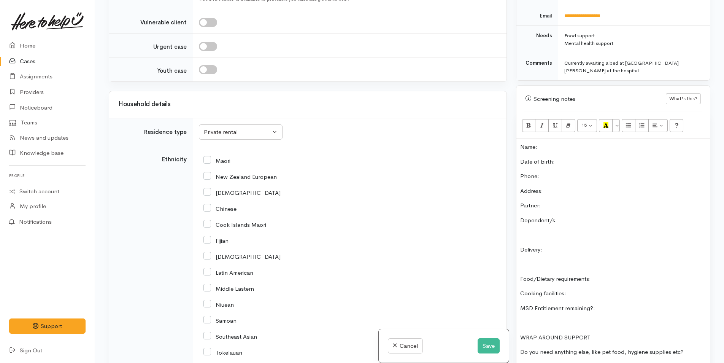
click at [209, 162] on input "Maori" at bounding box center [217, 160] width 27 height 7
checkbox input "true"
click at [230, 128] on div "Private rental" at bounding box center [237, 132] width 67 height 9
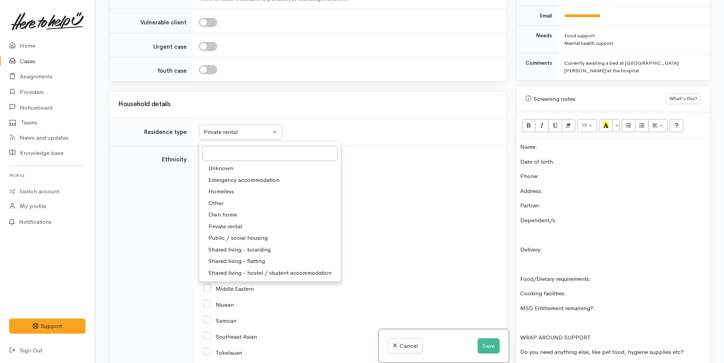
click at [264, 249] on span "Shared living - boarding" at bounding box center [239, 249] width 62 height 9
select select "4"
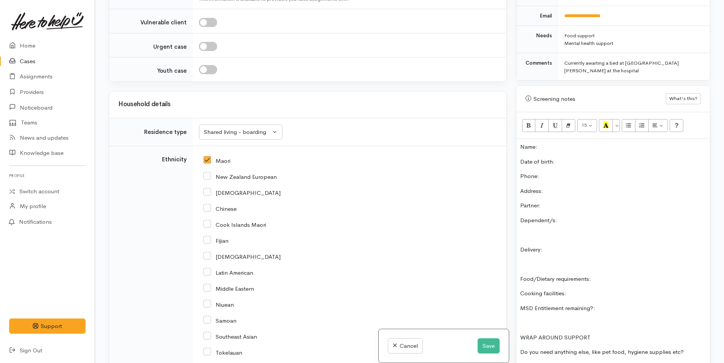
click at [207, 160] on input "Maori" at bounding box center [217, 160] width 27 height 7
checkbox input "false"
click at [208, 175] on input "New Zealand European" at bounding box center [240, 176] width 73 height 7
checkbox input "true"
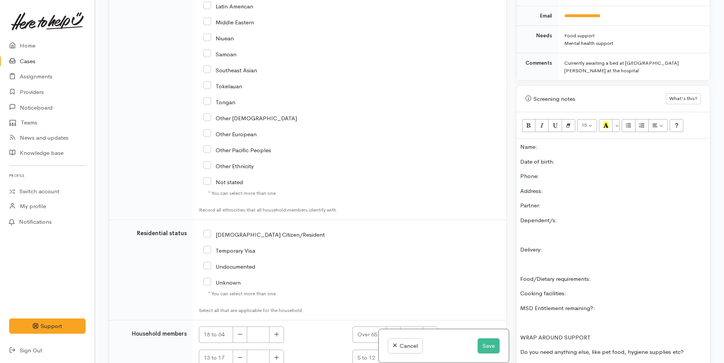
scroll to position [1027, 0]
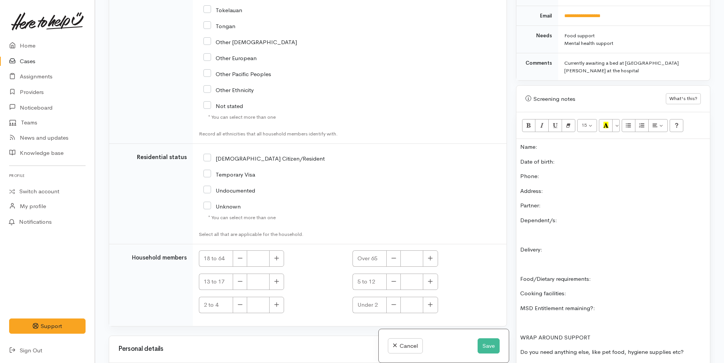
click at [209, 157] on input "[DEMOGRAPHIC_DATA] Citizen/Resident" at bounding box center [264, 157] width 121 height 7
checkbox input "true"
click at [279, 255] on button "button" at bounding box center [276, 258] width 15 height 16
type input "1"
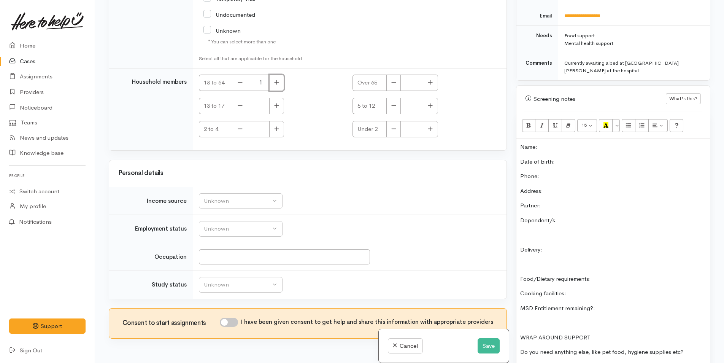
scroll to position [1225, 0]
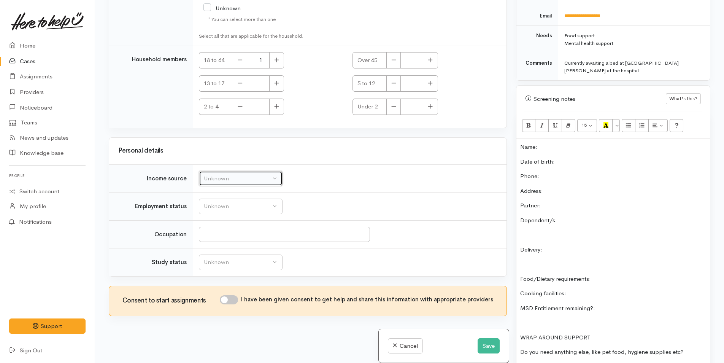
click at [224, 178] on div "Unknown" at bounding box center [237, 178] width 67 height 9
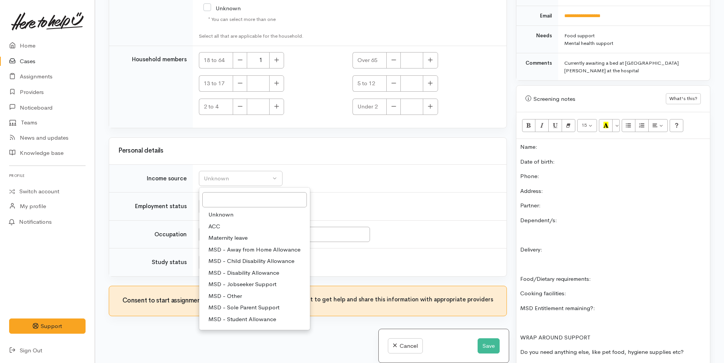
click at [268, 151] on h3 "Personal details" at bounding box center [307, 150] width 379 height 7
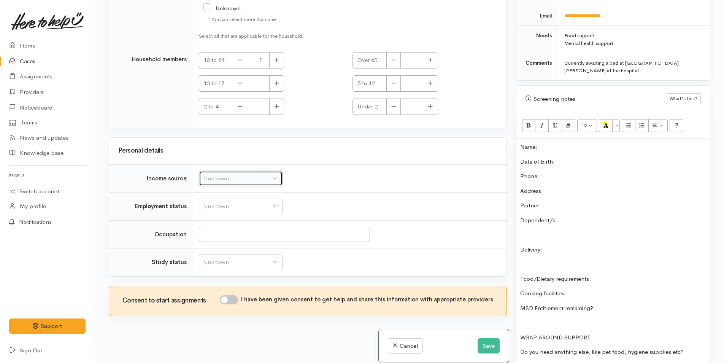
click at [238, 178] on div "Unknown" at bounding box center [237, 178] width 67 height 9
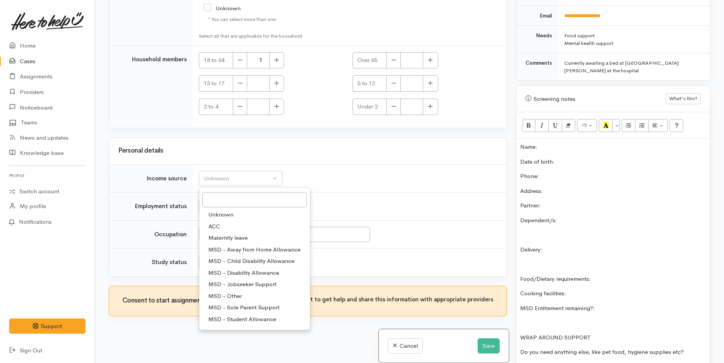
click at [272, 283] on span "MSD - Jobseeker Support" at bounding box center [242, 284] width 68 height 9
select select "4"
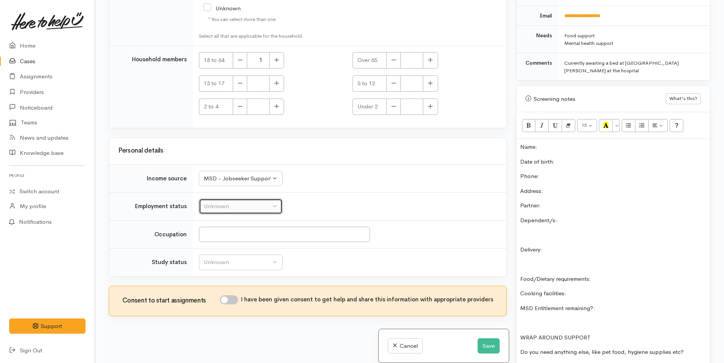
click at [237, 205] on div "Unknown" at bounding box center [237, 206] width 67 height 9
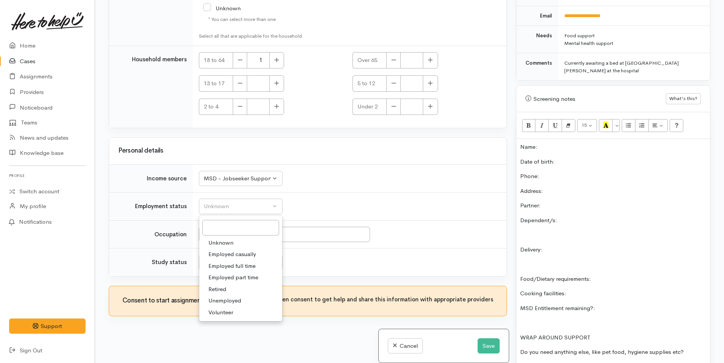
click at [231, 298] on span "Unemployed" at bounding box center [224, 300] width 33 height 9
select select "1"
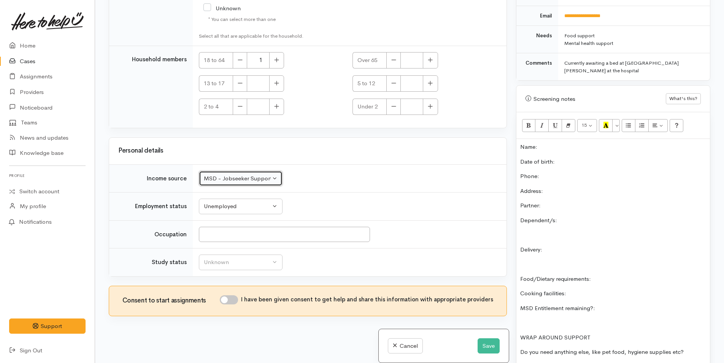
click at [240, 177] on div "MSD - Jobseeker Support" at bounding box center [237, 178] width 67 height 9
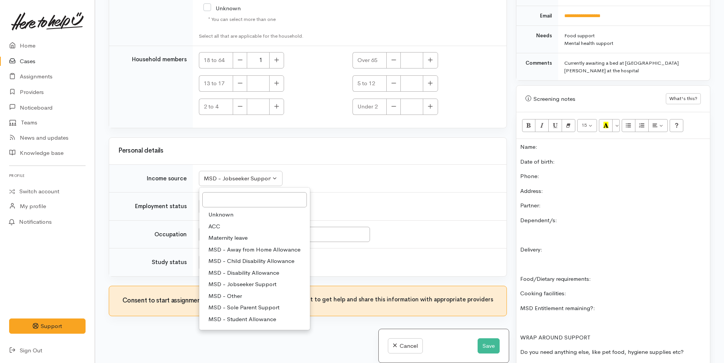
drag, startPoint x: 244, startPoint y: 305, endPoint x: 245, endPoint y: 284, distance: 21.7
click at [244, 304] on span "MSD - Sole Parent Support" at bounding box center [243, 307] width 71 height 9
select select "7"
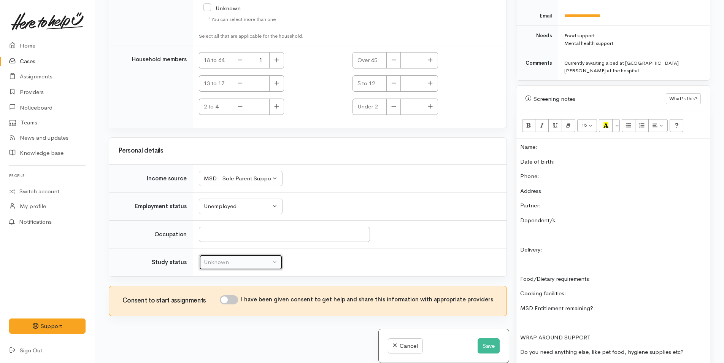
click at [243, 264] on div "Unknown" at bounding box center [237, 262] width 67 height 9
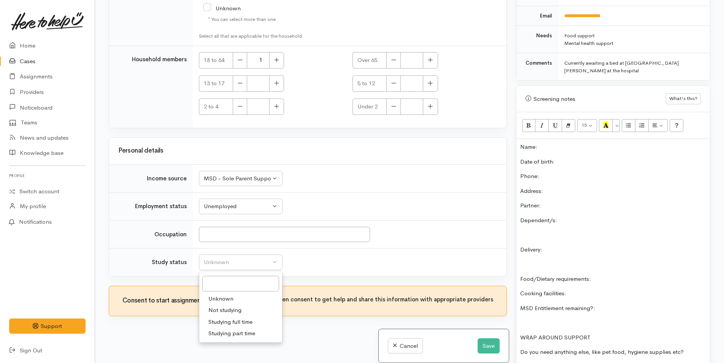
click at [235, 308] on span "Not studying" at bounding box center [224, 310] width 33 height 9
select select "1"
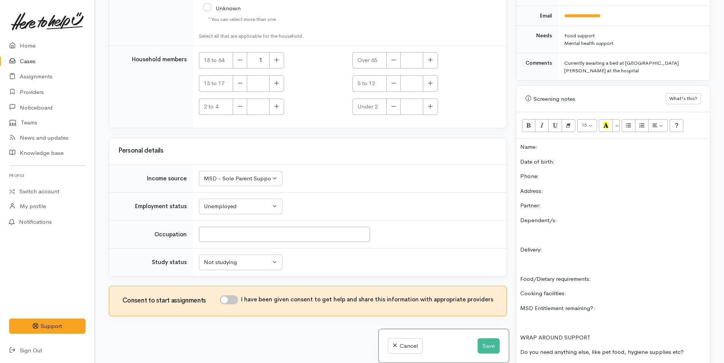
click at [234, 300] on input "I have been given consent to get help and share this information with appropria…" at bounding box center [229, 299] width 18 height 9
checkbox input "true"
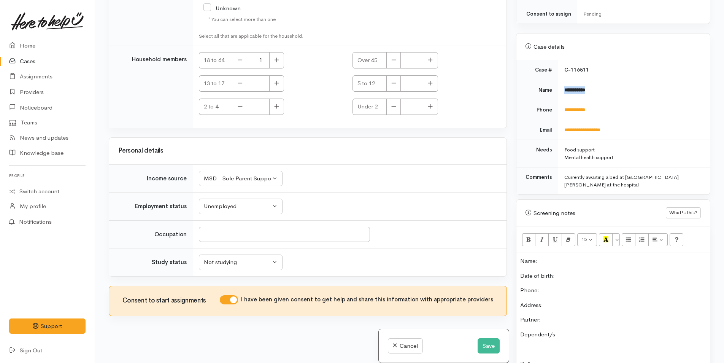
drag, startPoint x: 607, startPoint y: 84, endPoint x: 558, endPoint y: 79, distance: 49.0
click at [558, 80] on td "**********" at bounding box center [634, 90] width 152 height 20
copy b "**********"
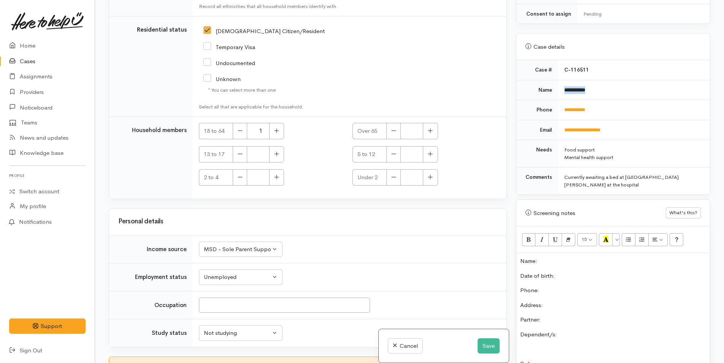
scroll to position [1035, 0]
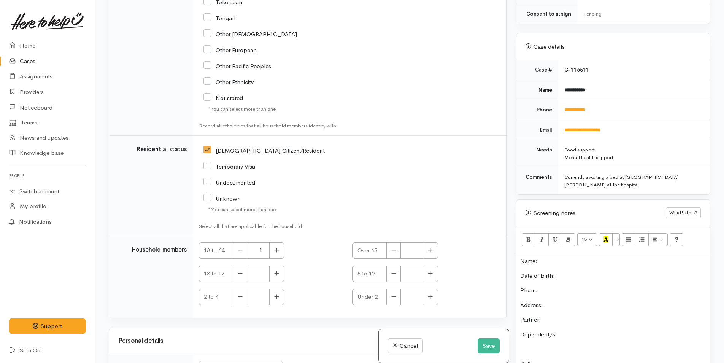
click at [565, 257] on p "Name:" at bounding box center [613, 261] width 186 height 9
click at [583, 272] on p "Date of birth:" at bounding box center [613, 276] width 186 height 9
drag, startPoint x: 603, startPoint y: 101, endPoint x: 560, endPoint y: 101, distance: 42.6
click at [560, 101] on td "**********" at bounding box center [634, 110] width 152 height 20
copy link "**********"
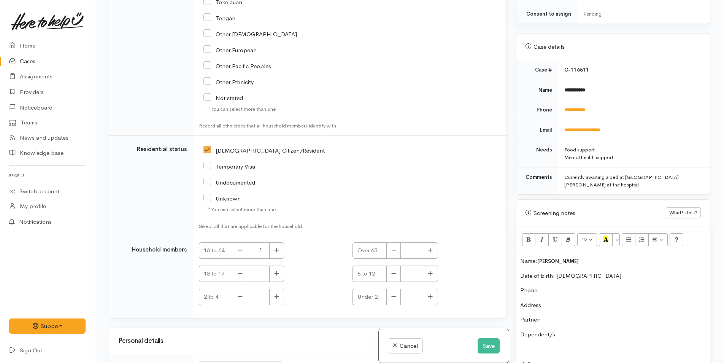
click at [561, 286] on p "Phone:" at bounding box center [613, 290] width 186 height 9
click at [643, 315] on p "Partner:" at bounding box center [613, 319] width 186 height 9
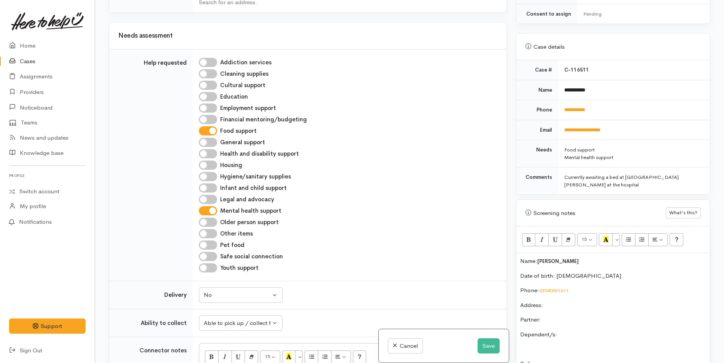
scroll to position [122, 0]
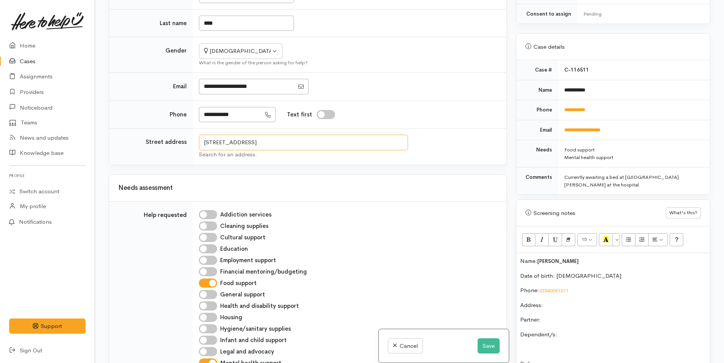
drag, startPoint x: 290, startPoint y: 142, endPoint x: 197, endPoint y: 143, distance: 93.2
click at [197, 143] on td "17 Coral Drive, Papamoa Beach, Papamoa, New Zealand Search for an address." at bounding box center [350, 147] width 314 height 37
click at [585, 330] on p "Dependent/s:" at bounding box center [613, 334] width 186 height 9
click at [559, 301] on p "Address:" at bounding box center [613, 305] width 186 height 9
click at [552, 345] on p at bounding box center [613, 349] width 186 height 9
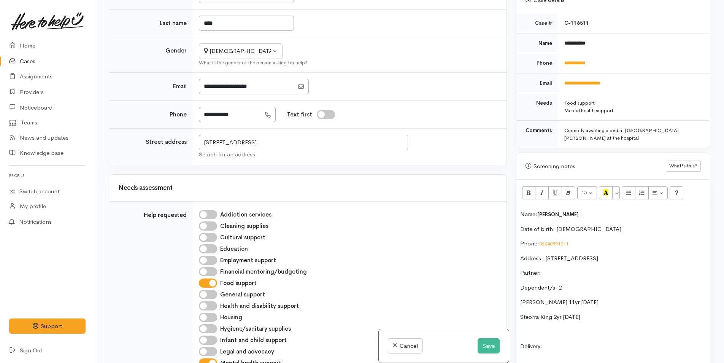
scroll to position [379, 0]
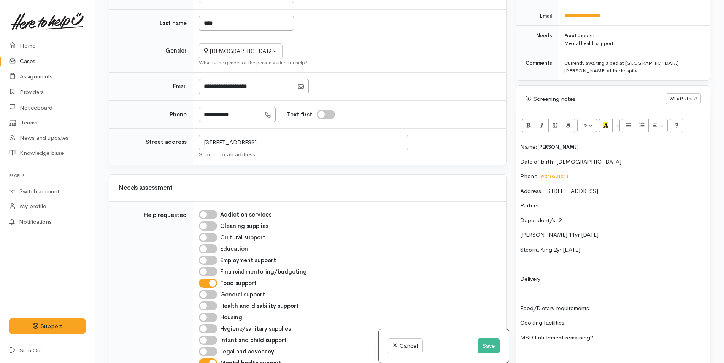
click at [569, 275] on p "Delivery:" at bounding box center [613, 279] width 186 height 9
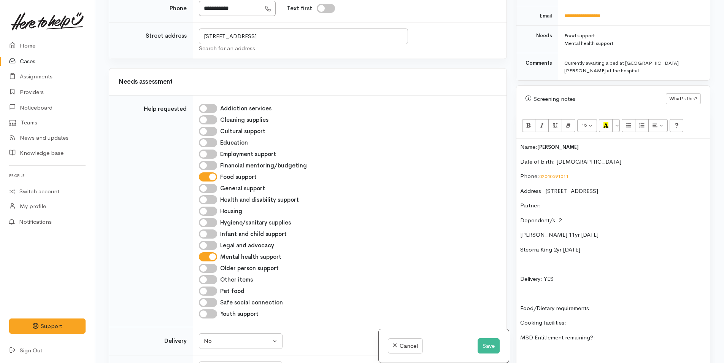
scroll to position [380, 0]
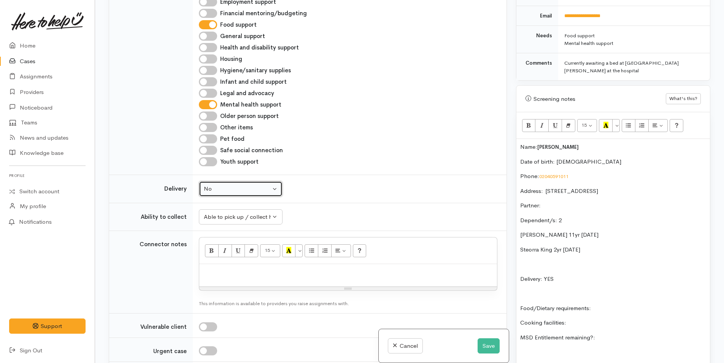
click at [229, 181] on button "No" at bounding box center [241, 189] width 84 height 16
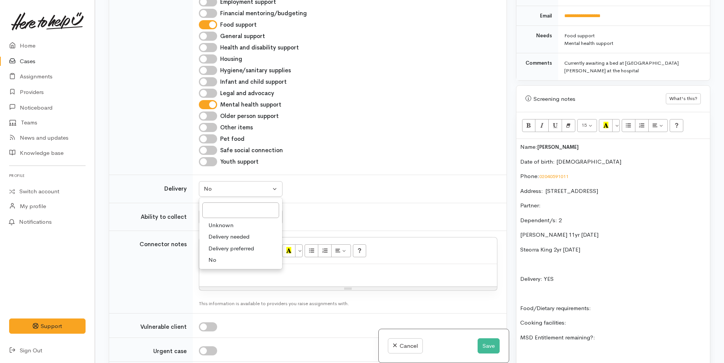
drag, startPoint x: 237, startPoint y: 234, endPoint x: 238, endPoint y: 230, distance: 4.3
click at [238, 234] on span "Delivery needed" at bounding box center [228, 236] width 41 height 9
select select "3"
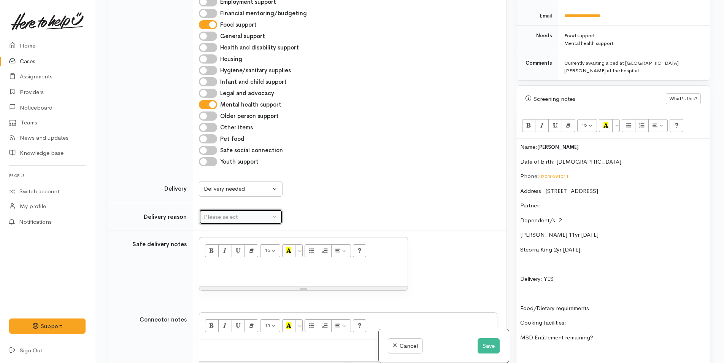
click at [231, 215] on div "Please select" at bounding box center [237, 217] width 67 height 9
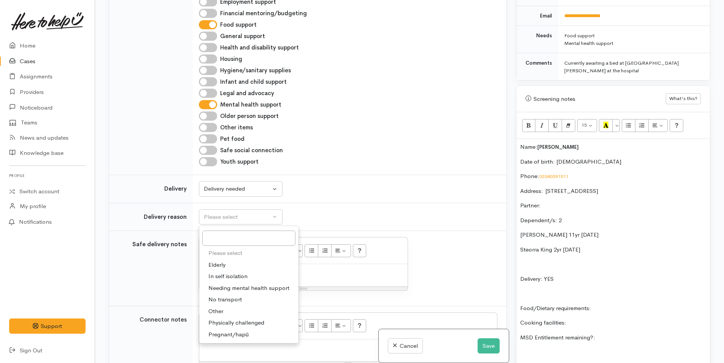
click at [235, 293] on link "Needing mental health support" at bounding box center [248, 288] width 99 height 12
select select "4"
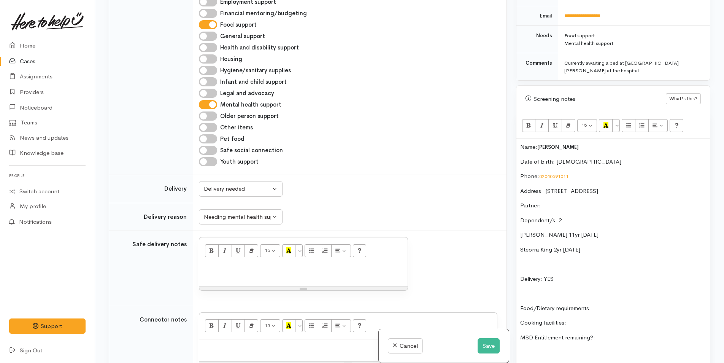
click at [241, 270] on p at bounding box center [303, 272] width 201 height 9
click at [264, 282] on div at bounding box center [303, 275] width 208 height 22
paste div
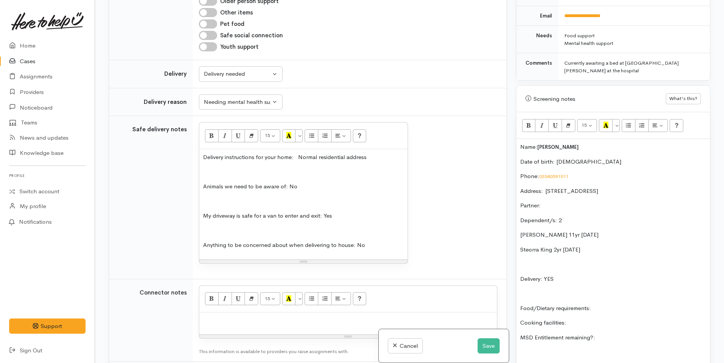
scroll to position [417, 0]
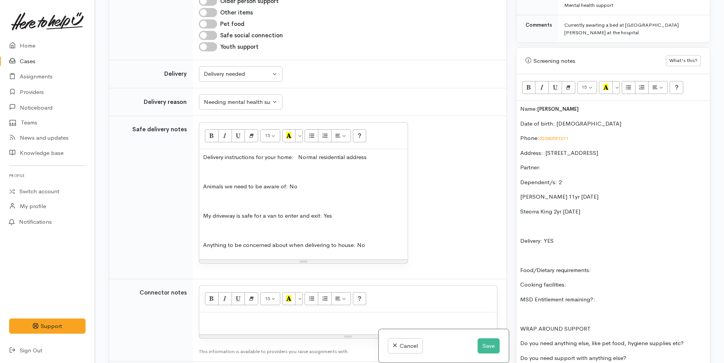
click at [629, 266] on p "Food/Dietary requirements:" at bounding box center [613, 270] width 186 height 9
click at [609, 280] on p "Cooking facilities:" at bounding box center [613, 284] width 186 height 9
click at [639, 295] on p "MSD Entitlement remaining?:" at bounding box center [613, 299] width 186 height 9
click at [700, 339] on p "Do you need anything else, like pet food, hygiene supplies etc?" at bounding box center [613, 343] width 186 height 9
click at [657, 354] on p "Do you need support with anything else?" at bounding box center [613, 358] width 186 height 9
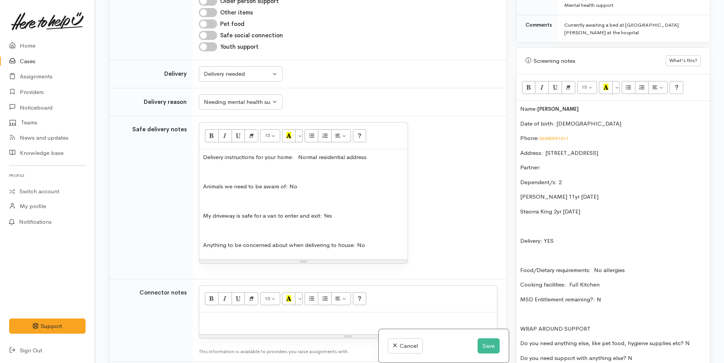
click at [647, 269] on div "Name: Jackie King Date of birth: 15/10/1994 Phone:  02040591011 Address:  17 Co…" at bounding box center [614, 236] width 194 height 271
click at [649, 266] on p "Food/Dietary requirements: No allergies" at bounding box center [613, 270] width 186 height 9
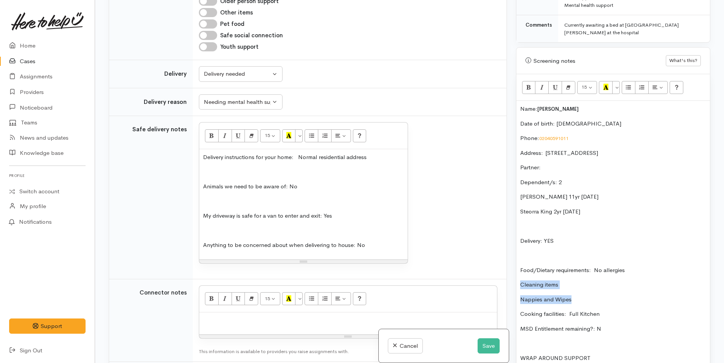
drag, startPoint x: 570, startPoint y: 294, endPoint x: 519, endPoint y: 275, distance: 54.6
click at [519, 275] on div "Name: [PERSON_NAME] Date of birth: [DEMOGRAPHIC_DATA] Phone:  02040591011 Addre…" at bounding box center [614, 251] width 194 height 301
click at [627, 84] on icon "Unordered list (CTRL+SHIFT+NUM7)" at bounding box center [628, 87] width 5 height 6
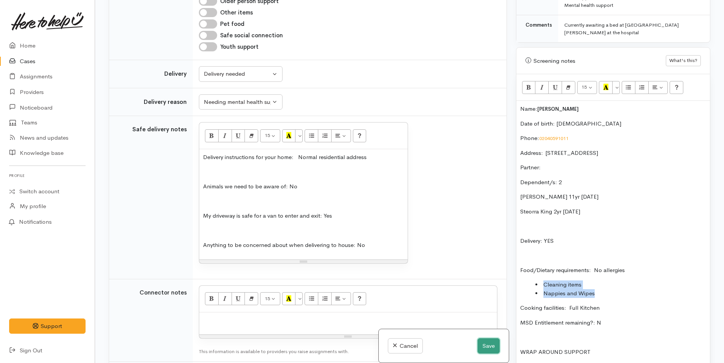
click at [485, 347] on button "Save" at bounding box center [489, 346] width 22 height 16
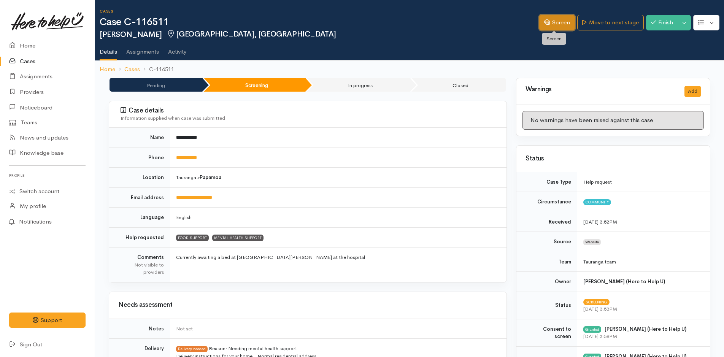
click at [563, 22] on link "Screen" at bounding box center [557, 23] width 36 height 16
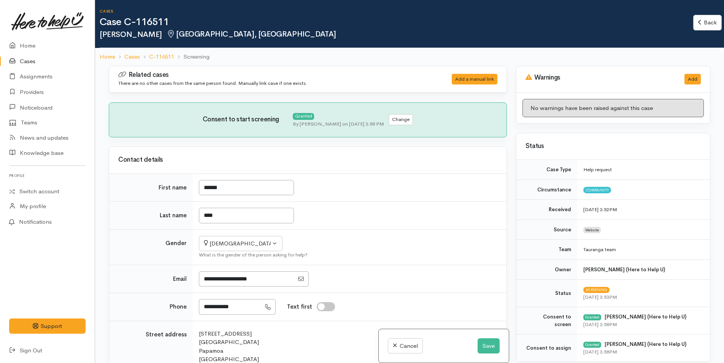
select select "4"
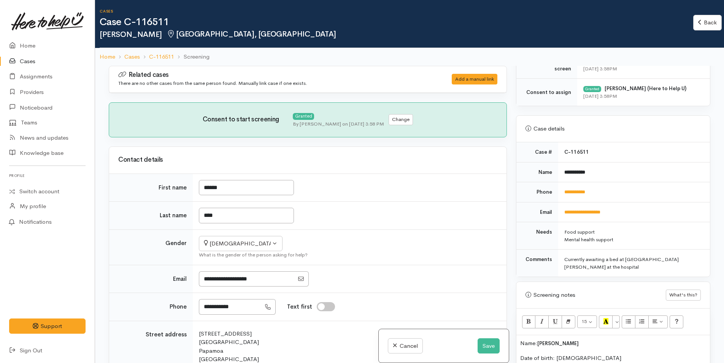
scroll to position [380, 0]
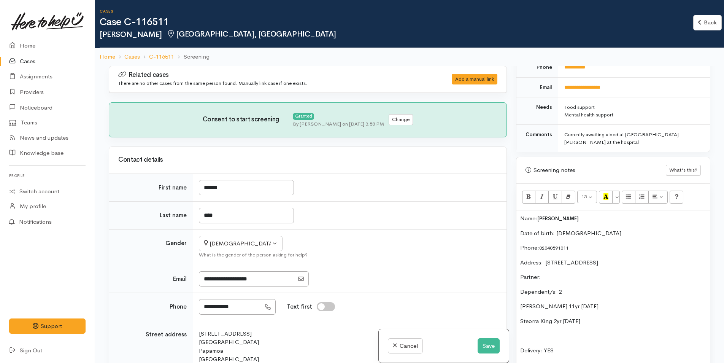
click at [520, 219] on div "Name: [PERSON_NAME] Date of birth: [DEMOGRAPHIC_DATA] Phone:  02040591011 Addre…" at bounding box center [614, 357] width 194 height 294
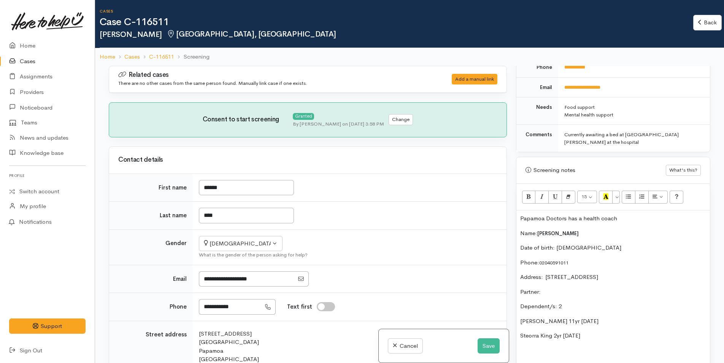
click at [630, 220] on p "Papamoa Doctors has a health coach" at bounding box center [613, 218] width 186 height 9
click at [625, 219] on p "Papamoa Doctors has a health coach" at bounding box center [613, 218] width 186 height 9
click at [576, 236] on p "Name: [PERSON_NAME]" at bounding box center [613, 233] width 186 height 9
click at [520, 232] on div "Papamoa Doctors has a health coach Name: [PERSON_NAME] Date of birth: [DEMOGRAP…" at bounding box center [614, 364] width 194 height 309
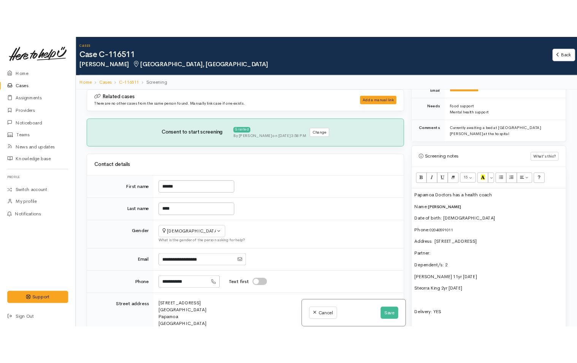
scroll to position [418, 0]
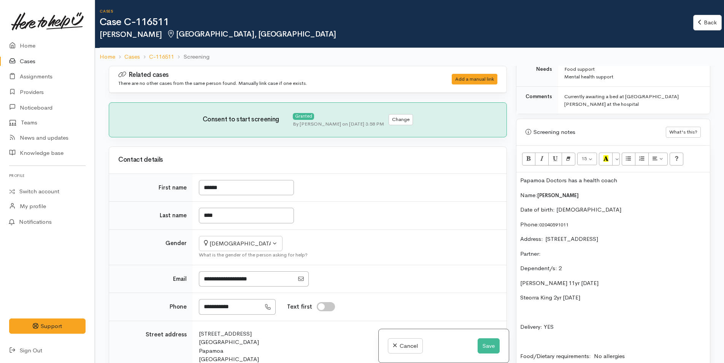
click at [520, 178] on p "Papamoa Doctors has a health coach" at bounding box center [613, 180] width 186 height 9
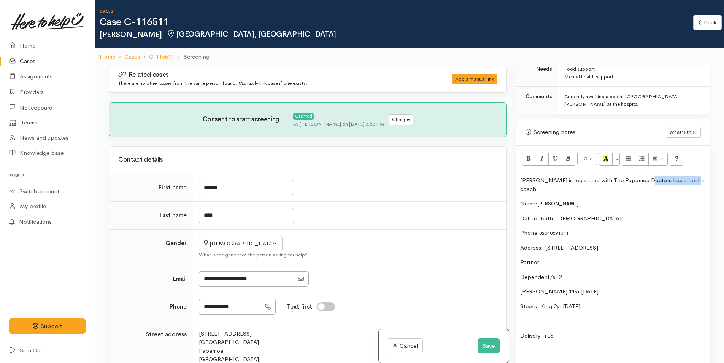
drag, startPoint x: 692, startPoint y: 181, endPoint x: 641, endPoint y: 179, distance: 51.0
click at [641, 179] on p "[PERSON_NAME] is registered with The Papamoa Doctors has a health coach" at bounding box center [613, 184] width 186 height 17
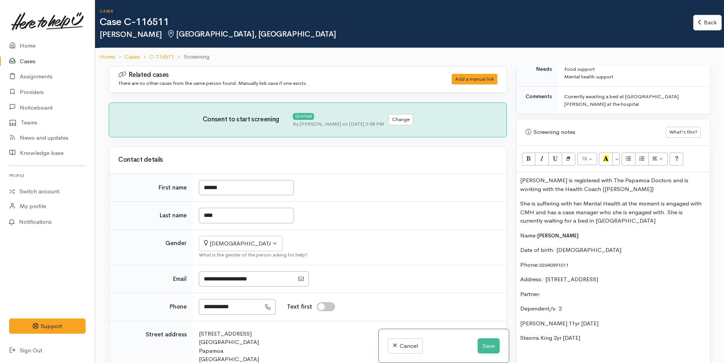
click at [628, 222] on p "She is suffering with her Mental Health at the moment is engaged with CMH and h…" at bounding box center [613, 212] width 186 height 26
click at [654, 224] on p "She is suffering with her Mental Health at the moment is engaged with CMH and h…" at bounding box center [613, 212] width 186 height 26
click at [651, 224] on p "She is suffering with her Mental Health at the moment is engaged with CMH and h…" at bounding box center [613, 212] width 186 height 26
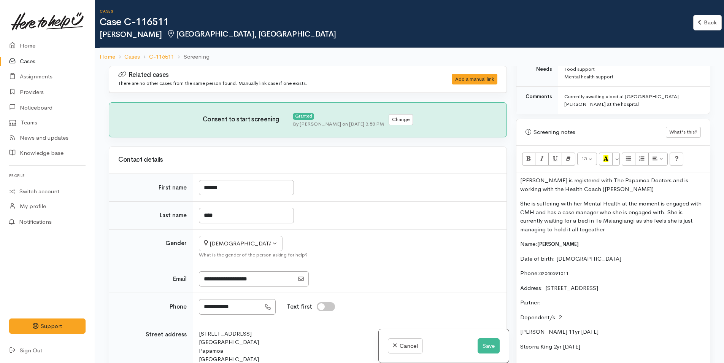
click at [525, 215] on p "She is suffering with her Mental Health at the moment is engaged with CMH and h…" at bounding box center [613, 216] width 186 height 34
click at [557, 212] on p "She is suffering with her Mental Health at the moment is engaged with Community…" at bounding box center [613, 216] width 186 height 34
click at [573, 211] on p "She is suffering with her Mental Health at the moment is engaged with Community…" at bounding box center [613, 216] width 186 height 34
click at [626, 220] on p "She is suffering with her Mental Health at the moment is engaged with Community…" at bounding box center [613, 216] width 186 height 34
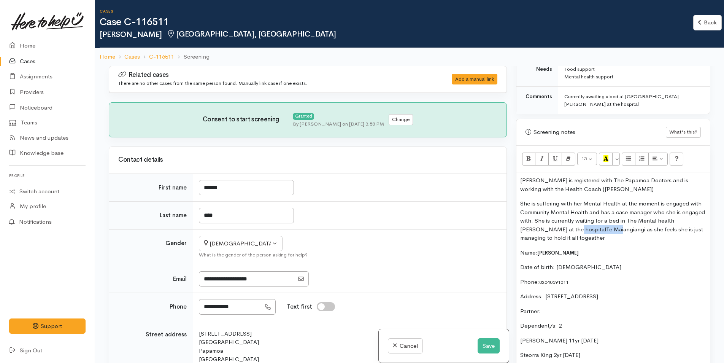
drag, startPoint x: 581, startPoint y: 228, endPoint x: 541, endPoint y: 230, distance: 39.2
click at [541, 230] on p "She is suffering with her Mental Health at the moment is engaged with Community…" at bounding box center [613, 220] width 186 height 43
click at [694, 230] on p "She is suffering with her Mental Health at the moment is engaged with Community…" at bounding box center [613, 220] width 186 height 43
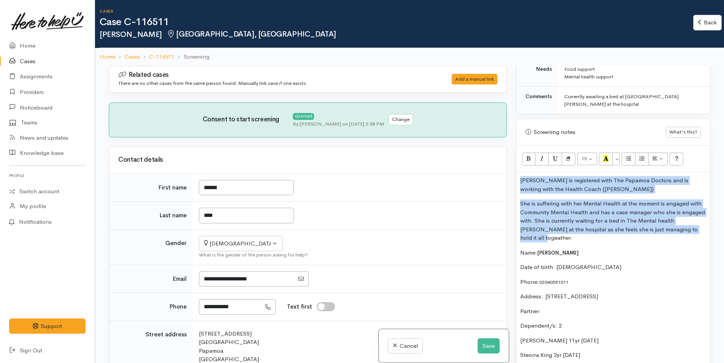
drag, startPoint x: 687, startPoint y: 230, endPoint x: 511, endPoint y: 172, distance: 185.4
click at [511, 172] on div "Related cases There are no other cases from the same person found. Manually lin…" at bounding box center [409, 247] width 611 height 363
copy div "[PERSON_NAME] is registered with The Papamoa Doctors and is working with the He…"
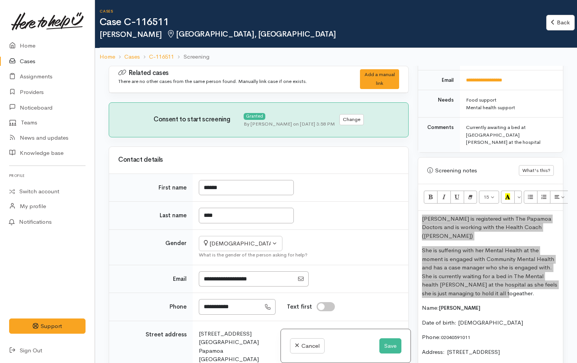
scroll to position [449, 0]
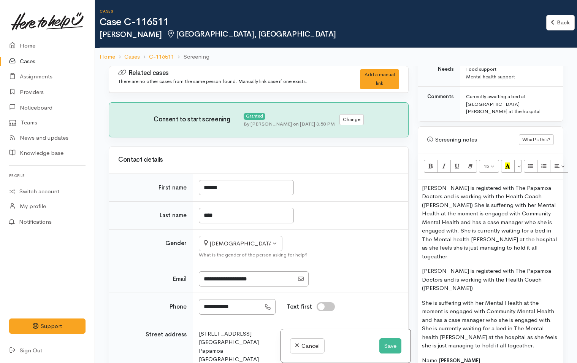
click at [527, 325] on p "She is suffering with her Mental Health at the moment is engaged with Community…" at bounding box center [490, 324] width 137 height 51
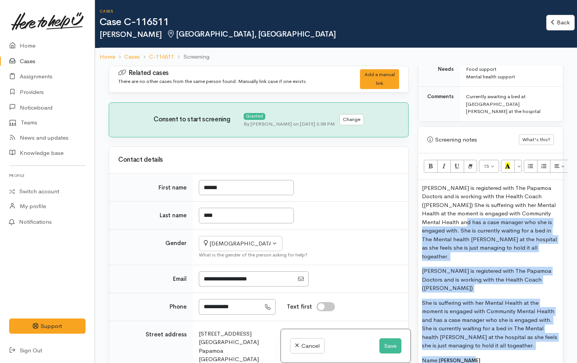
drag, startPoint x: 523, startPoint y: 326, endPoint x: 493, endPoint y: 290, distance: 46.9
click at [524, 356] on p "Name: Jackie King" at bounding box center [490, 360] width 137 height 9
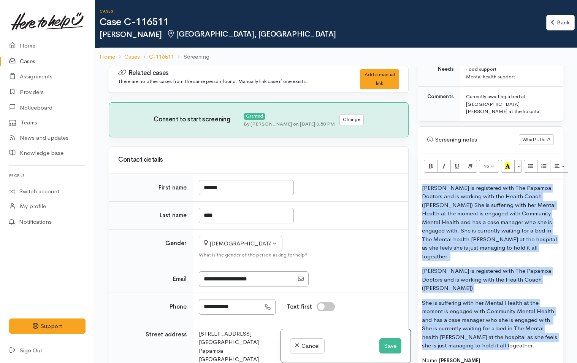
drag, startPoint x: 521, startPoint y: 323, endPoint x: 420, endPoint y: 178, distance: 175.9
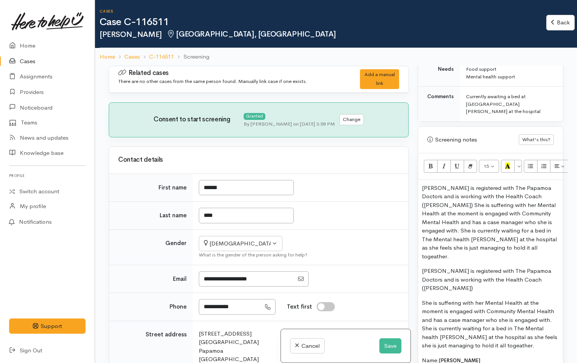
scroll to position [518, 0]
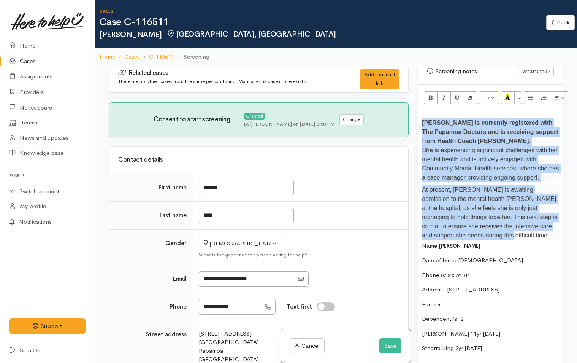
drag, startPoint x: 461, startPoint y: 225, endPoint x: 415, endPoint y: 114, distance: 120.6
click at [415, 114] on div "Warnings Add No warnings have been raised against this case Add Warning Title ●…" at bounding box center [491, 247] width 155 height 363
click at [431, 94] on icon "Bold (CTRL+B)" at bounding box center [431, 97] width 5 height 6
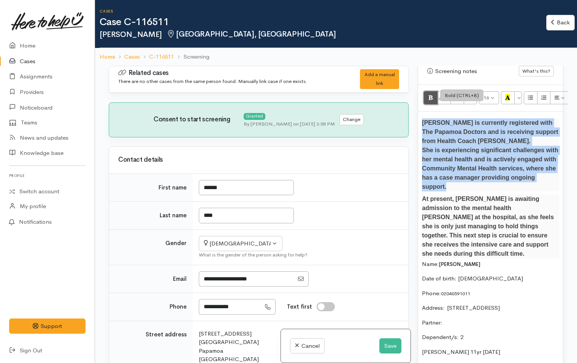
click at [429, 94] on icon "Bold (CTRL+B)" at bounding box center [431, 97] width 5 height 6
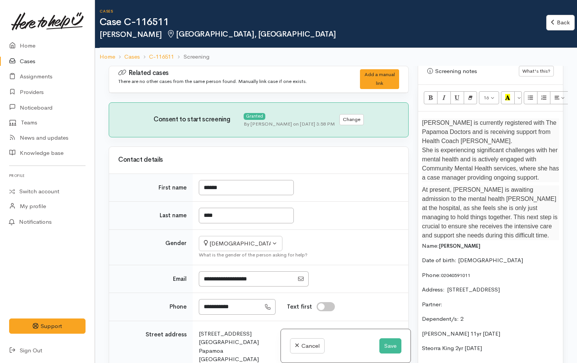
click at [522, 242] on p "Name: Jackie King" at bounding box center [490, 246] width 137 height 9
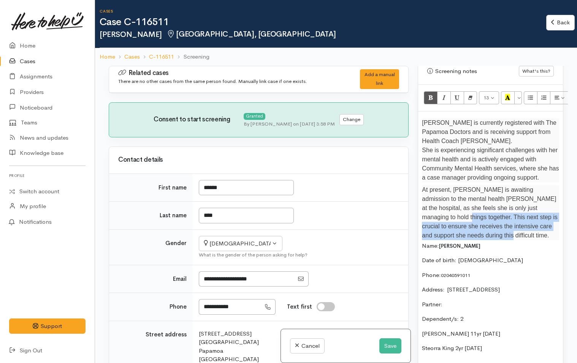
drag, startPoint x: 471, startPoint y: 231, endPoint x: 420, endPoint y: 211, distance: 55.4
click at [420, 211] on div "Jackie is currently registered with The Papamoa Doctors and is receiving suppor…" at bounding box center [490, 326] width 145 height 430
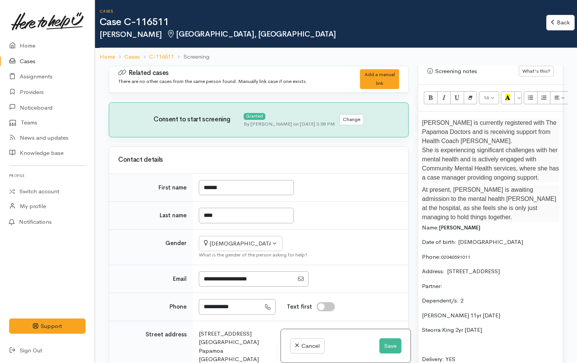
click at [537, 199] on p "At present, Jackie is awaiting admission to the mental health ward at the hospi…" at bounding box center [490, 203] width 137 height 37
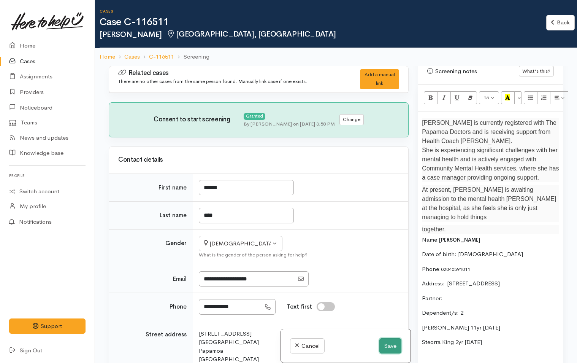
click at [391, 345] on button "Save" at bounding box center [391, 346] width 22 height 16
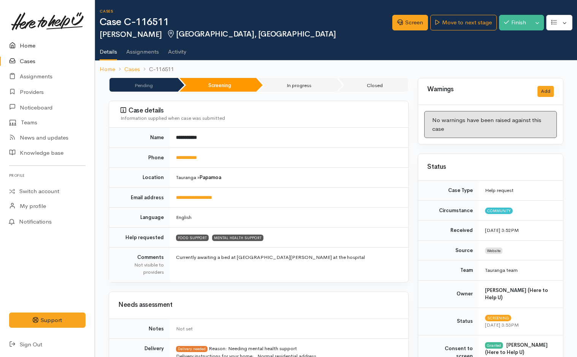
click at [26, 43] on link "Home" at bounding box center [47, 46] width 95 height 16
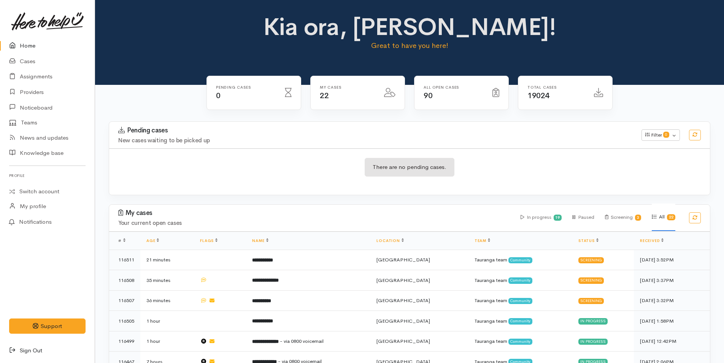
click at [33, 350] on link "Sign Out" at bounding box center [47, 351] width 95 height 16
